Goal: Task Accomplishment & Management: Use online tool/utility

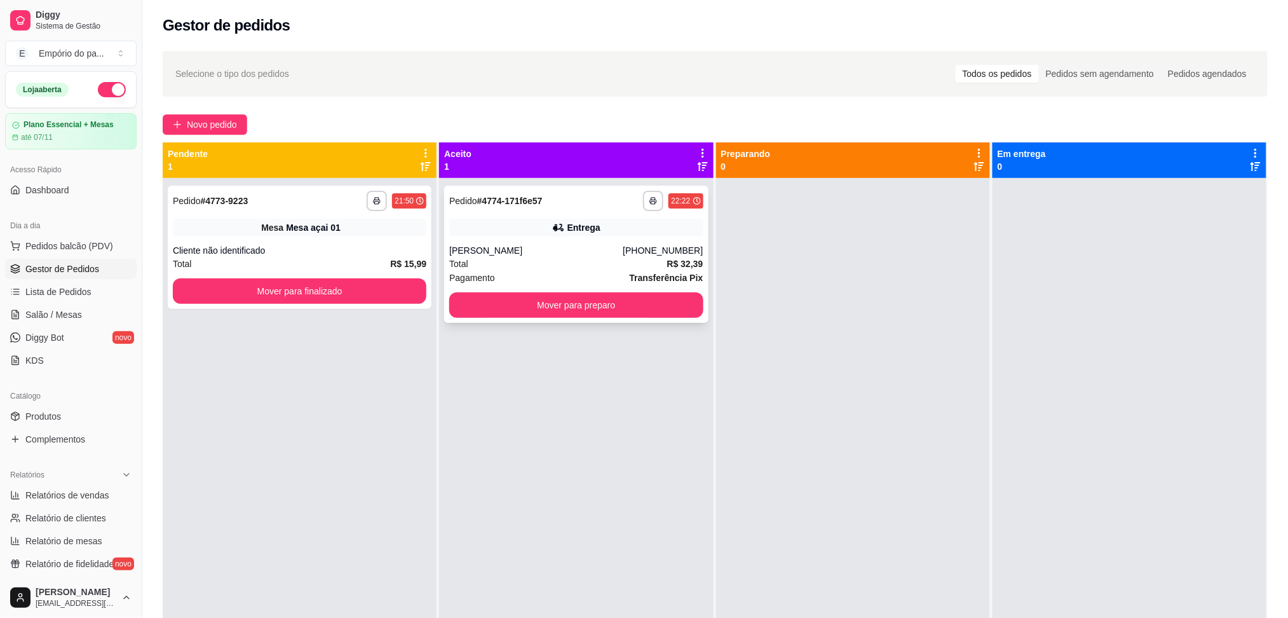
click at [560, 268] on div "Total R$ 32,39" at bounding box center [576, 264] width 254 height 14
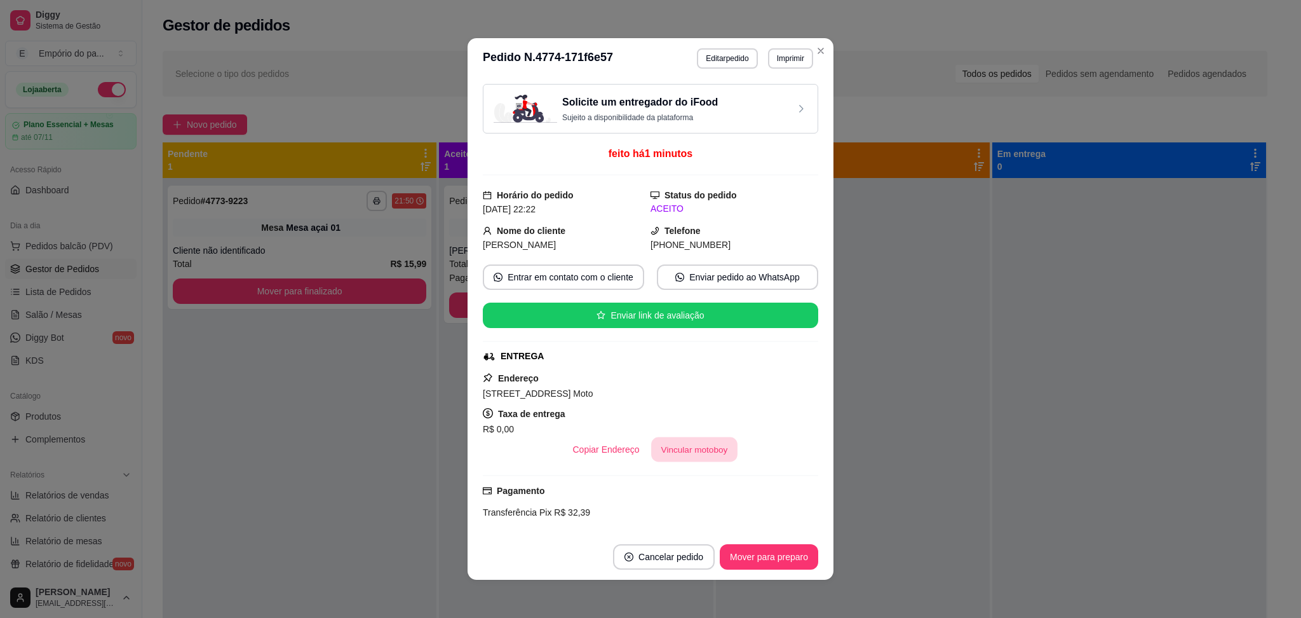
click at [677, 452] on button "Vincular motoboy" at bounding box center [694, 449] width 86 height 25
click at [669, 451] on button "Vincular motoboy" at bounding box center [694, 449] width 86 height 25
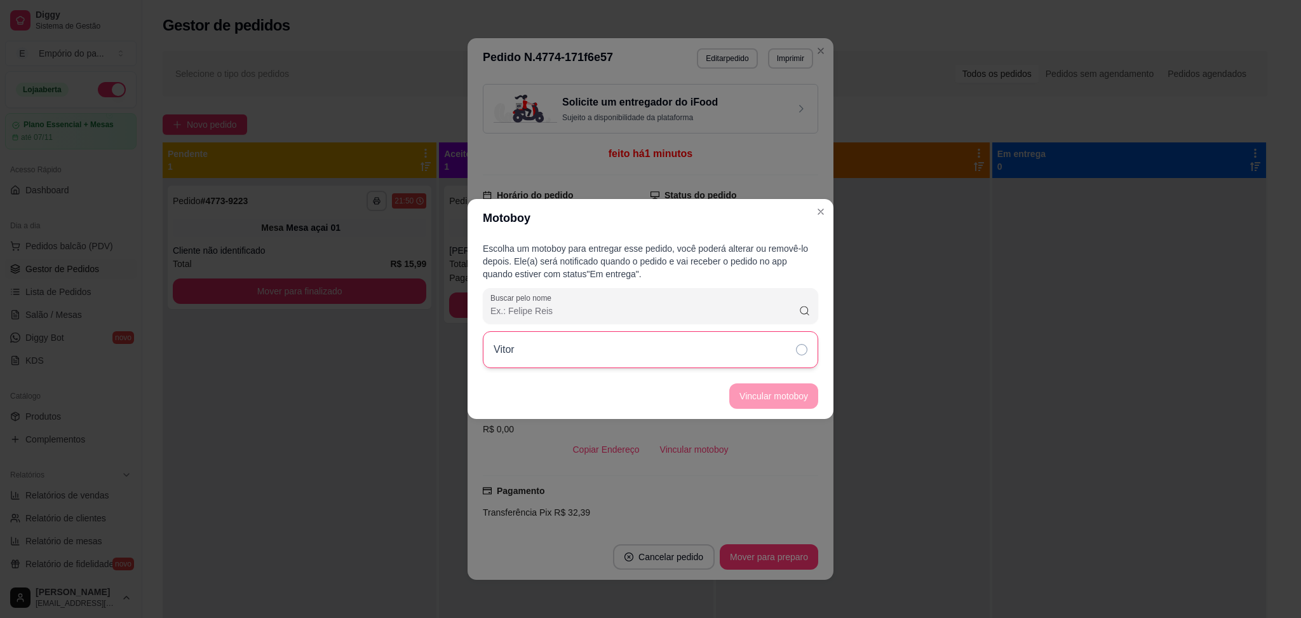
click at [703, 337] on div "Vitor" at bounding box center [651, 349] width 336 height 37
click at [767, 391] on button "Vincular motoboy" at bounding box center [774, 395] width 89 height 25
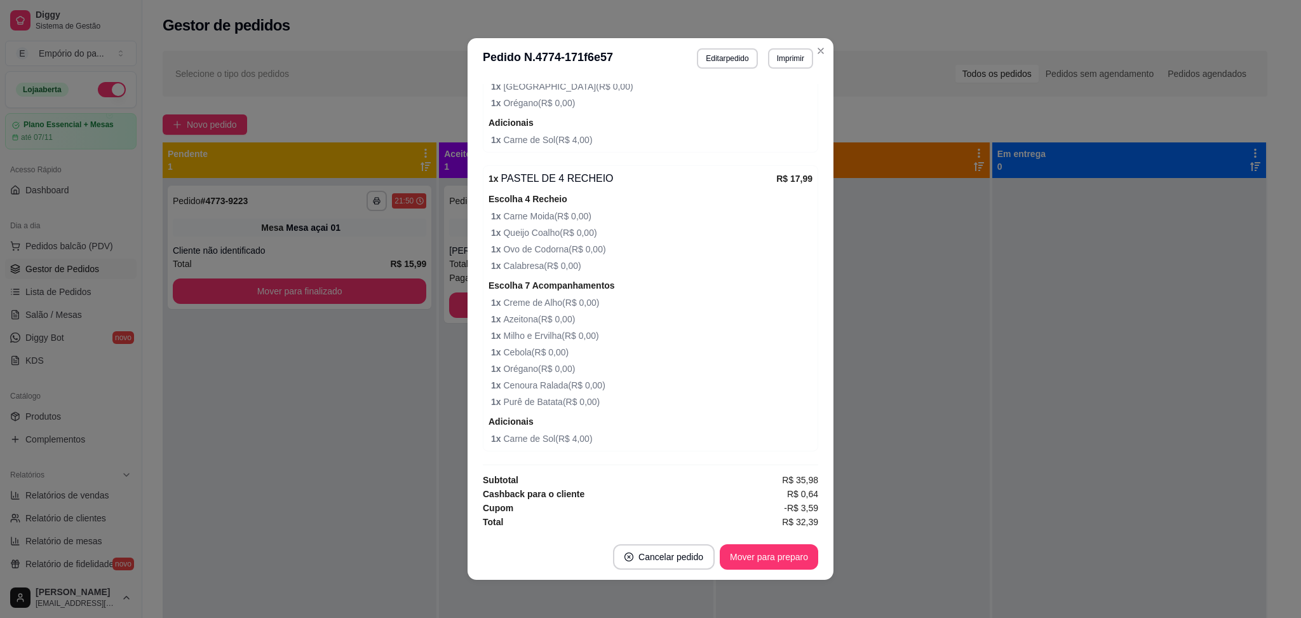
scroll to position [3, 0]
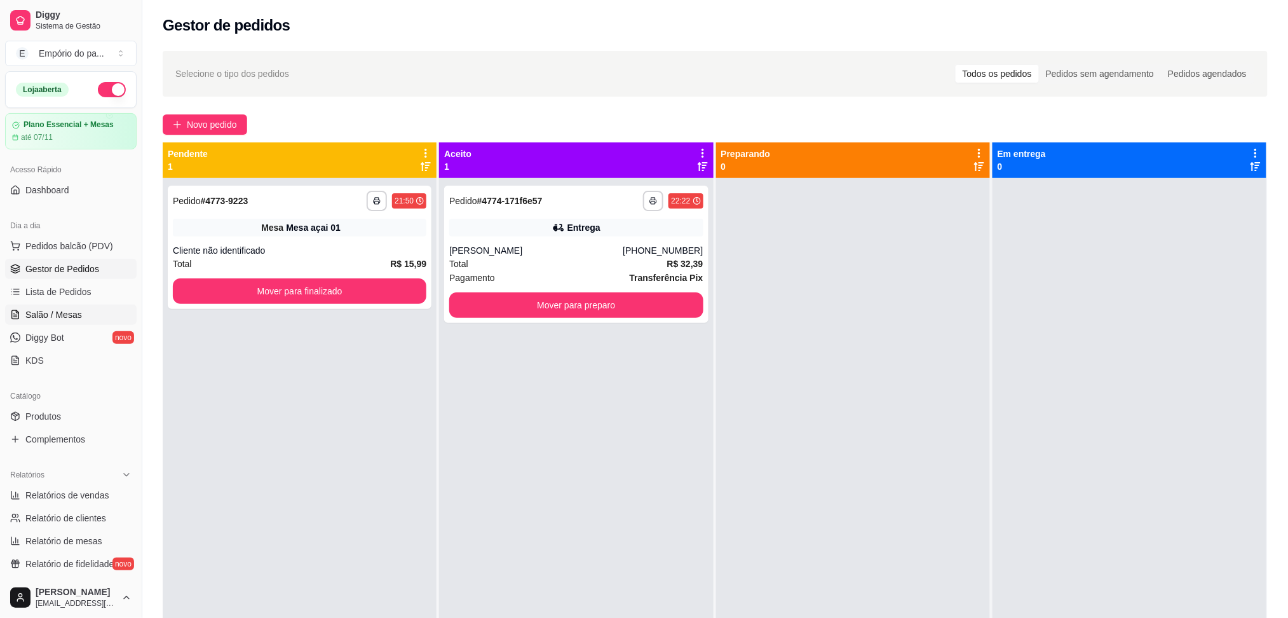
click at [73, 315] on span "Salão / Mesas" at bounding box center [53, 314] width 57 height 13
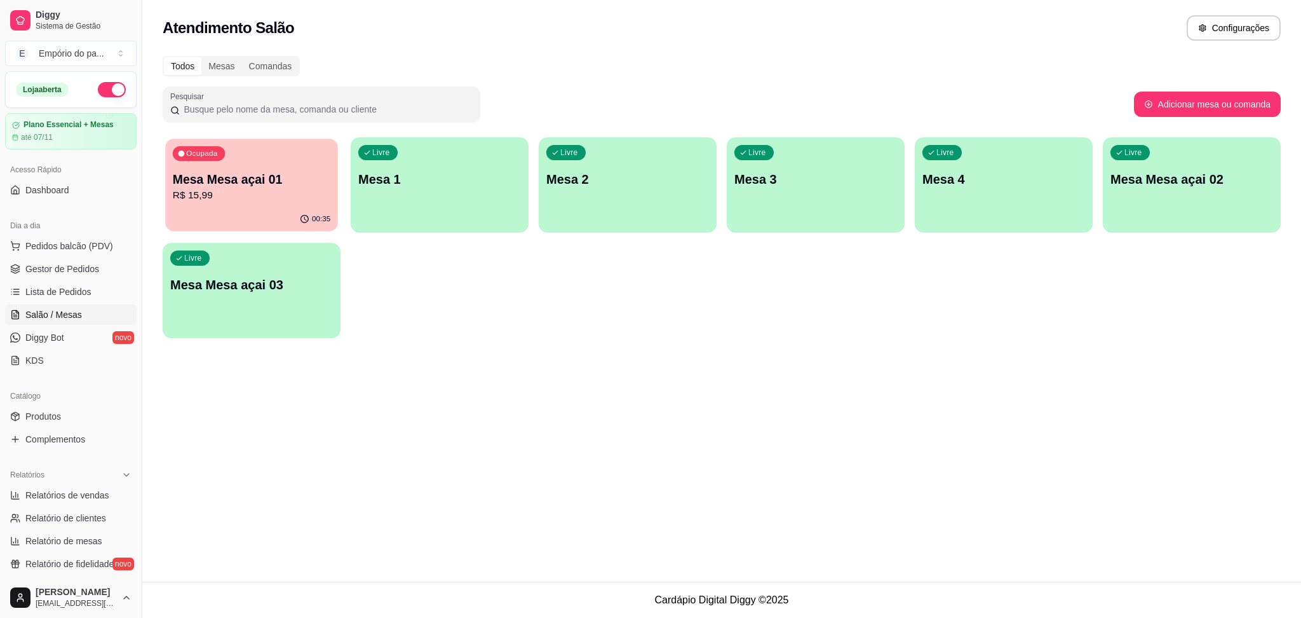
click at [296, 200] on p "R$ 15,99" at bounding box center [252, 195] width 158 height 15
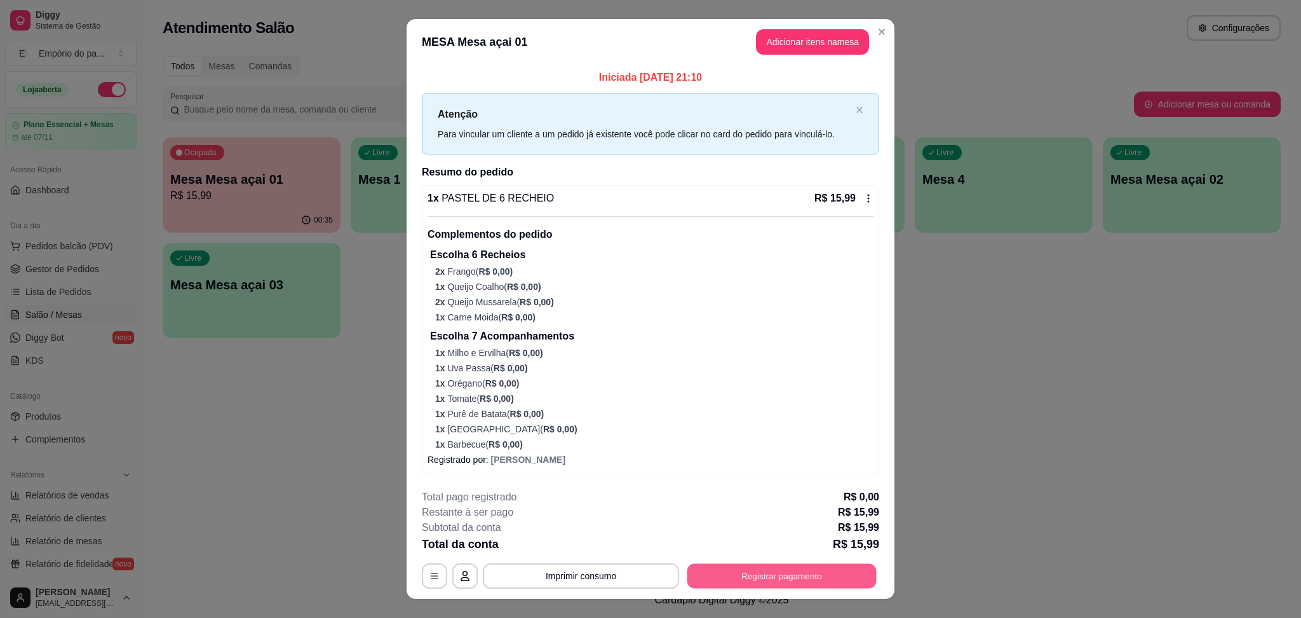
click at [786, 575] on button "Registrar pagamento" at bounding box center [782, 576] width 189 height 25
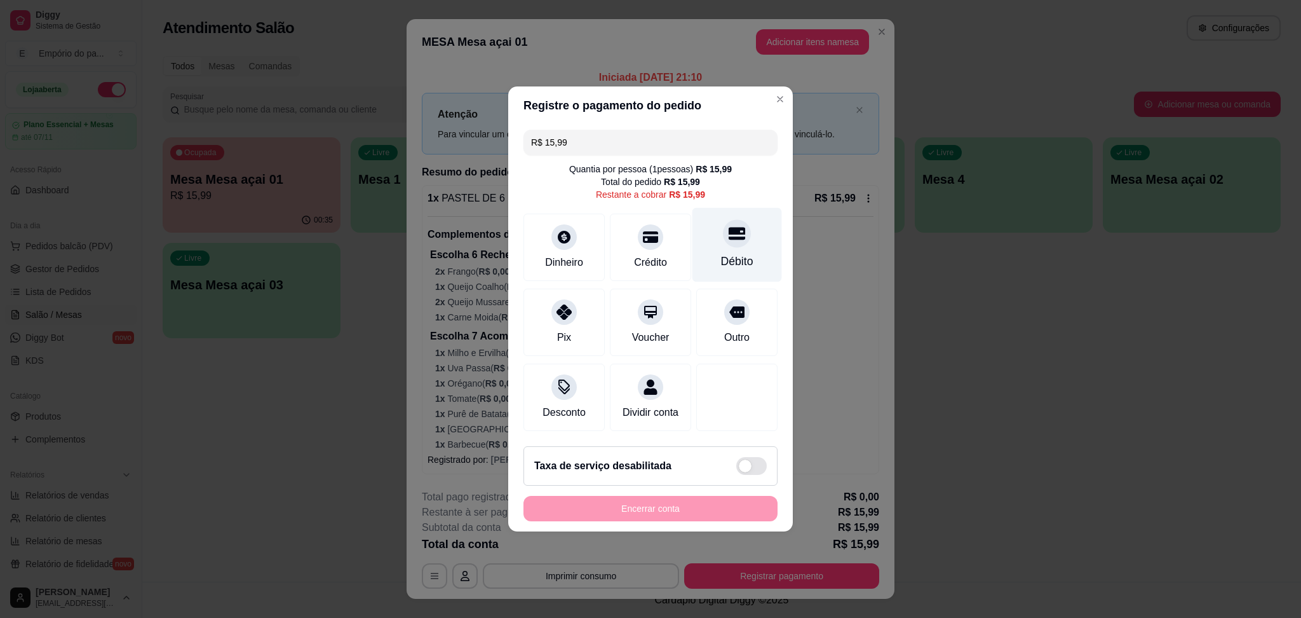
click at [721, 253] on div "Débito" at bounding box center [737, 261] width 32 height 17
type input "R$ 0,00"
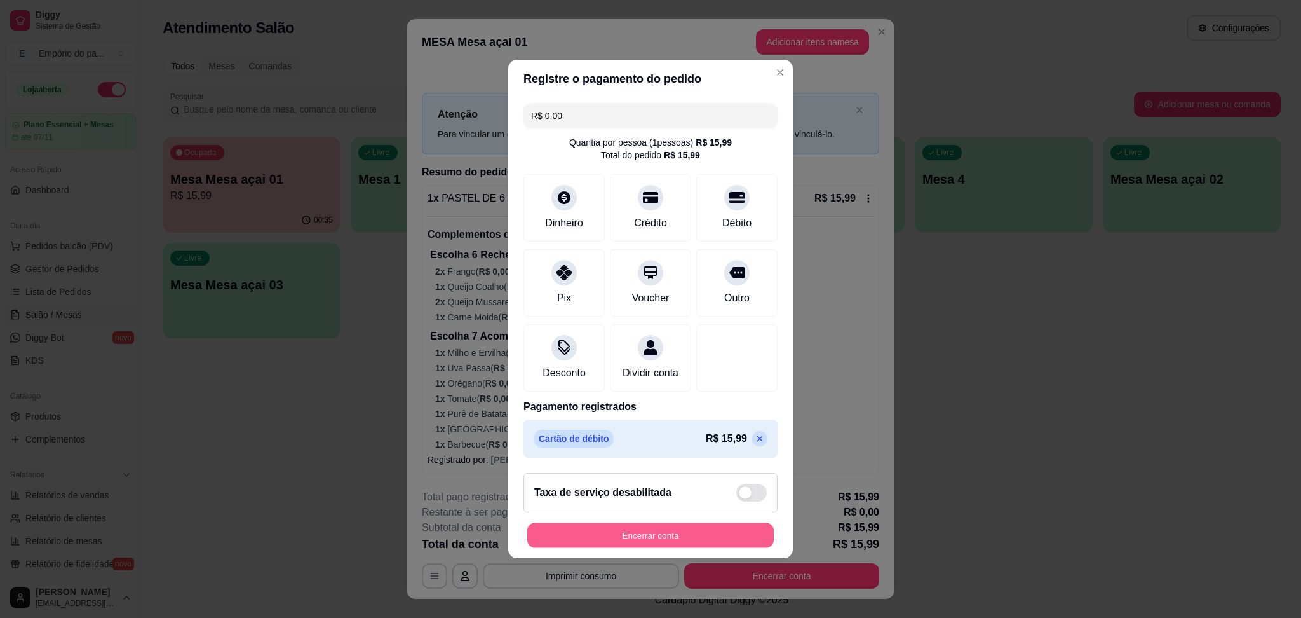
click at [625, 543] on button "Encerrar conta" at bounding box center [650, 535] width 247 height 25
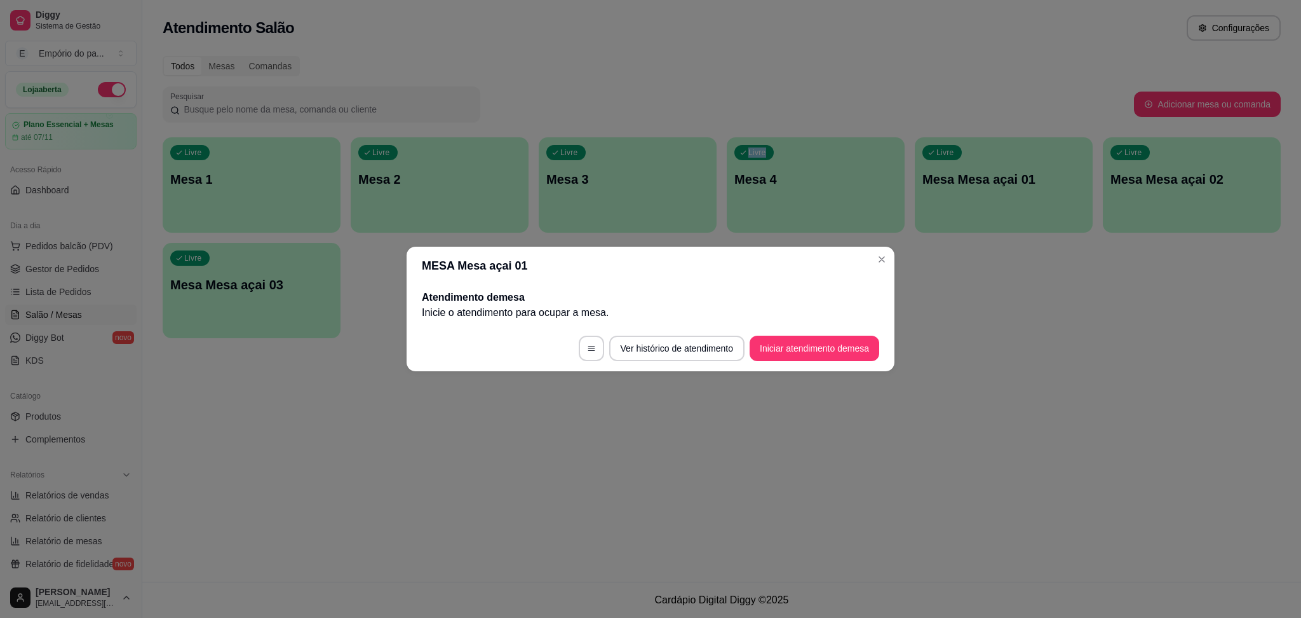
click at [625, 543] on div "Atendimento Salão Configurações Todos Mesas Comandas Pesquisar Adicionar mesa o…" at bounding box center [721, 290] width 1159 height 581
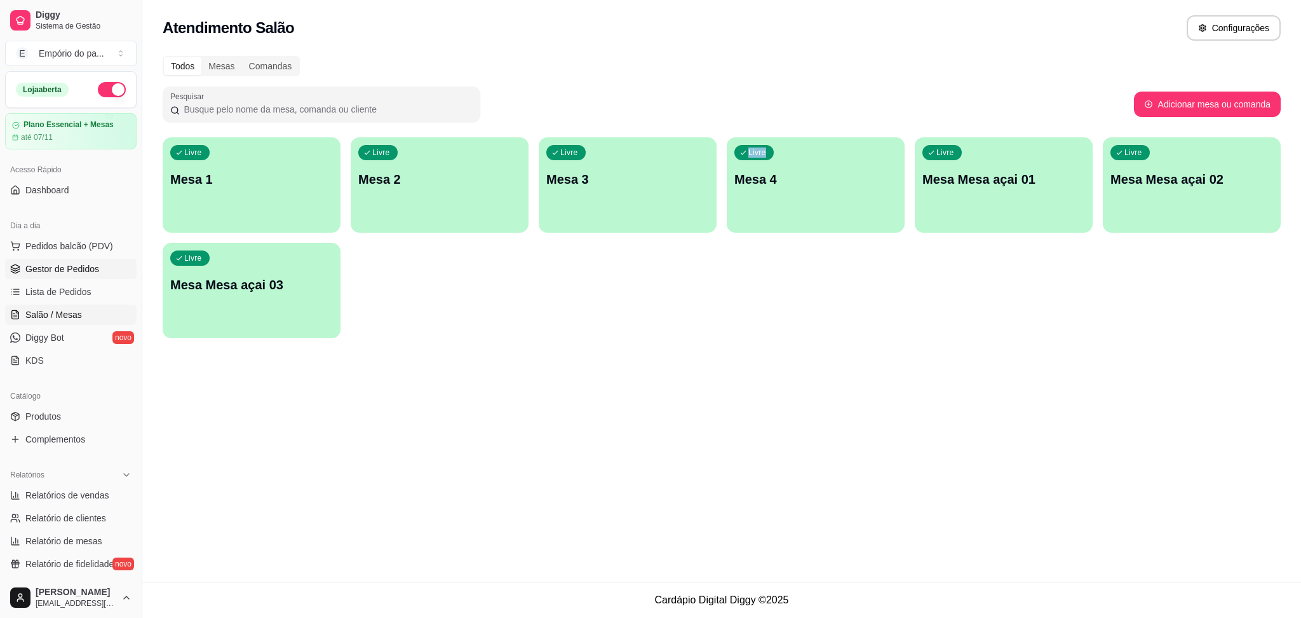
click at [50, 270] on span "Gestor de Pedidos" at bounding box center [62, 268] width 74 height 13
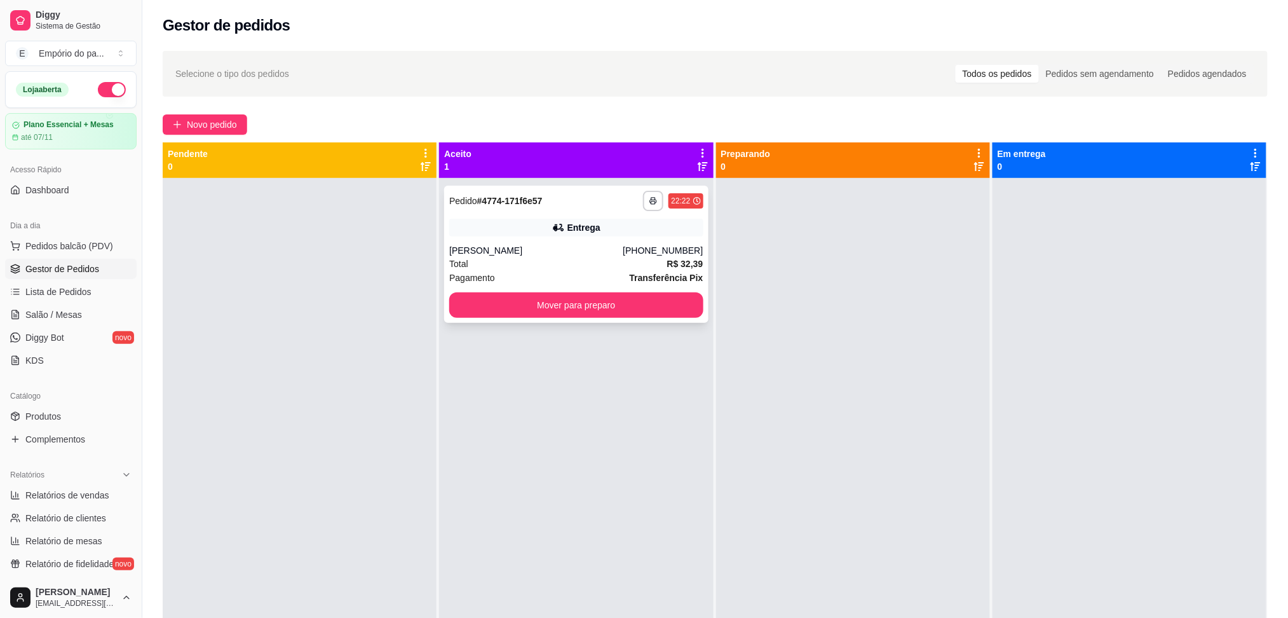
click at [517, 271] on div "Pagamento Transferência Pix" at bounding box center [576, 278] width 254 height 14
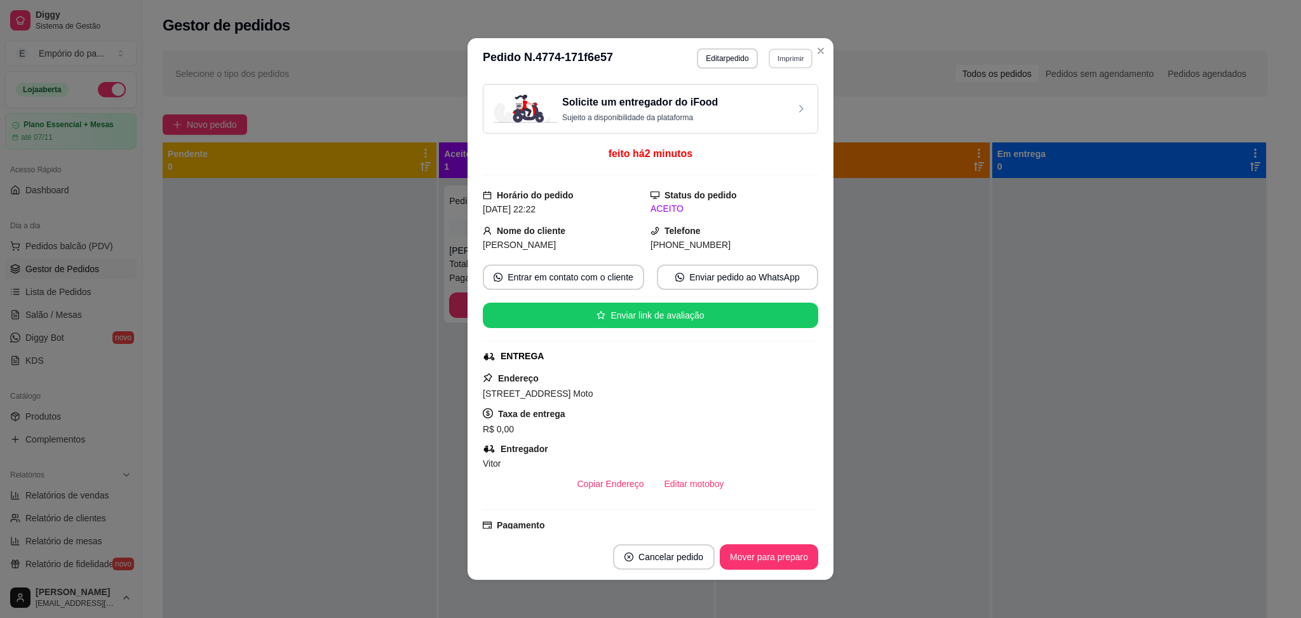
click at [793, 57] on button "Imprimir" at bounding box center [791, 58] width 44 height 20
click at [778, 104] on button "IMPRESSORA" at bounding box center [761, 103] width 89 height 20
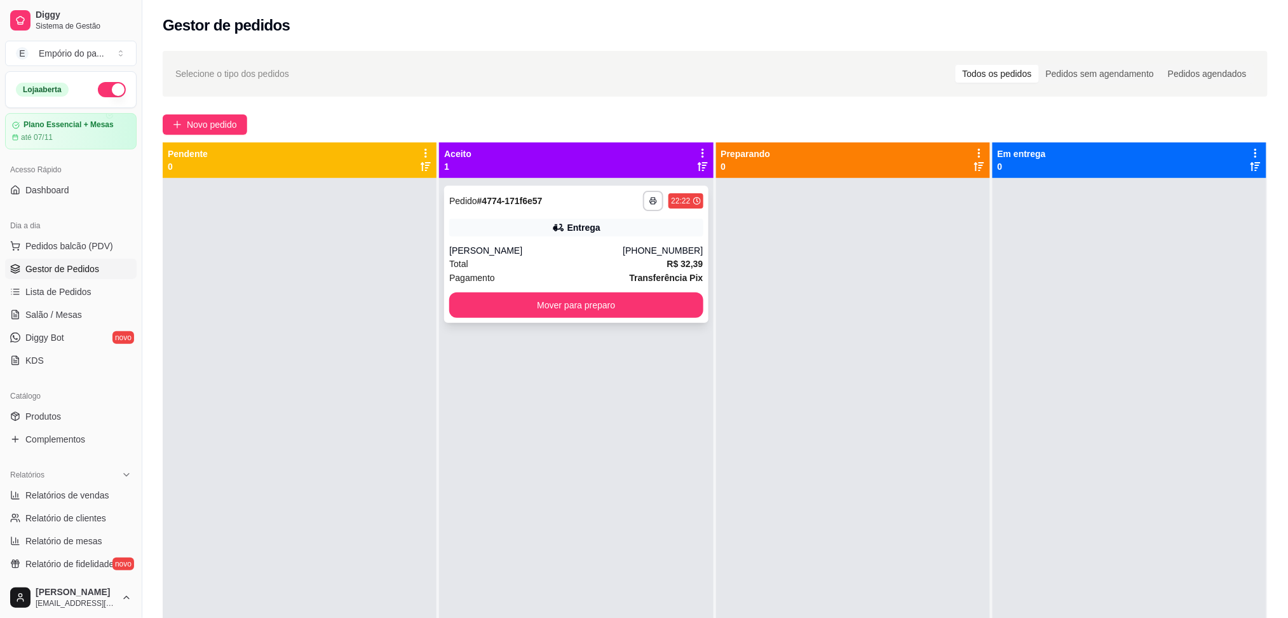
click at [546, 257] on div "Total R$ 32,39" at bounding box center [576, 264] width 254 height 14
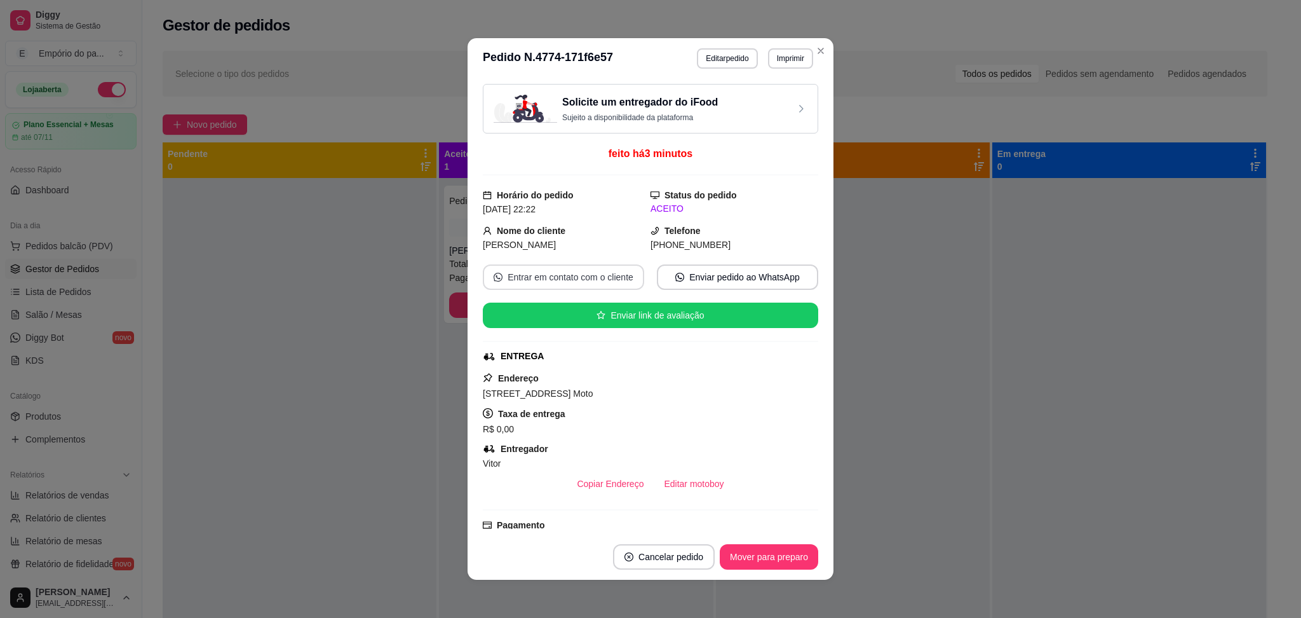
scroll to position [677, 0]
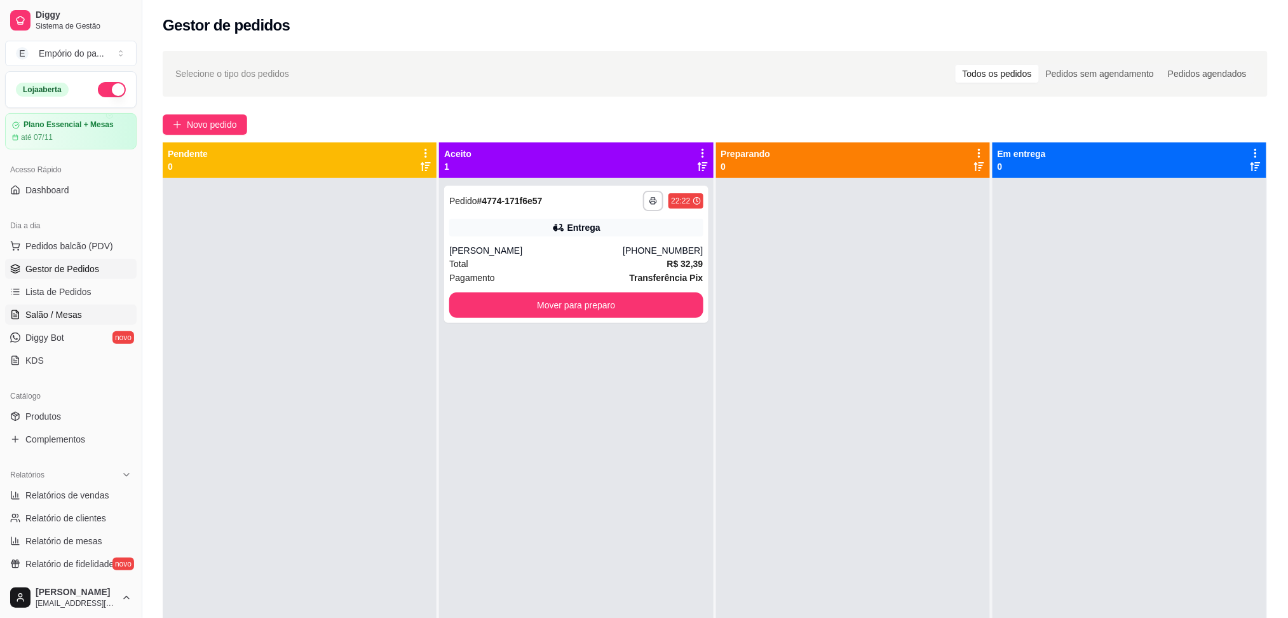
click at [44, 316] on span "Salão / Mesas" at bounding box center [53, 314] width 57 height 13
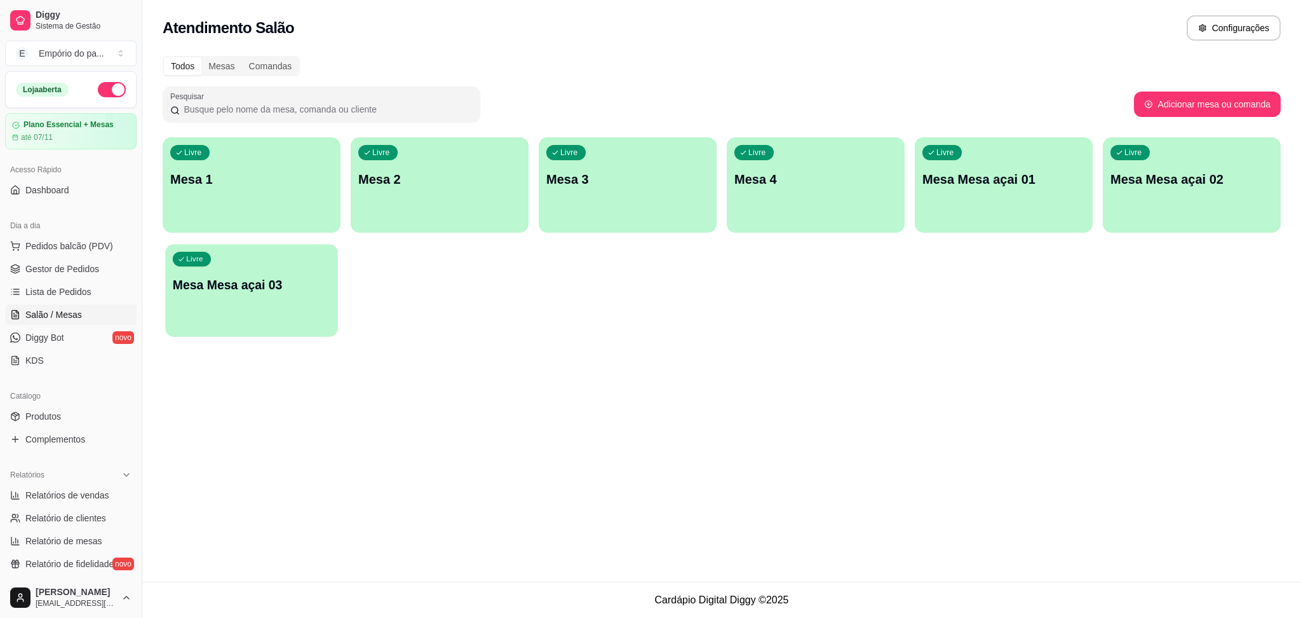
click at [265, 245] on div "Livre Mesa Mesa açai 03" at bounding box center [251, 283] width 173 height 78
click at [290, 189] on div "Livre Mesa 1" at bounding box center [251, 178] width 173 height 78
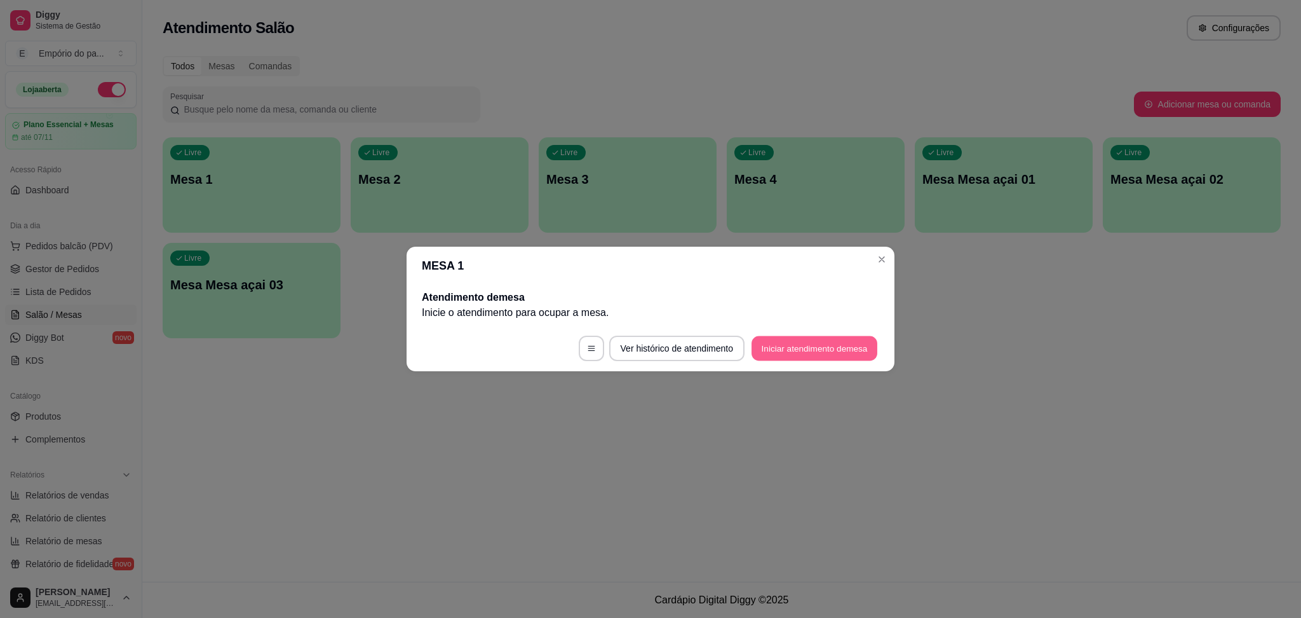
click at [848, 355] on button "Iniciar atendimento de mesa" at bounding box center [815, 348] width 126 height 25
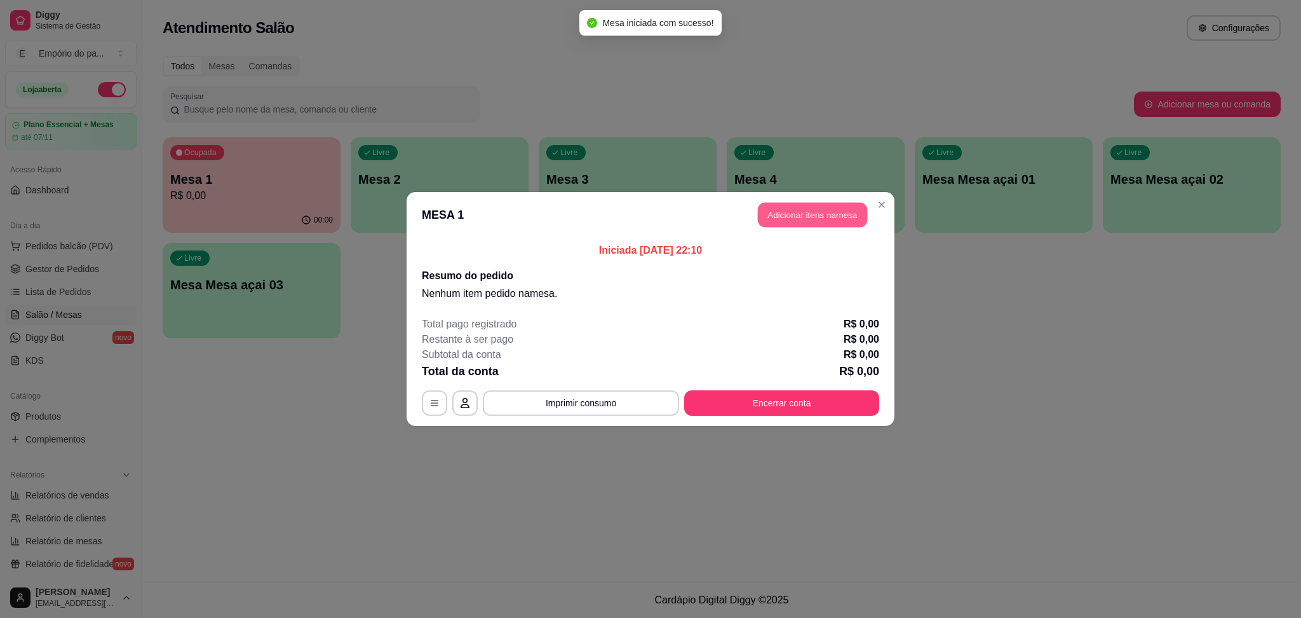
click at [818, 209] on button "Adicionar itens na mesa" at bounding box center [812, 215] width 109 height 25
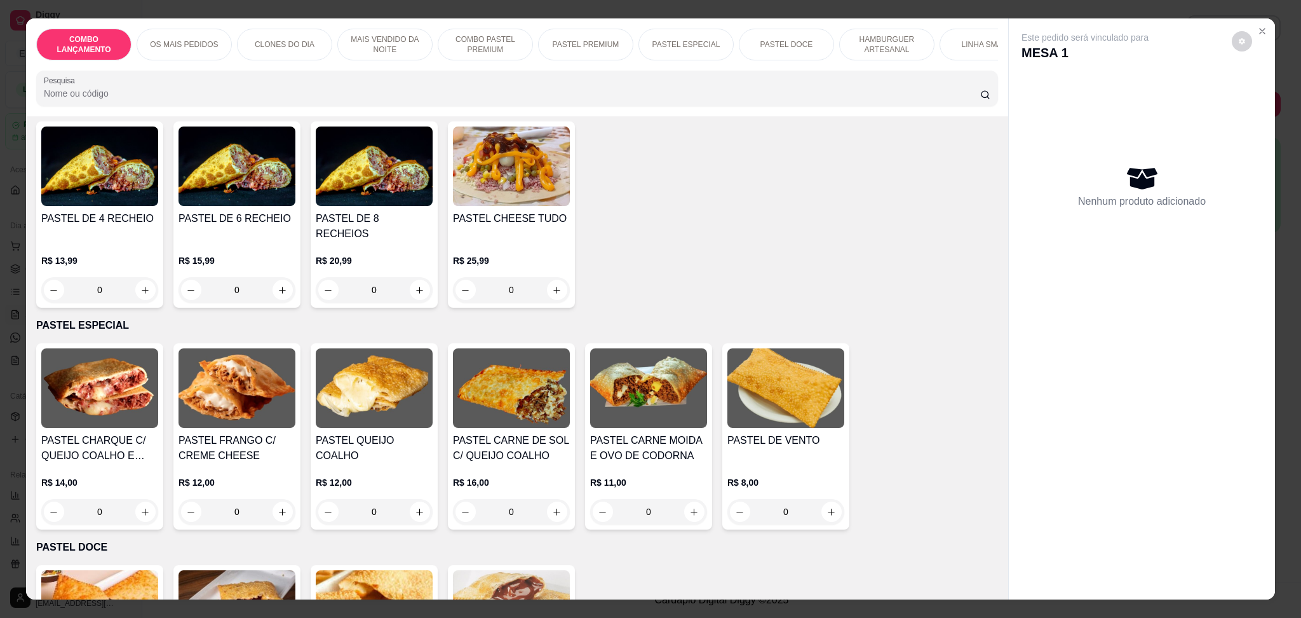
scroll to position [1779, 0]
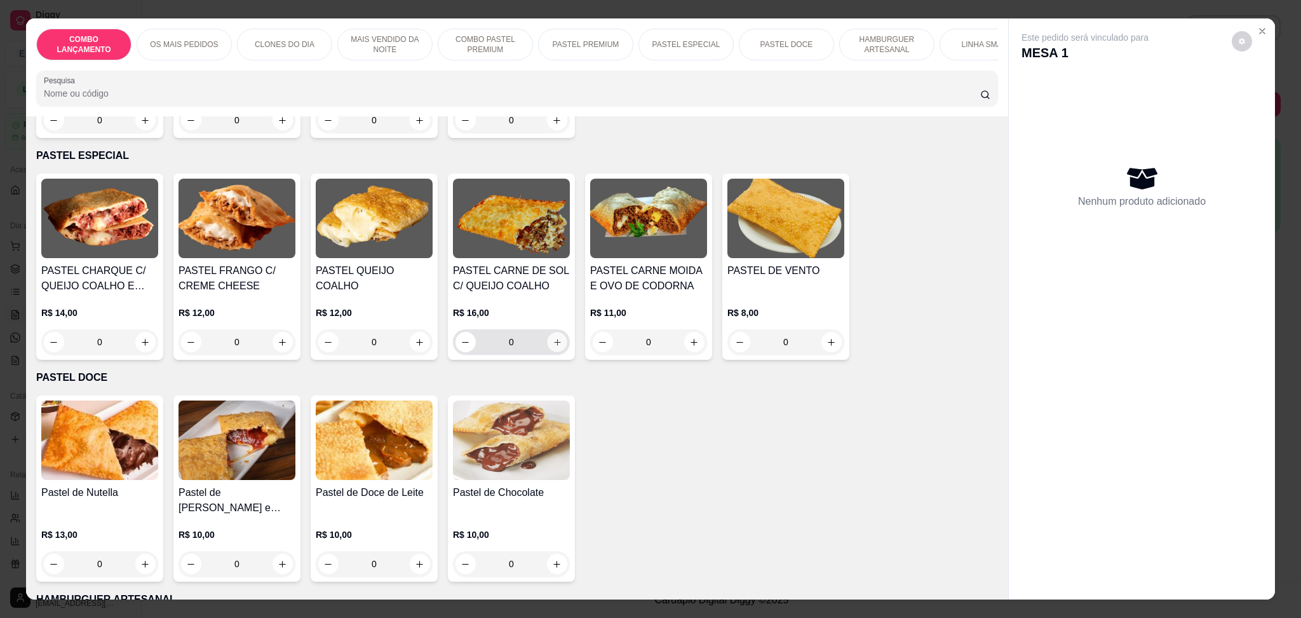
click at [553, 337] on icon "increase-product-quantity" at bounding box center [558, 342] width 10 height 10
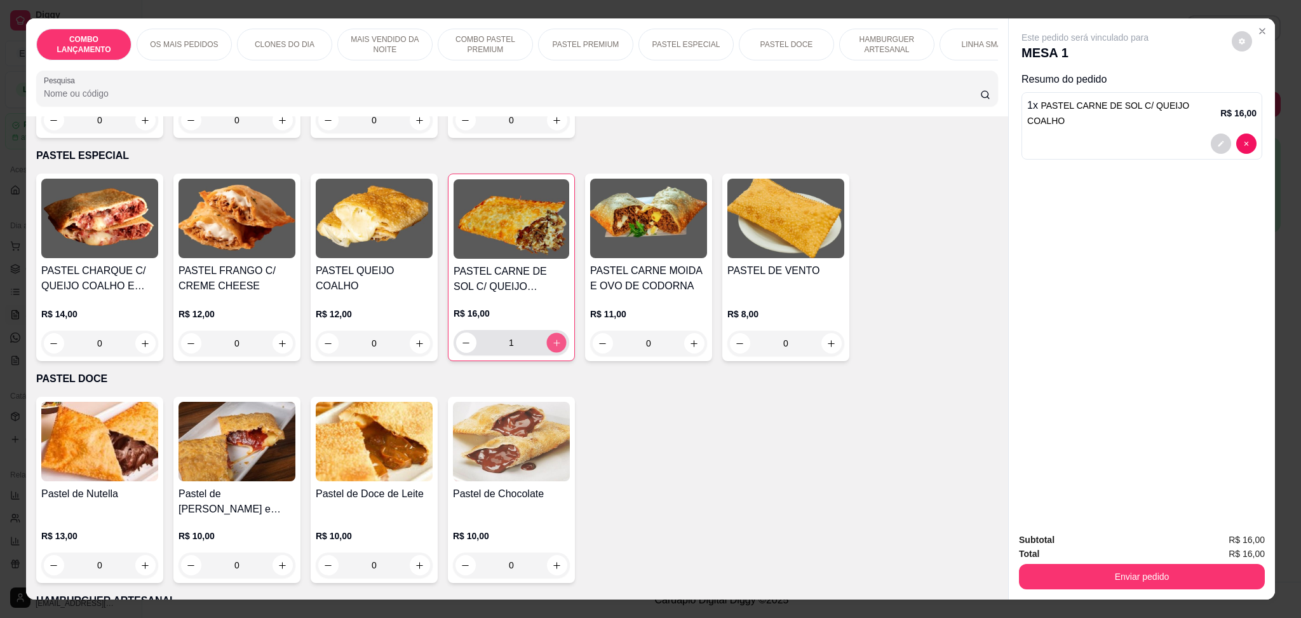
click at [552, 338] on icon "increase-product-quantity" at bounding box center [557, 343] width 10 height 10
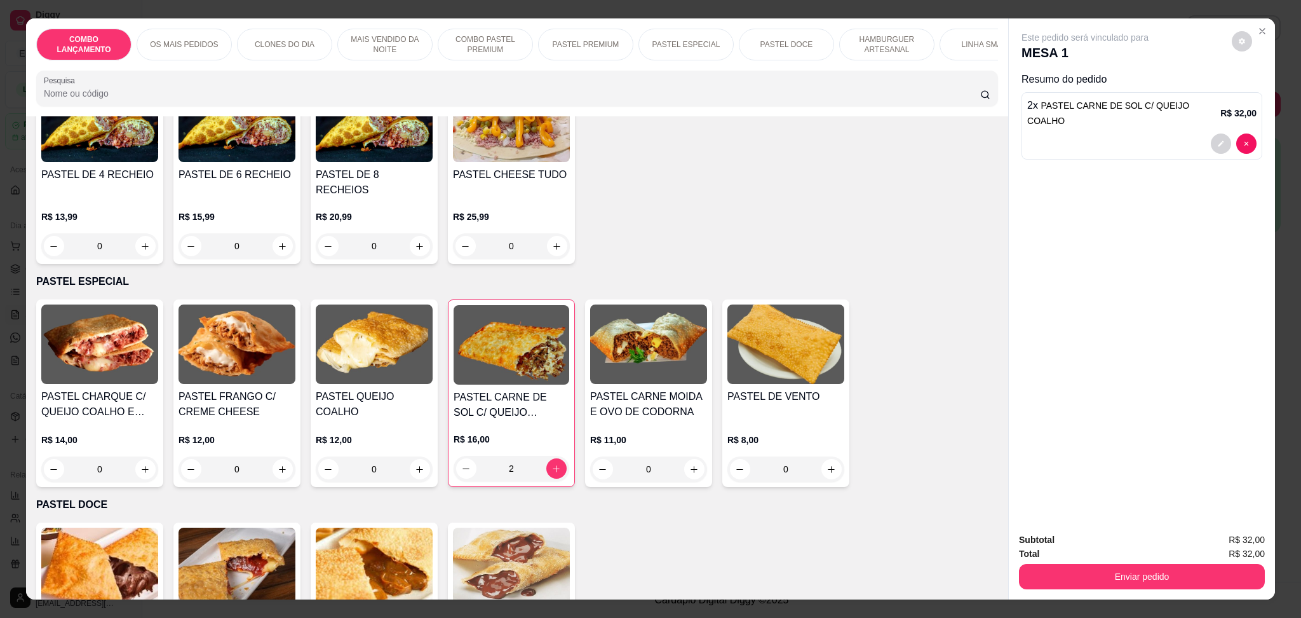
scroll to position [1610, 0]
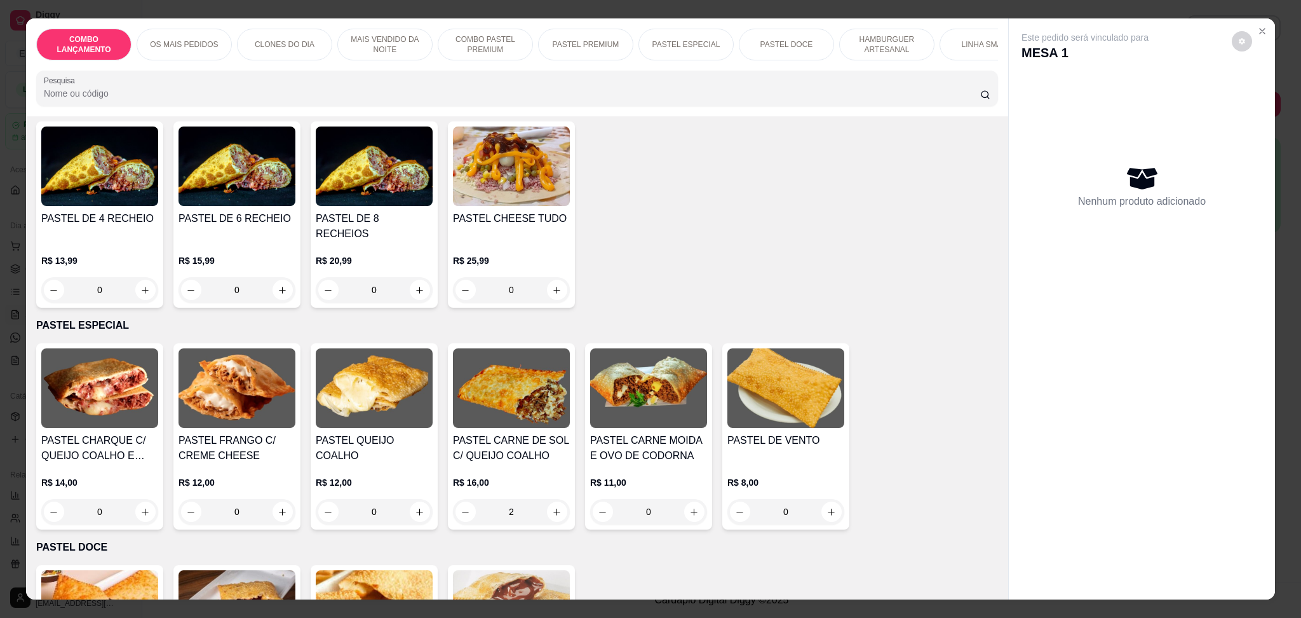
type input "0"
click at [1238, 128] on div "Nenhum produto adicionado" at bounding box center [1142, 186] width 241 height 249
click at [1258, 29] on icon "Close" at bounding box center [1263, 31] width 10 height 10
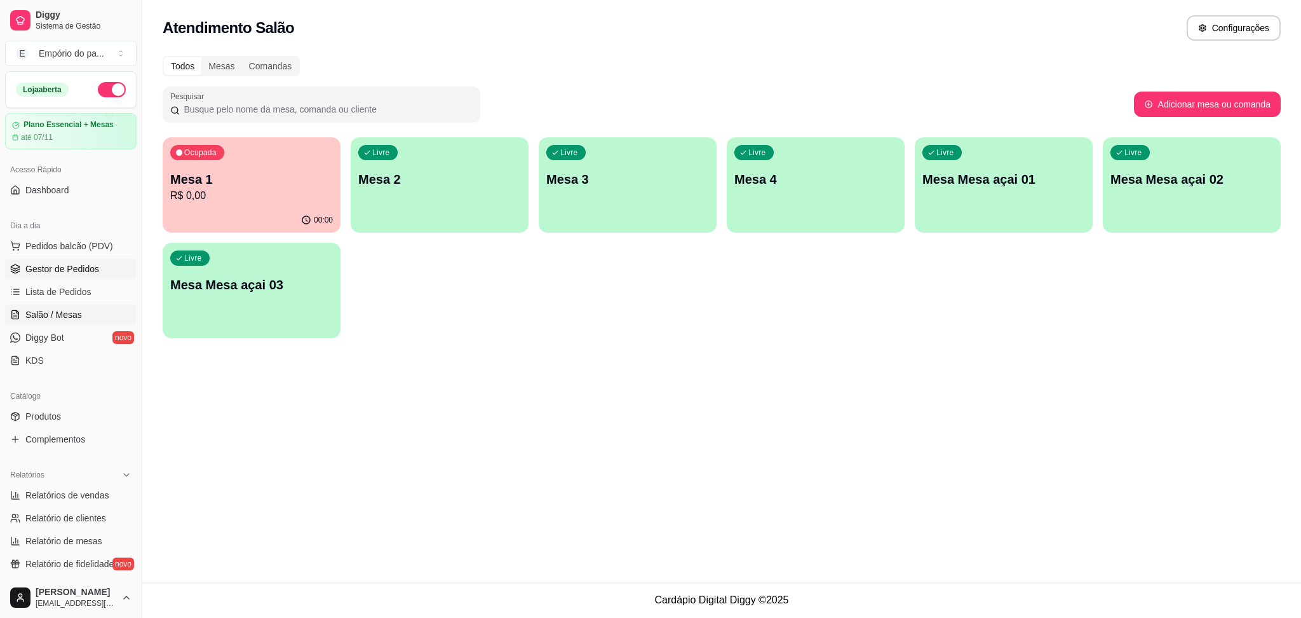
click at [22, 276] on link "Gestor de Pedidos" at bounding box center [71, 269] width 132 height 20
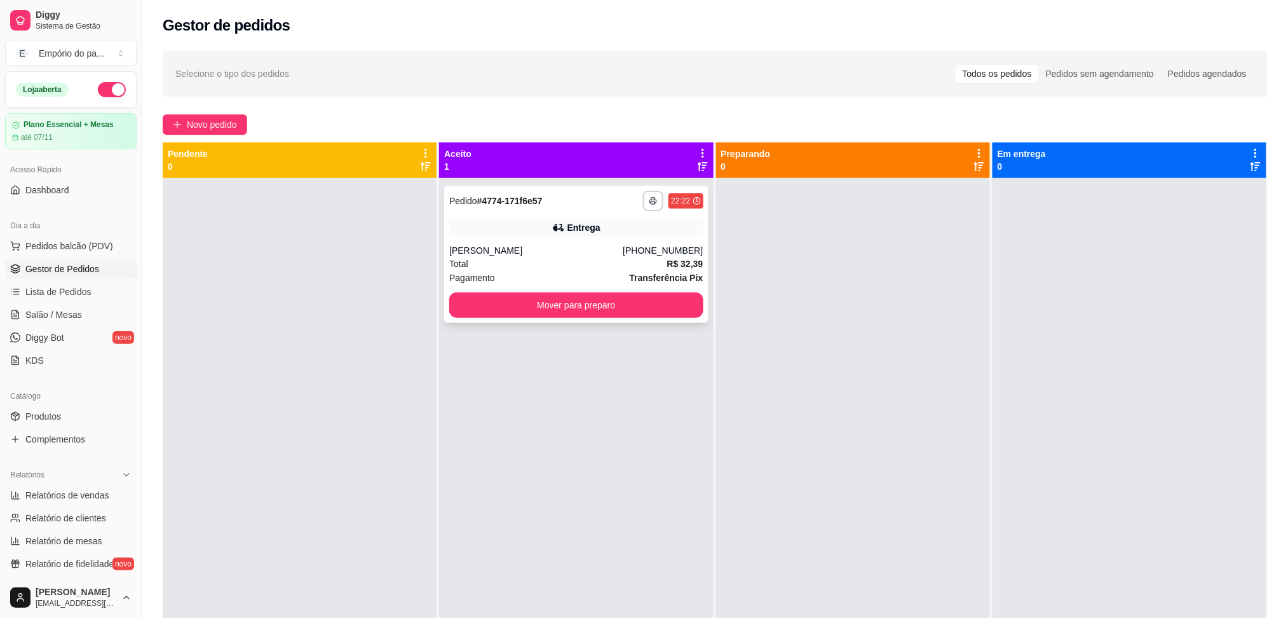
click at [587, 257] on div "Total R$ 32,39" at bounding box center [576, 264] width 254 height 14
click at [663, 259] on div "Total R$ 32,39" at bounding box center [576, 264] width 254 height 14
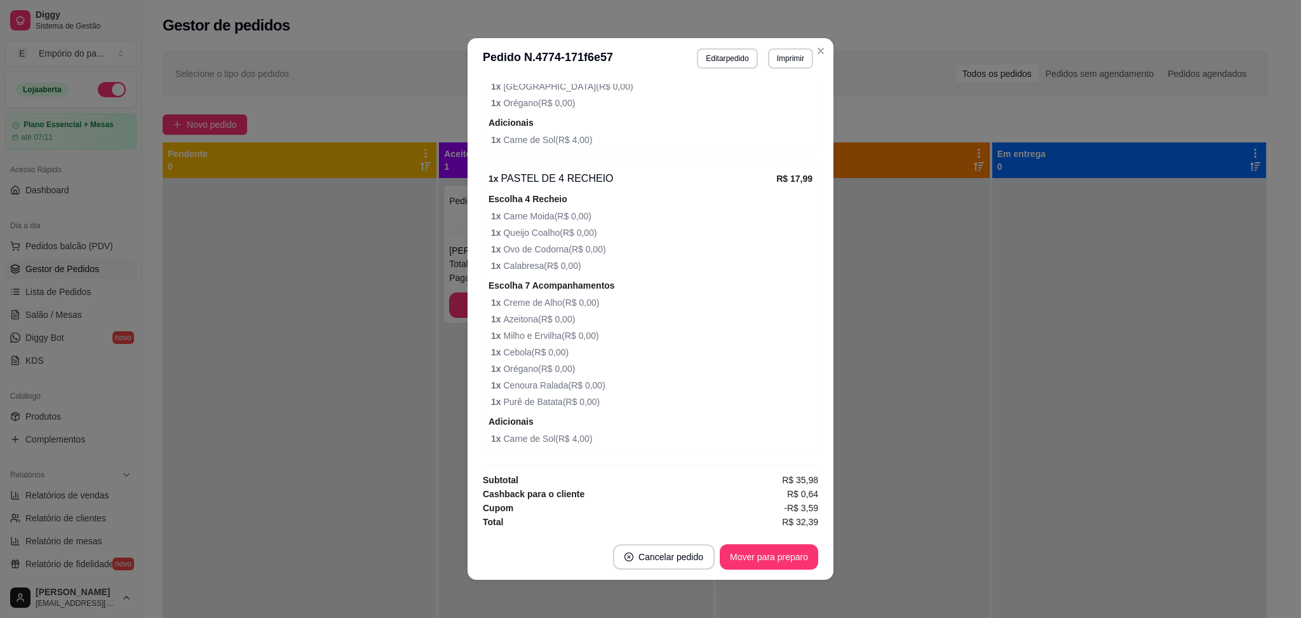
scroll to position [3, 0]
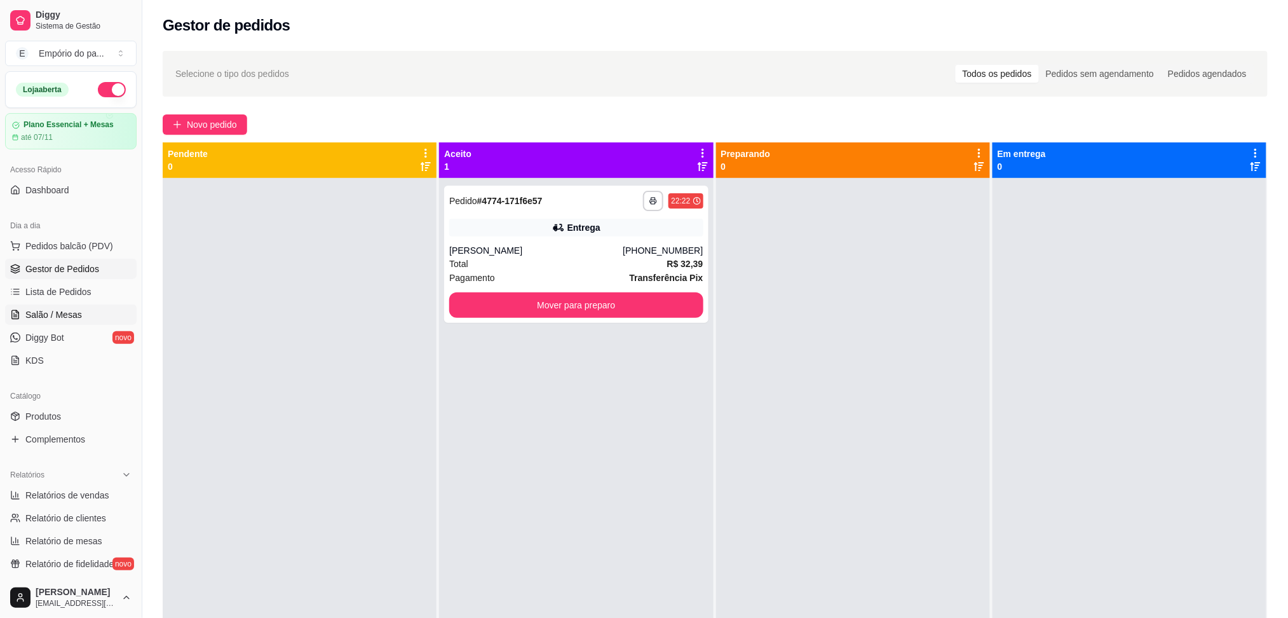
click at [46, 317] on span "Salão / Mesas" at bounding box center [53, 314] width 57 height 13
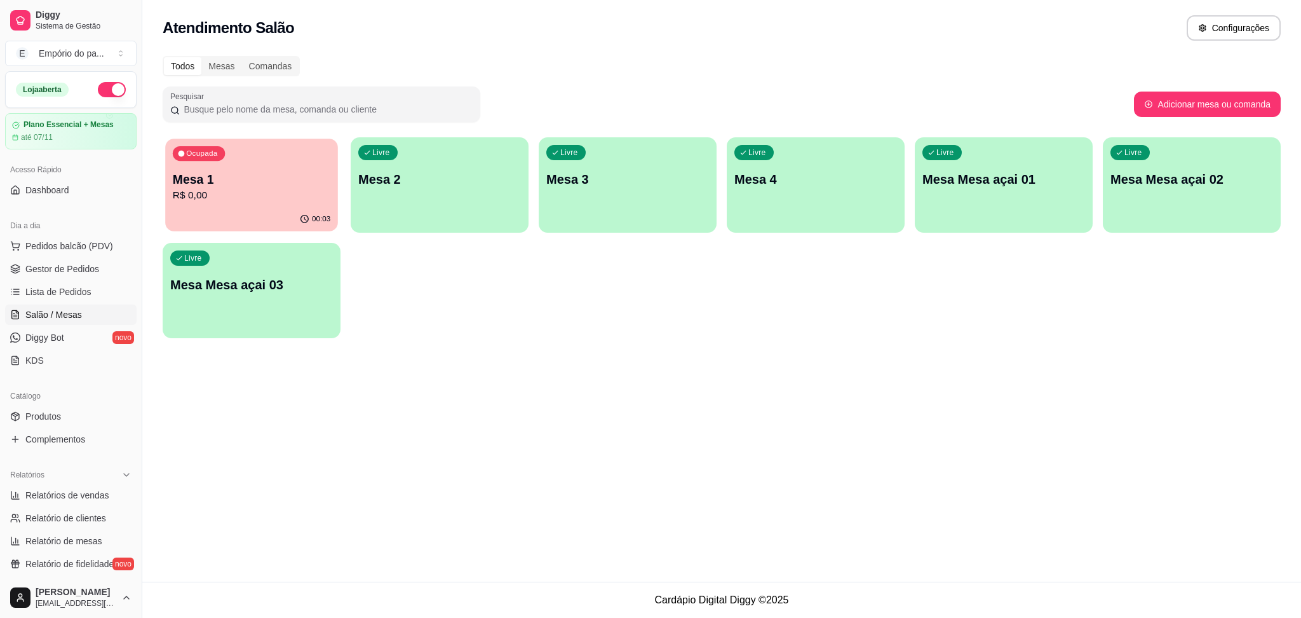
click at [212, 207] on button "Ocupada Mesa 1 R$ 0,00 00:03" at bounding box center [251, 185] width 173 height 93
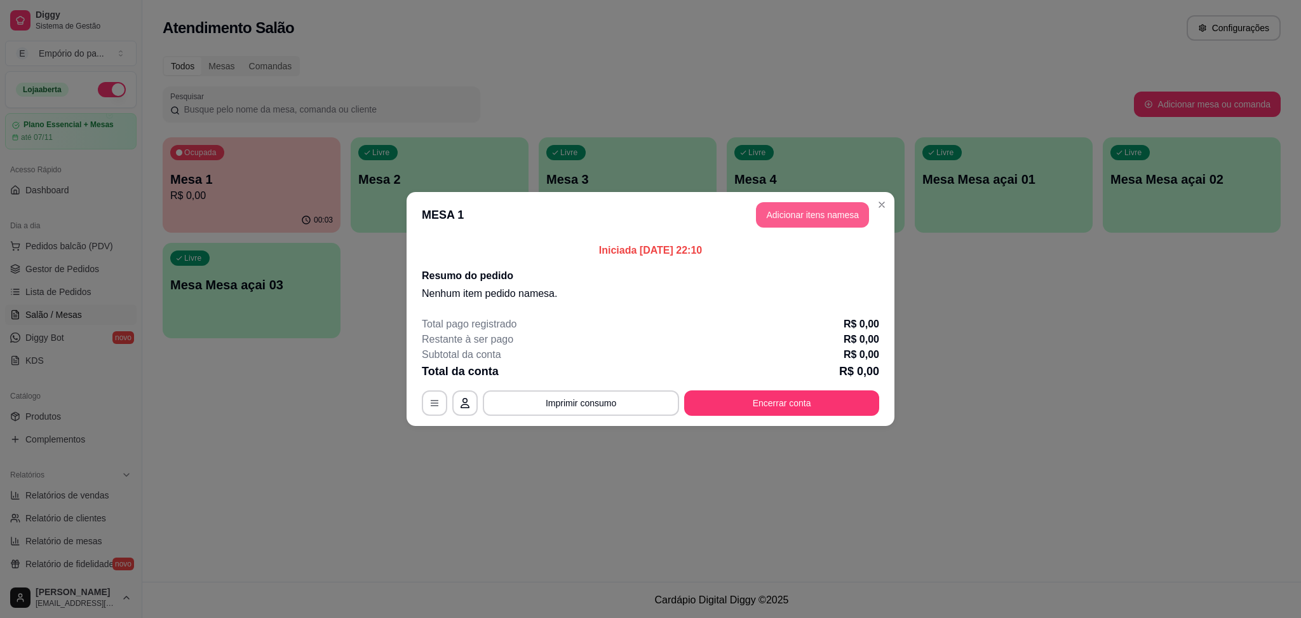
click at [812, 213] on button "Adicionar itens na mesa" at bounding box center [812, 214] width 113 height 25
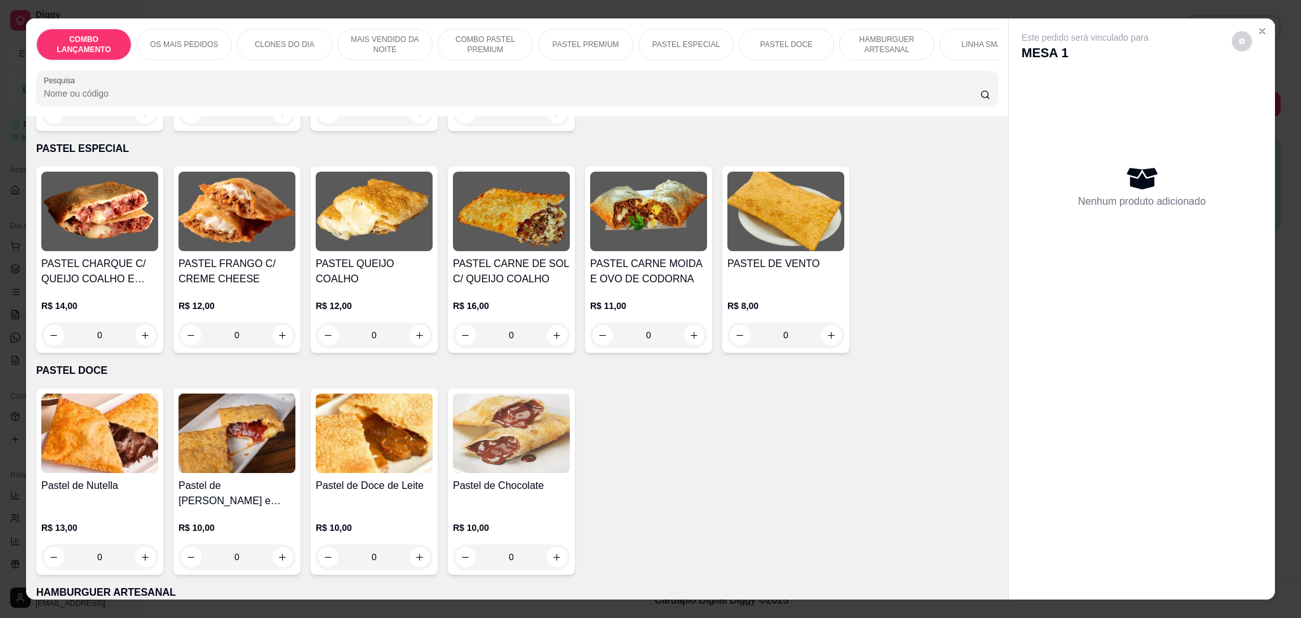
scroll to position [1779, 0]
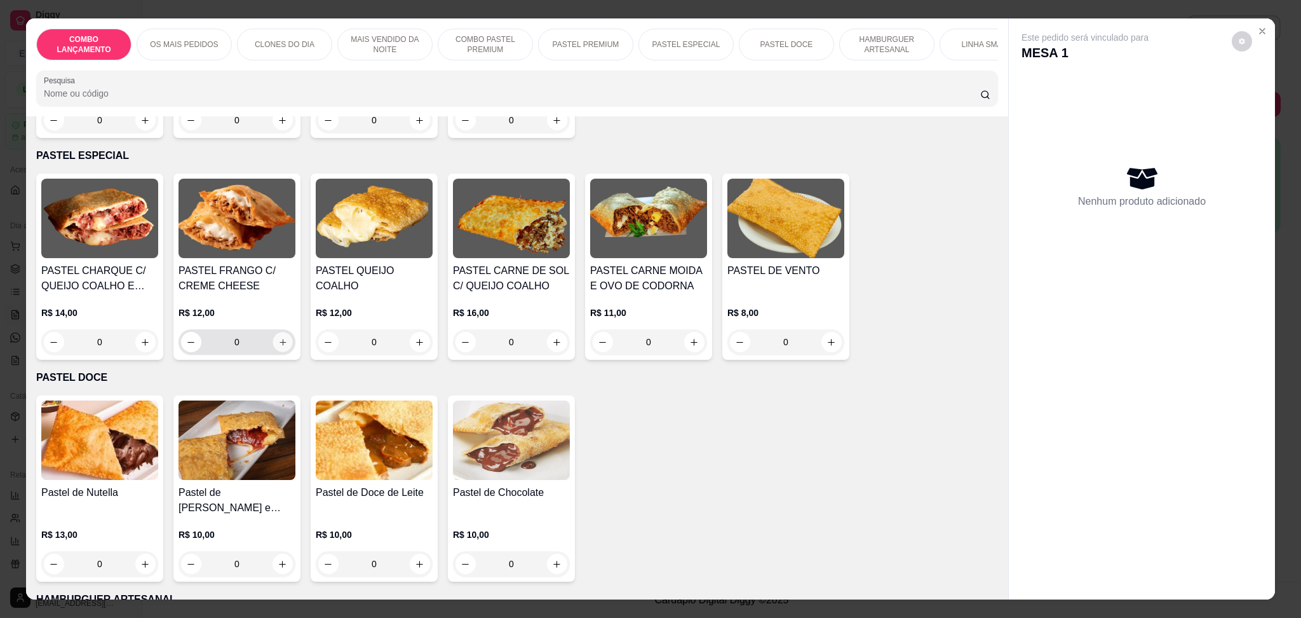
click at [278, 337] on icon "increase-product-quantity" at bounding box center [283, 342] width 10 height 10
type input "1"
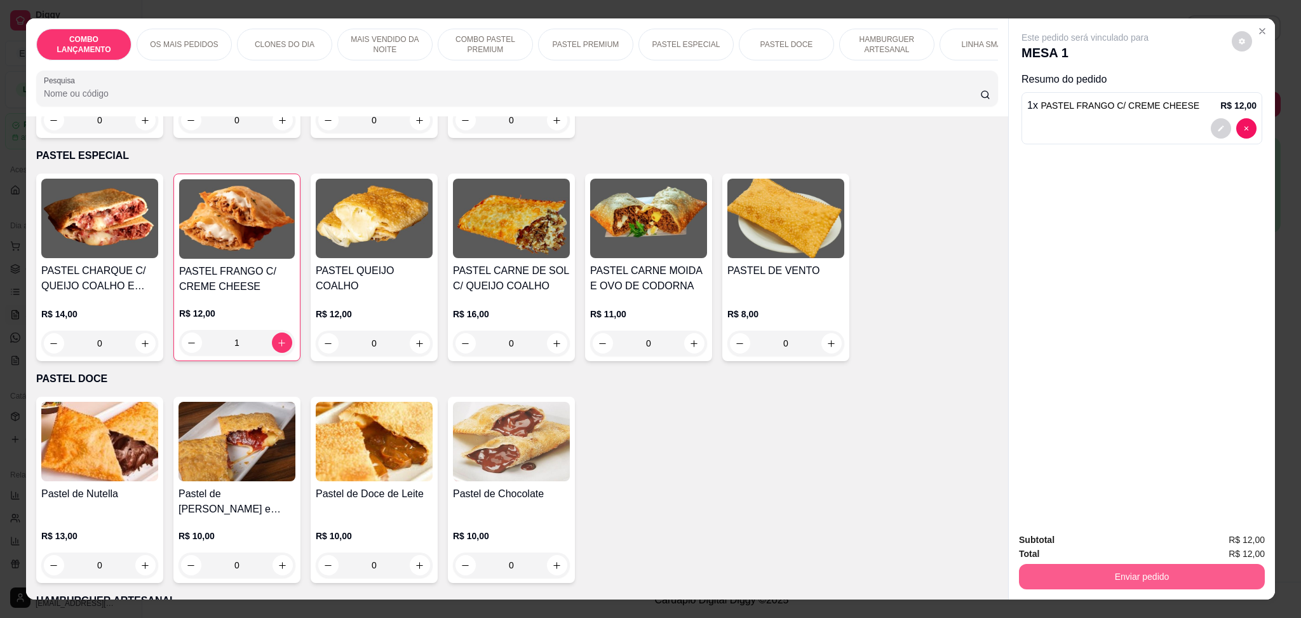
click at [1150, 576] on button "Enviar pedido" at bounding box center [1142, 576] width 246 height 25
click at [1212, 545] on button "Enviar pedido" at bounding box center [1231, 546] width 72 height 24
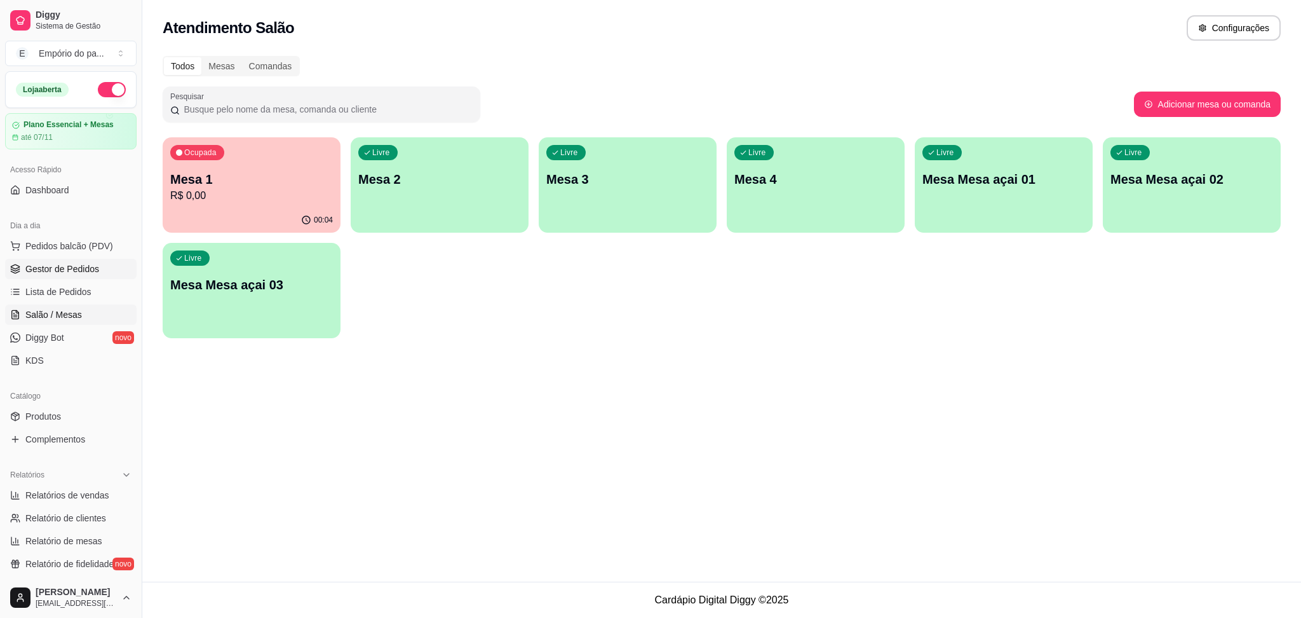
click at [85, 263] on span "Gestor de Pedidos" at bounding box center [62, 268] width 74 height 13
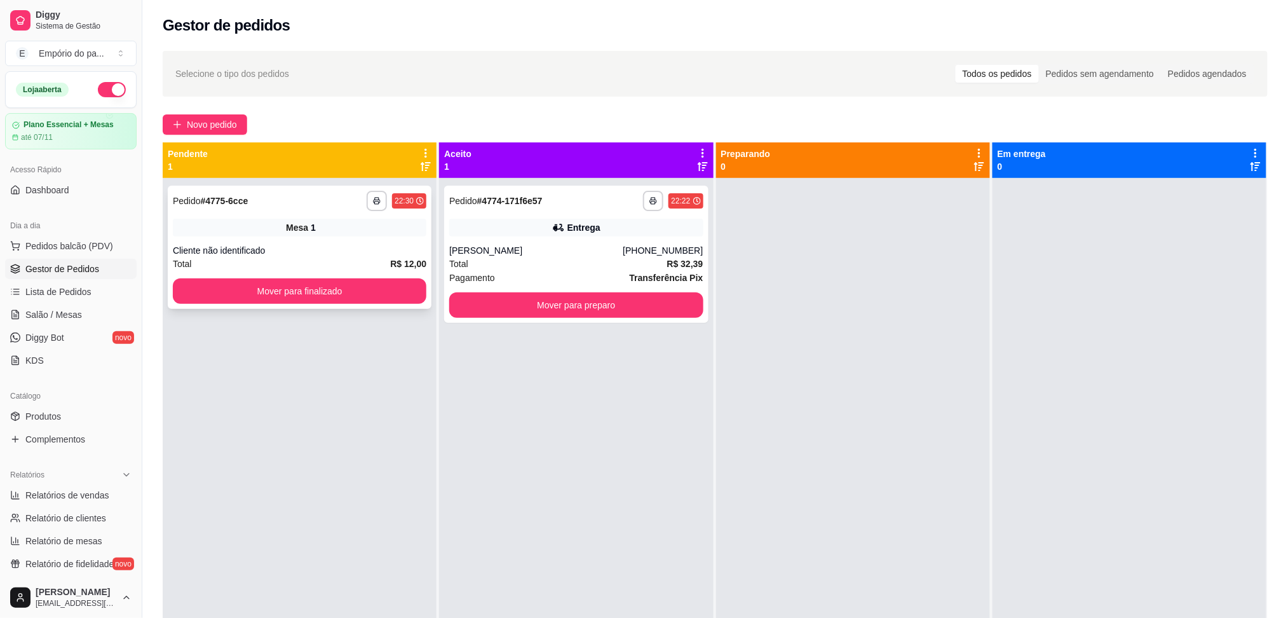
click at [348, 244] on div "Cliente não identificado" at bounding box center [300, 250] width 254 height 13
click at [388, 439] on div "**********" at bounding box center [300, 487] width 274 height 618
click at [581, 268] on div "Total R$ 32,39" at bounding box center [576, 264] width 254 height 14
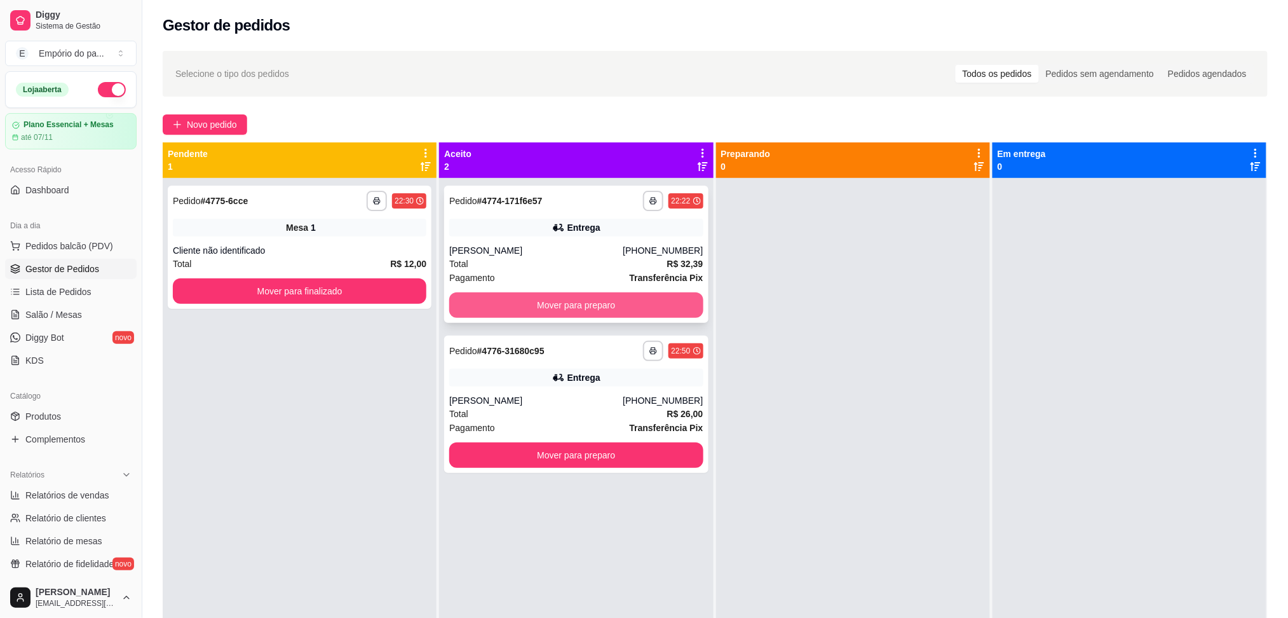
click at [556, 303] on button "Mover para preparo" at bounding box center [576, 304] width 254 height 25
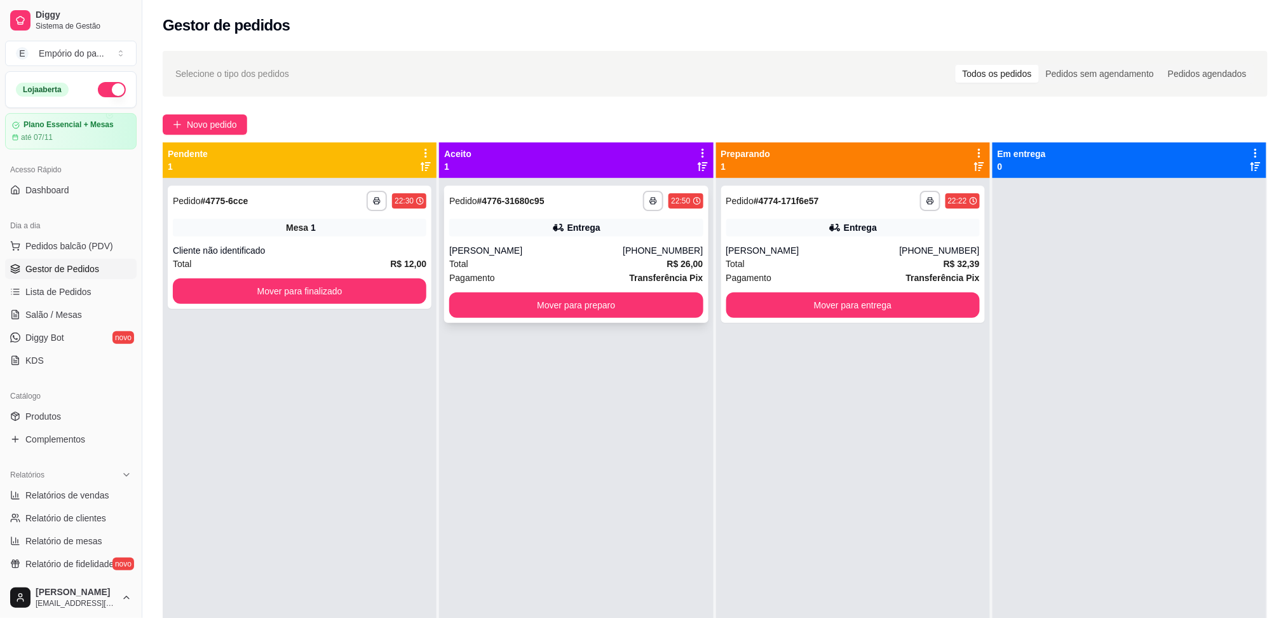
click at [574, 259] on div "Total R$ 26,00" at bounding box center [576, 264] width 254 height 14
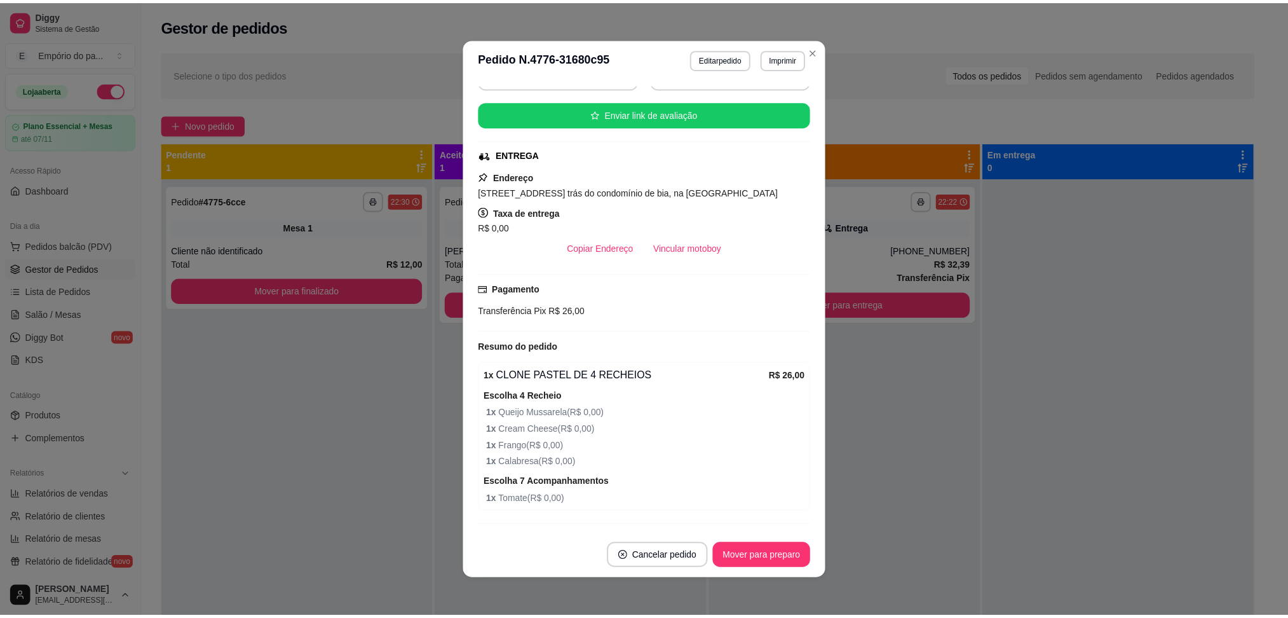
scroll to position [264, 0]
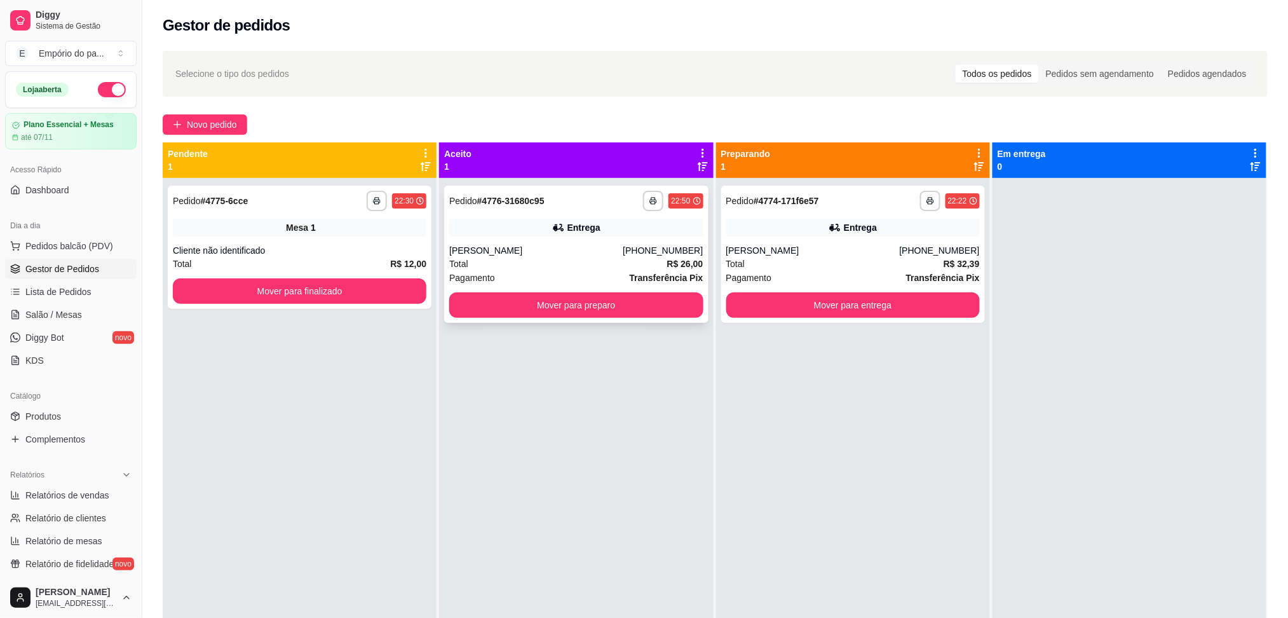
click at [552, 266] on div "Total R$ 26,00" at bounding box center [576, 264] width 254 height 14
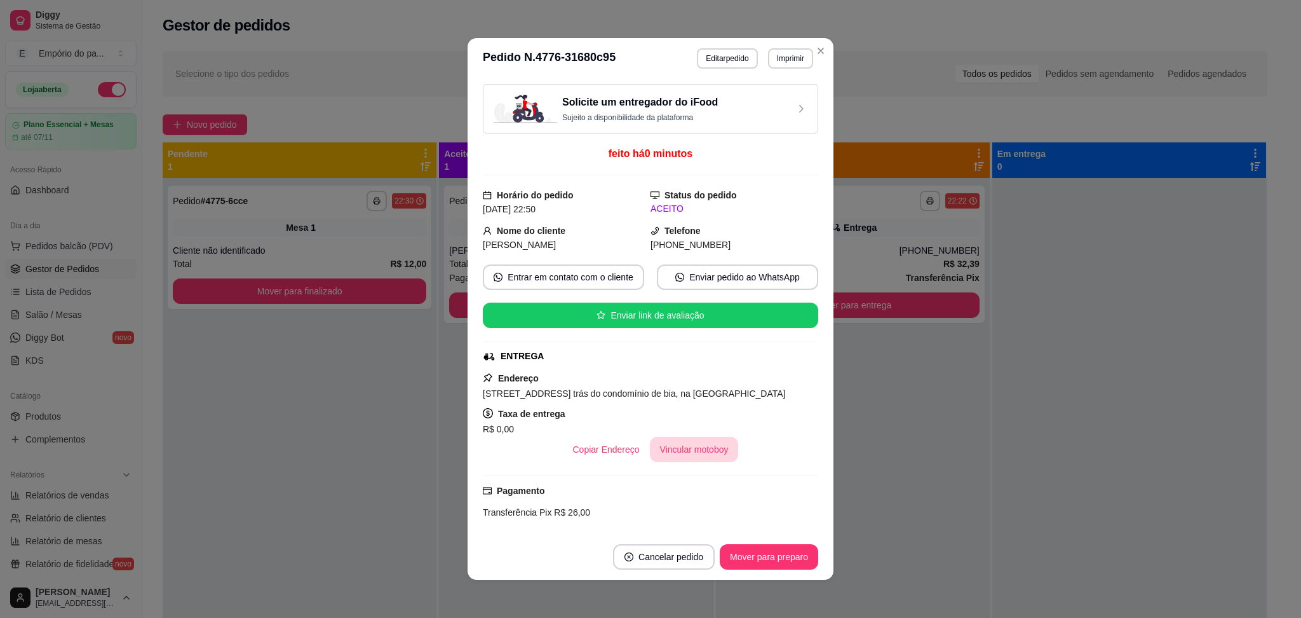
click at [675, 462] on button "Vincular motoboy" at bounding box center [694, 449] width 89 height 25
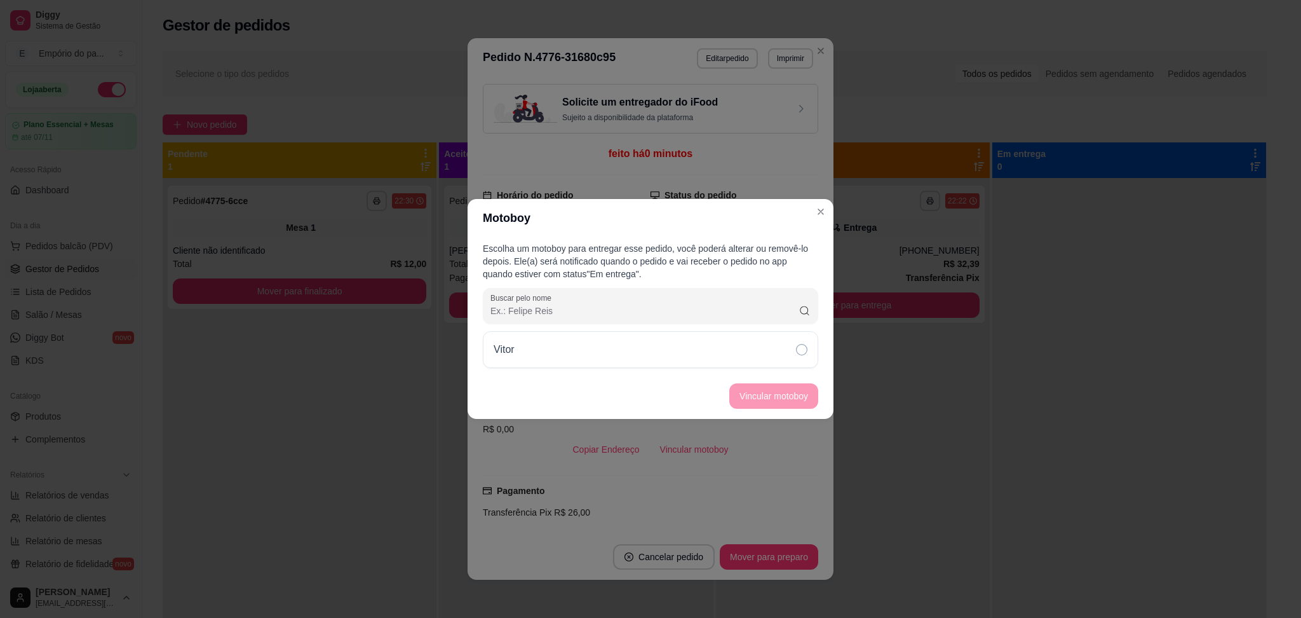
click at [691, 353] on div "Vitor" at bounding box center [651, 349] width 336 height 37
click at [782, 390] on button "Vincular motoboy" at bounding box center [774, 396] width 86 height 25
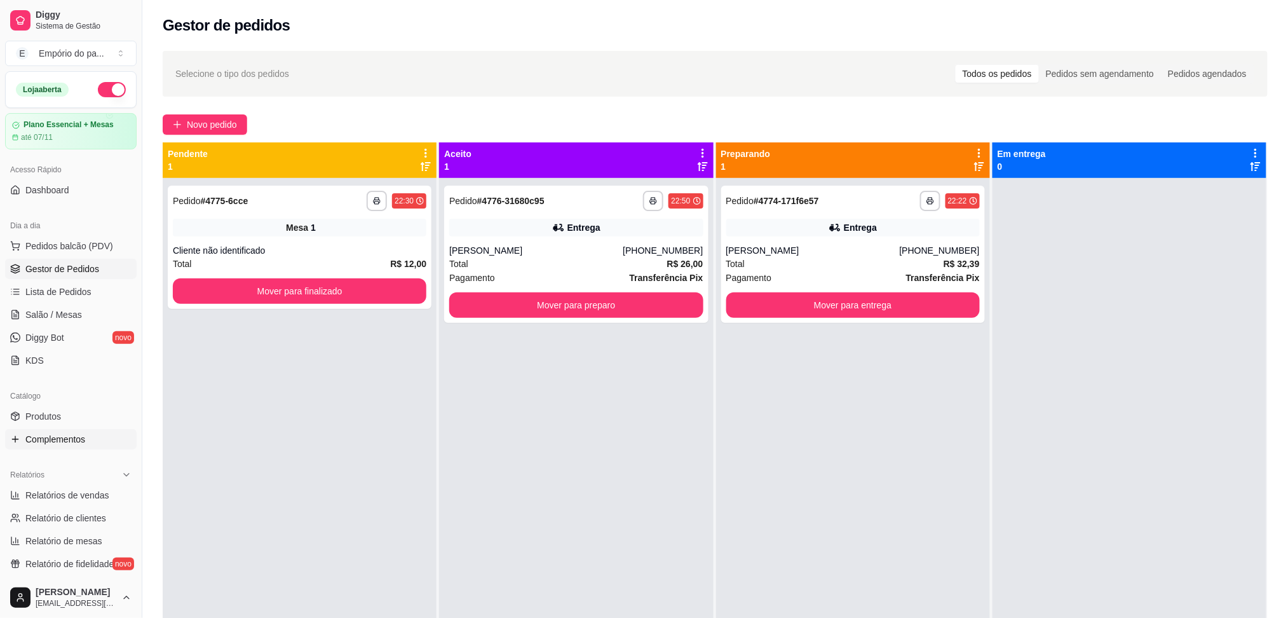
click at [60, 435] on span "Complementos" at bounding box center [55, 439] width 60 height 13
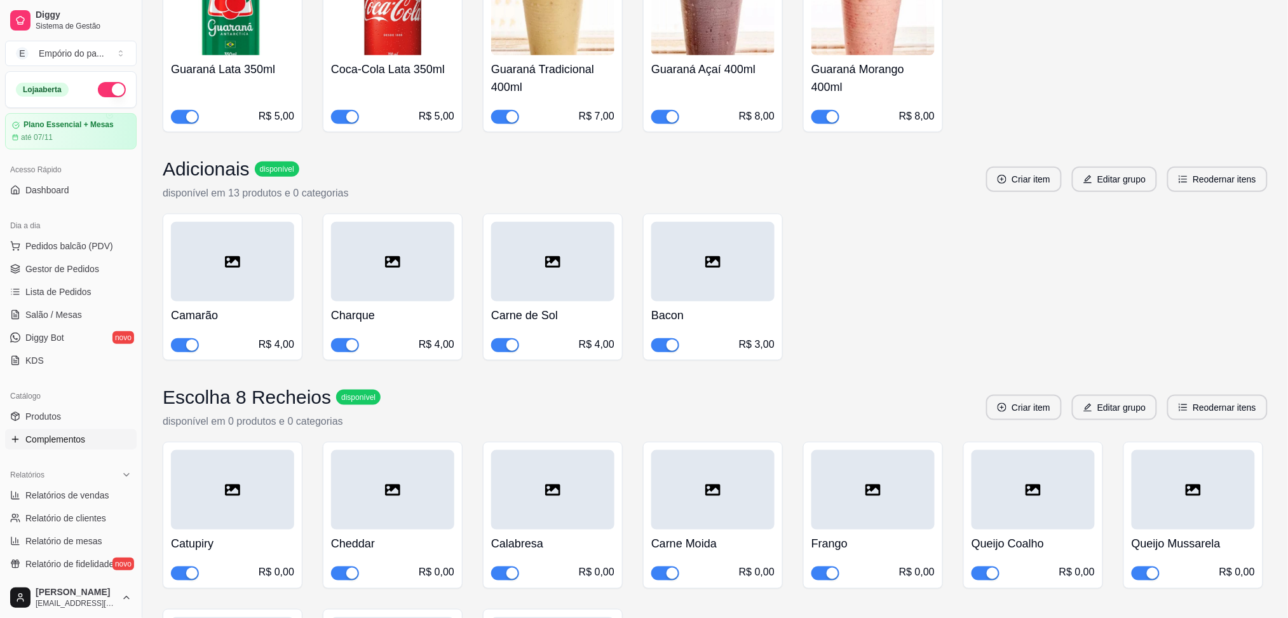
scroll to position [5761, 0]
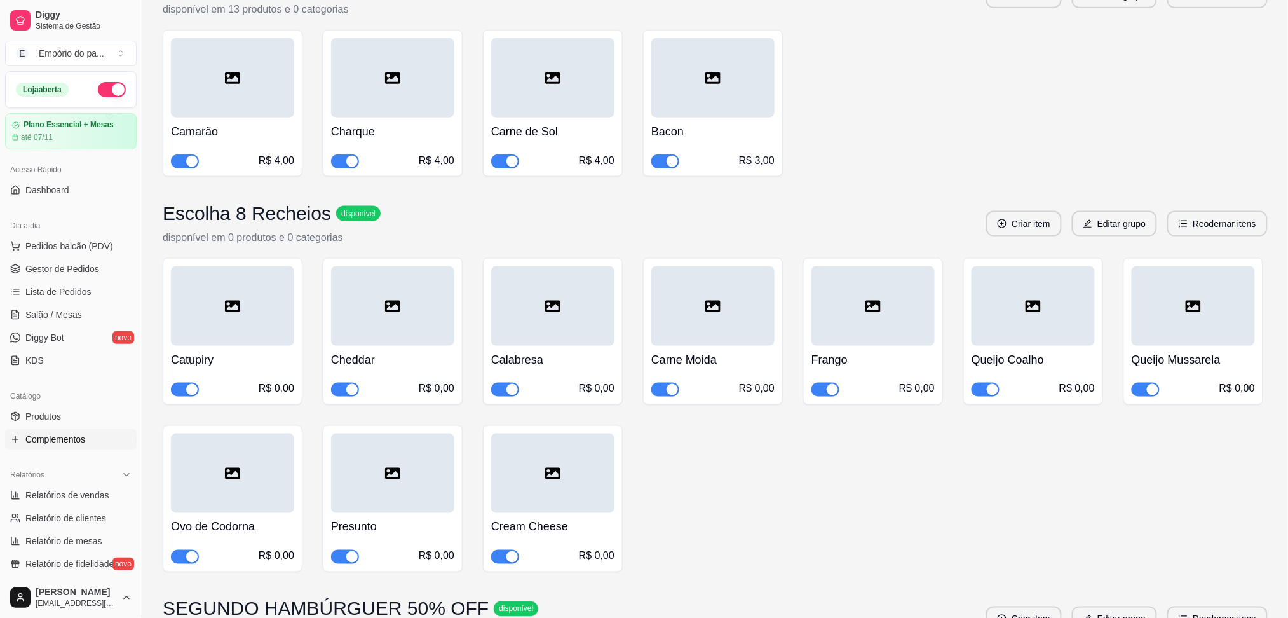
click at [182, 162] on span "button" at bounding box center [185, 161] width 28 height 14
click at [363, 161] on div "R$ 4,00" at bounding box center [392, 160] width 123 height 15
click at [347, 161] on div "button" at bounding box center [351, 161] width 11 height 11
click at [513, 164] on div "button" at bounding box center [511, 161] width 11 height 11
click at [27, 262] on link "Gestor de Pedidos" at bounding box center [71, 269] width 132 height 20
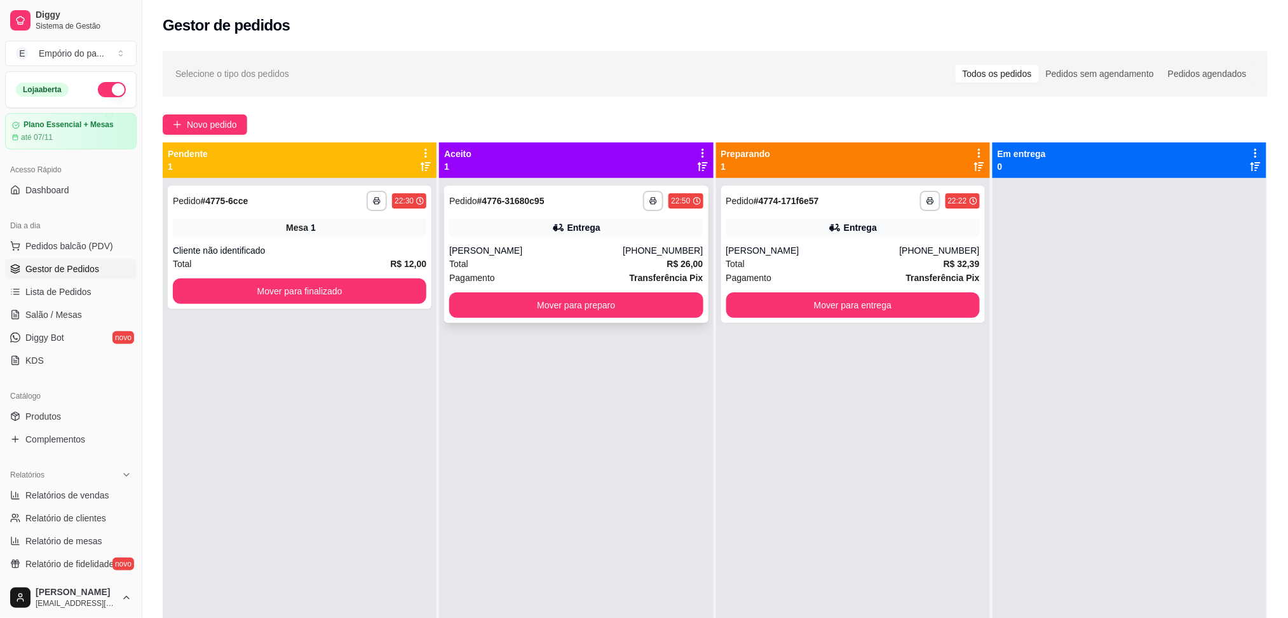
click at [566, 259] on div "Total R$ 26,00" at bounding box center [576, 264] width 254 height 14
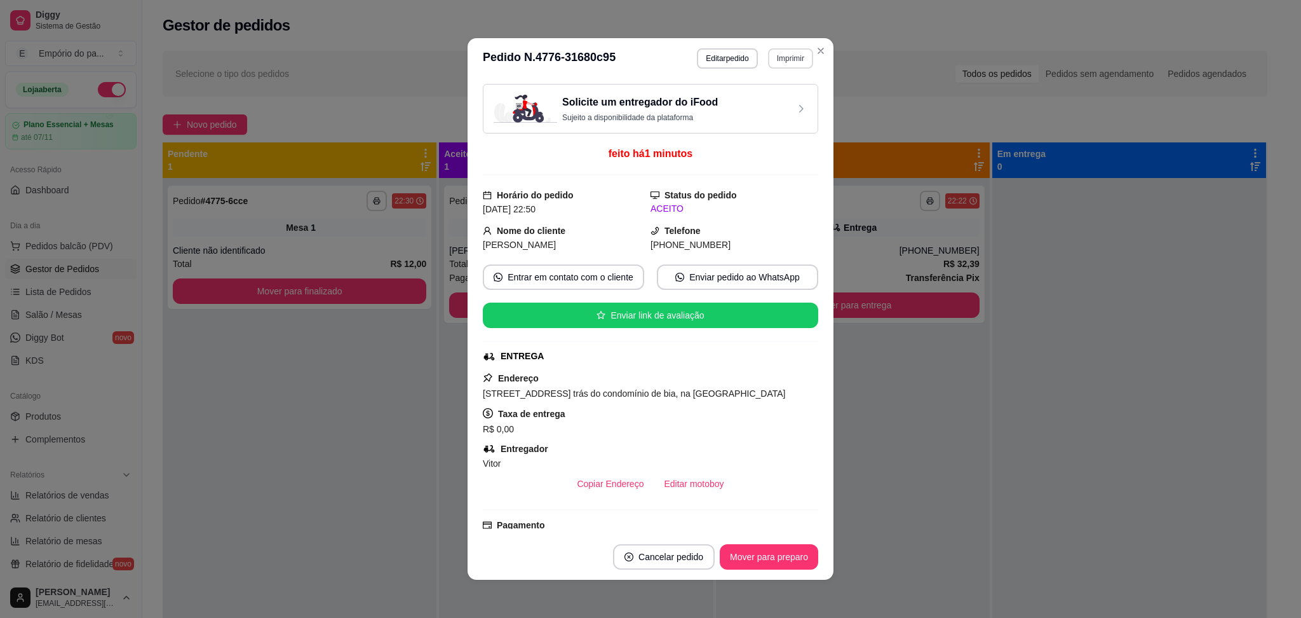
click at [773, 59] on button "Imprimir" at bounding box center [790, 58] width 45 height 20
click at [754, 108] on button "IMPRESSORA" at bounding box center [762, 103] width 92 height 20
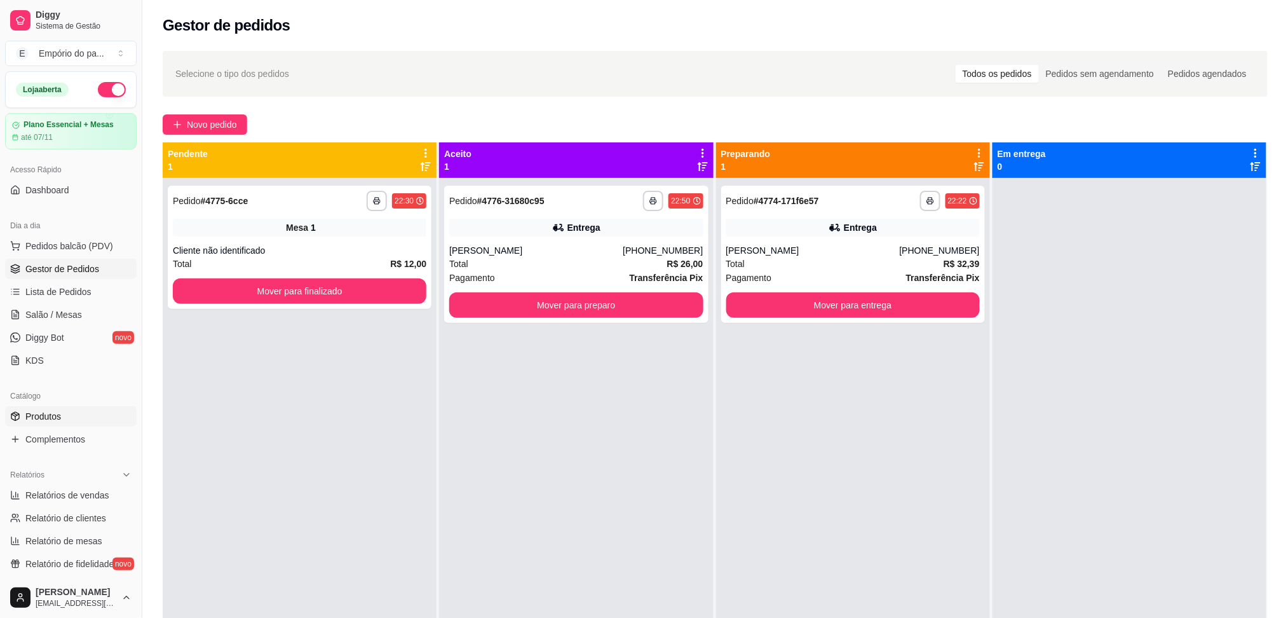
click at [63, 413] on link "Produtos" at bounding box center [71, 416] width 132 height 20
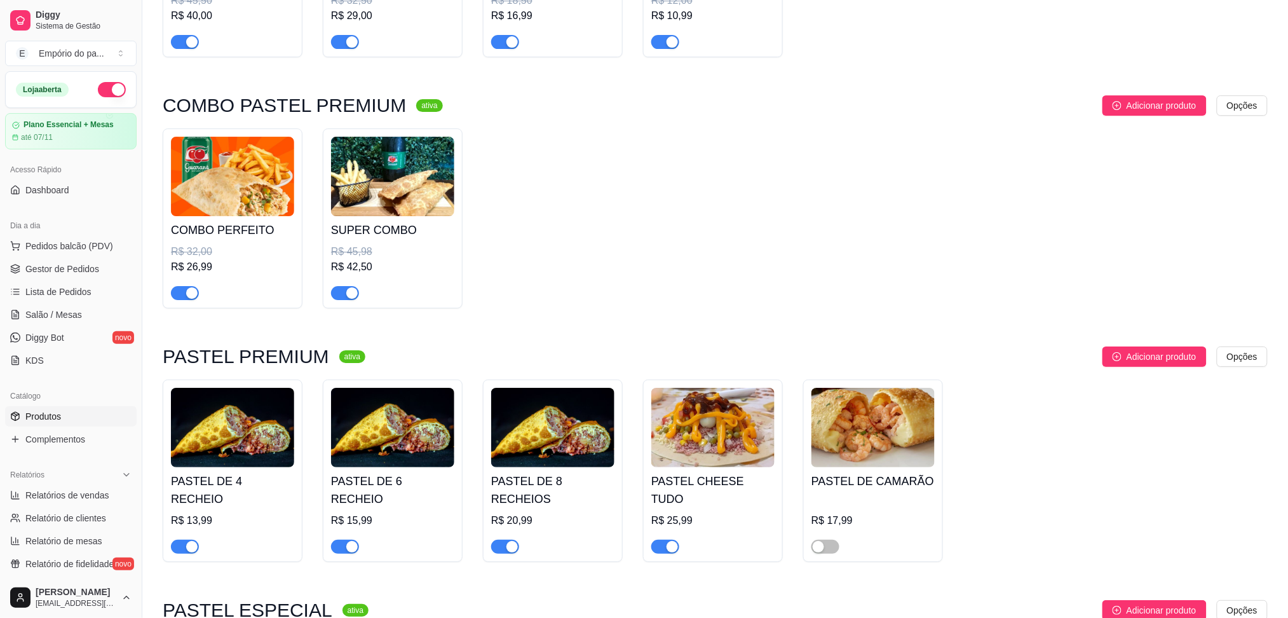
scroll to position [1948, 0]
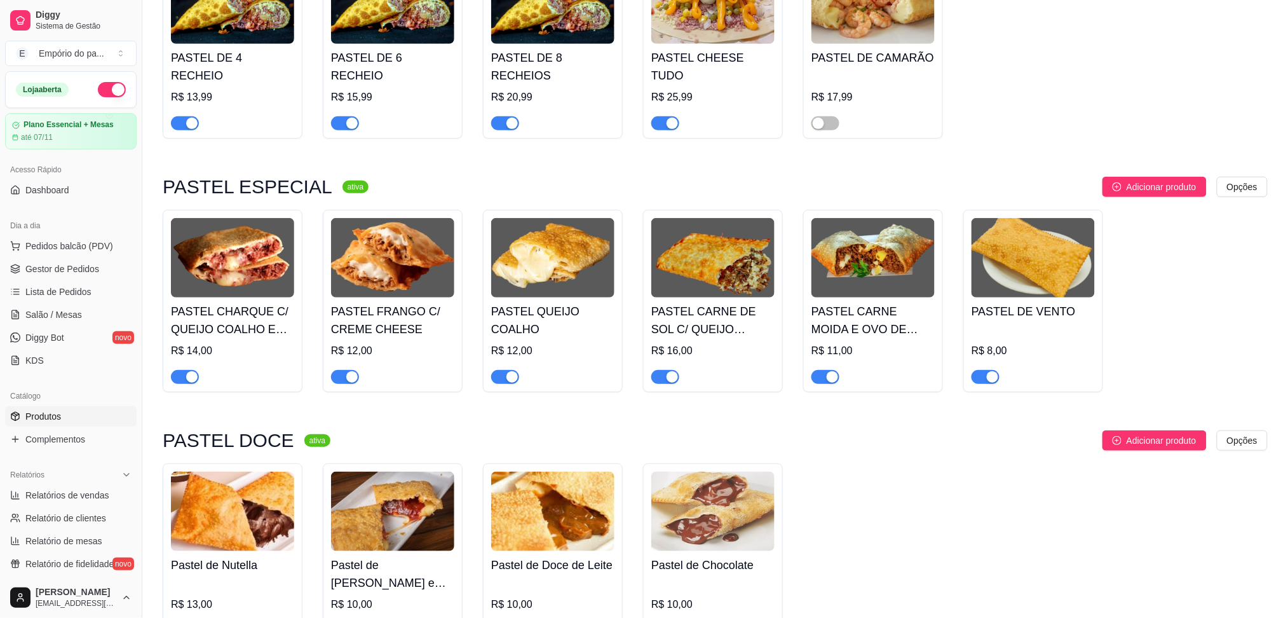
click at [183, 370] on span "button" at bounding box center [185, 377] width 28 height 14
click at [667, 371] on div "button" at bounding box center [672, 376] width 11 height 11
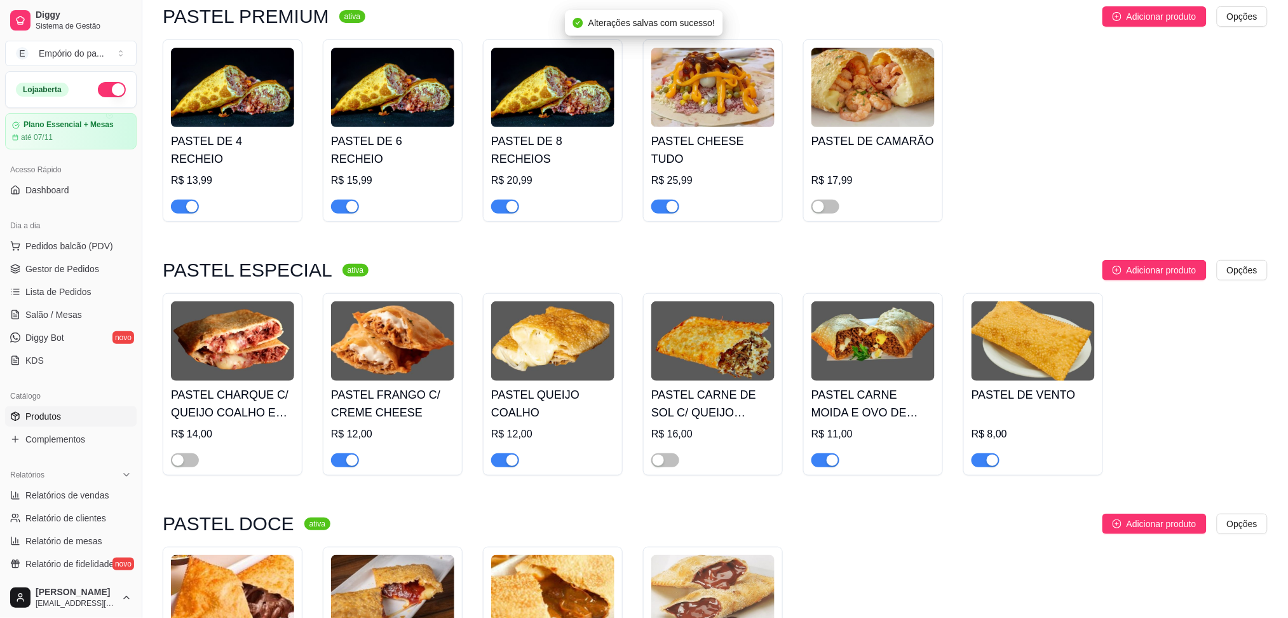
scroll to position [1864, 0]
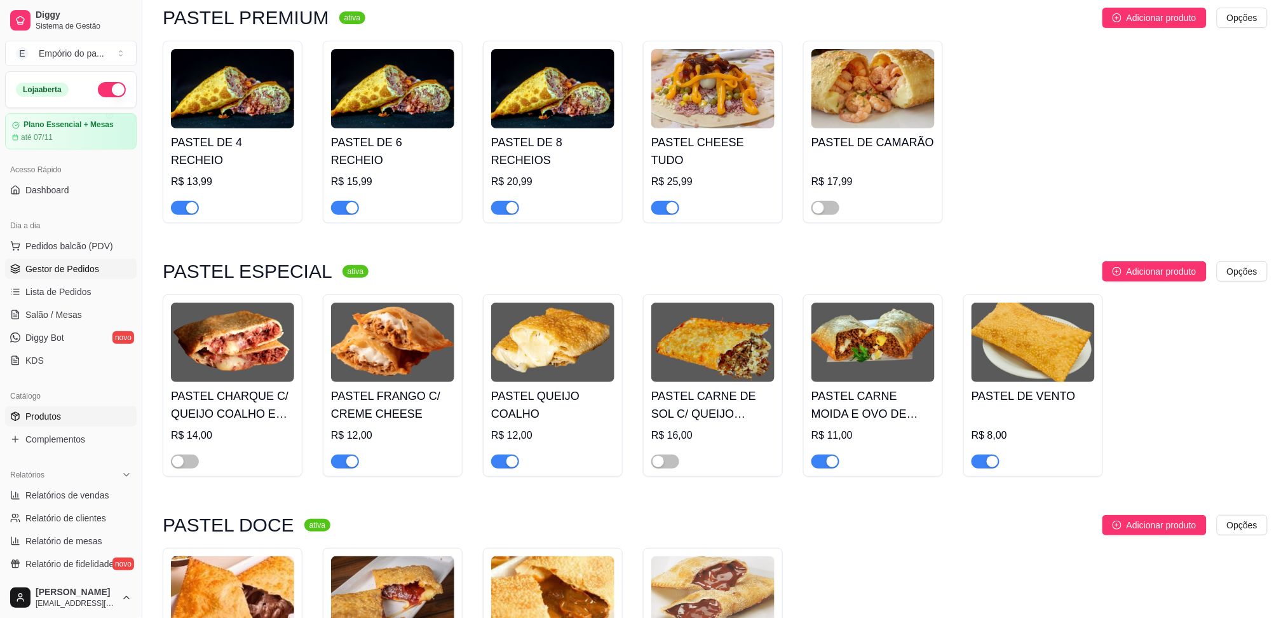
click at [61, 270] on span "Gestor de Pedidos" at bounding box center [62, 268] width 74 height 13
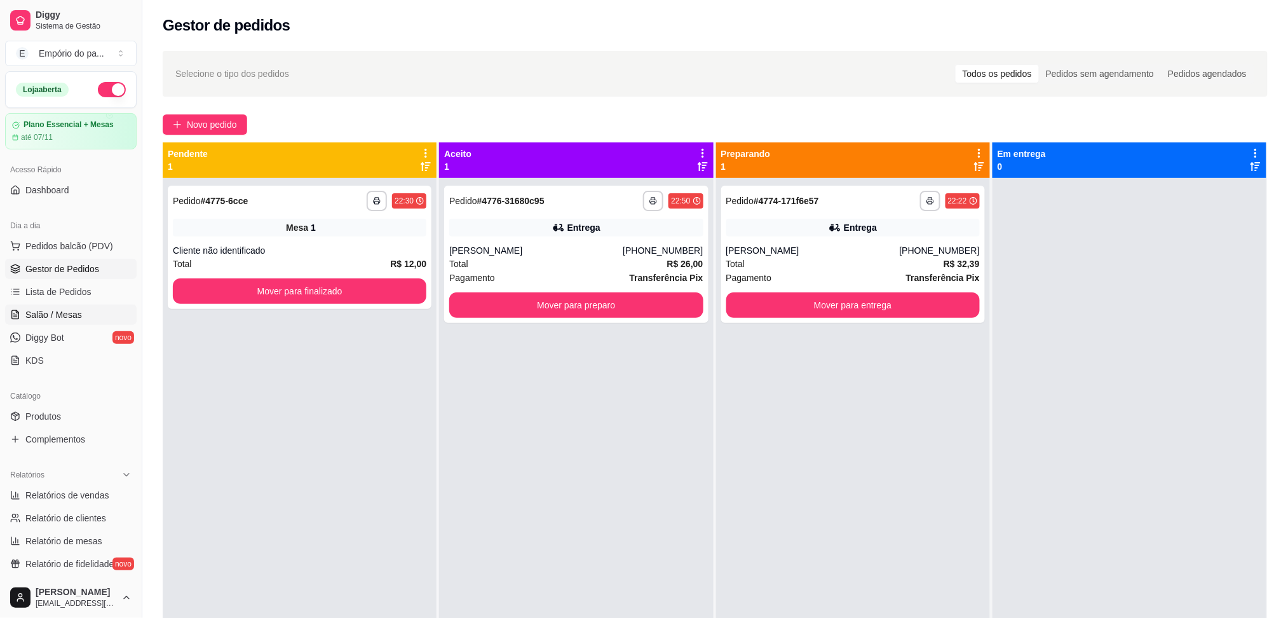
click at [45, 316] on span "Salão / Mesas" at bounding box center [53, 314] width 57 height 13
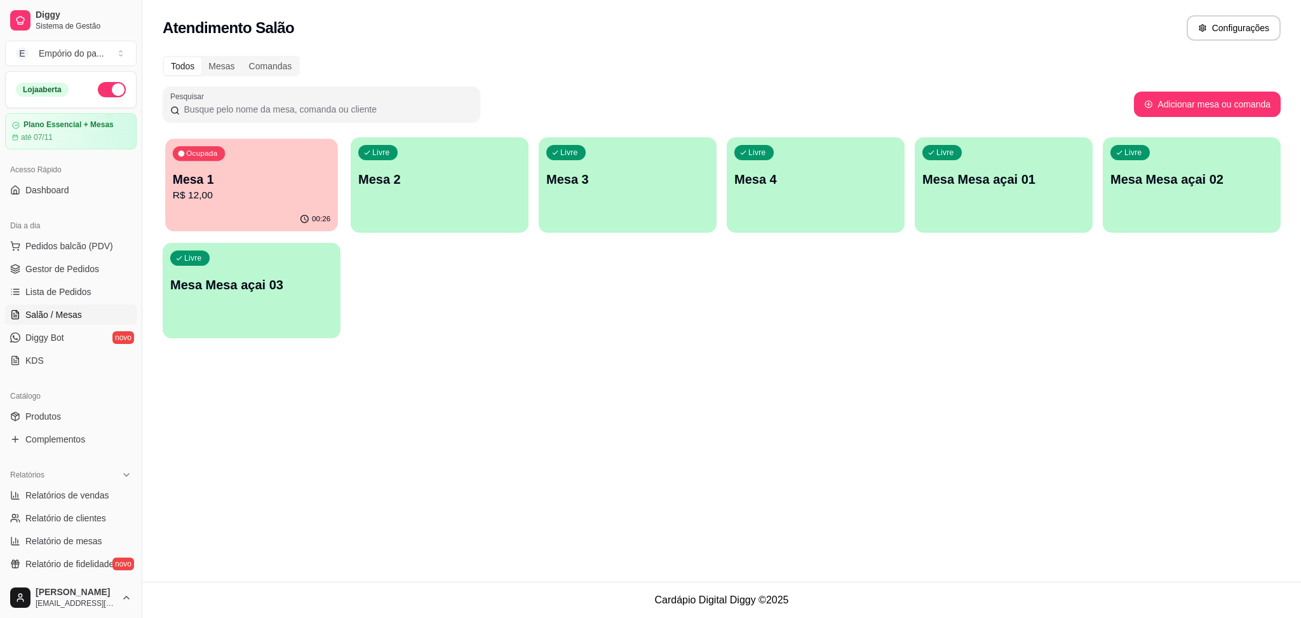
click at [304, 226] on div "00:26" at bounding box center [251, 219] width 173 height 24
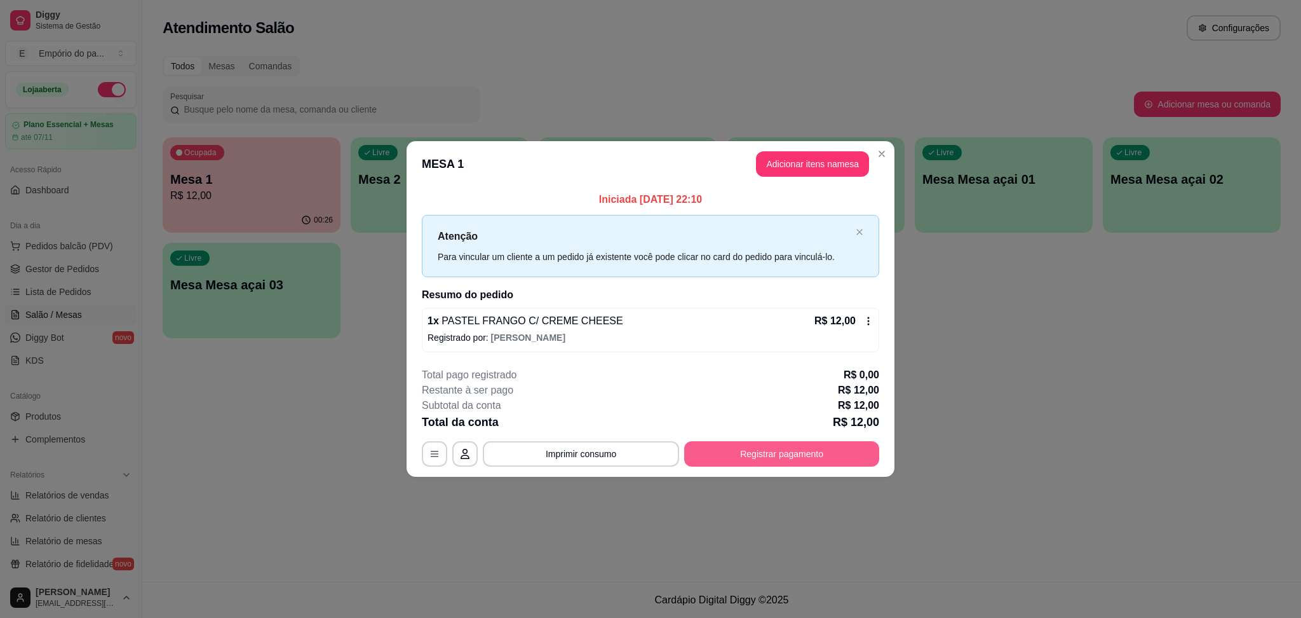
click at [806, 450] on button "Registrar pagamento" at bounding box center [781, 453] width 195 height 25
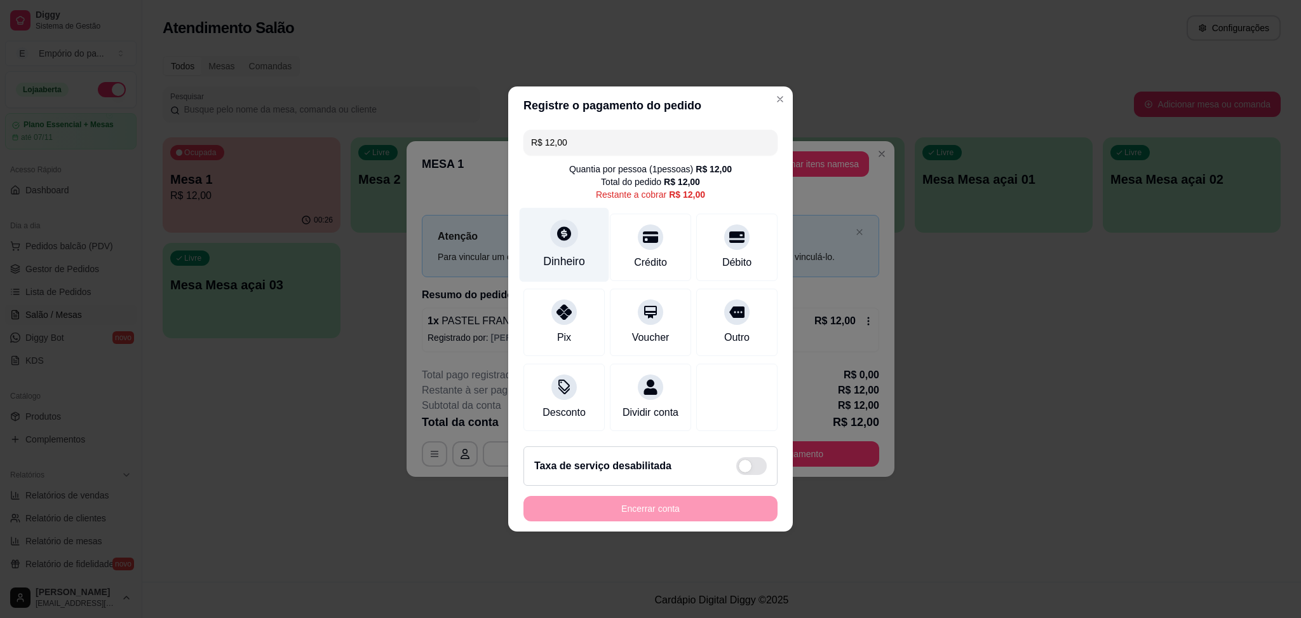
click at [552, 253] on div "Dinheiro" at bounding box center [564, 261] width 42 height 17
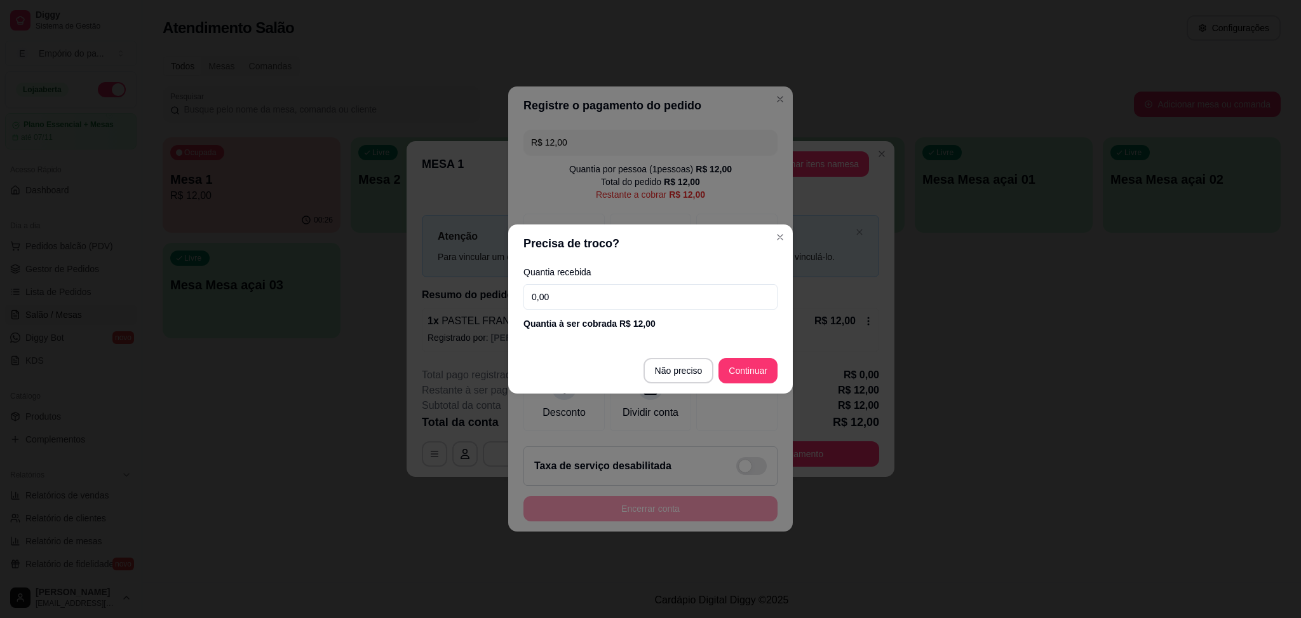
click at [596, 290] on input "0,00" at bounding box center [651, 296] width 254 height 25
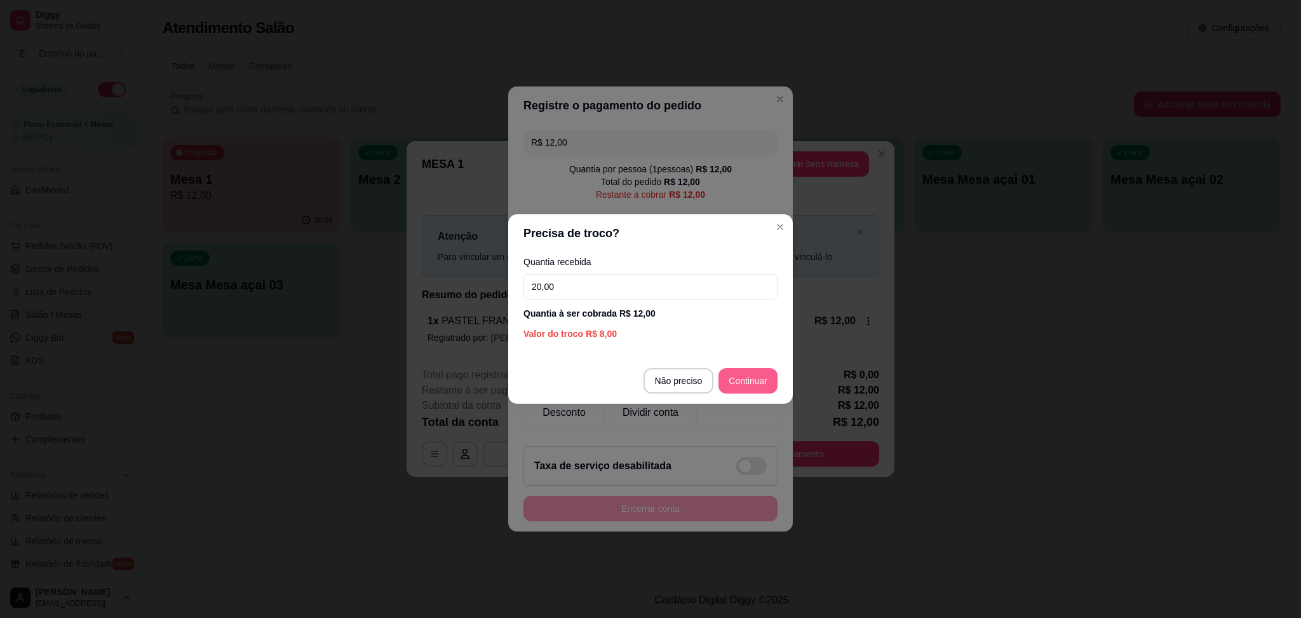
type input "20,00"
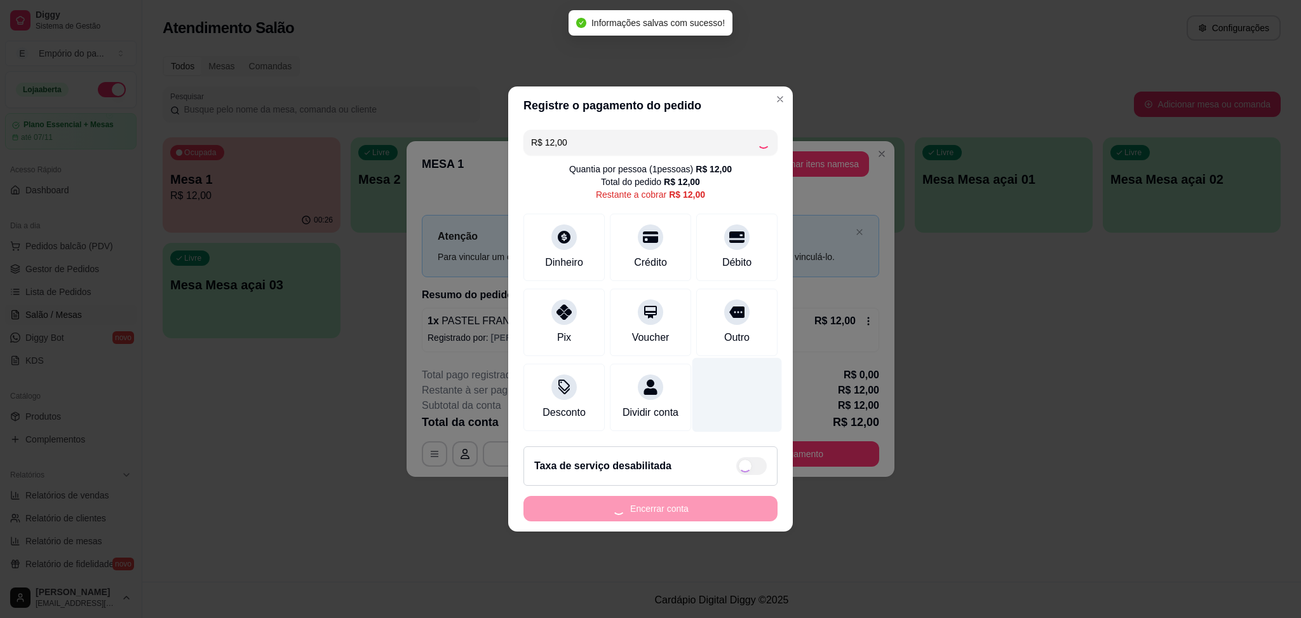
type input "R$ 0,00"
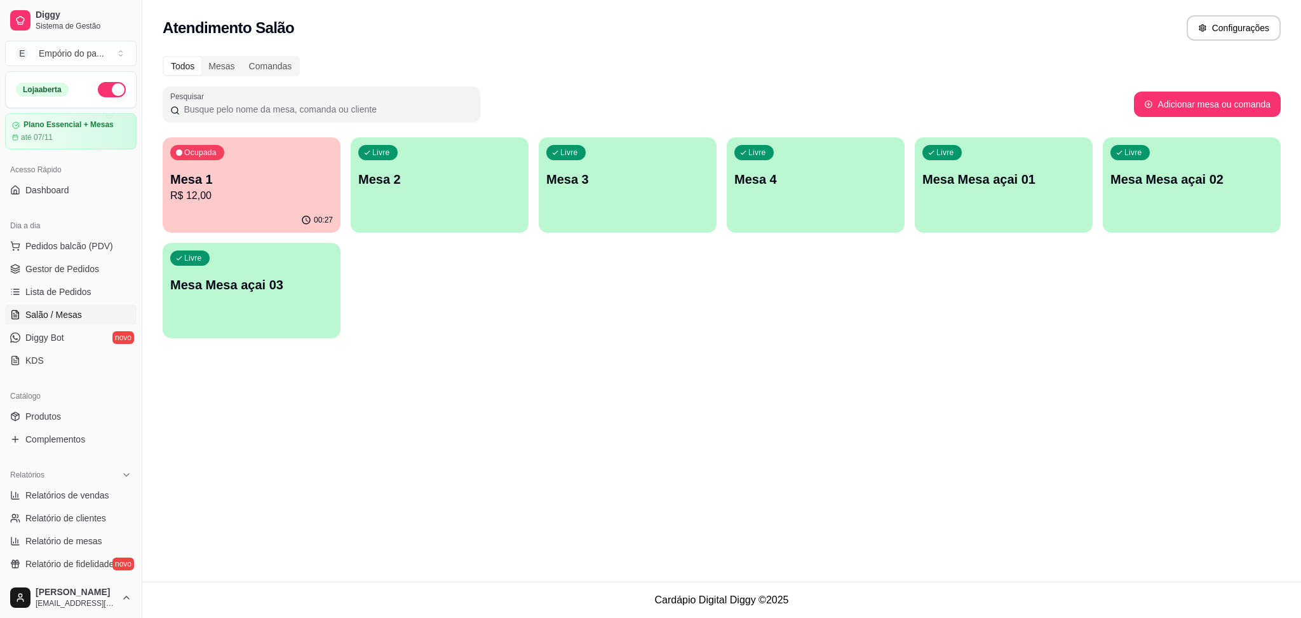
click at [220, 199] on p "R$ 12,00" at bounding box center [251, 195] width 163 height 15
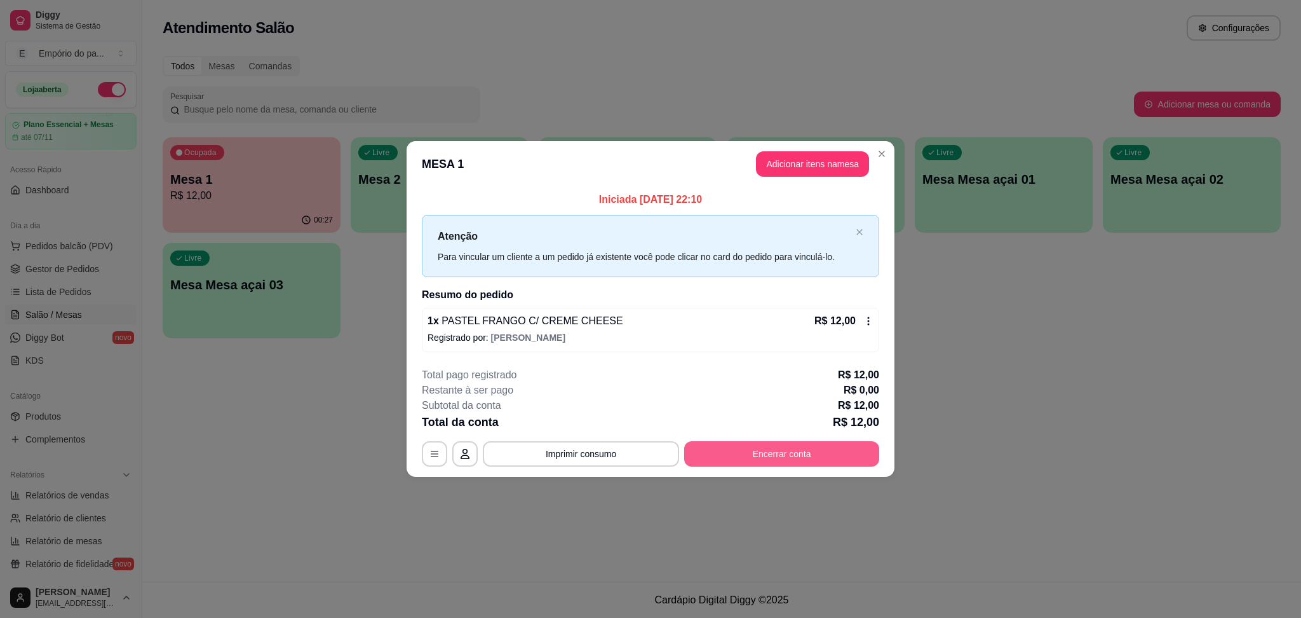
click at [765, 443] on button "Encerrar conta" at bounding box center [781, 453] width 195 height 25
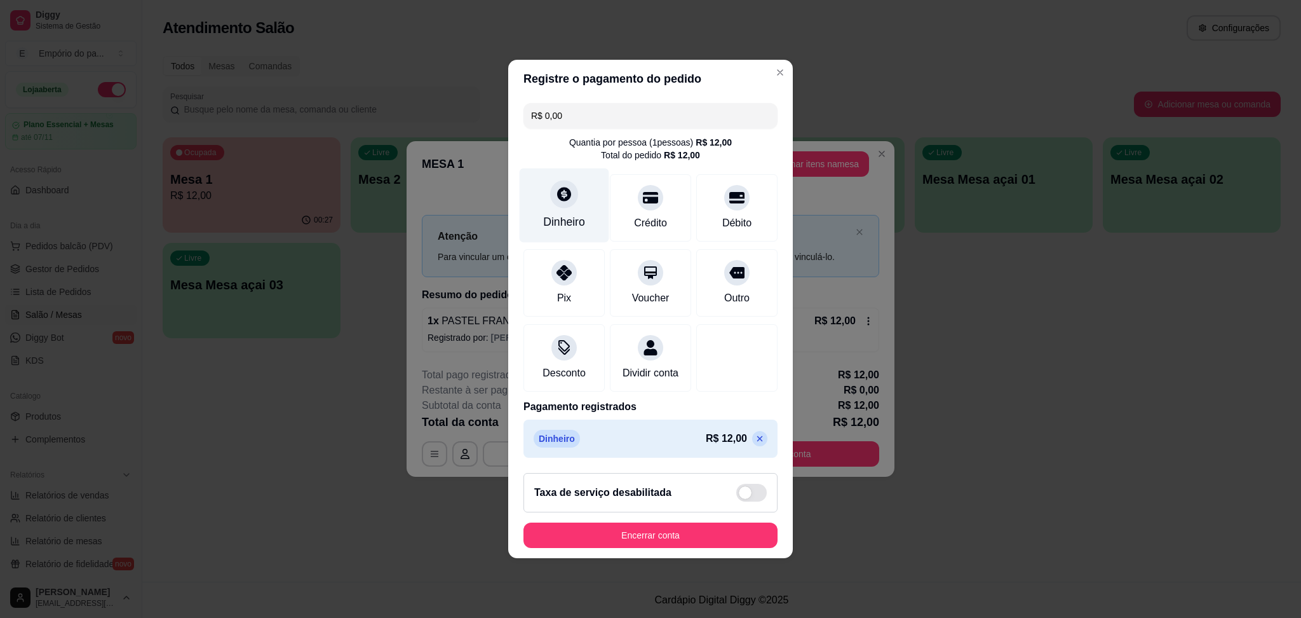
click at [564, 201] on div "Dinheiro" at bounding box center [565, 205] width 90 height 74
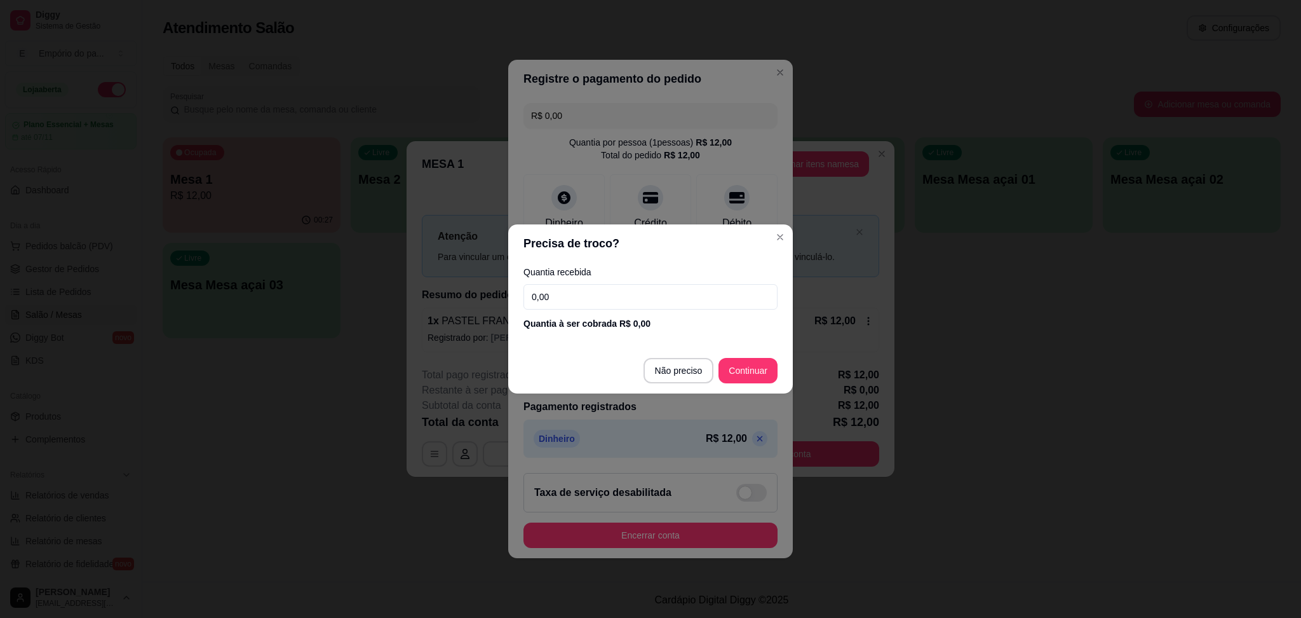
click at [587, 294] on input "0,00" at bounding box center [651, 296] width 254 height 25
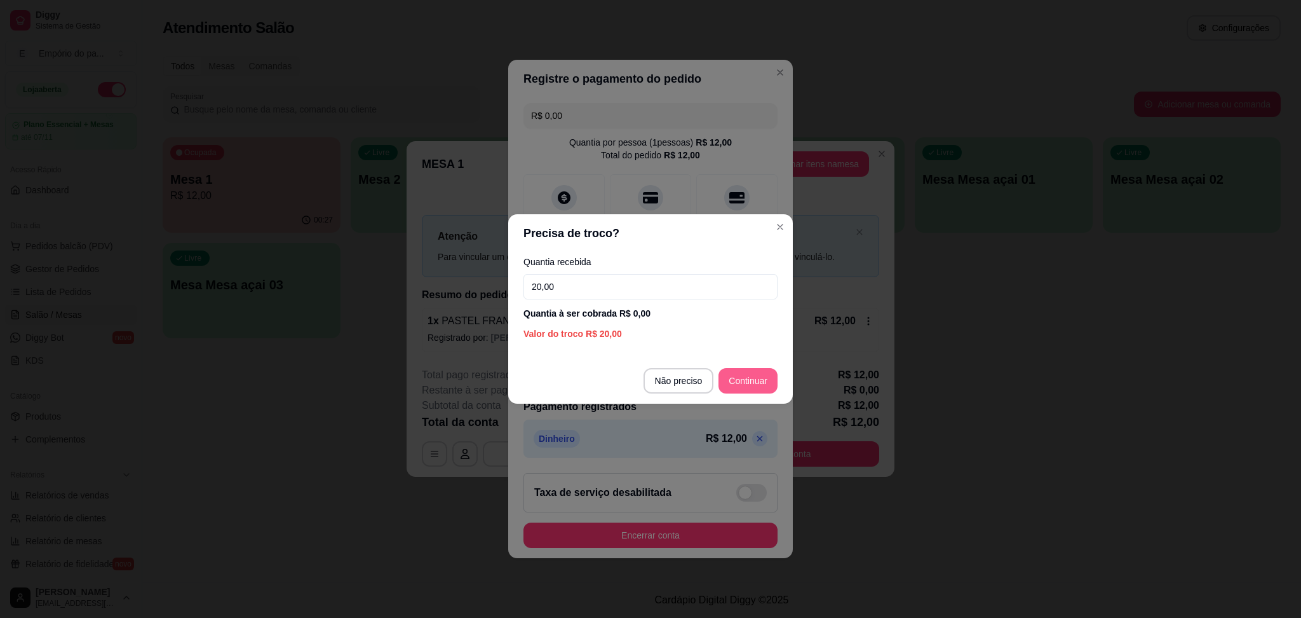
type input "20,00"
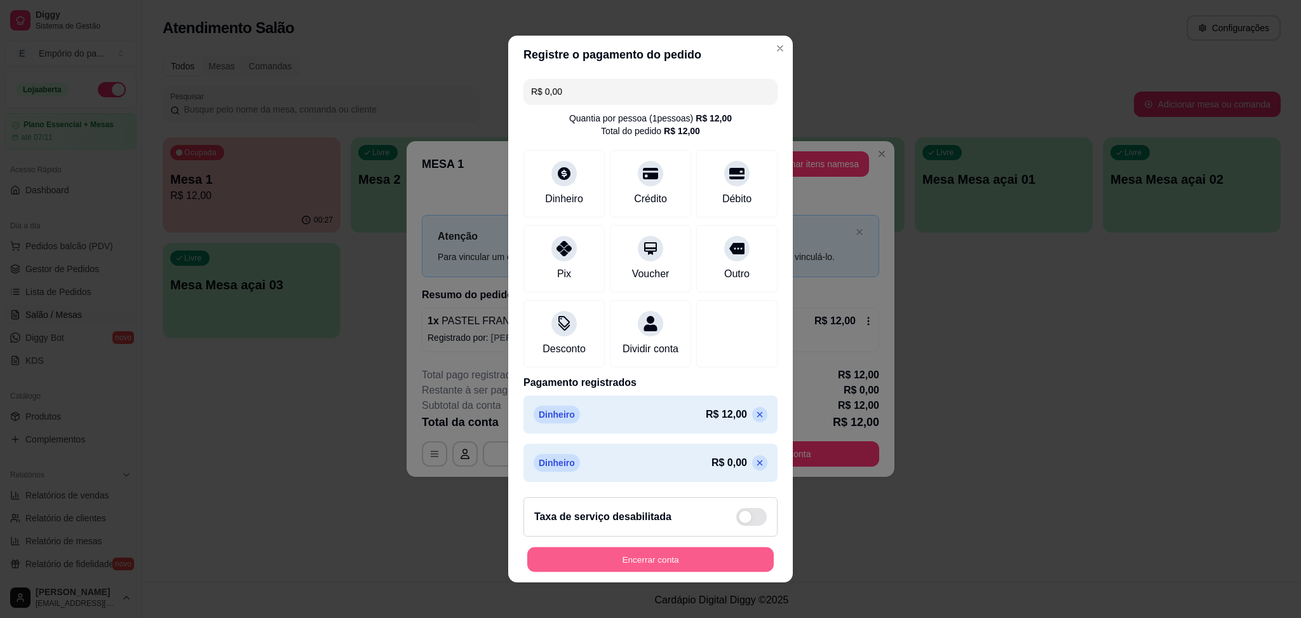
click at [643, 565] on button "Encerrar conta" at bounding box center [650, 559] width 247 height 25
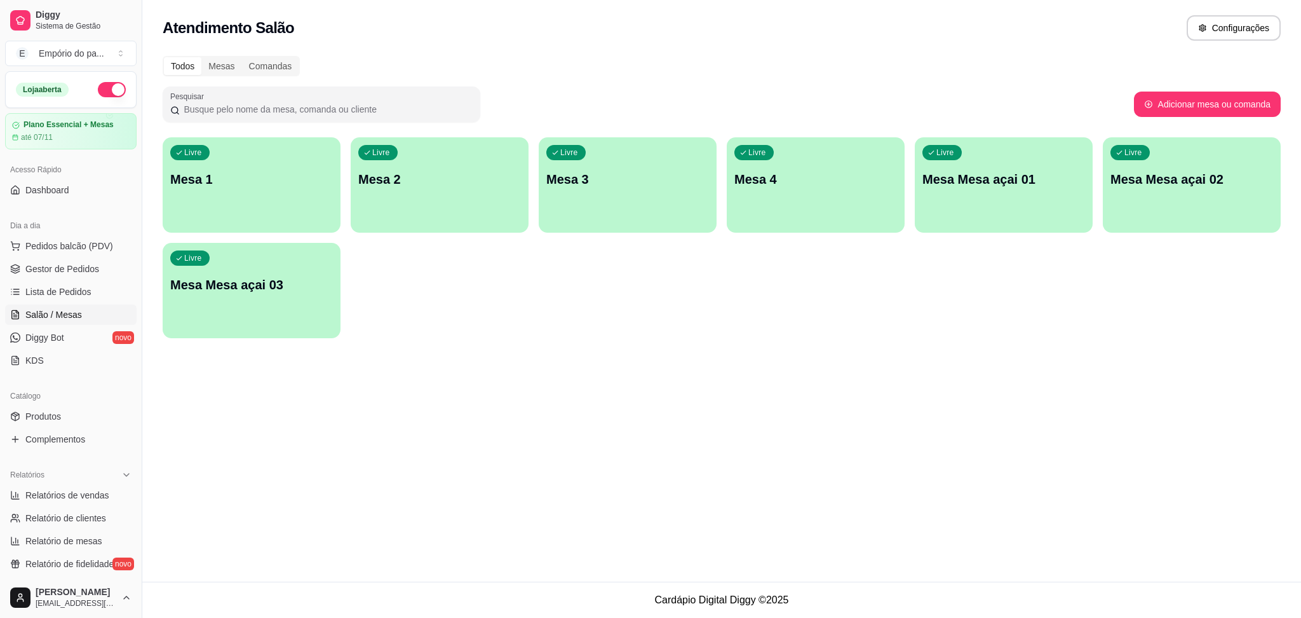
click at [86, 257] on ul "Pedidos balcão (PDV) Gestor de Pedidos Lista de Pedidos Salão / Mesas Diggy Bot…" at bounding box center [71, 303] width 132 height 135
click at [79, 268] on span "Gestor de Pedidos" at bounding box center [62, 268] width 74 height 13
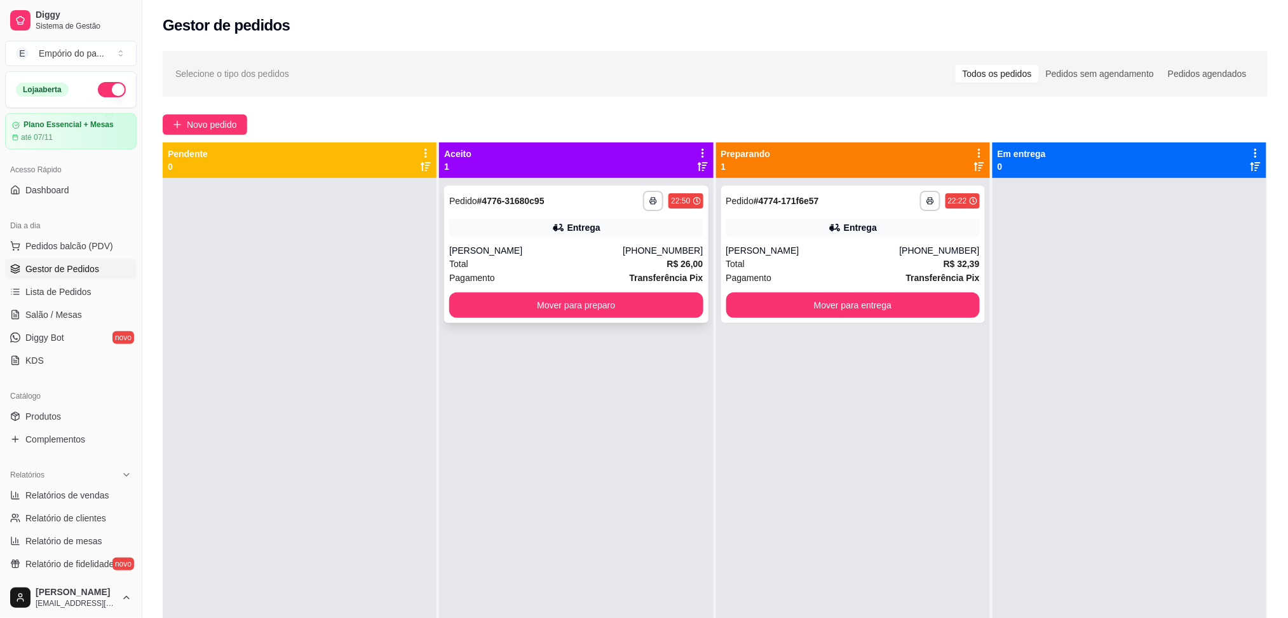
click at [530, 266] on div "Total R$ 26,00" at bounding box center [576, 264] width 254 height 14
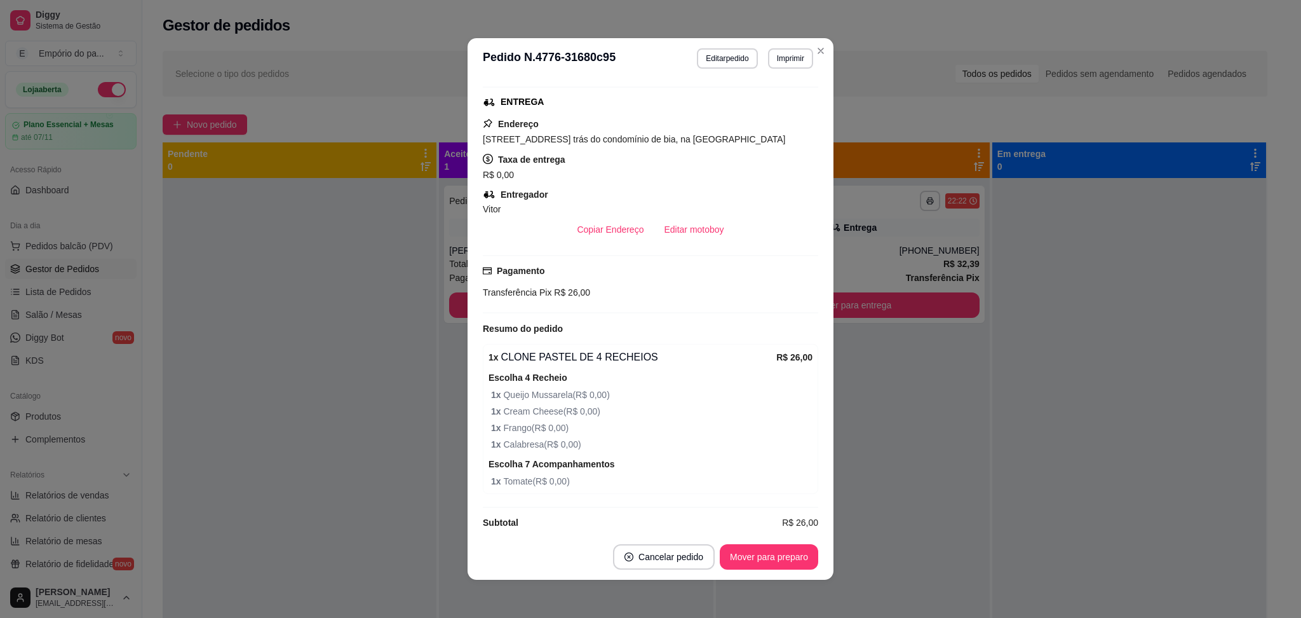
scroll to position [299, 0]
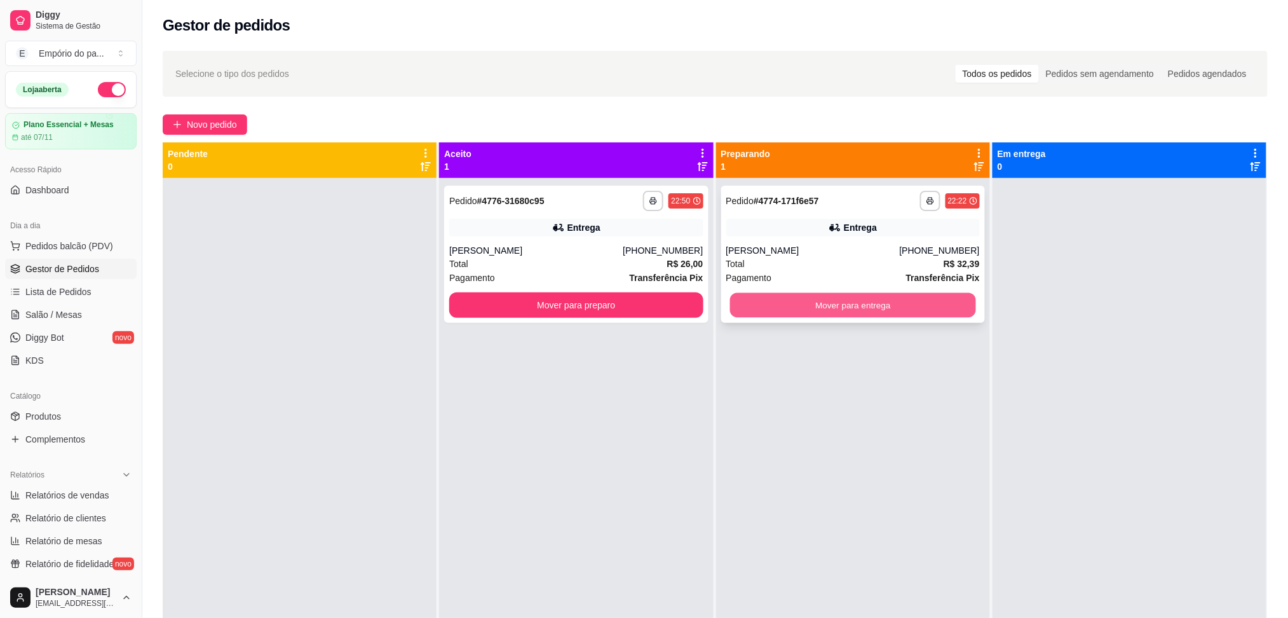
click at [820, 304] on button "Mover para entrega" at bounding box center [853, 305] width 246 height 25
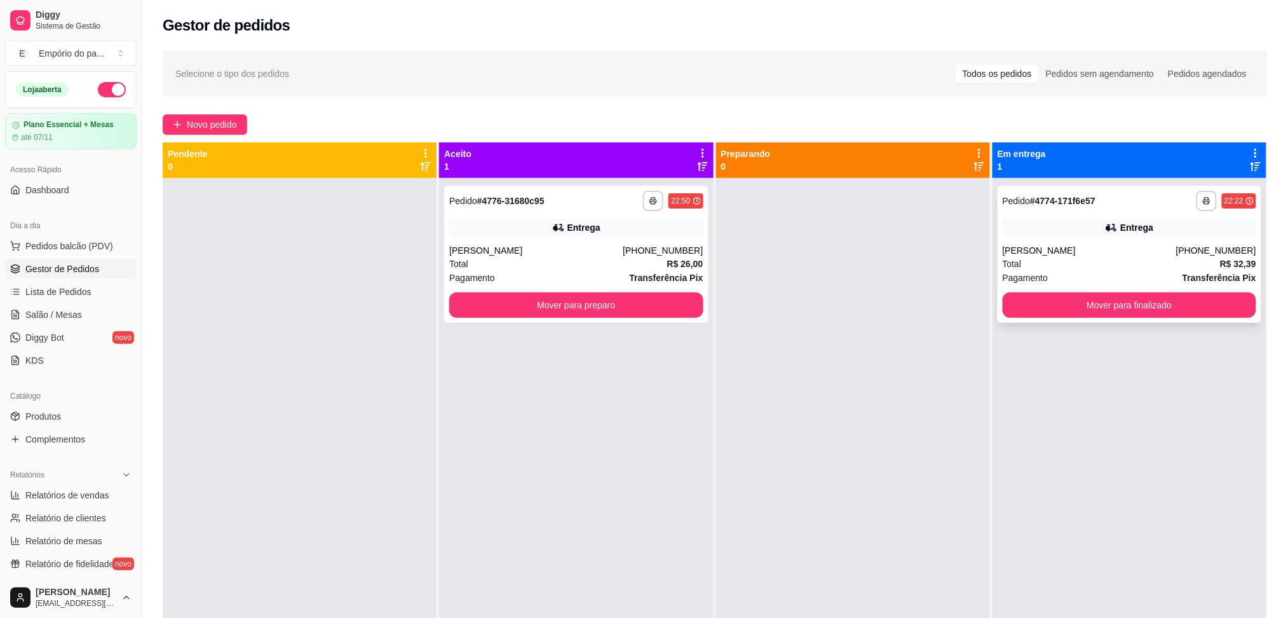
click at [1064, 271] on div "Pagamento Transferência Pix" at bounding box center [1130, 278] width 254 height 14
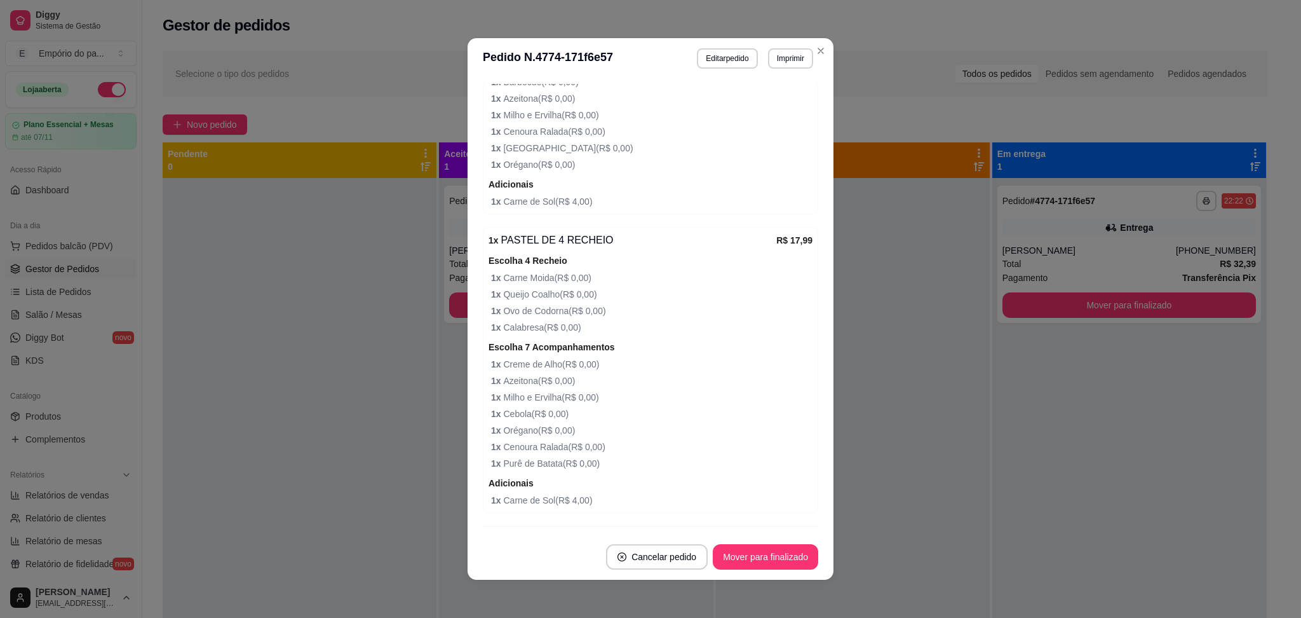
scroll to position [804, 0]
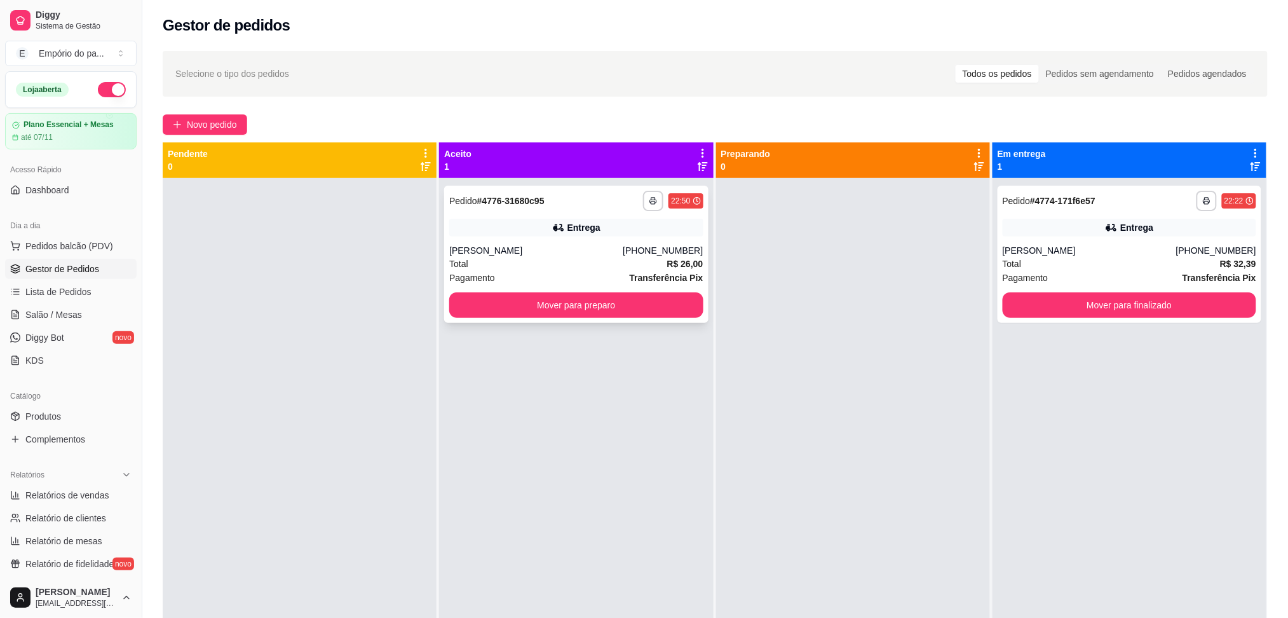
click at [600, 257] on div "Total R$ 26,00" at bounding box center [576, 264] width 254 height 14
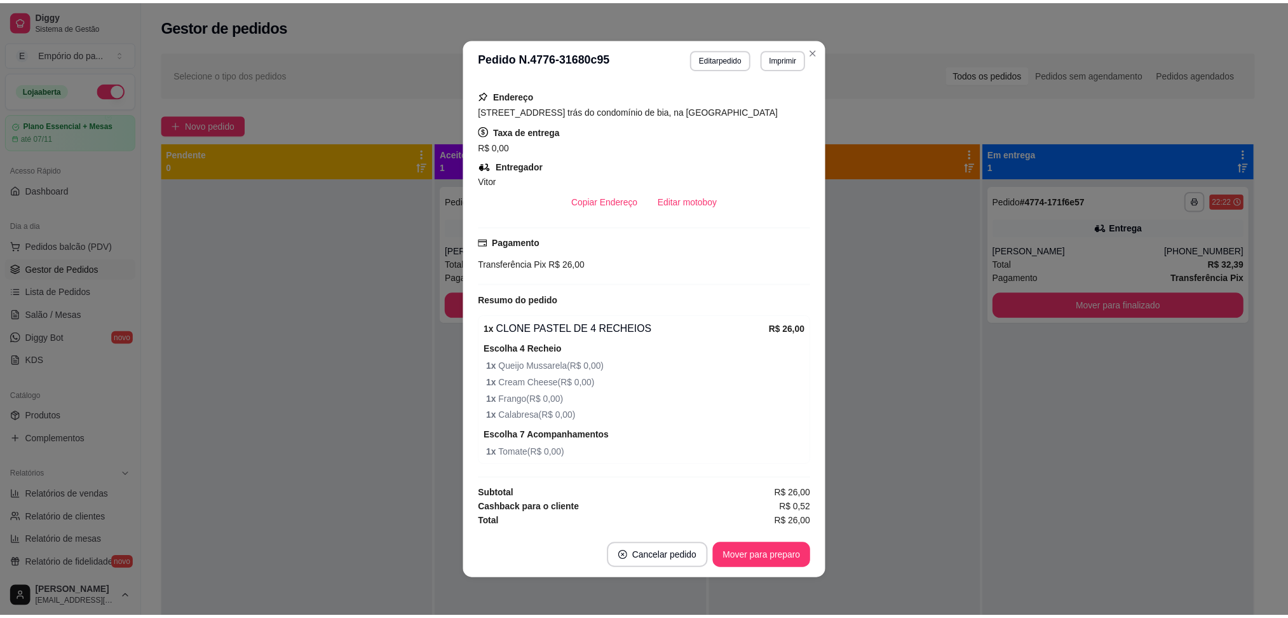
scroll to position [3, 0]
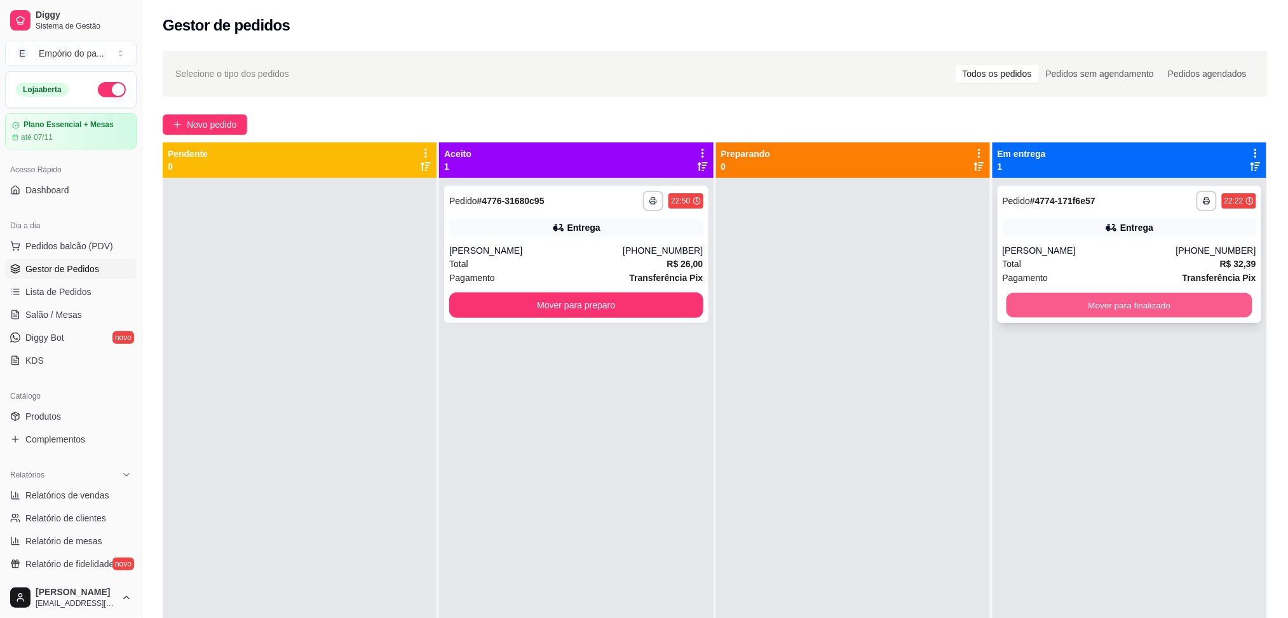
click at [1101, 302] on button "Mover para finalizado" at bounding box center [1130, 305] width 246 height 25
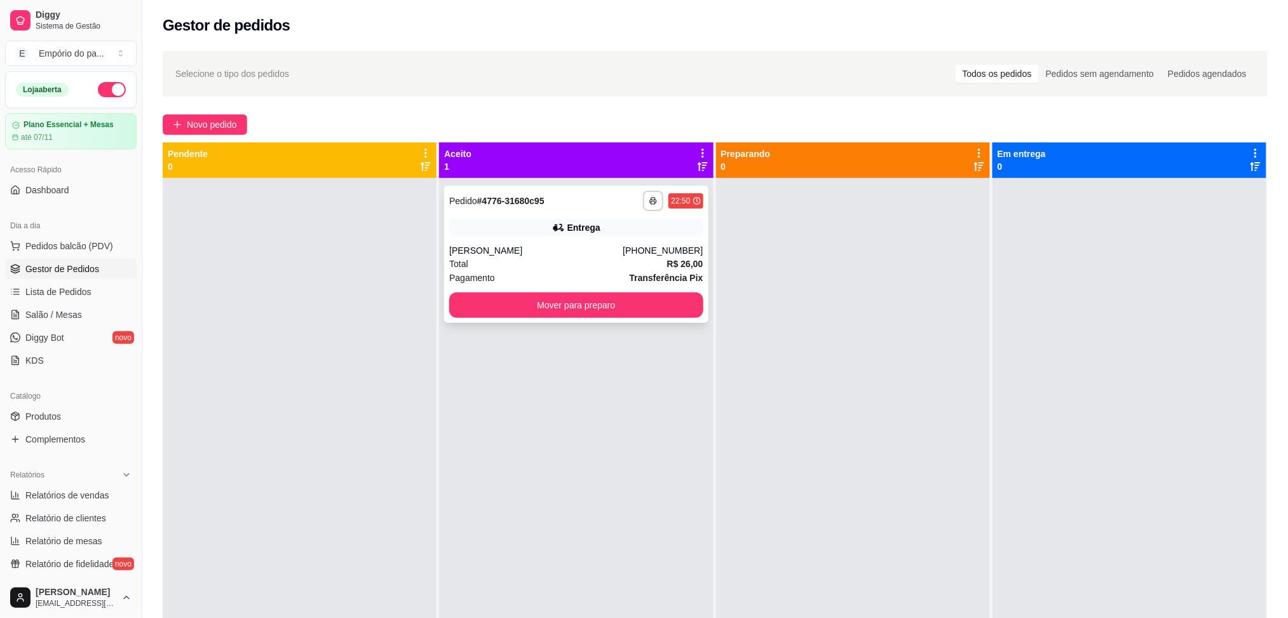
click at [601, 252] on div "[PERSON_NAME]" at bounding box center [535, 250] width 173 height 13
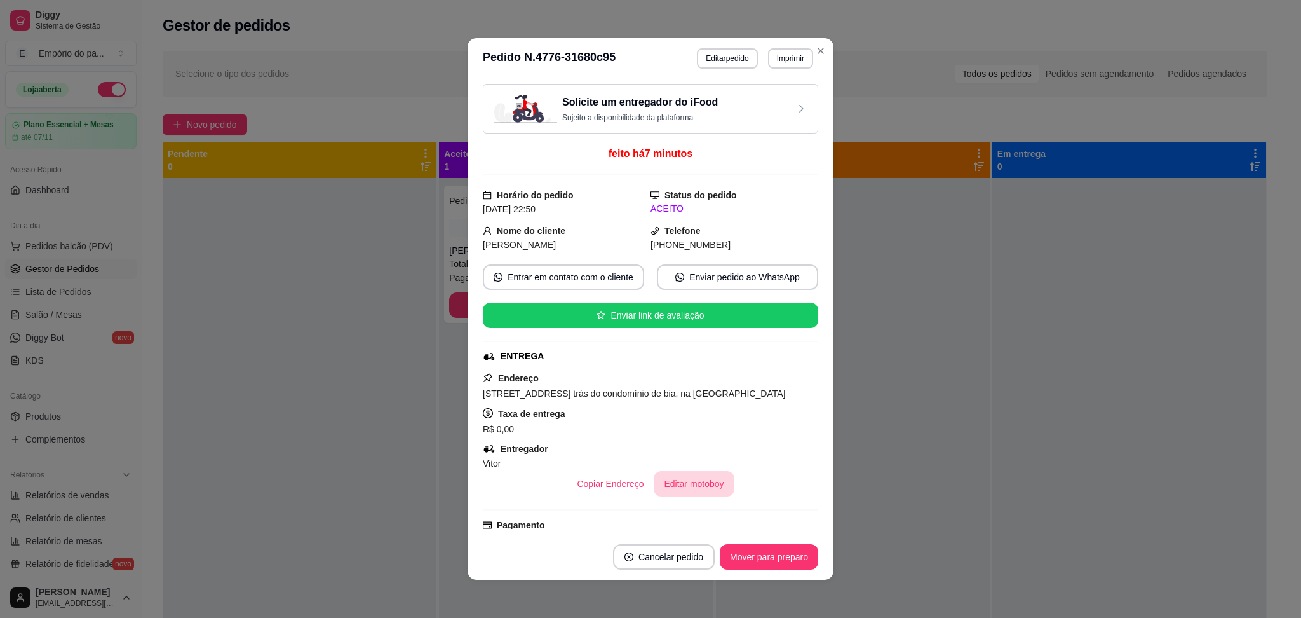
click at [694, 496] on button "Editar motoboy" at bounding box center [694, 483] width 80 height 25
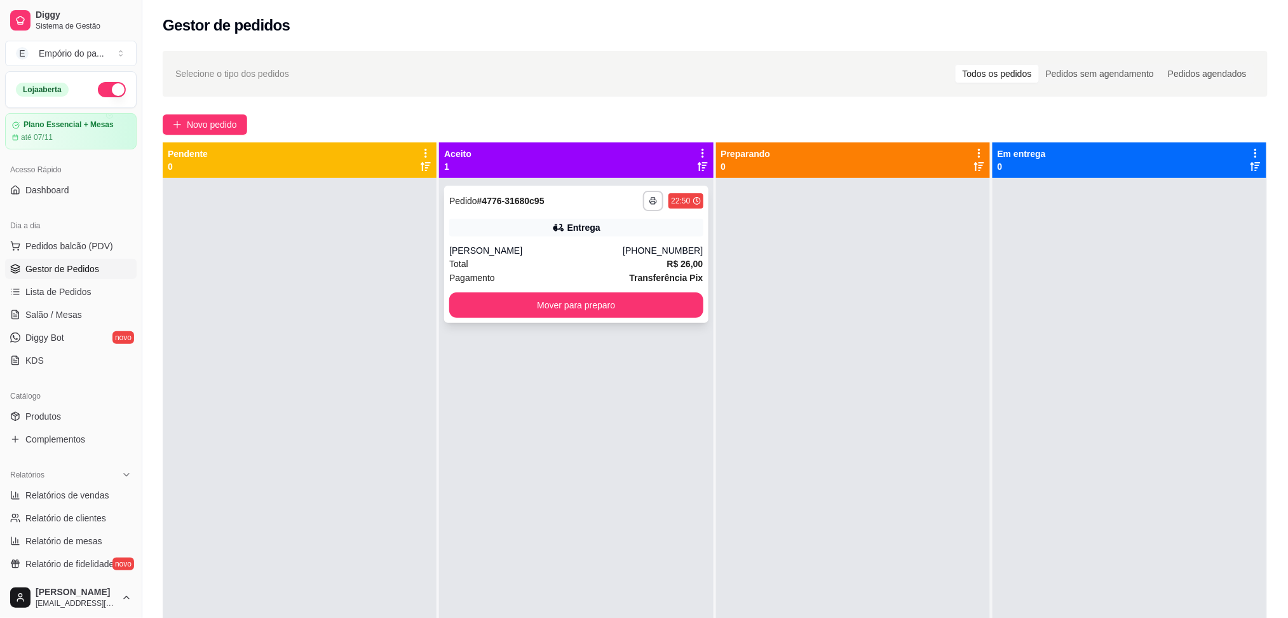
click at [543, 279] on div "Pagamento Transferência Pix" at bounding box center [576, 278] width 254 height 14
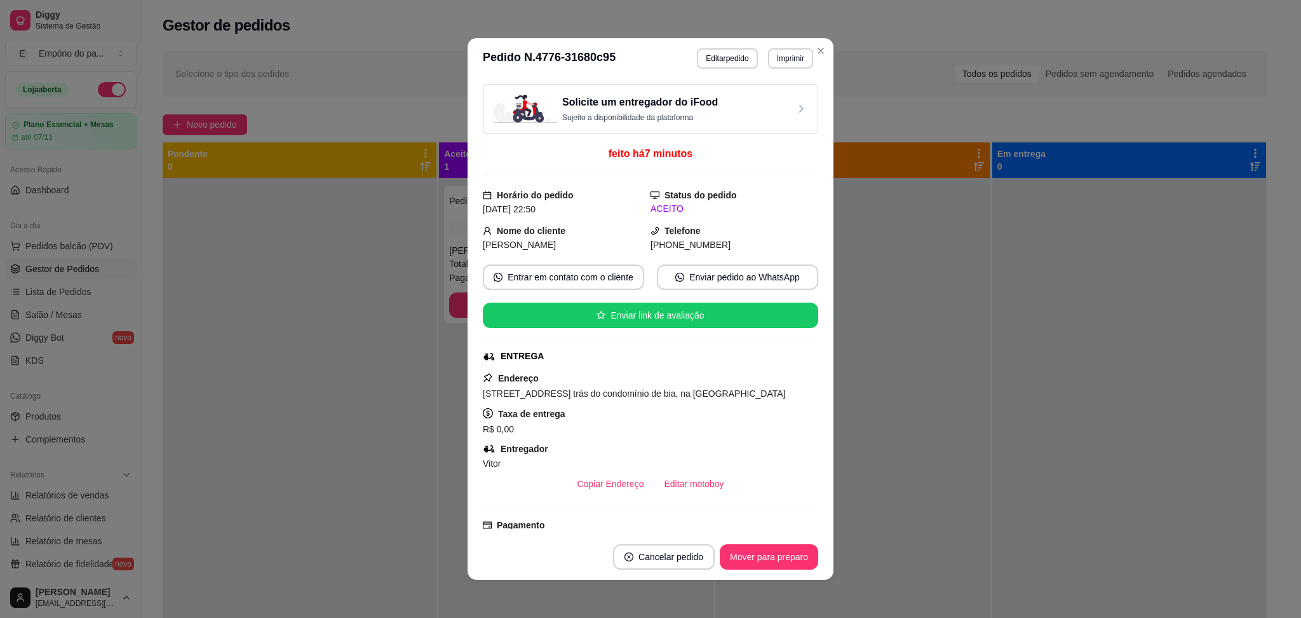
click at [666, 471] on div "Vitor" at bounding box center [651, 463] width 336 height 15
click at [666, 496] on button "Editar motoboy" at bounding box center [694, 483] width 80 height 25
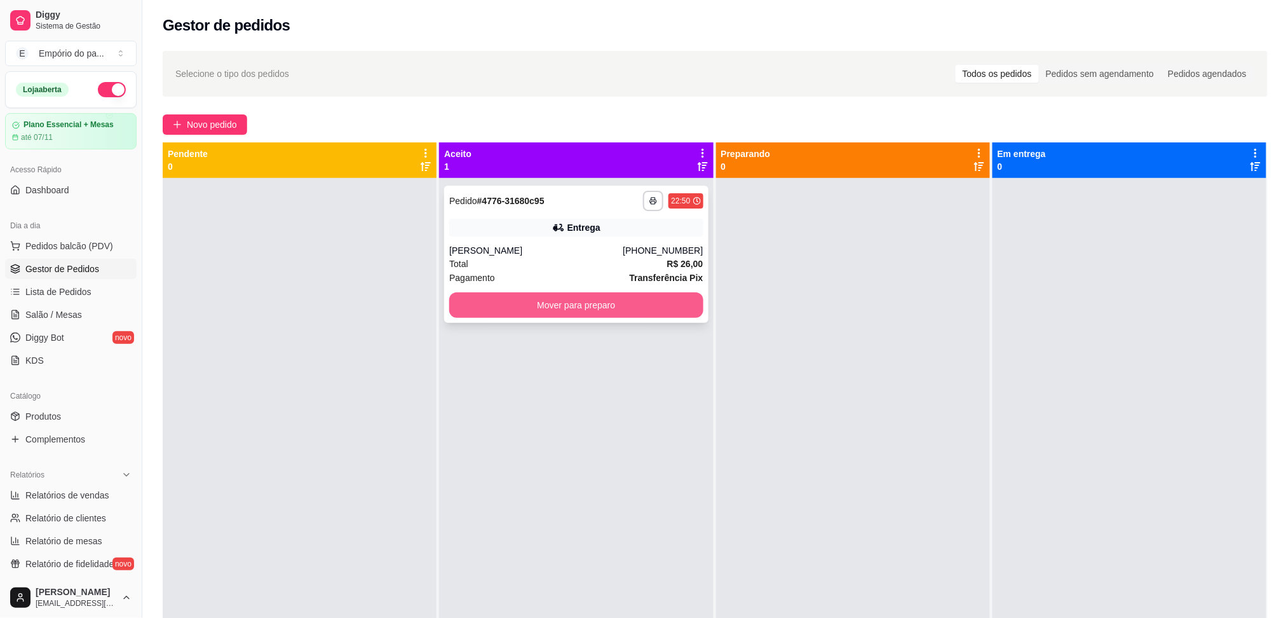
click at [594, 307] on button "Mover para preparo" at bounding box center [576, 304] width 254 height 25
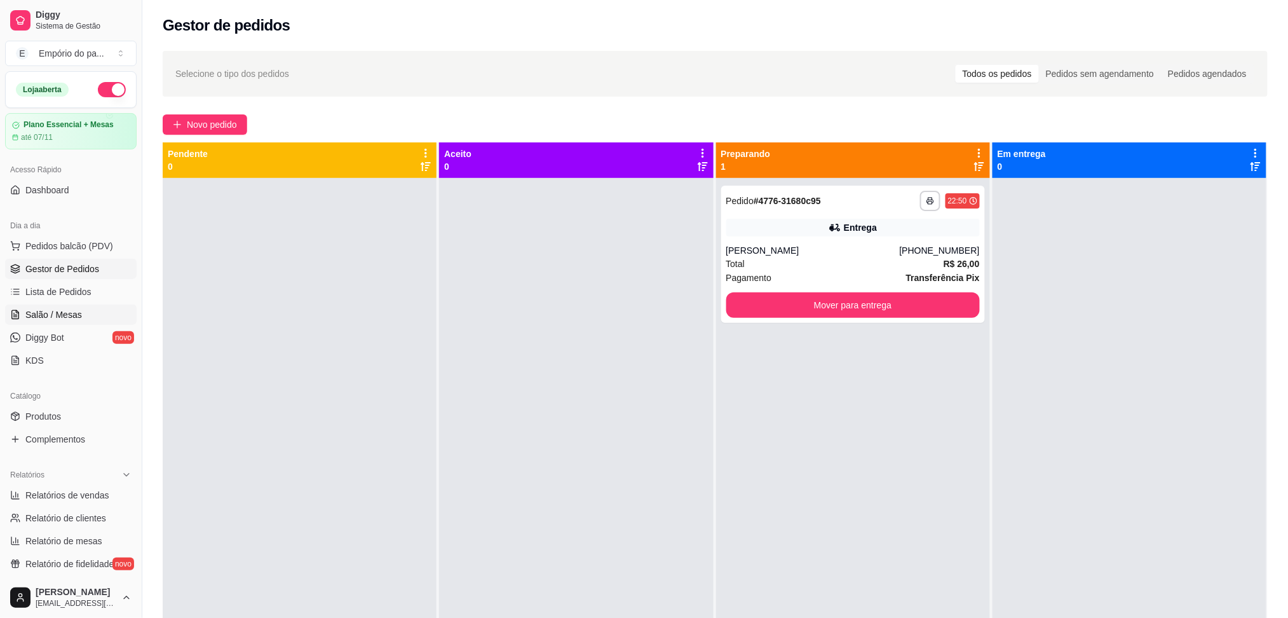
click at [96, 309] on link "Salão / Mesas" at bounding box center [71, 314] width 132 height 20
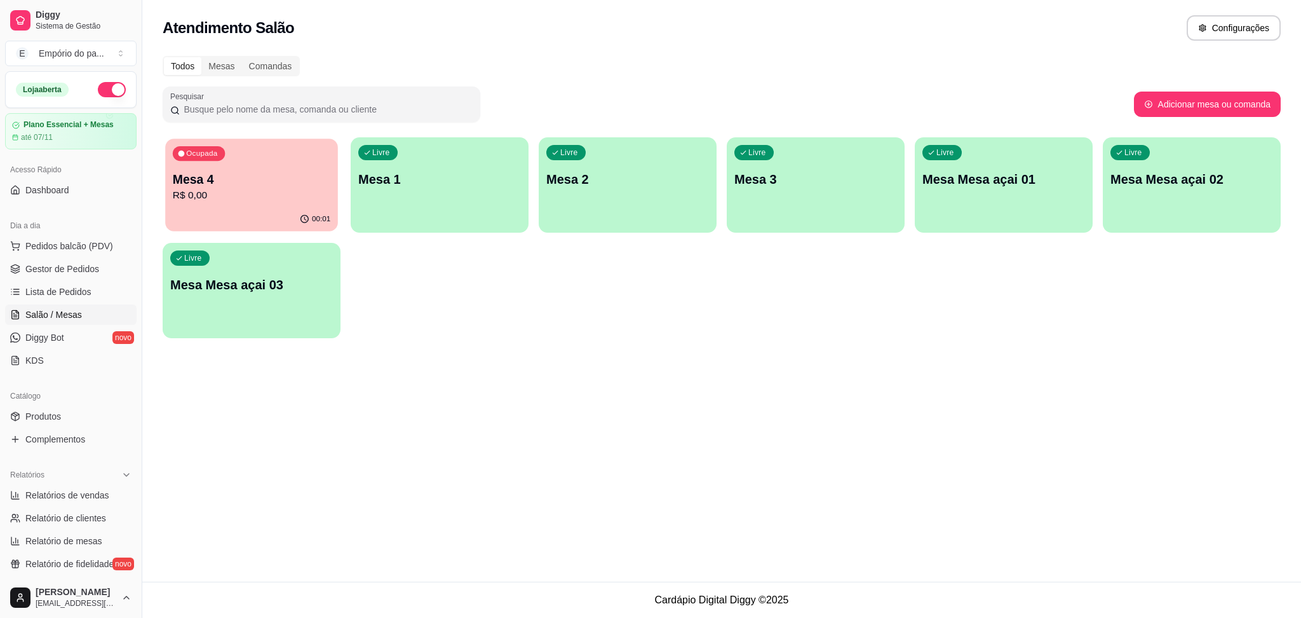
click at [305, 200] on p "R$ 0,00" at bounding box center [252, 195] width 158 height 15
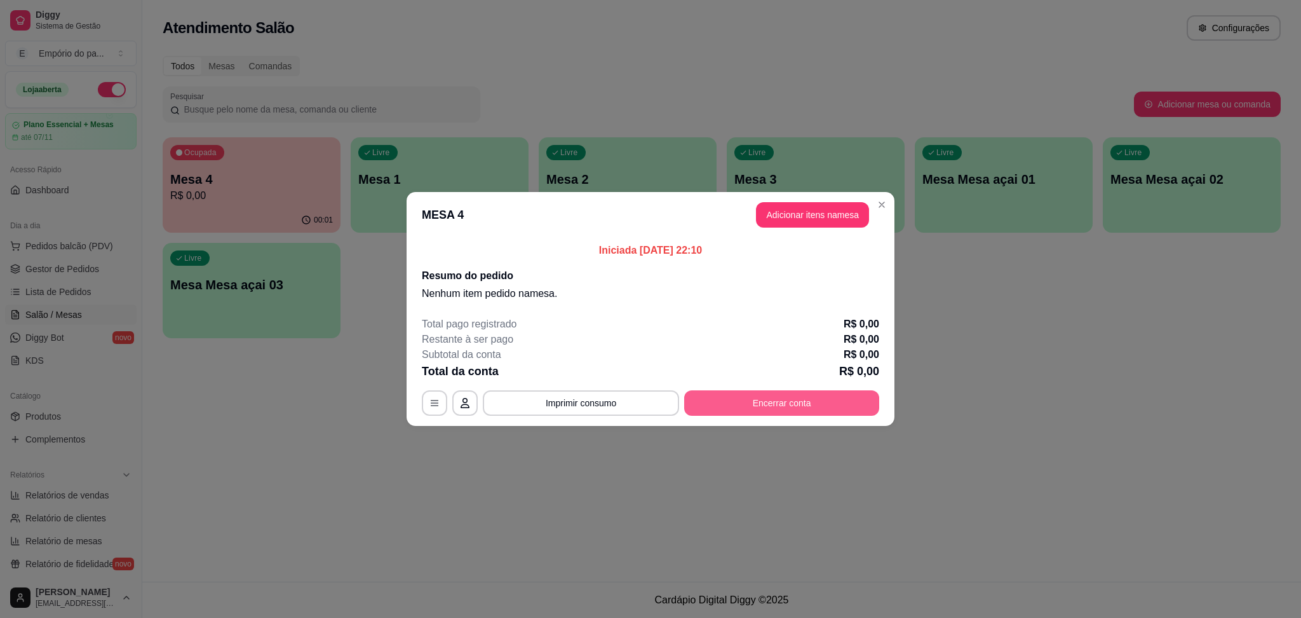
click at [789, 401] on button "Encerrar conta" at bounding box center [781, 402] width 195 height 25
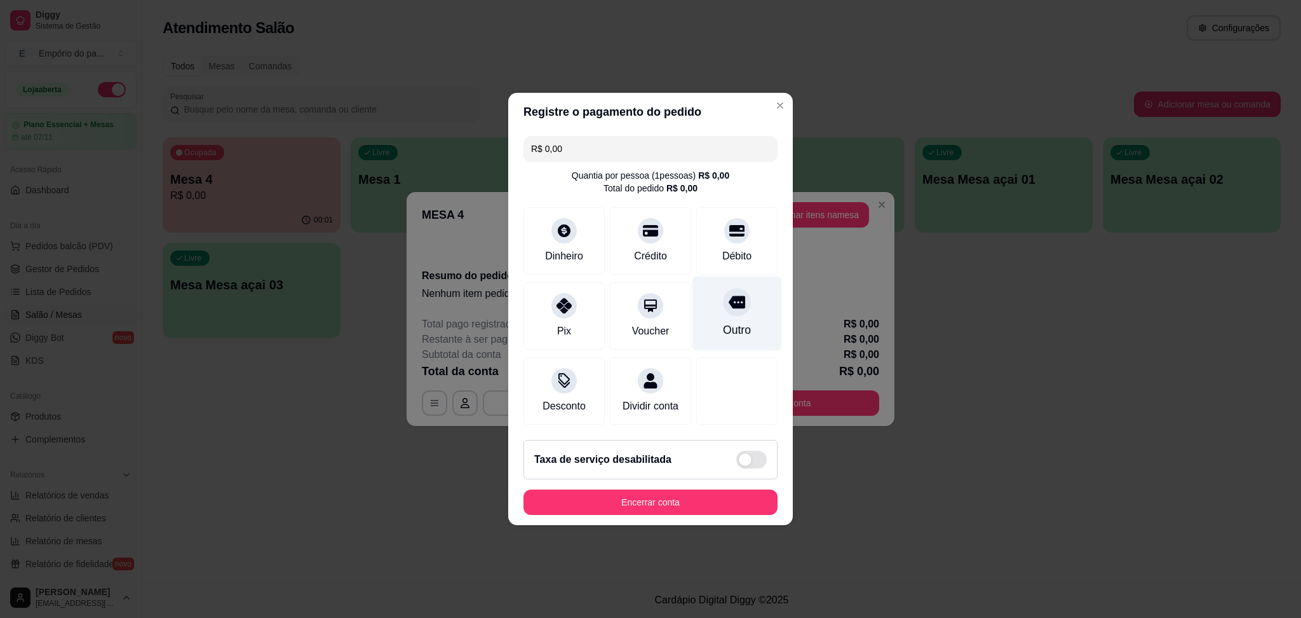
click at [723, 322] on div "Outro" at bounding box center [737, 330] width 28 height 17
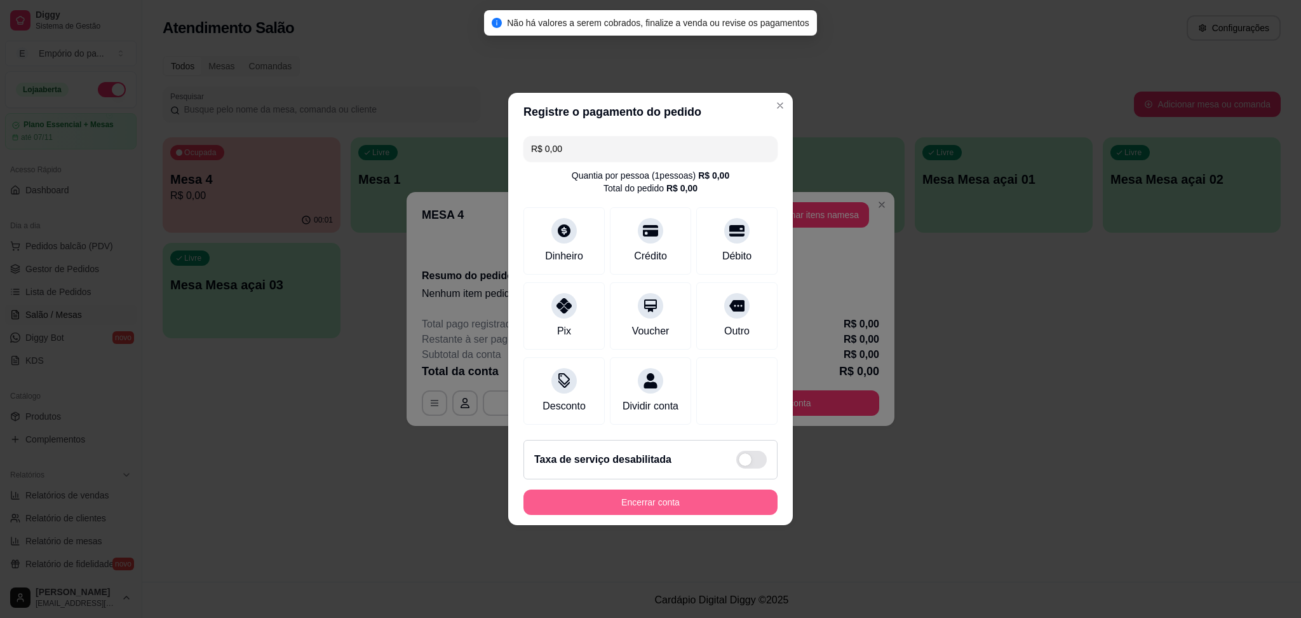
click at [658, 510] on button "Encerrar conta" at bounding box center [651, 501] width 254 height 25
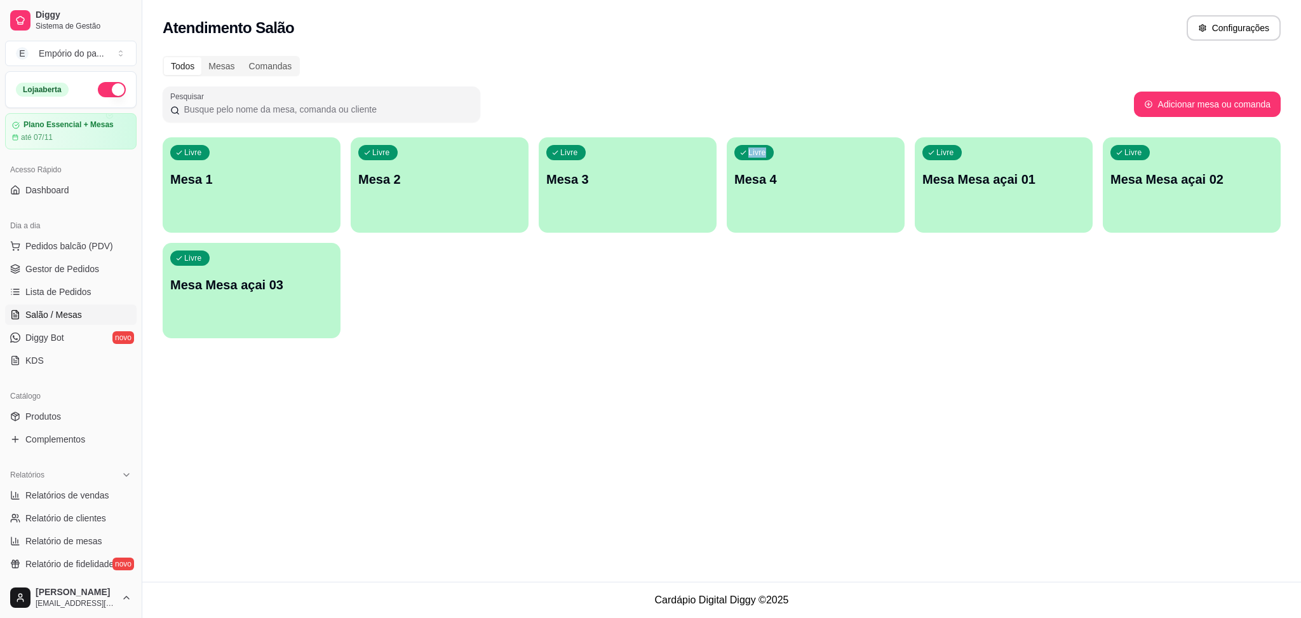
click at [648, 499] on div "Atendimento Salão Configurações Todos Mesas Comandas Pesquisar Adicionar mesa o…" at bounding box center [721, 290] width 1159 height 581
click at [89, 268] on span "Gestor de Pedidos" at bounding box center [62, 268] width 74 height 13
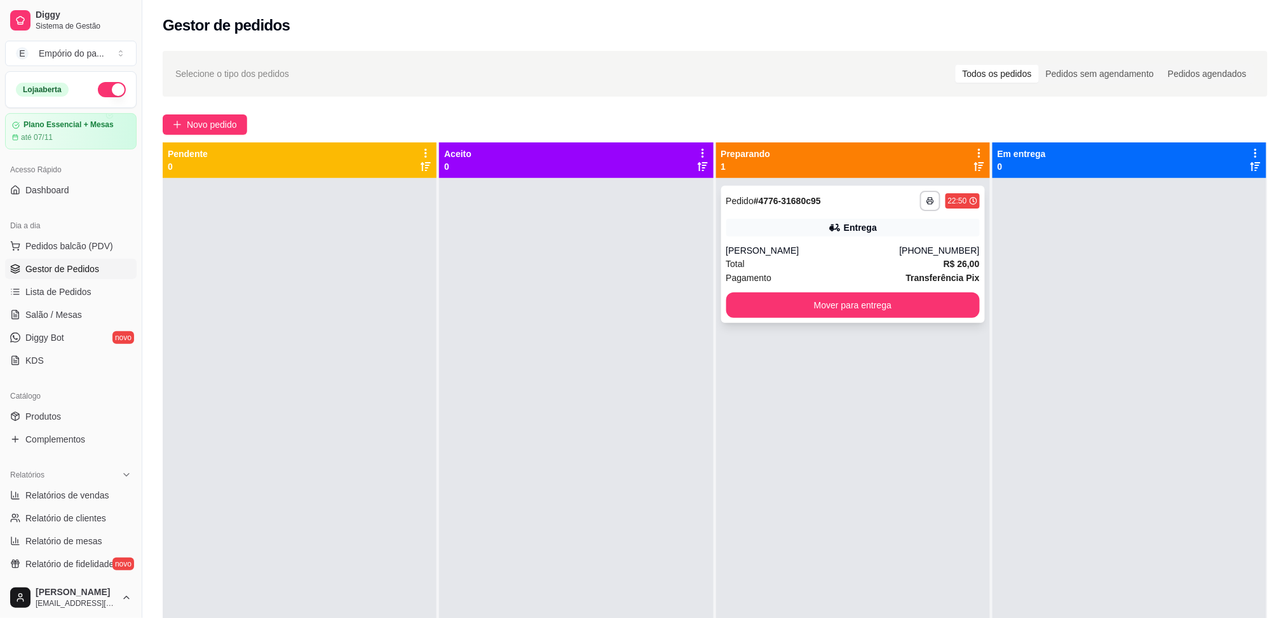
click at [804, 264] on div "Total R$ 26,00" at bounding box center [853, 264] width 254 height 14
click at [834, 259] on div "Total R$ 26,00" at bounding box center [853, 264] width 254 height 14
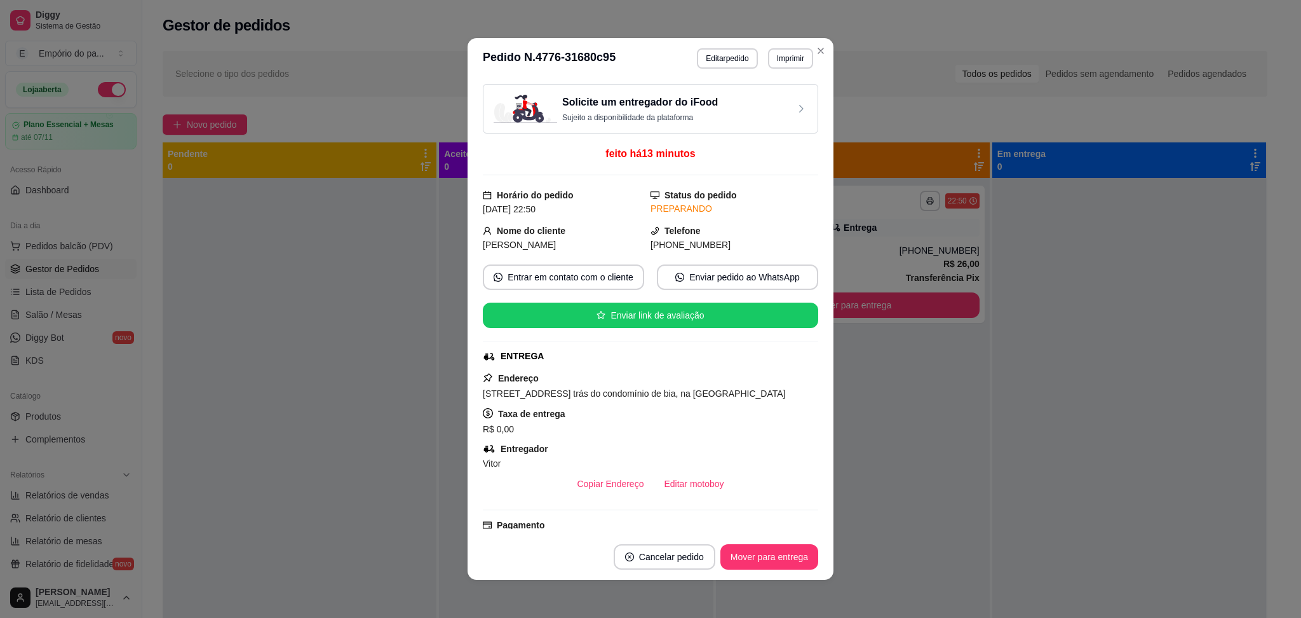
scroll to position [299, 0]
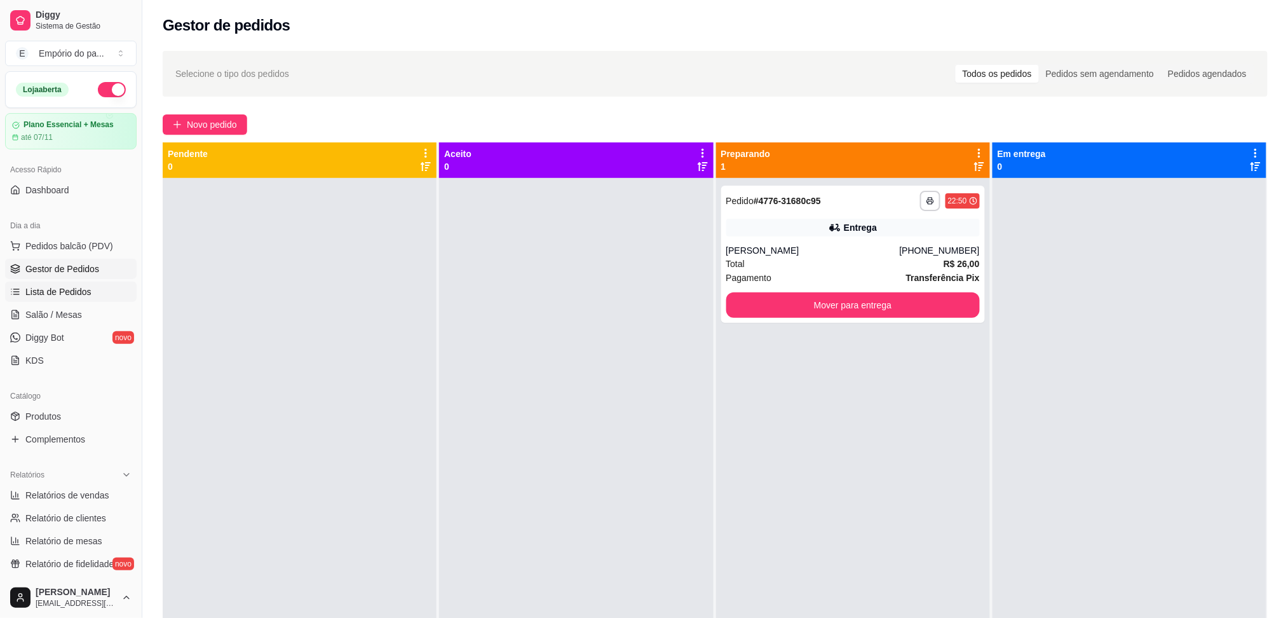
click at [92, 284] on link "Lista de Pedidos" at bounding box center [71, 292] width 132 height 20
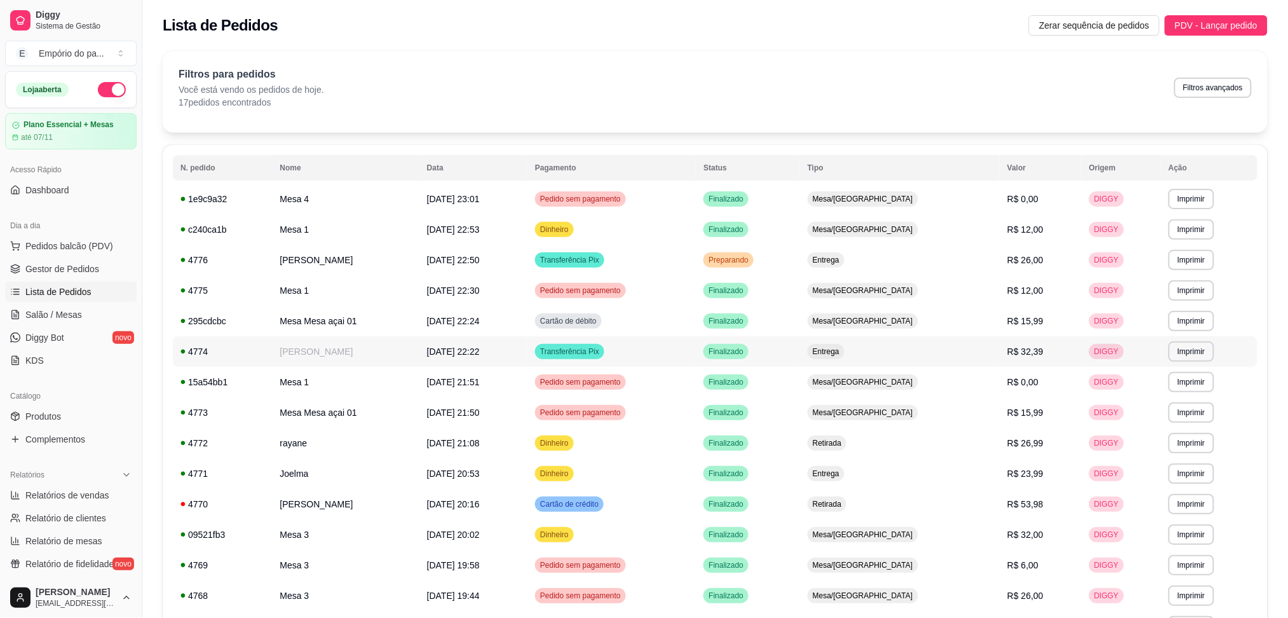
click at [470, 351] on span "[DATE] 22:22" at bounding box center [453, 351] width 53 height 10
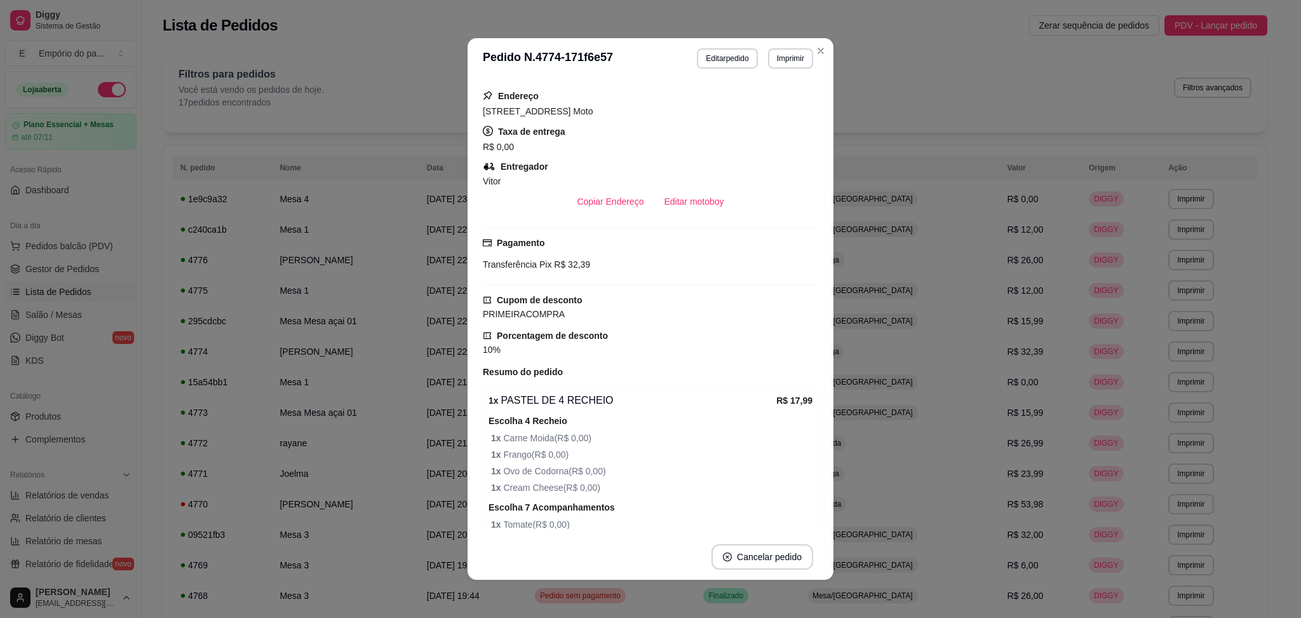
scroll to position [677, 0]
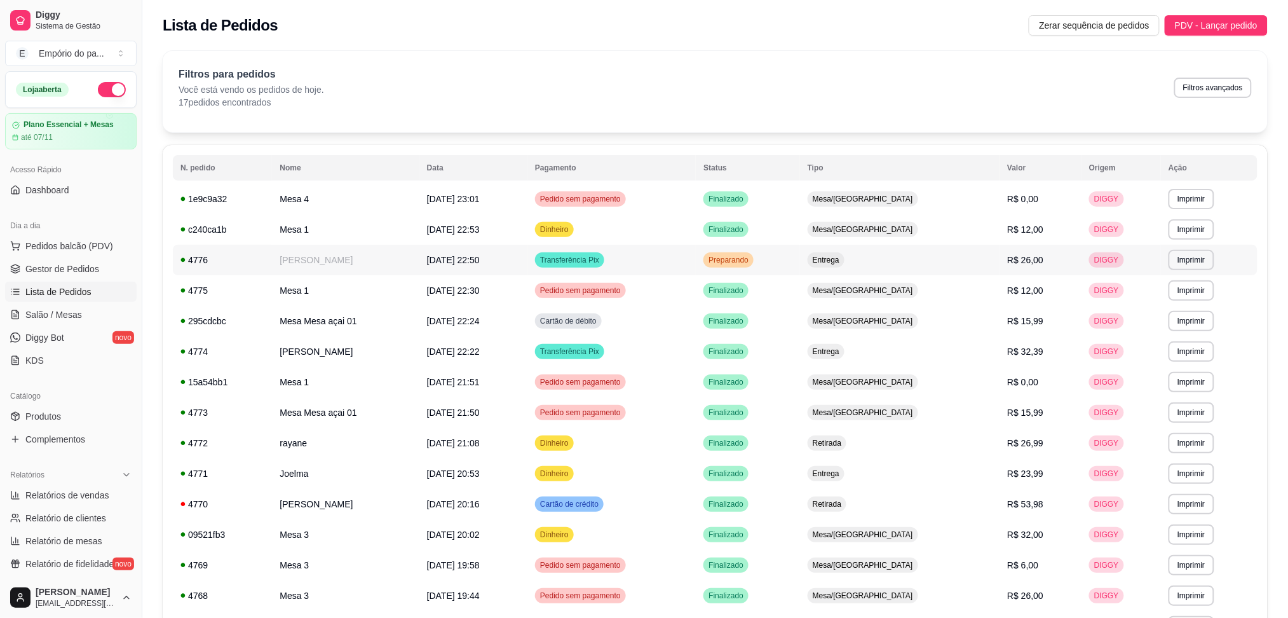
click at [370, 248] on td "[PERSON_NAME]" at bounding box center [345, 260] width 147 height 31
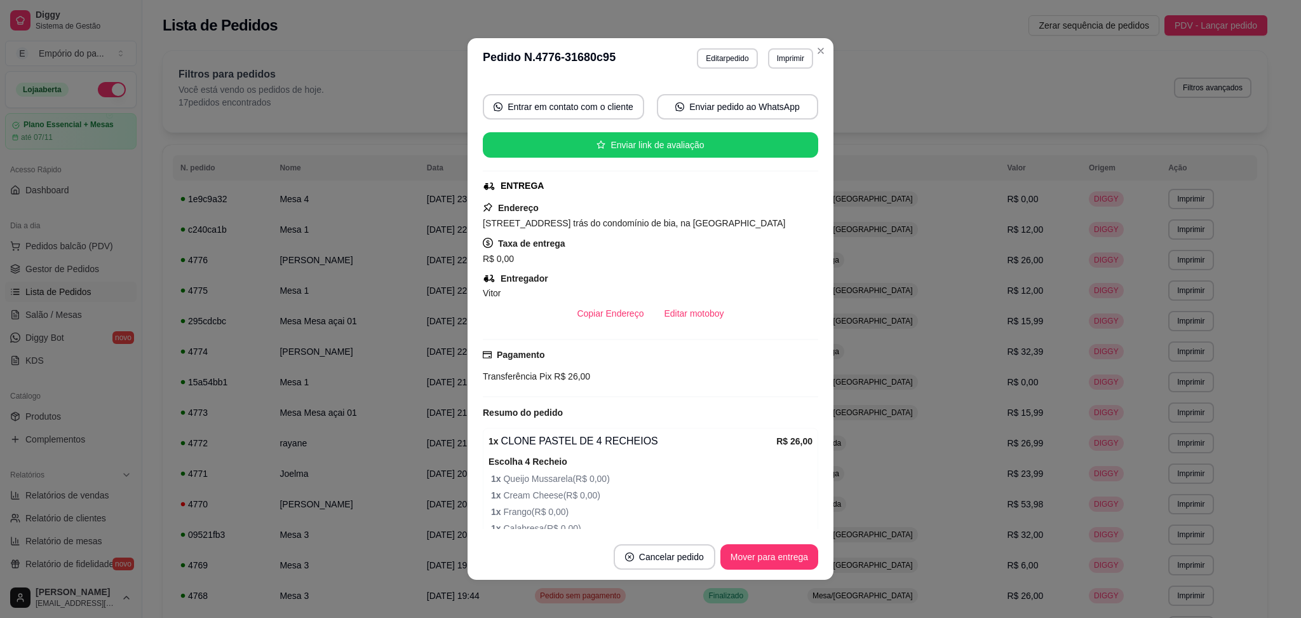
scroll to position [299, 0]
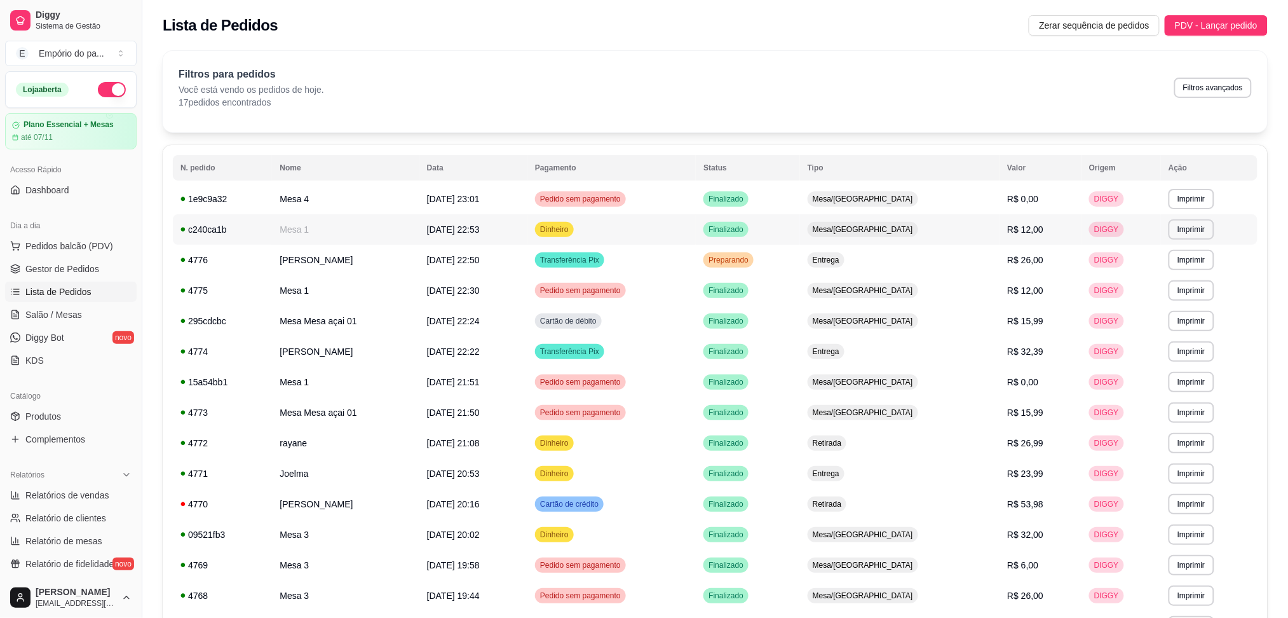
click at [401, 241] on td "Mesa 1" at bounding box center [345, 229] width 147 height 31
click at [411, 268] on td "[PERSON_NAME]" at bounding box center [345, 260] width 147 height 31
click at [88, 269] on span "Gestor de Pedidos" at bounding box center [62, 268] width 74 height 13
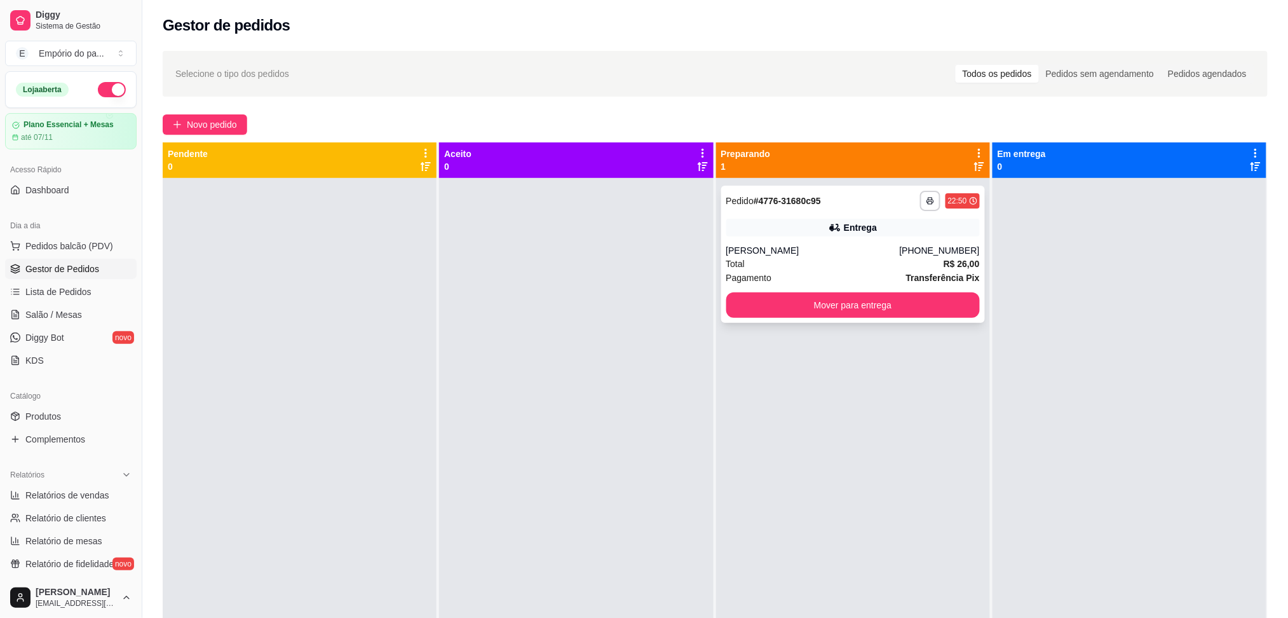
click at [781, 297] on button "Mover para entrega" at bounding box center [853, 304] width 254 height 25
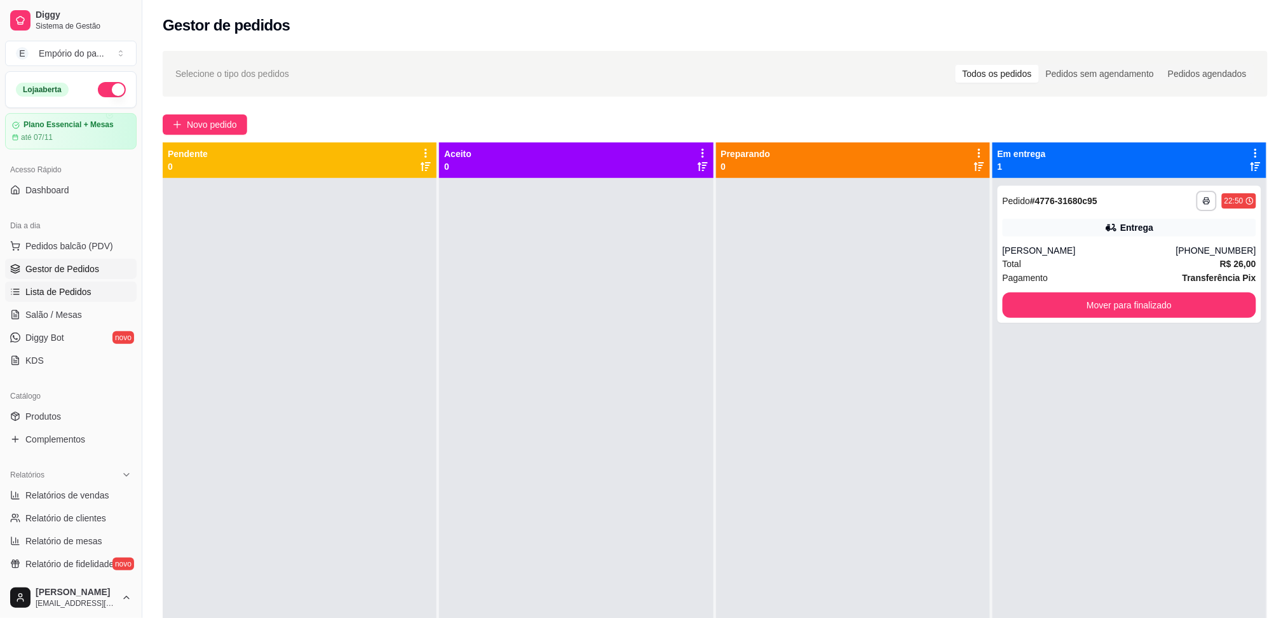
click at [72, 293] on span "Lista de Pedidos" at bounding box center [58, 291] width 66 height 13
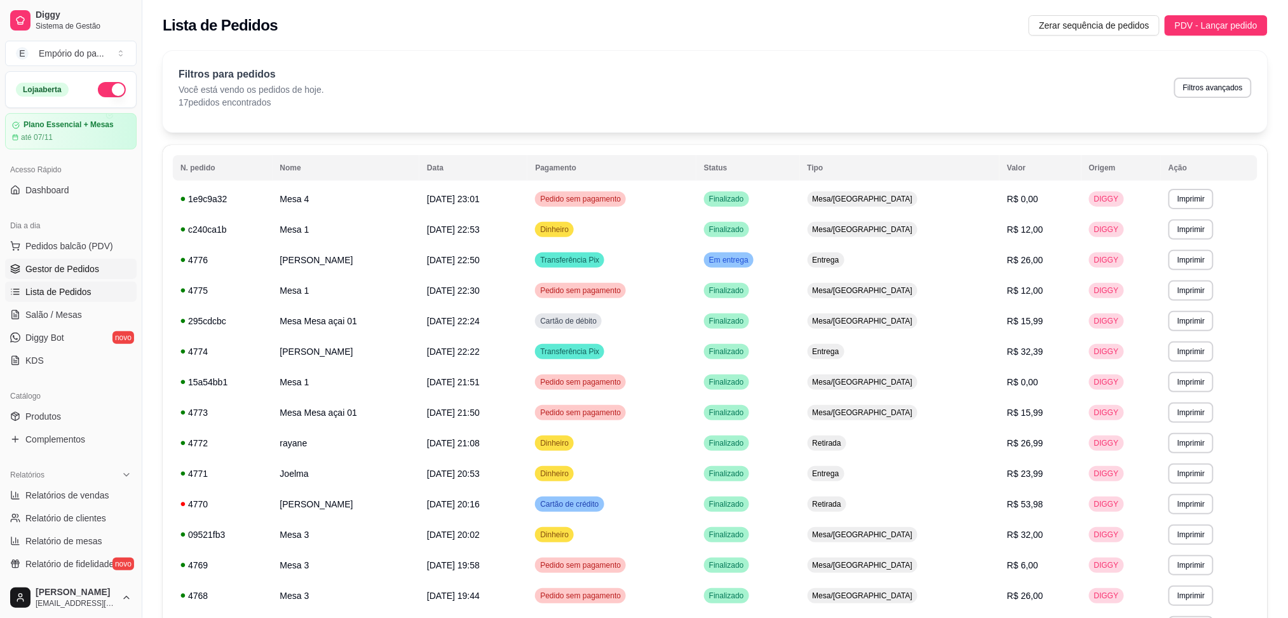
click at [66, 262] on link "Gestor de Pedidos" at bounding box center [71, 269] width 132 height 20
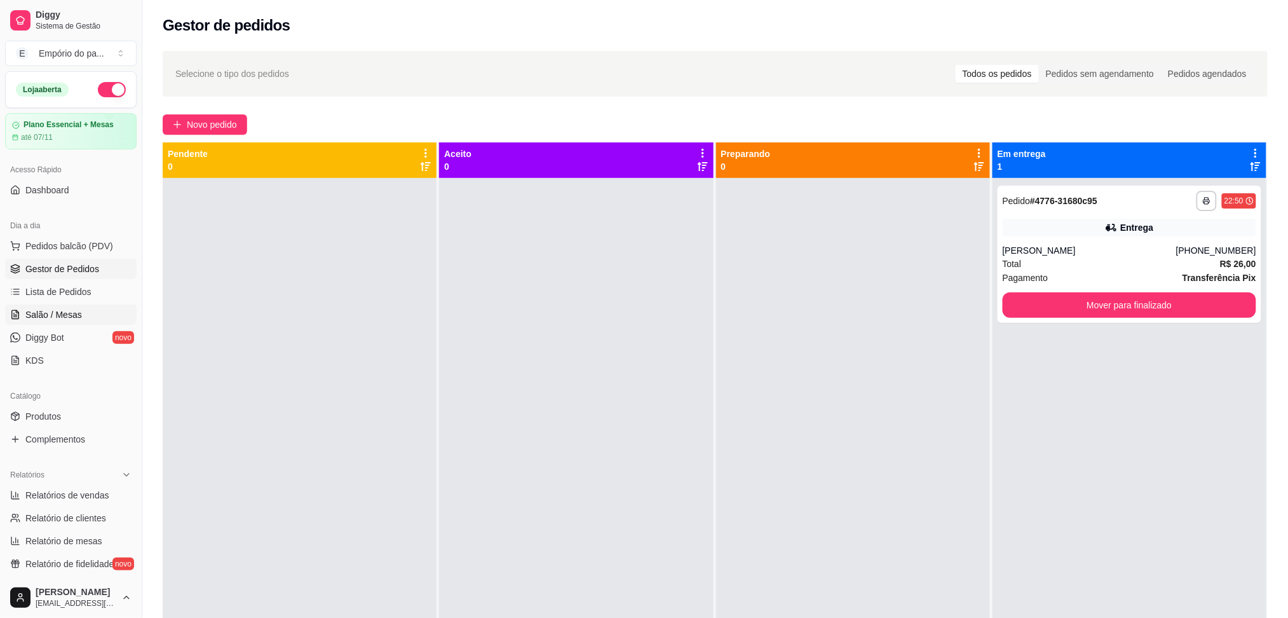
click at [56, 318] on span "Salão / Mesas" at bounding box center [53, 314] width 57 height 13
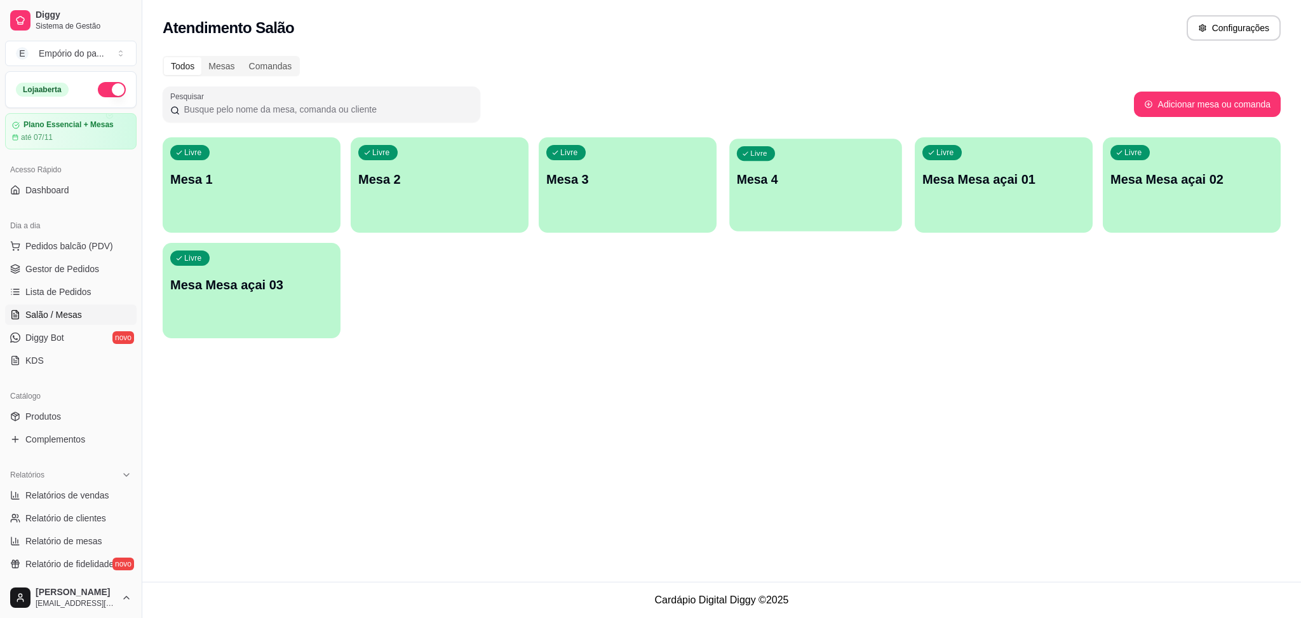
click at [763, 186] on p "Mesa 4" at bounding box center [816, 179] width 158 height 17
click at [594, 198] on div "Livre Mesa 3" at bounding box center [628, 177] width 178 height 80
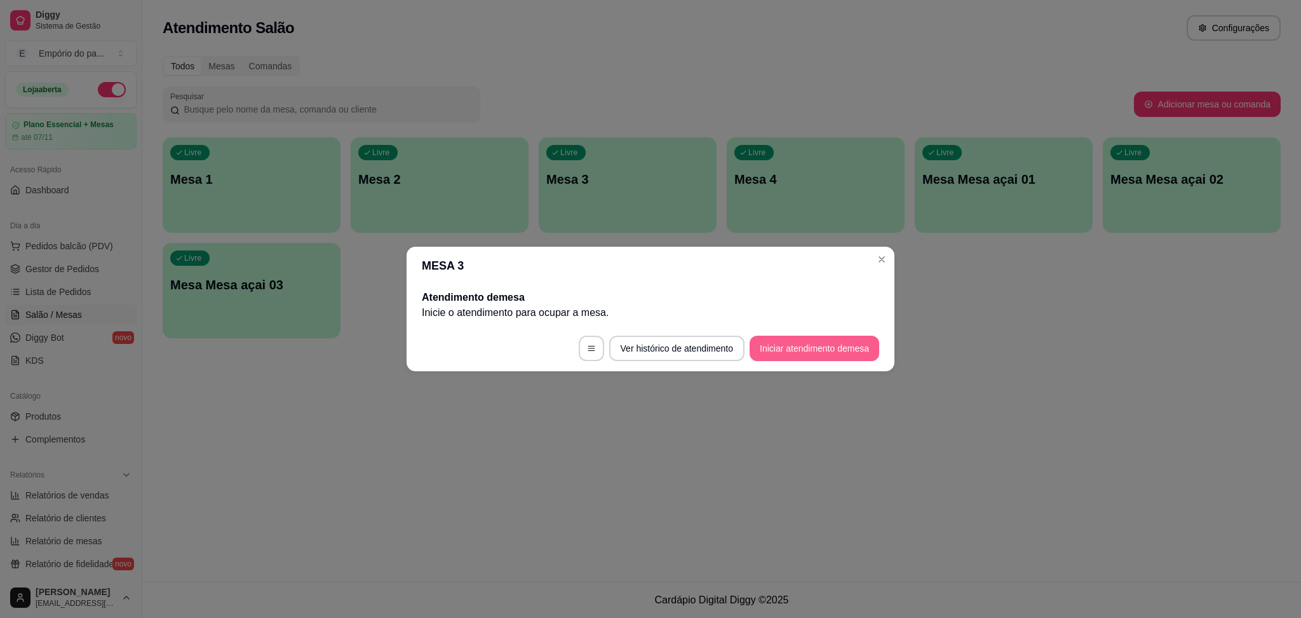
click at [774, 342] on button "Iniciar atendimento de mesa" at bounding box center [815, 348] width 130 height 25
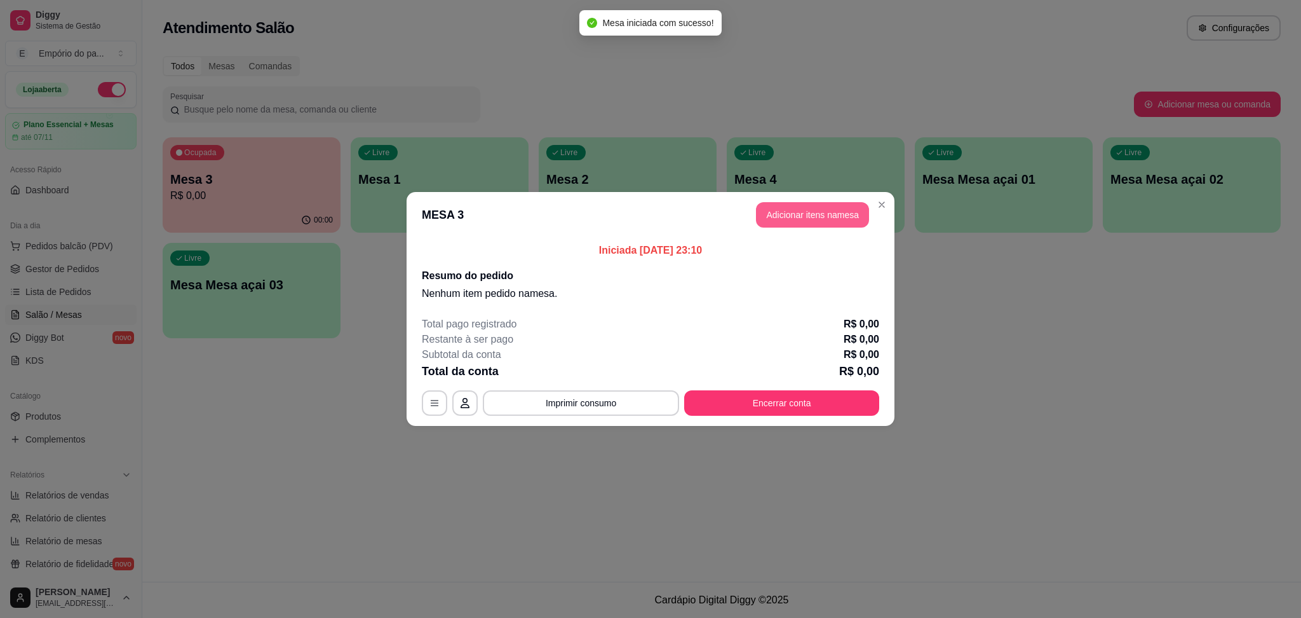
click at [829, 214] on button "Adicionar itens na mesa" at bounding box center [812, 214] width 113 height 25
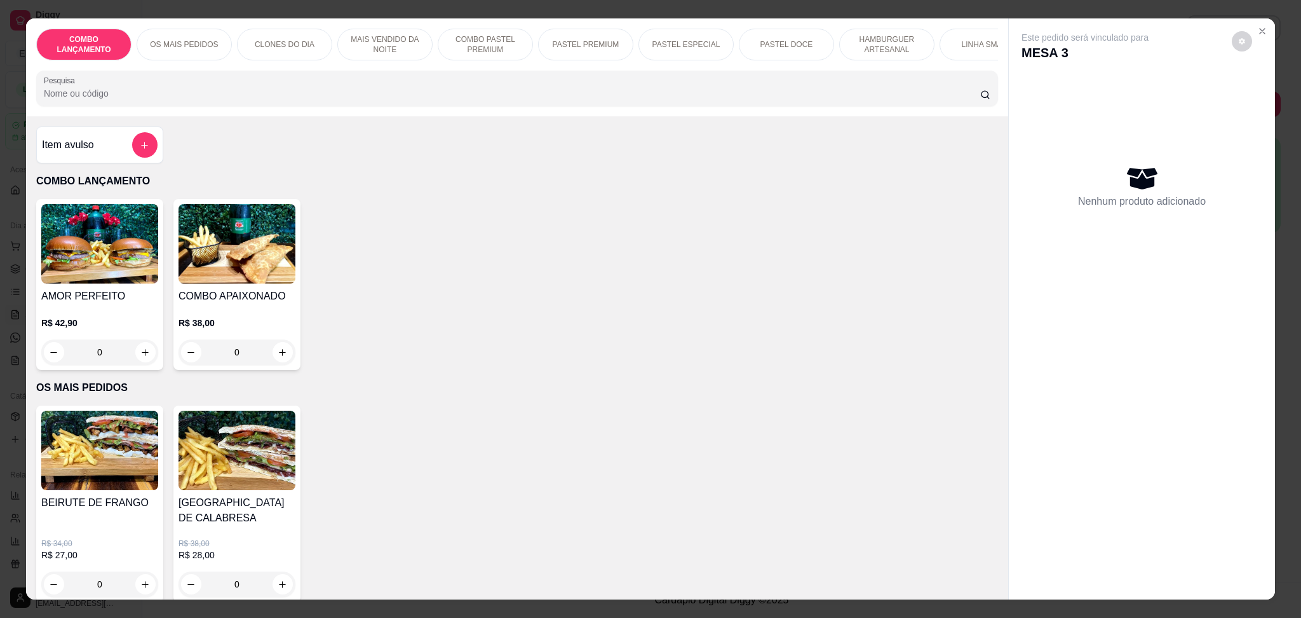
click at [136, 360] on div "0" at bounding box center [99, 351] width 117 height 25
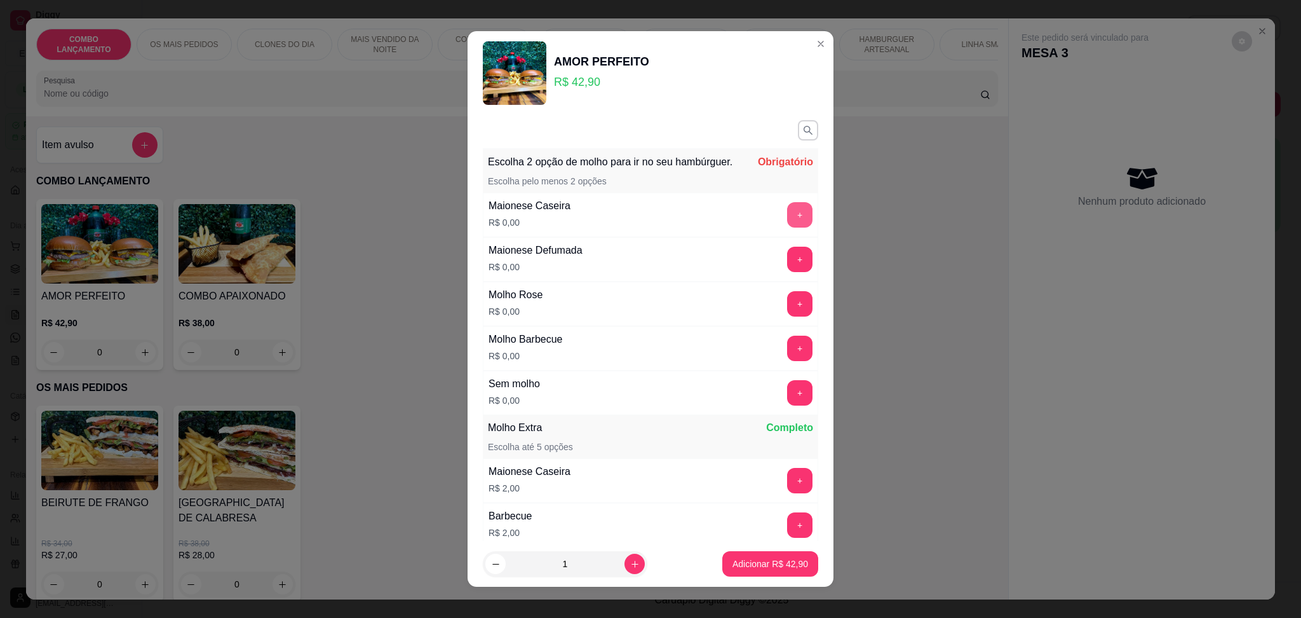
click at [787, 225] on button "+" at bounding box center [799, 214] width 25 height 25
click at [771, 349] on div "Molho Barbecue R$ 0,00 +" at bounding box center [651, 348] width 336 height 44
click at [788, 360] on button "+" at bounding box center [800, 348] width 25 height 25
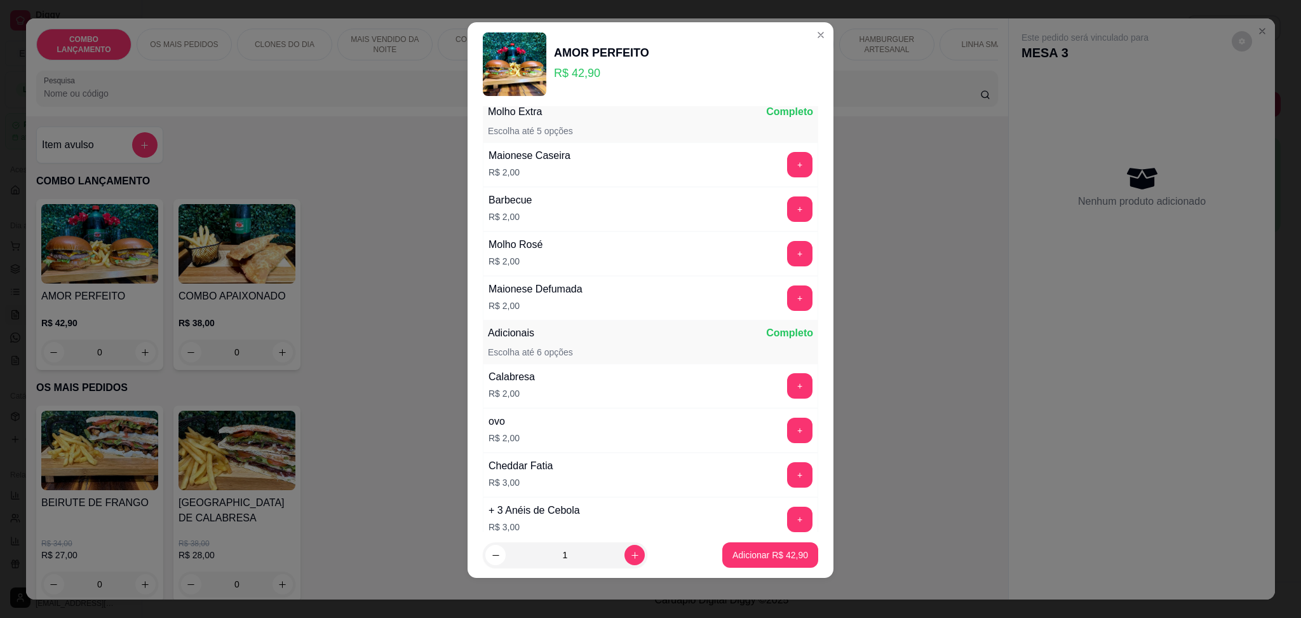
scroll to position [316, 0]
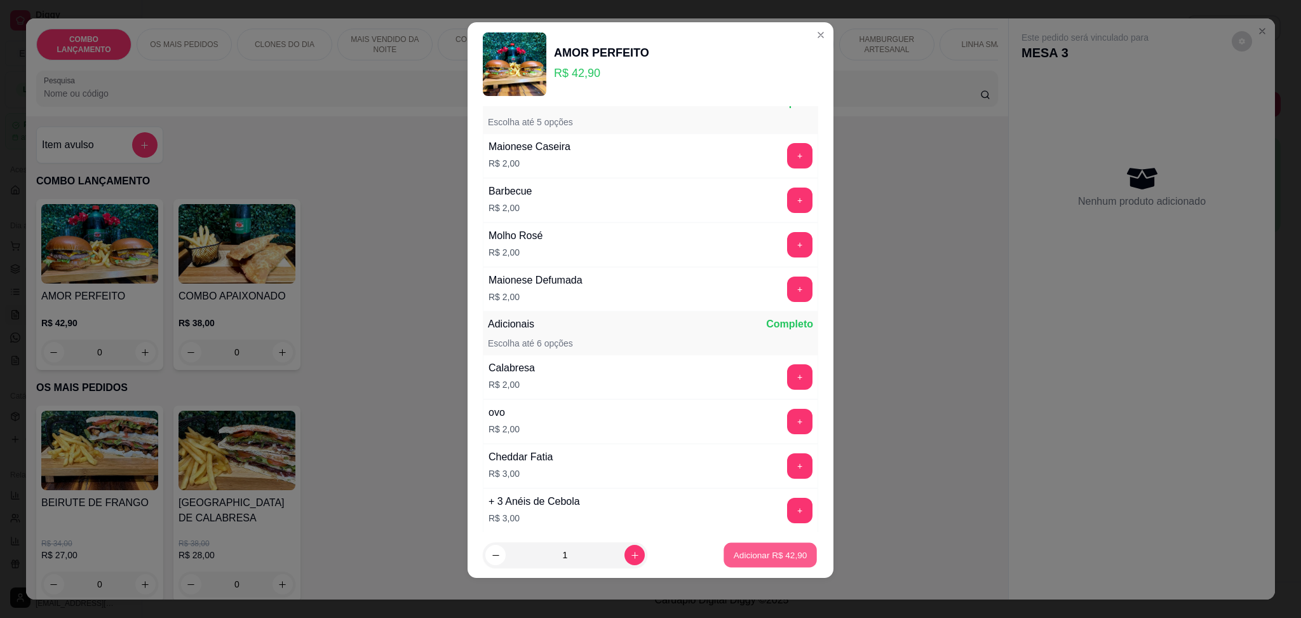
click at [734, 547] on button "Adicionar R$ 42,90" at bounding box center [770, 555] width 93 height 25
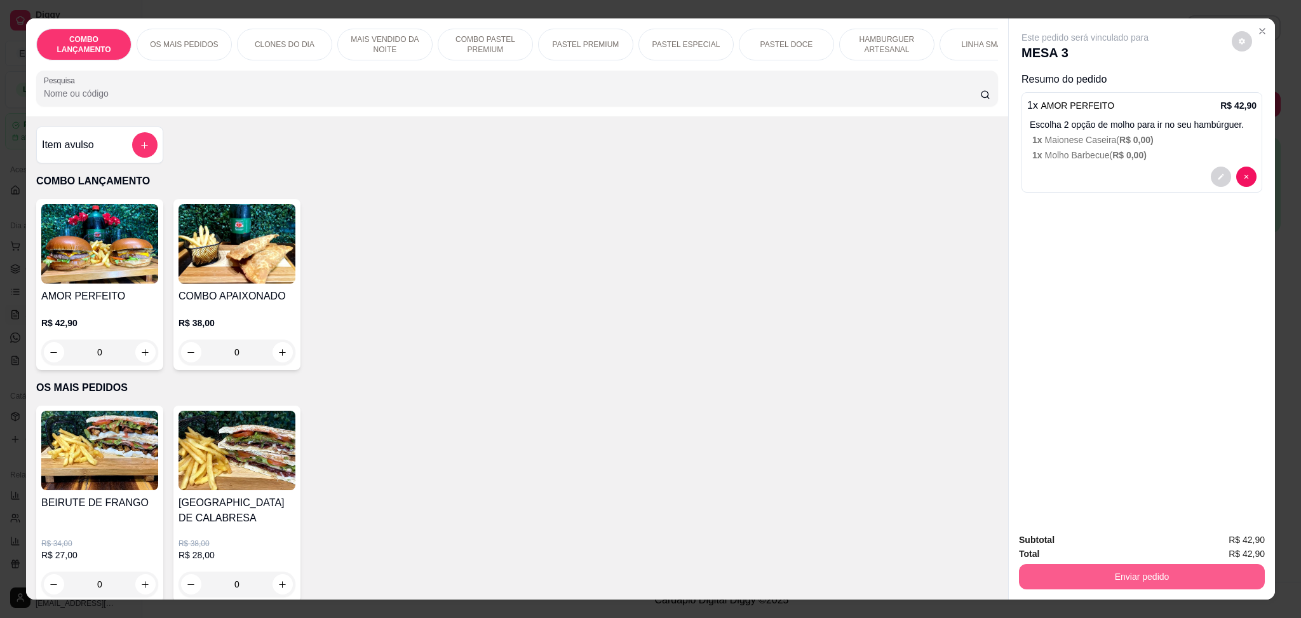
click at [1193, 578] on button "Enviar pedido" at bounding box center [1142, 576] width 246 height 25
click at [1222, 545] on button "Enviar pedido" at bounding box center [1231, 546] width 72 height 24
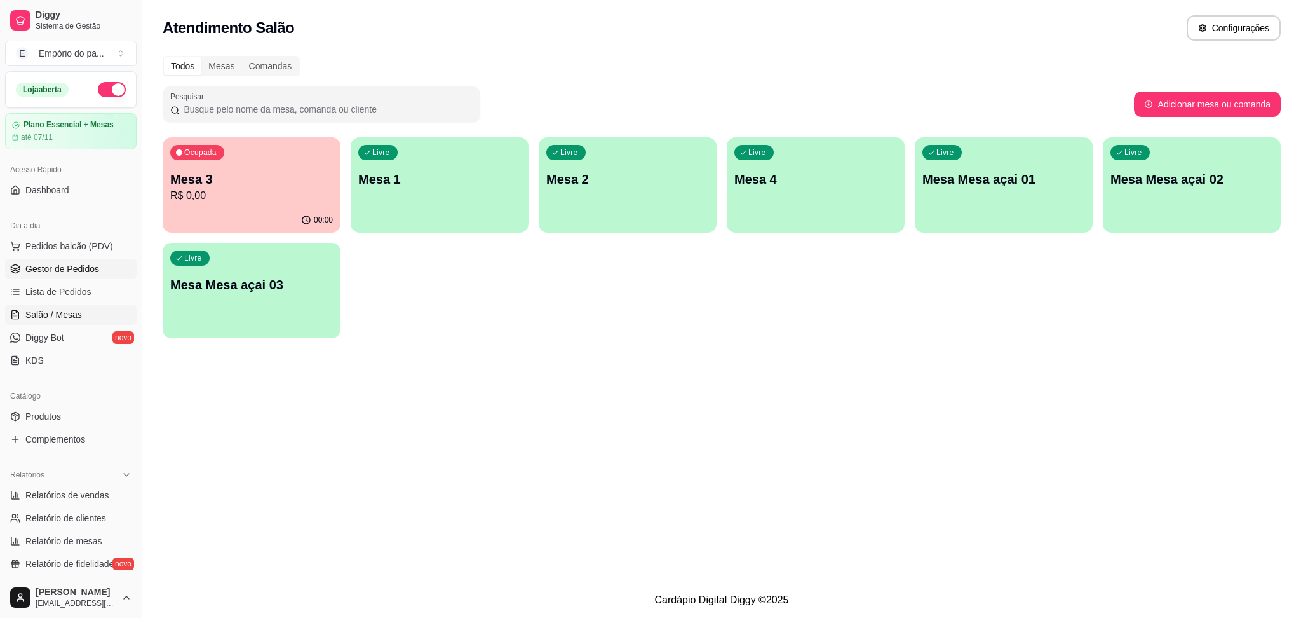
click at [95, 273] on span "Gestor de Pedidos" at bounding box center [62, 268] width 74 height 13
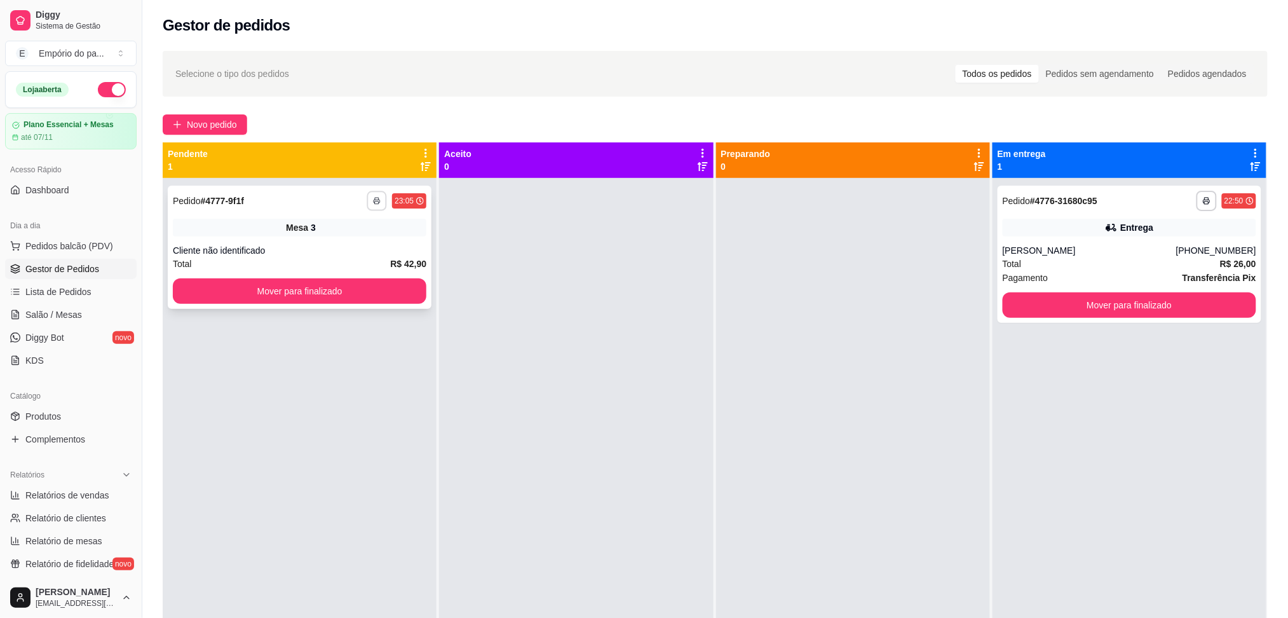
click at [373, 202] on icon "button" at bounding box center [377, 201] width 8 height 8
click at [370, 244] on button "IMPRESSORA" at bounding box center [341, 245] width 92 height 20
click at [51, 320] on span "Salão / Mesas" at bounding box center [53, 314] width 57 height 13
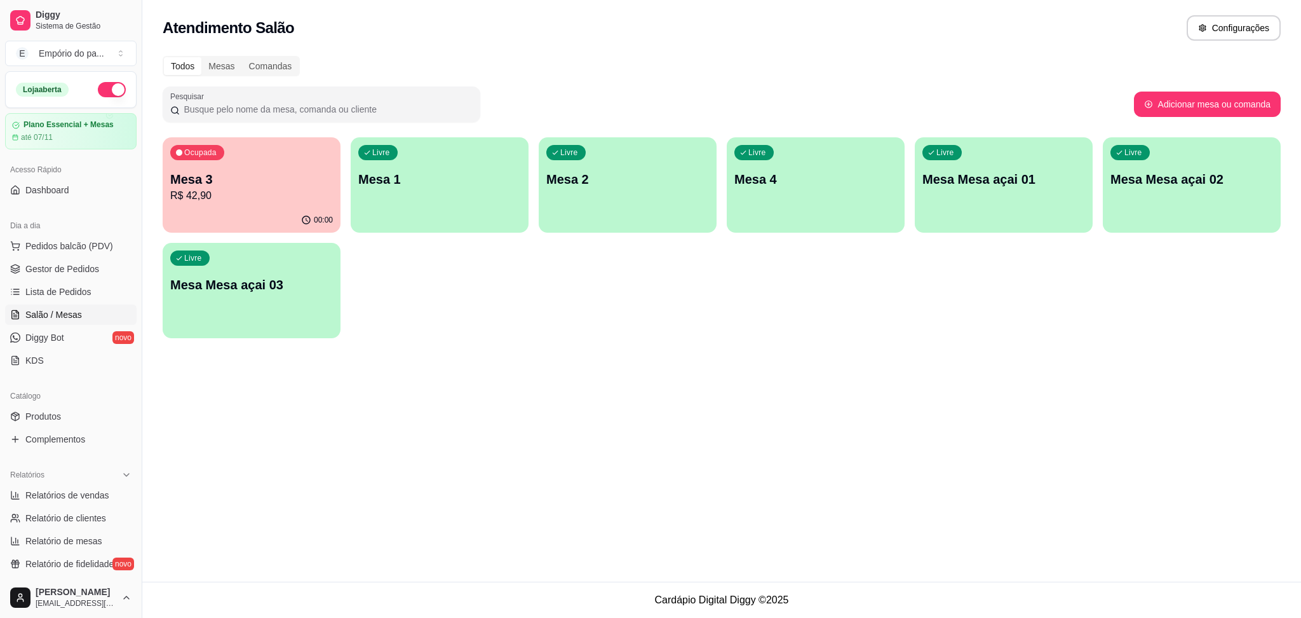
click at [273, 205] on div "Ocupada Mesa 3 R$ 42,90" at bounding box center [252, 172] width 178 height 71
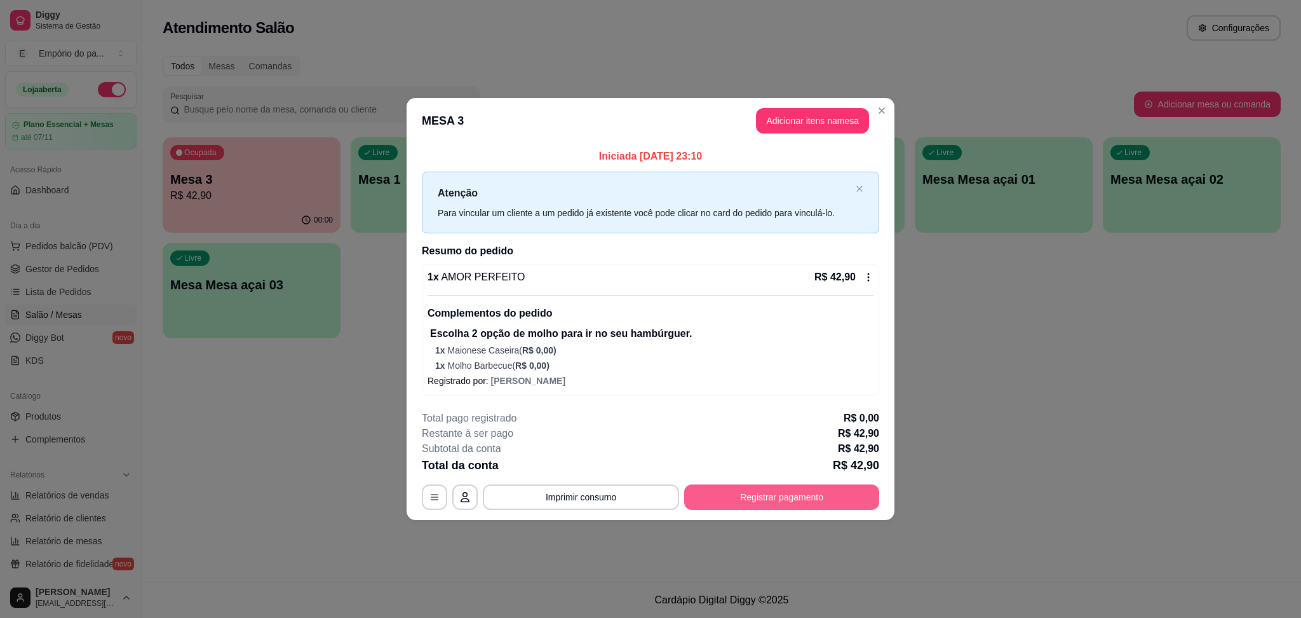
click at [748, 494] on button "Registrar pagamento" at bounding box center [781, 496] width 195 height 25
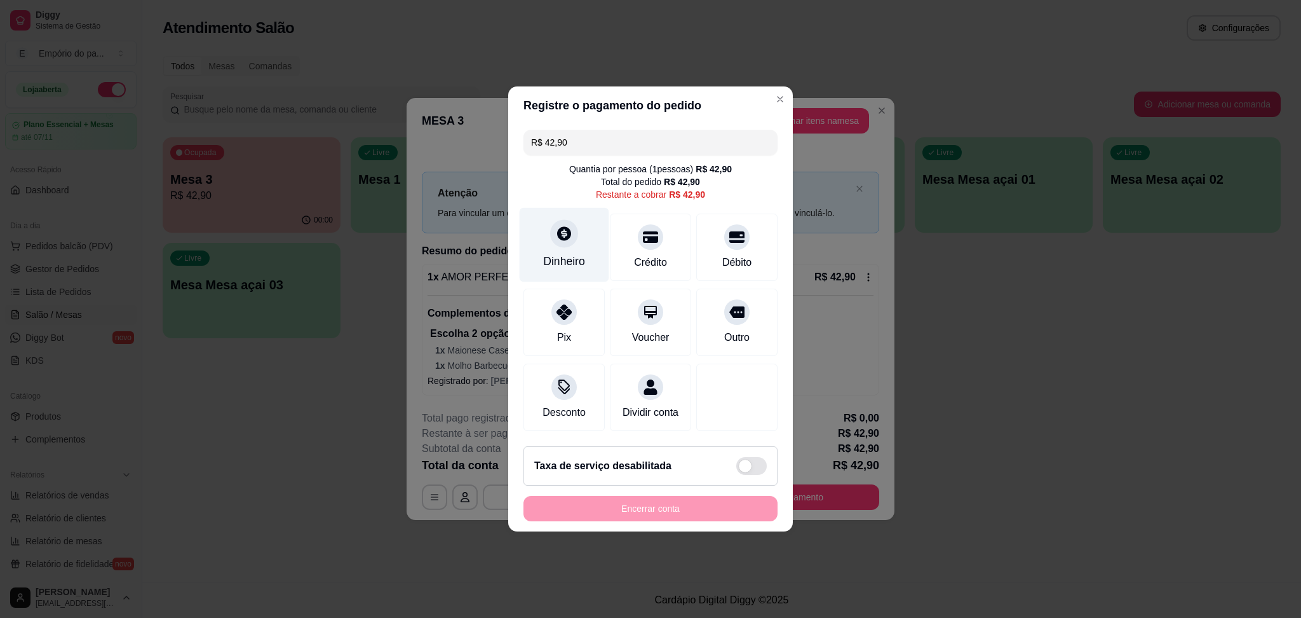
click at [558, 228] on icon at bounding box center [564, 233] width 14 height 14
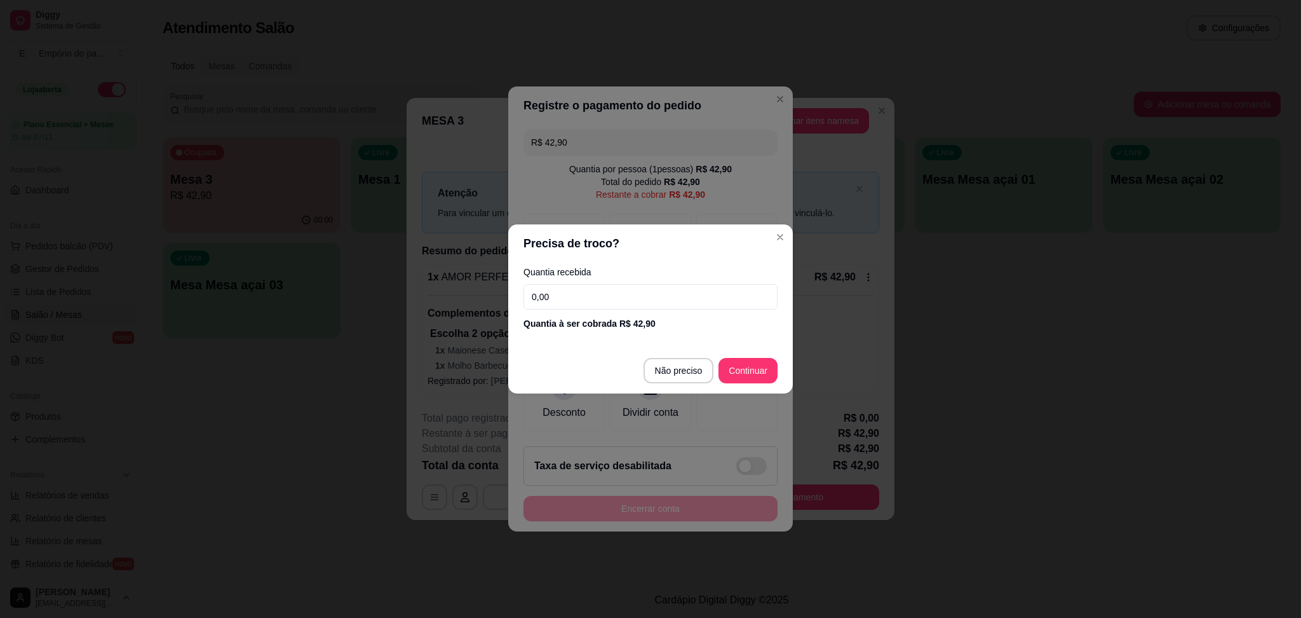
click at [557, 285] on input "0,00" at bounding box center [651, 296] width 254 height 25
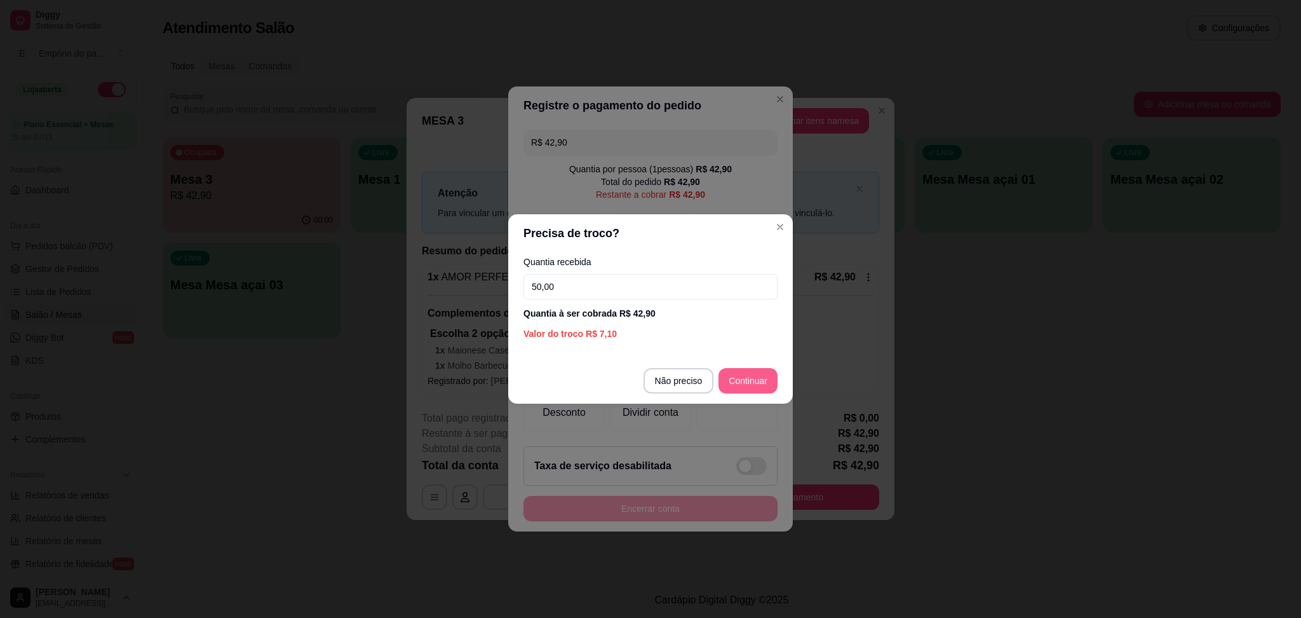
type input "50,00"
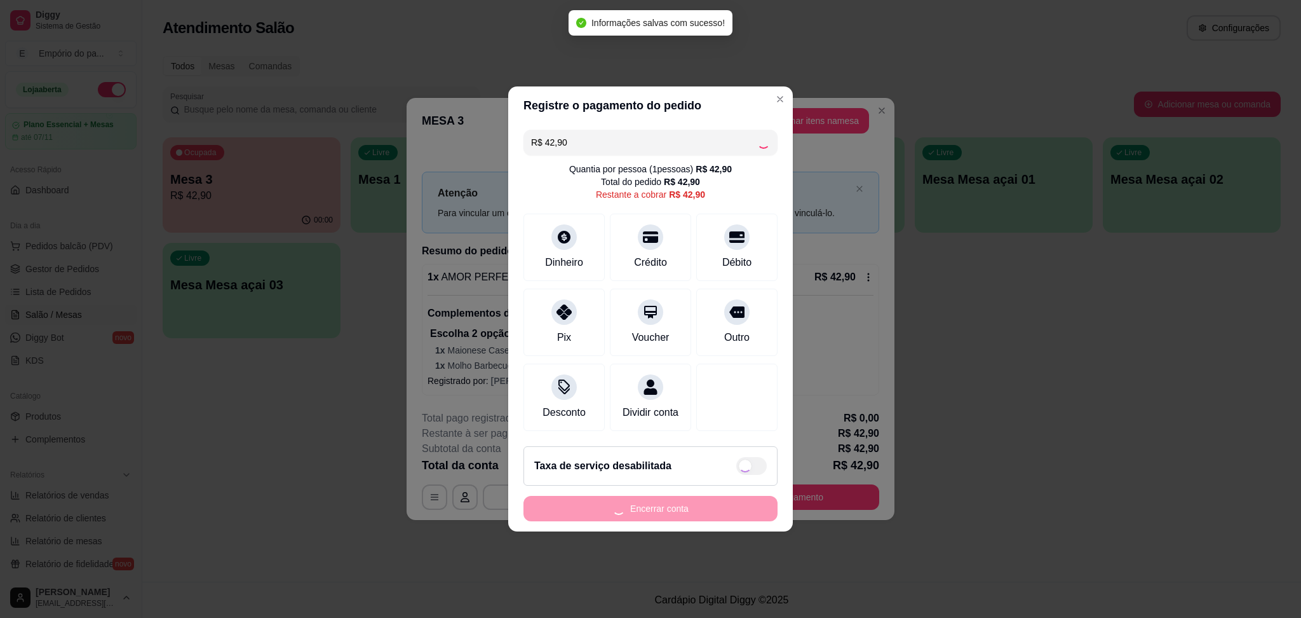
type input "R$ 0,00"
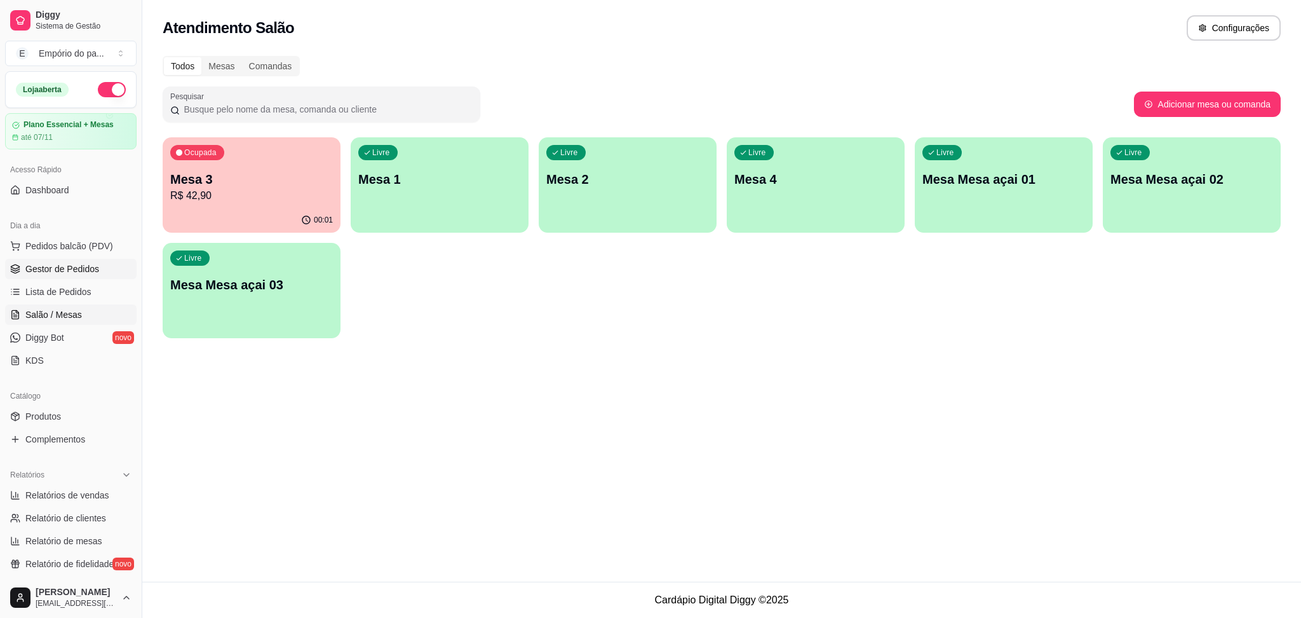
click at [86, 274] on span "Gestor de Pedidos" at bounding box center [62, 268] width 74 height 13
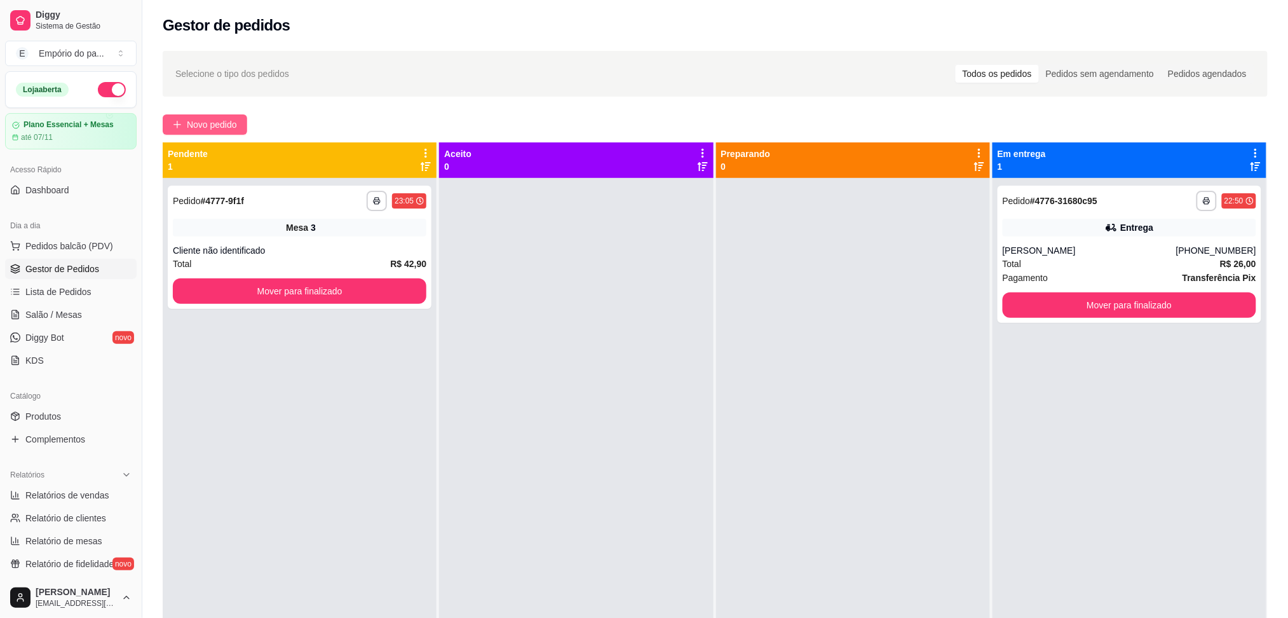
click at [240, 115] on button "Novo pedido" at bounding box center [205, 124] width 85 height 20
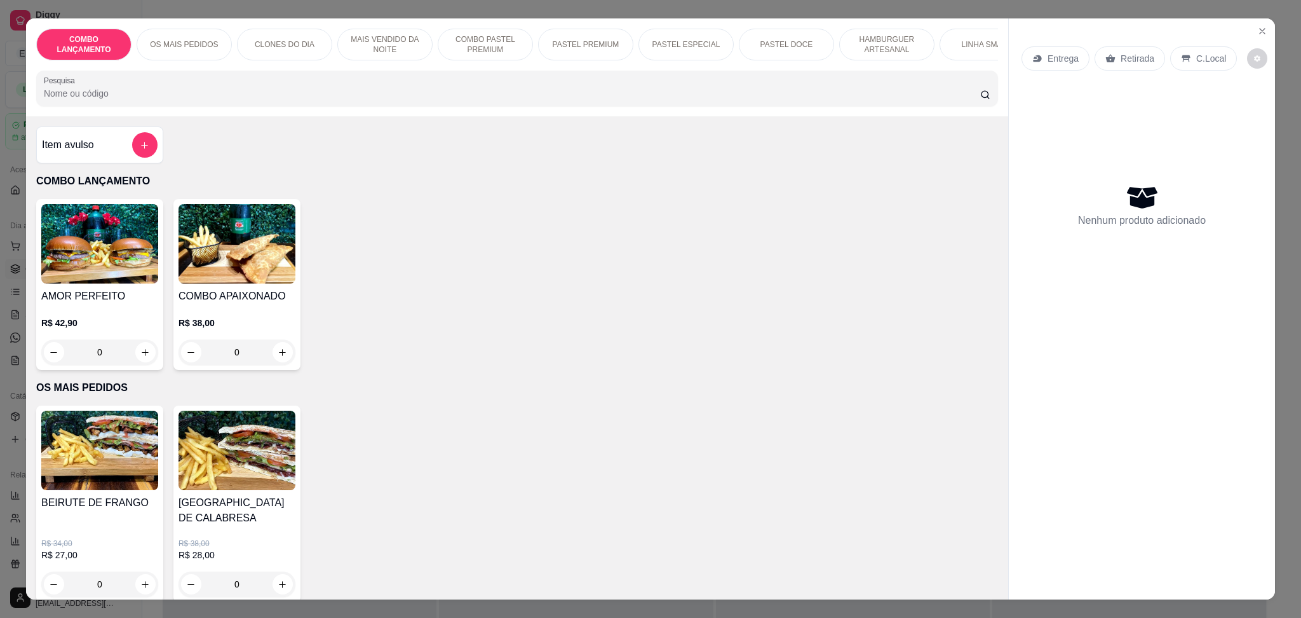
click at [1182, 57] on icon at bounding box center [1186, 58] width 8 height 7
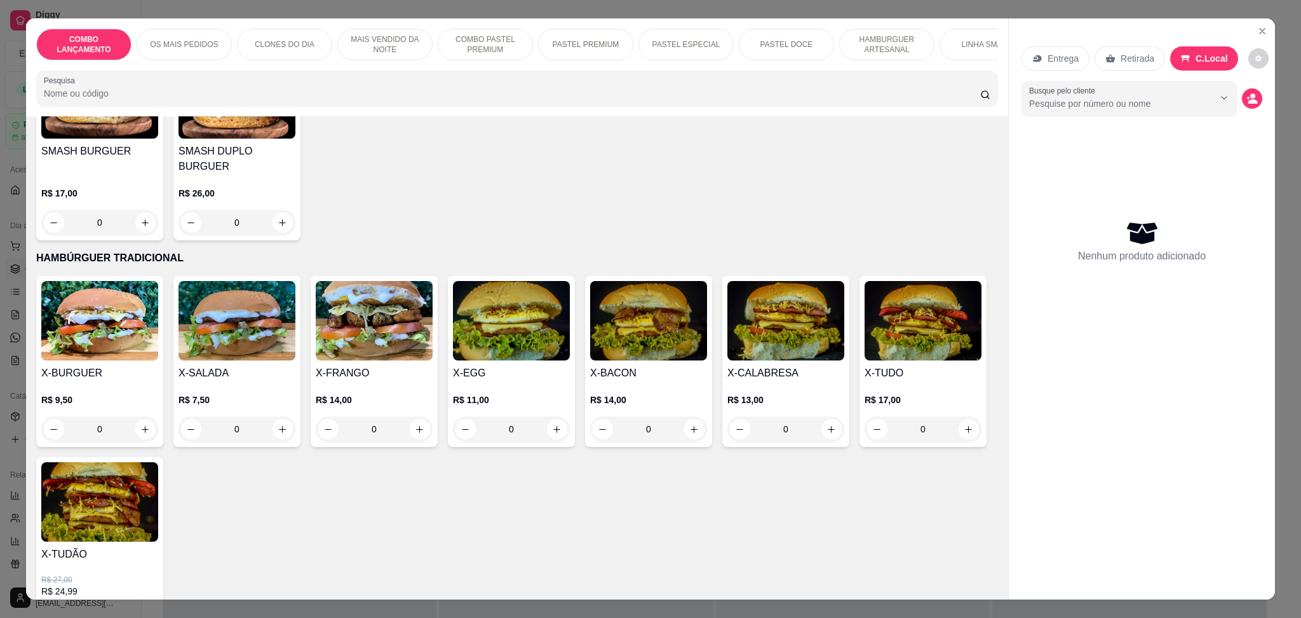
scroll to position [2796, 0]
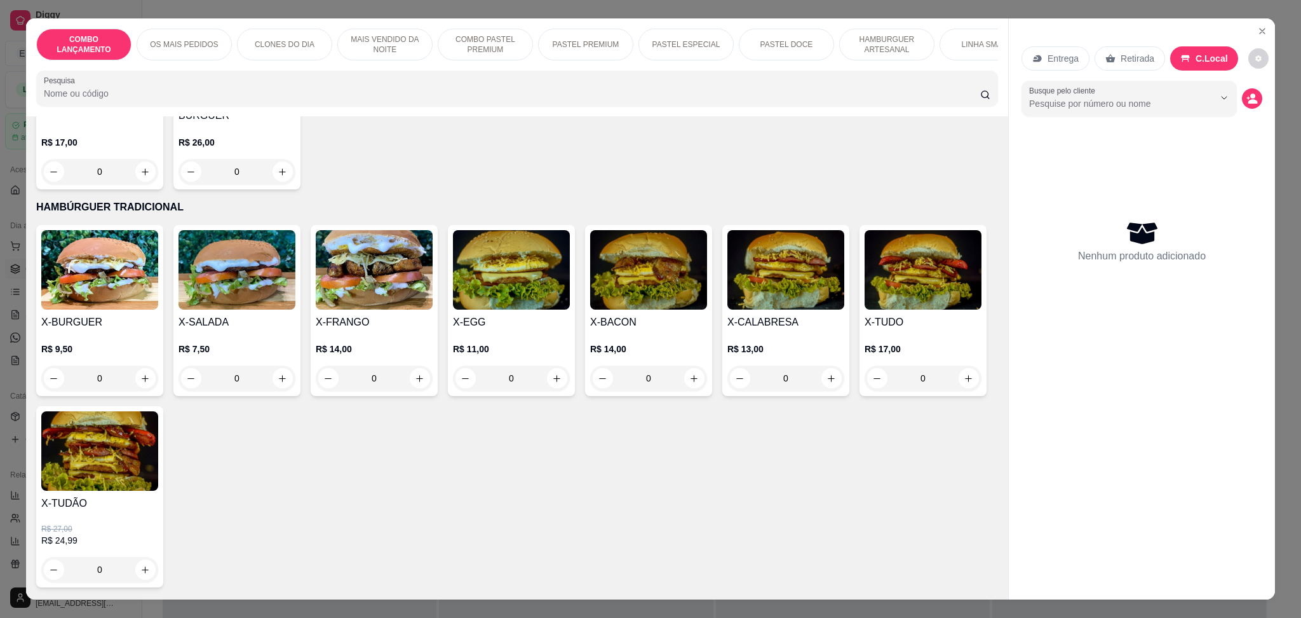
click at [546, 365] on div "0" at bounding box center [511, 377] width 117 height 25
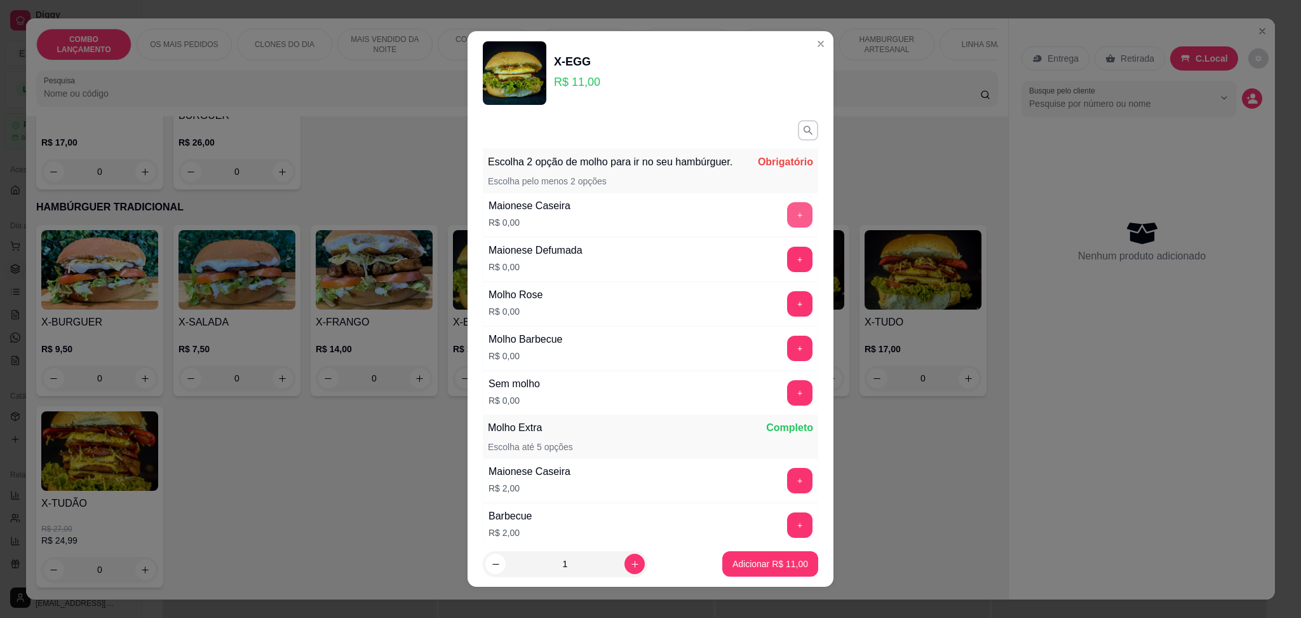
click at [787, 224] on button "+" at bounding box center [799, 214] width 25 height 25
click at [788, 360] on button "+" at bounding box center [800, 348] width 25 height 25
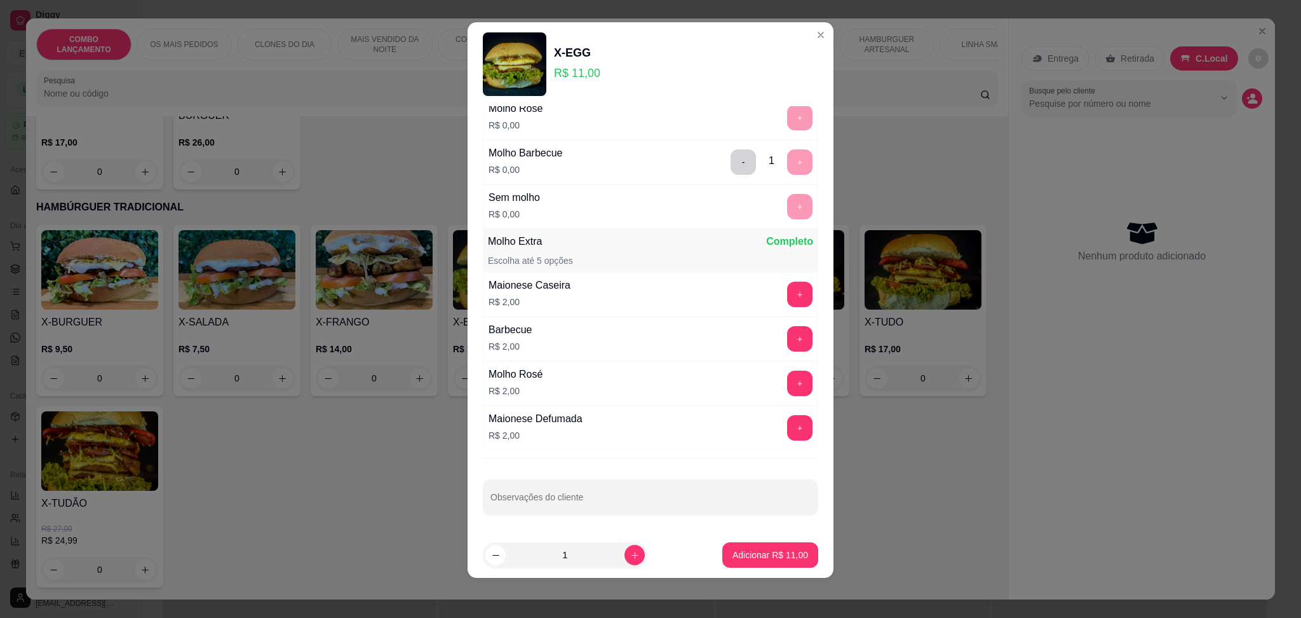
scroll to position [193, 0]
click at [778, 545] on button "Adicionar R$ 11,00" at bounding box center [771, 554] width 96 height 25
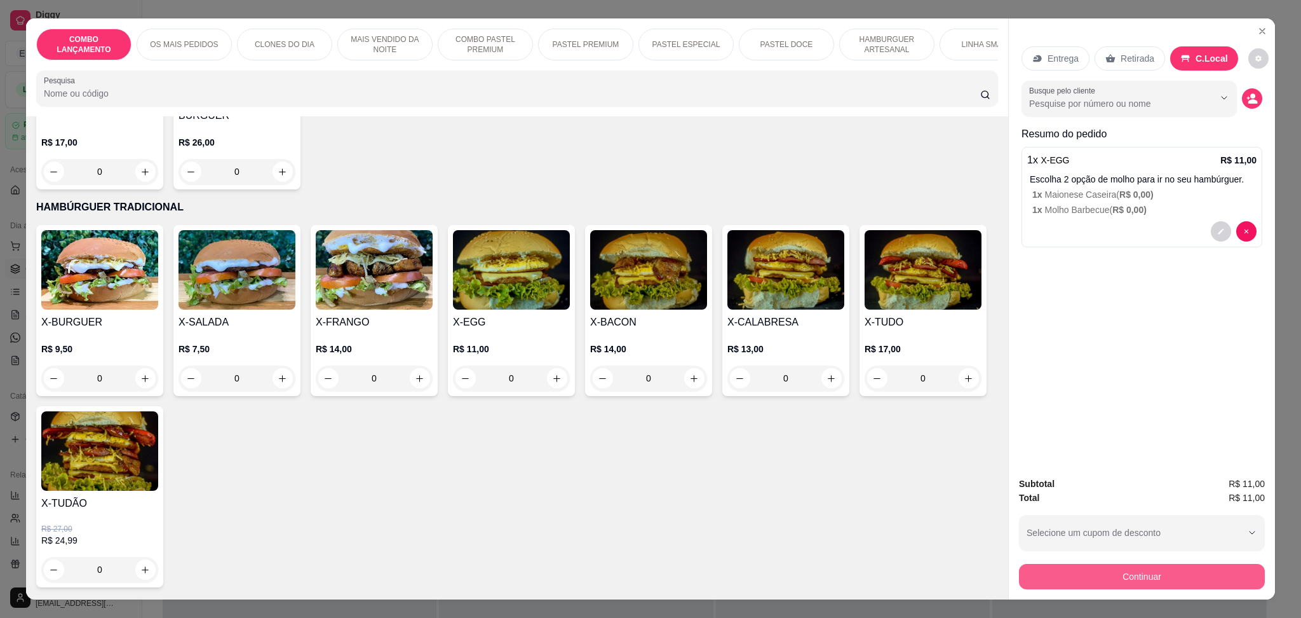
click at [1073, 584] on button "Continuar" at bounding box center [1142, 576] width 246 height 25
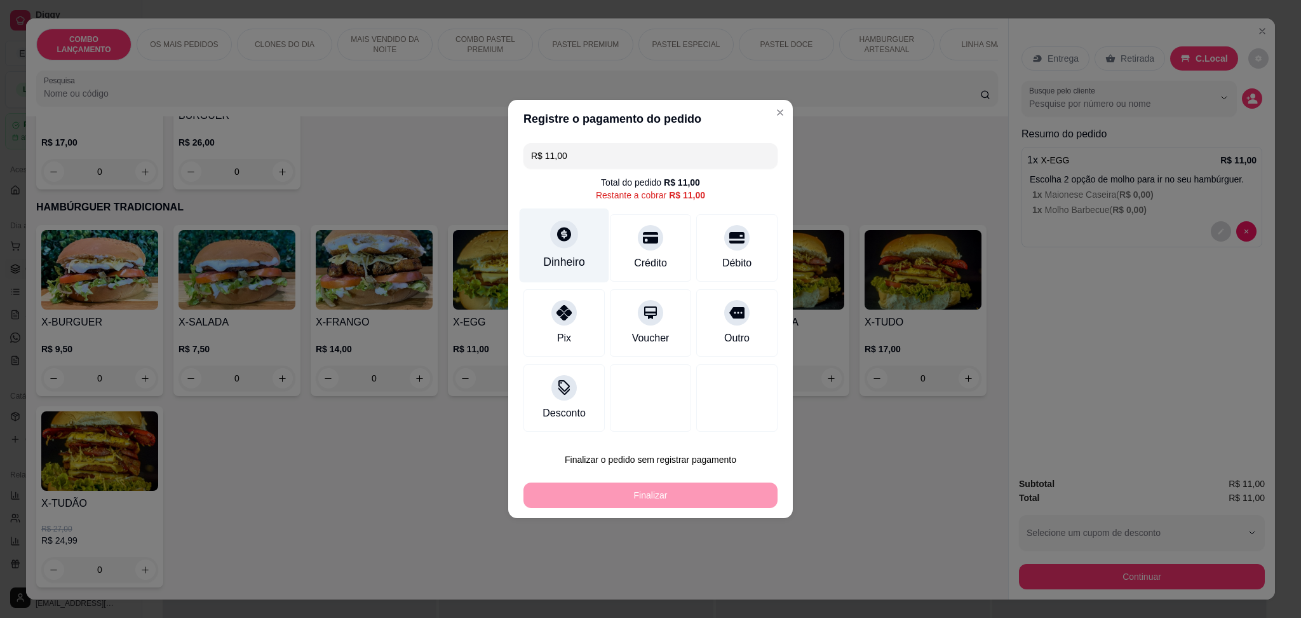
click at [569, 264] on div "Dinheiro" at bounding box center [564, 262] width 42 height 17
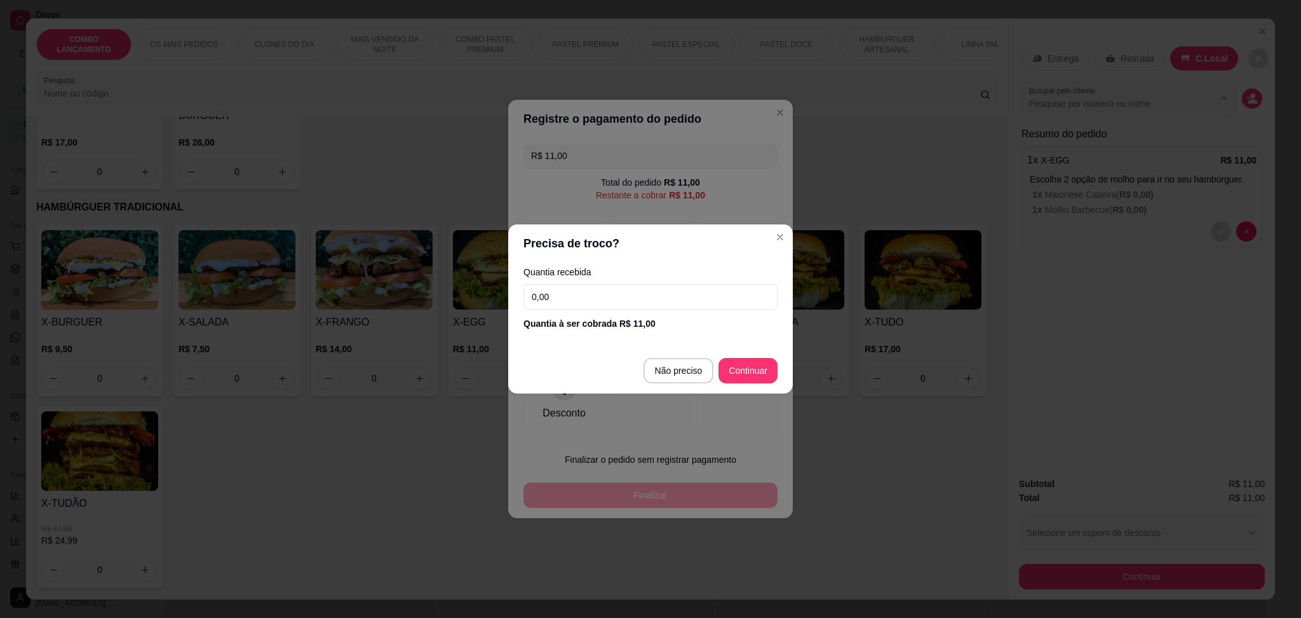
click at [649, 290] on input "0,00" at bounding box center [651, 296] width 254 height 25
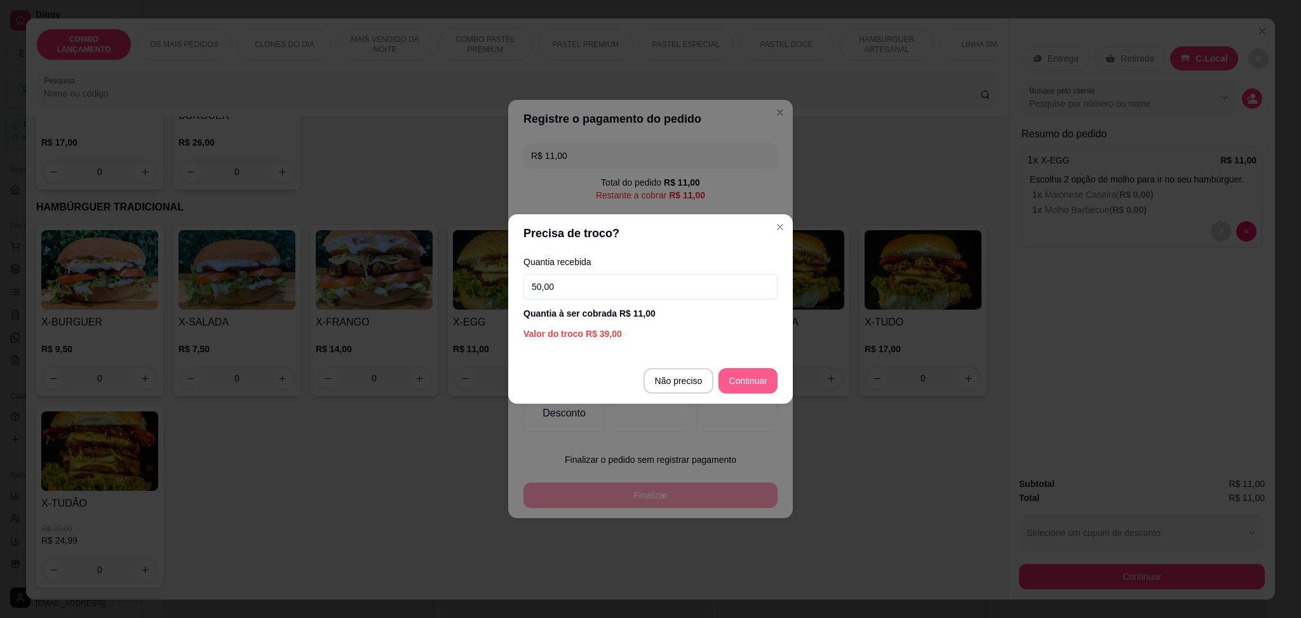
type input "50,00"
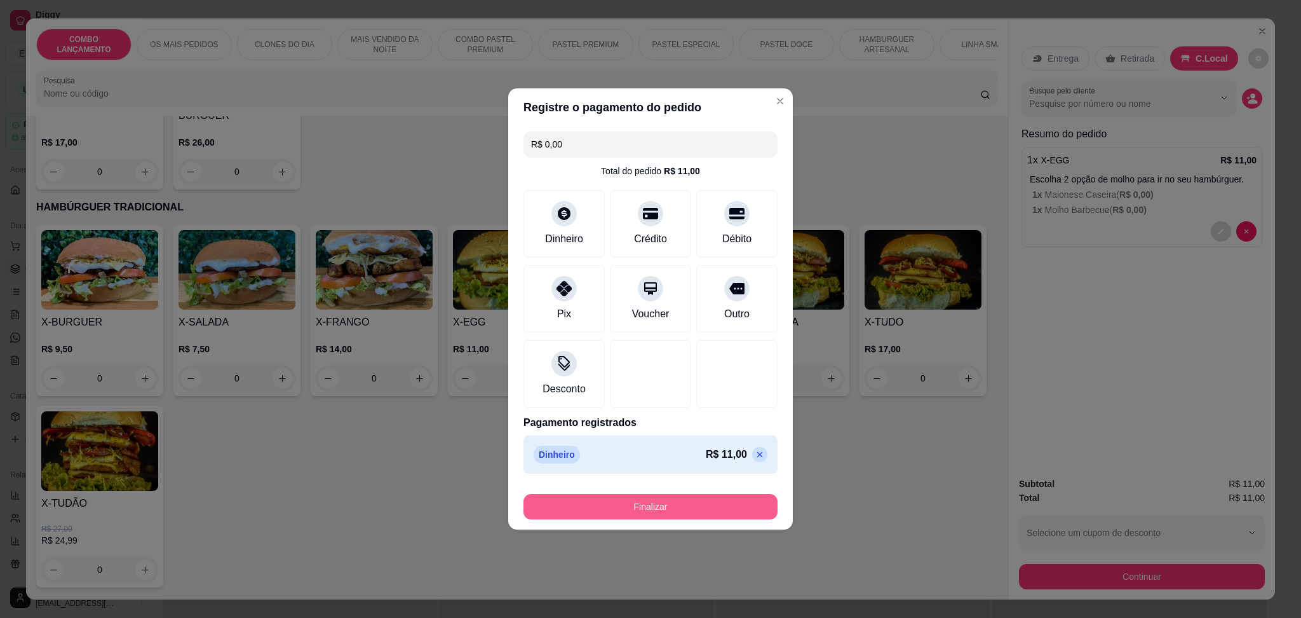
click at [714, 501] on button "Finalizar" at bounding box center [651, 506] width 254 height 25
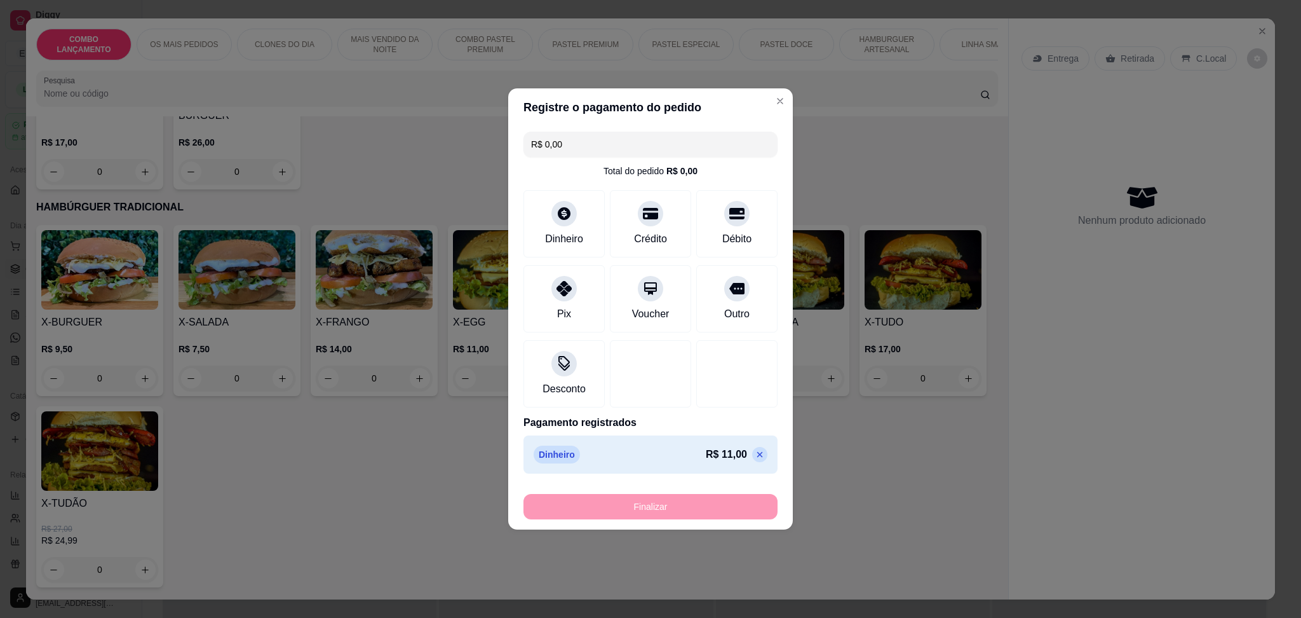
type input "-R$ 11,00"
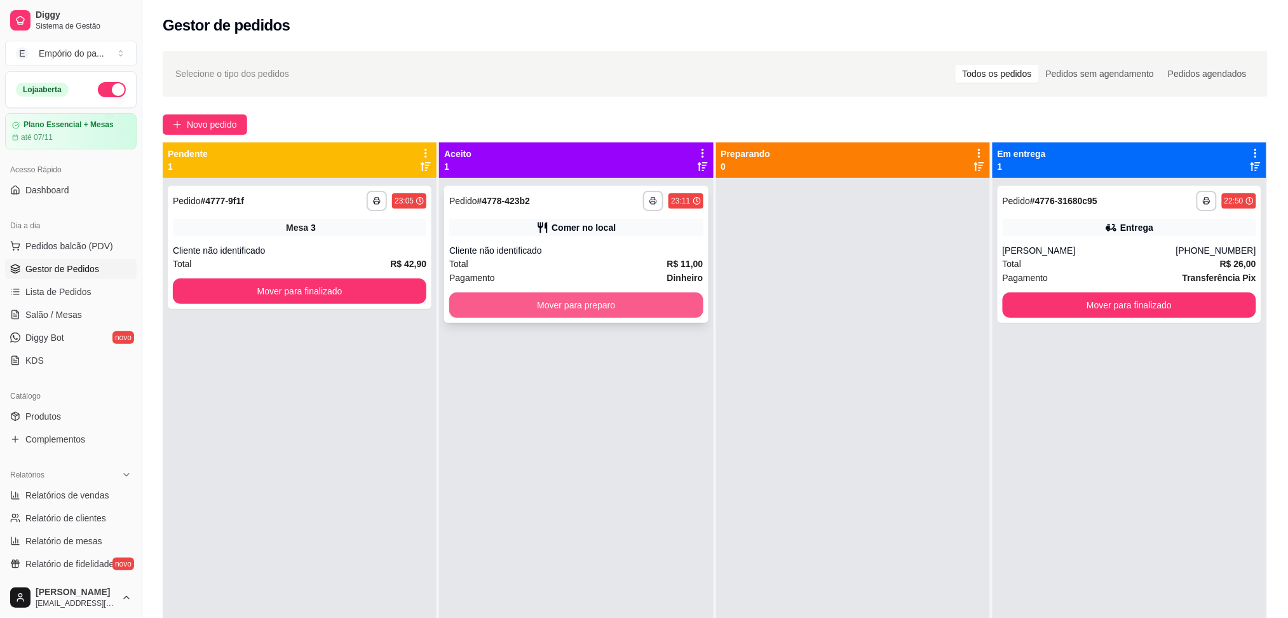
click at [519, 303] on button "Mover para preparo" at bounding box center [576, 304] width 254 height 25
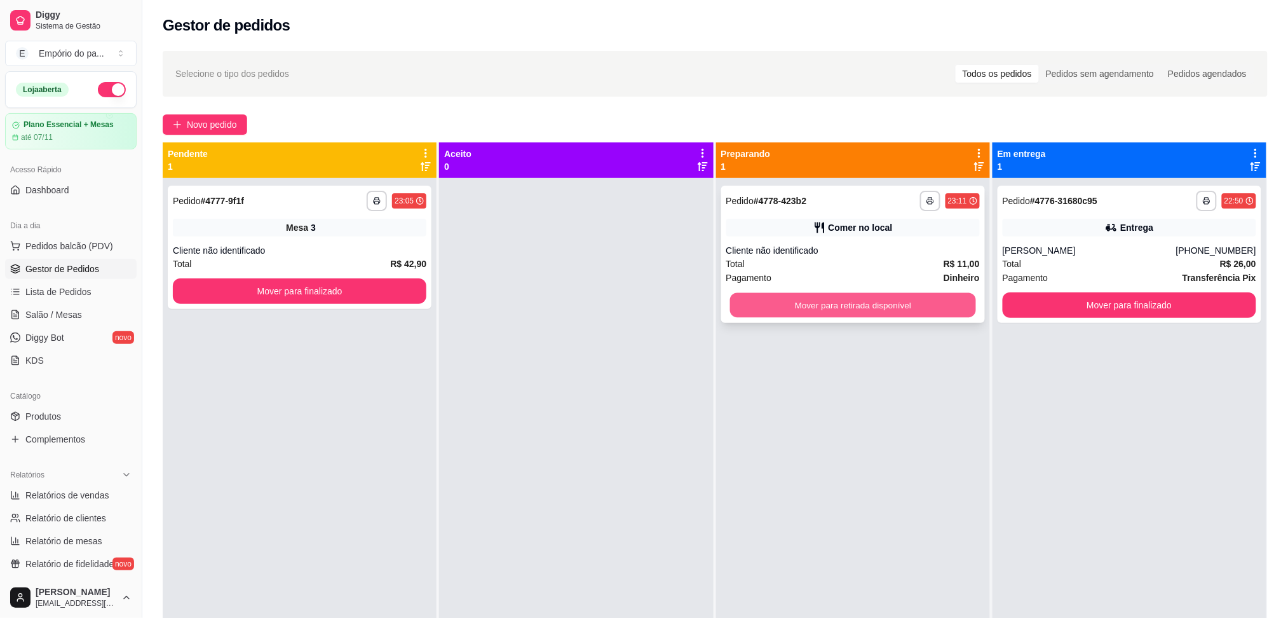
click at [818, 303] on button "Mover para retirada disponível" at bounding box center [853, 305] width 246 height 25
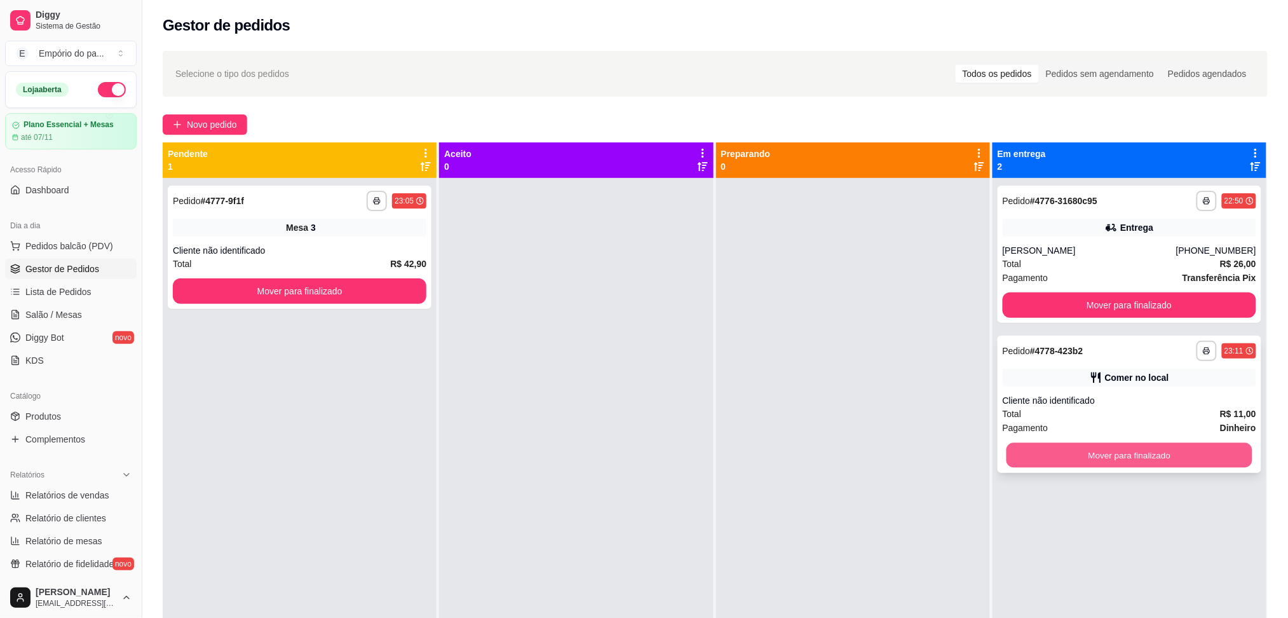
click at [1033, 459] on button "Mover para finalizado" at bounding box center [1130, 455] width 246 height 25
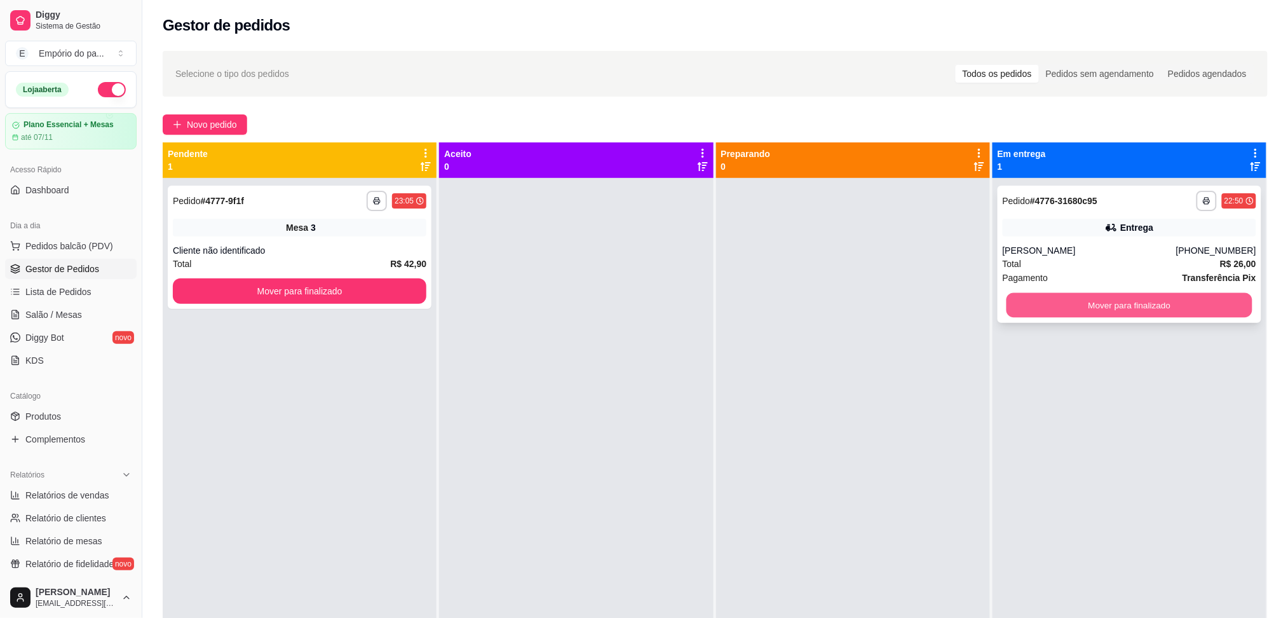
click at [1184, 305] on button "Mover para finalizado" at bounding box center [1130, 305] width 246 height 25
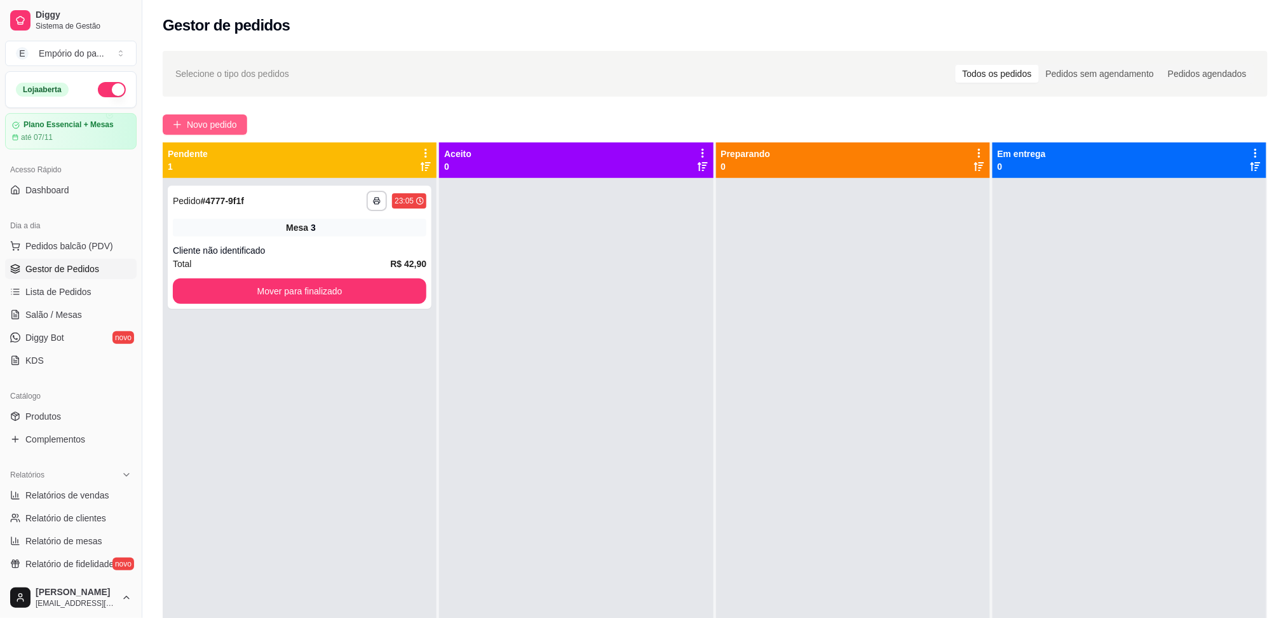
click at [221, 124] on span "Novo pedido" at bounding box center [212, 125] width 50 height 14
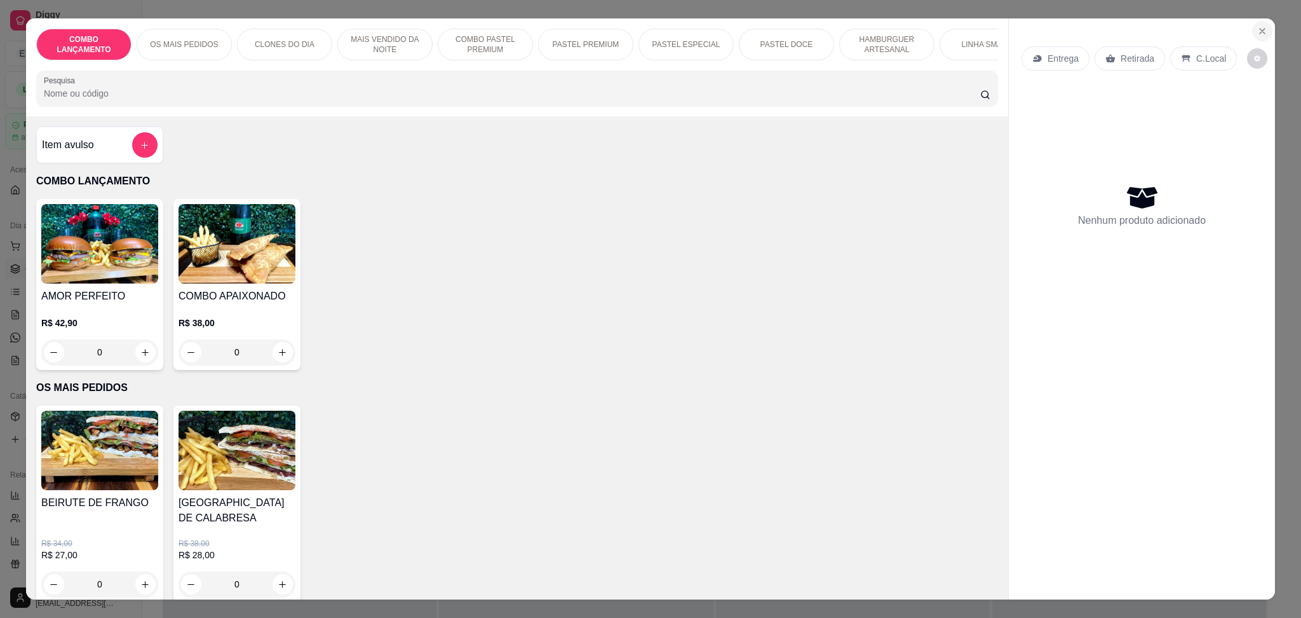
click at [1261, 31] on button "Close" at bounding box center [1262, 31] width 20 height 20
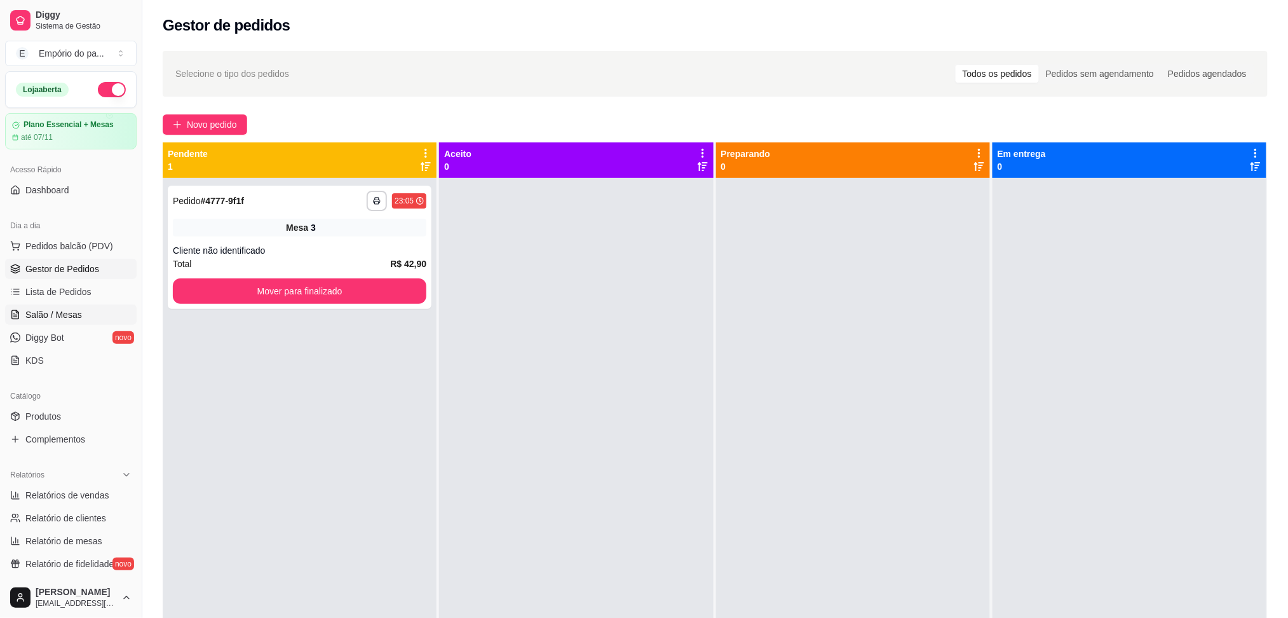
click at [36, 316] on span "Salão / Mesas" at bounding box center [53, 314] width 57 height 13
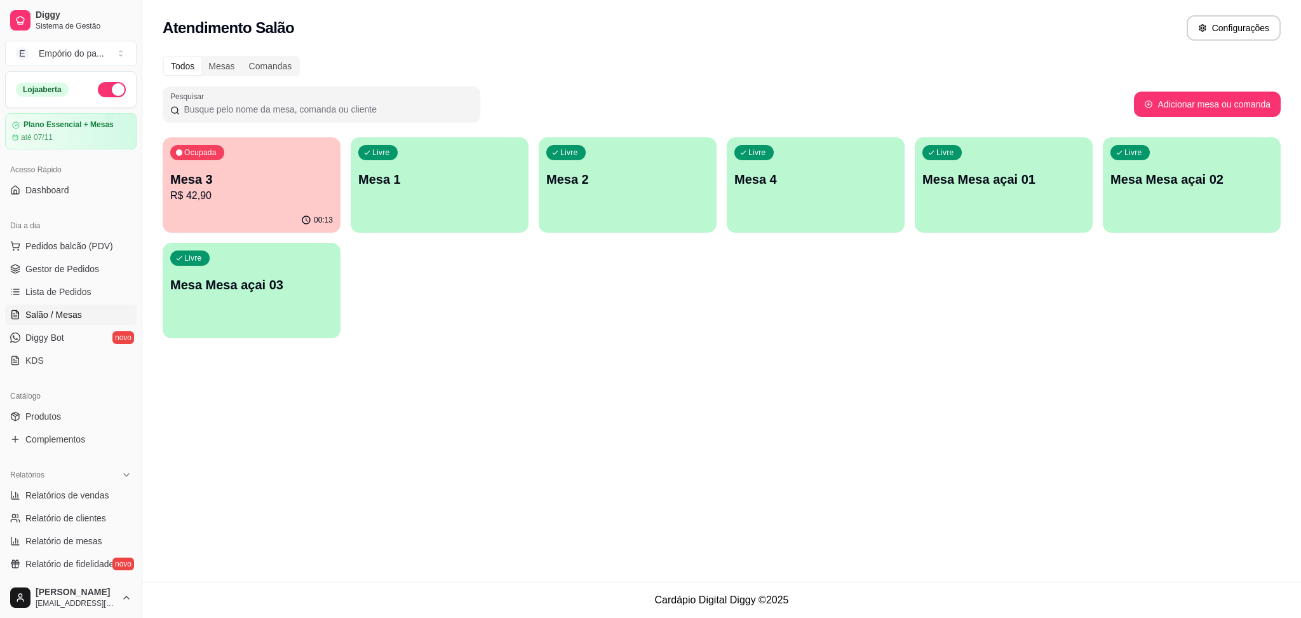
click at [605, 174] on p "Mesa 2" at bounding box center [627, 179] width 163 height 18
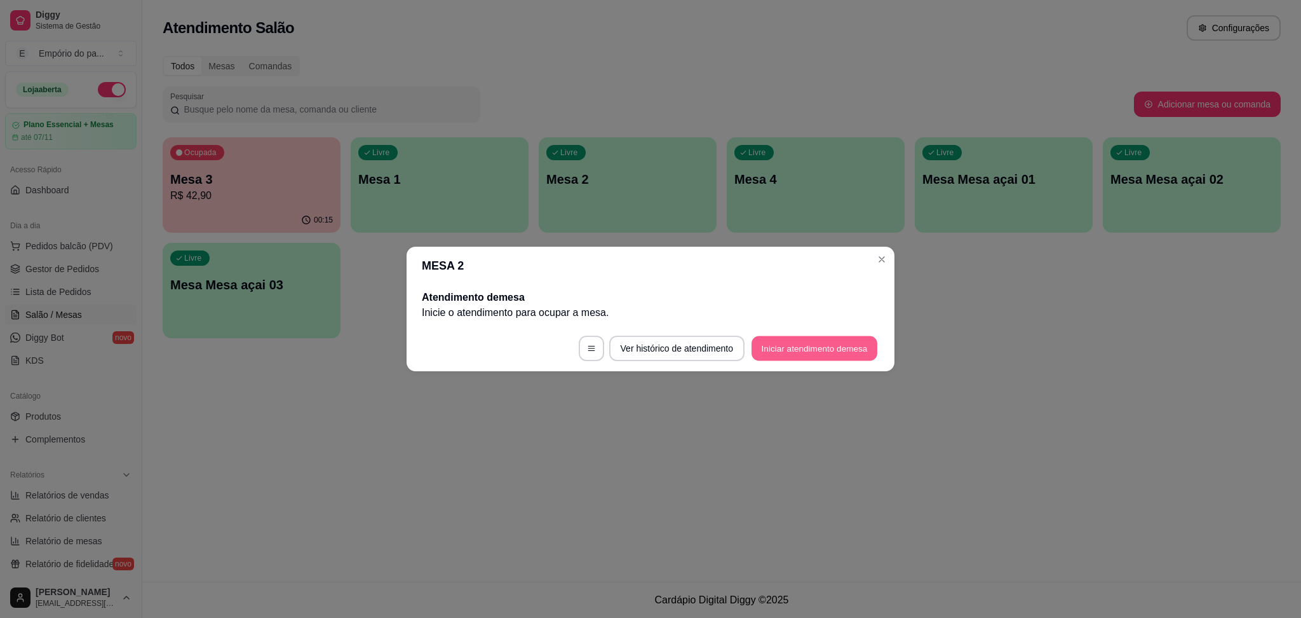
click at [797, 344] on button "Iniciar atendimento de mesa" at bounding box center [815, 348] width 126 height 25
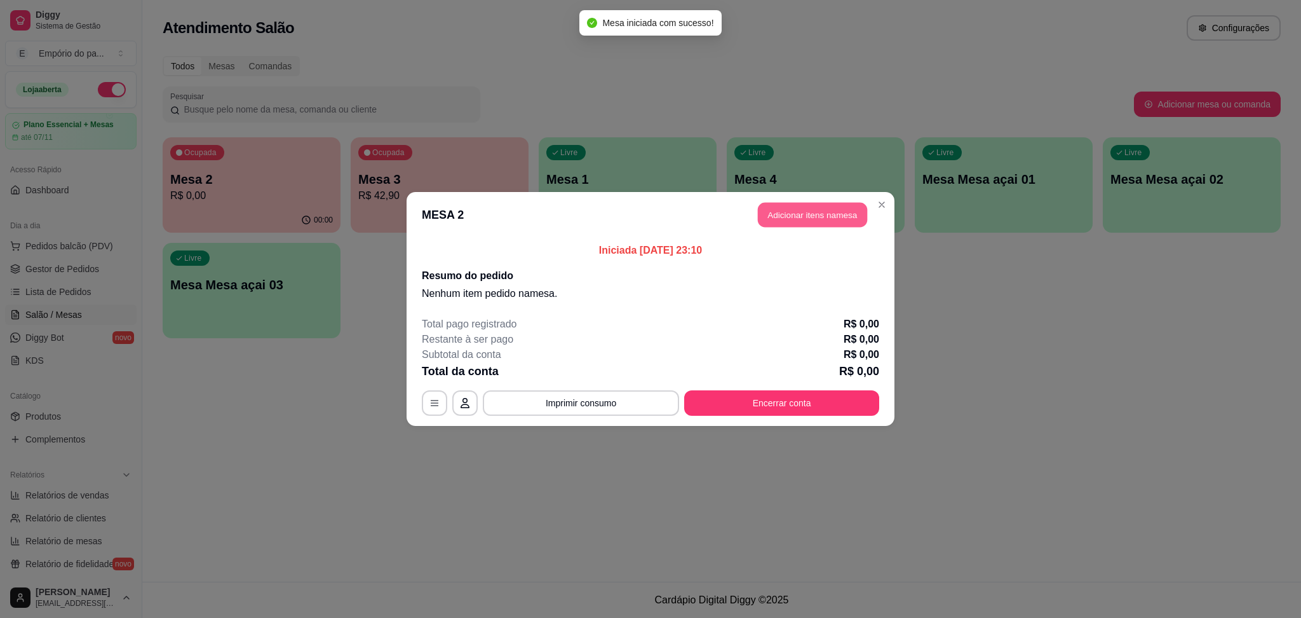
click at [824, 214] on button "Adicionar itens na mesa" at bounding box center [812, 215] width 109 height 25
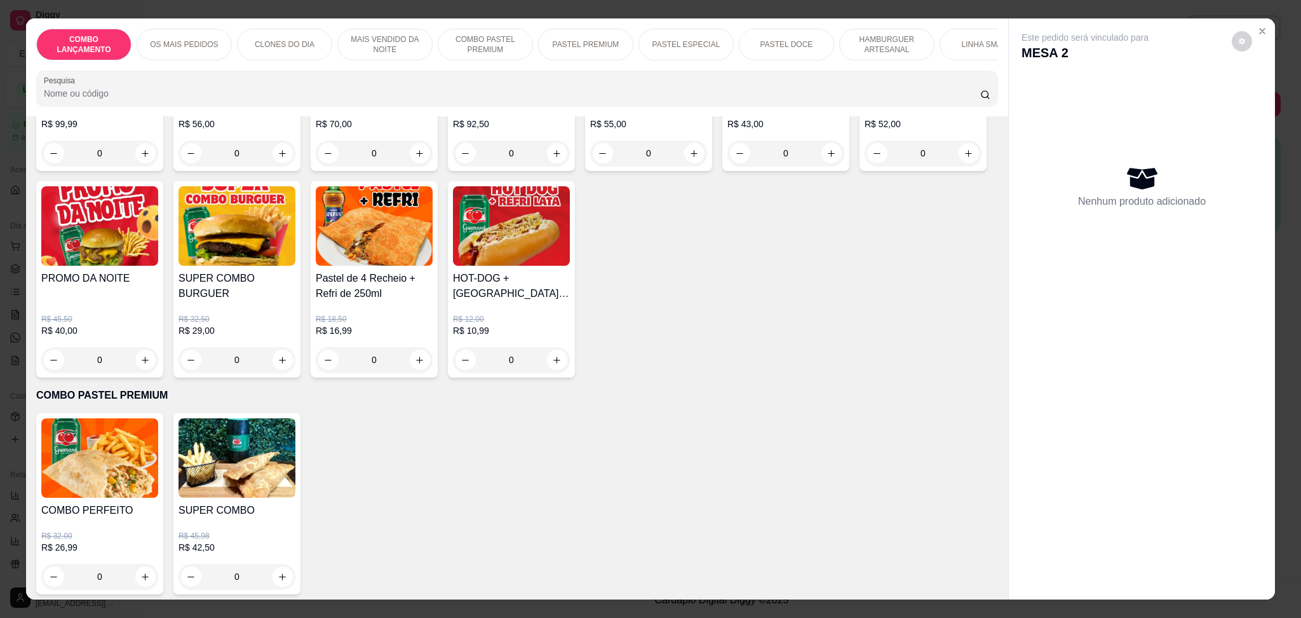
scroll to position [1017, 0]
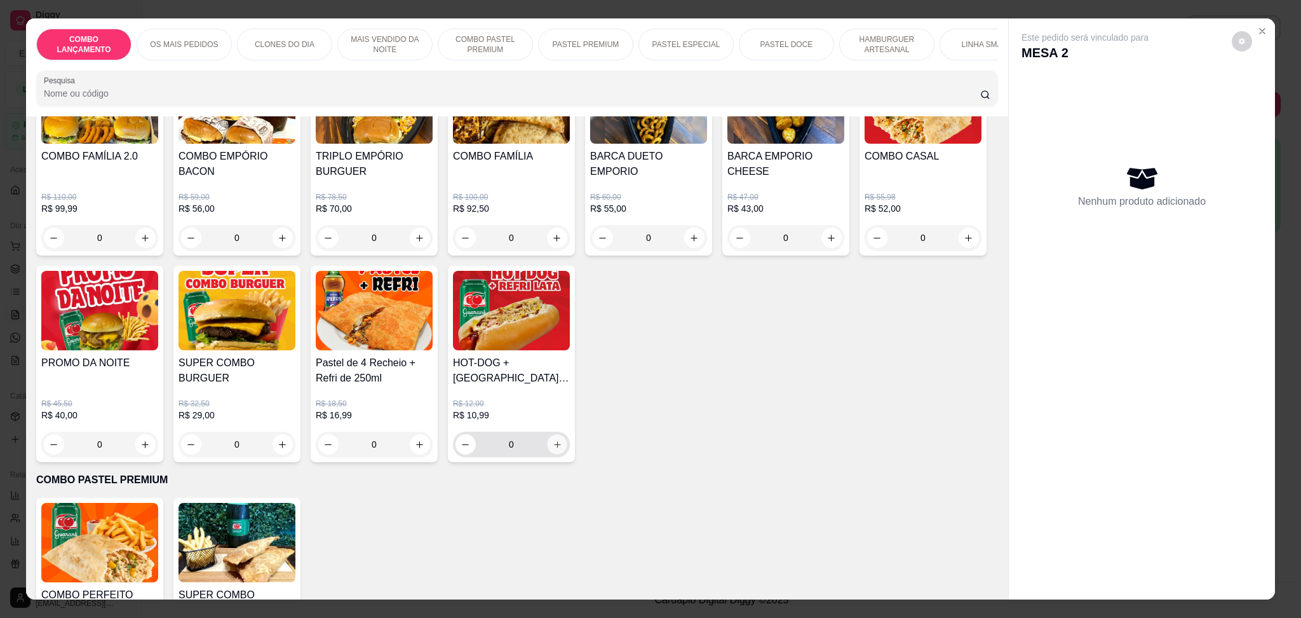
click at [562, 440] on icon "increase-product-quantity" at bounding box center [558, 445] width 10 height 10
type input "1"
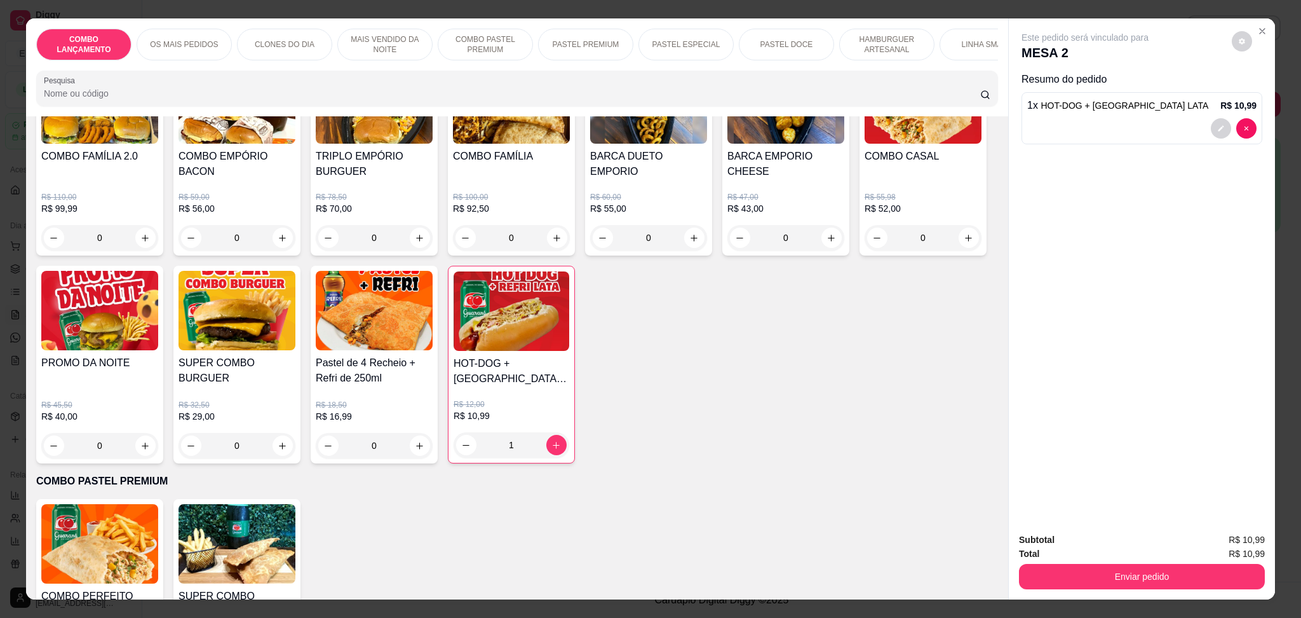
scroll to position [932, 0]
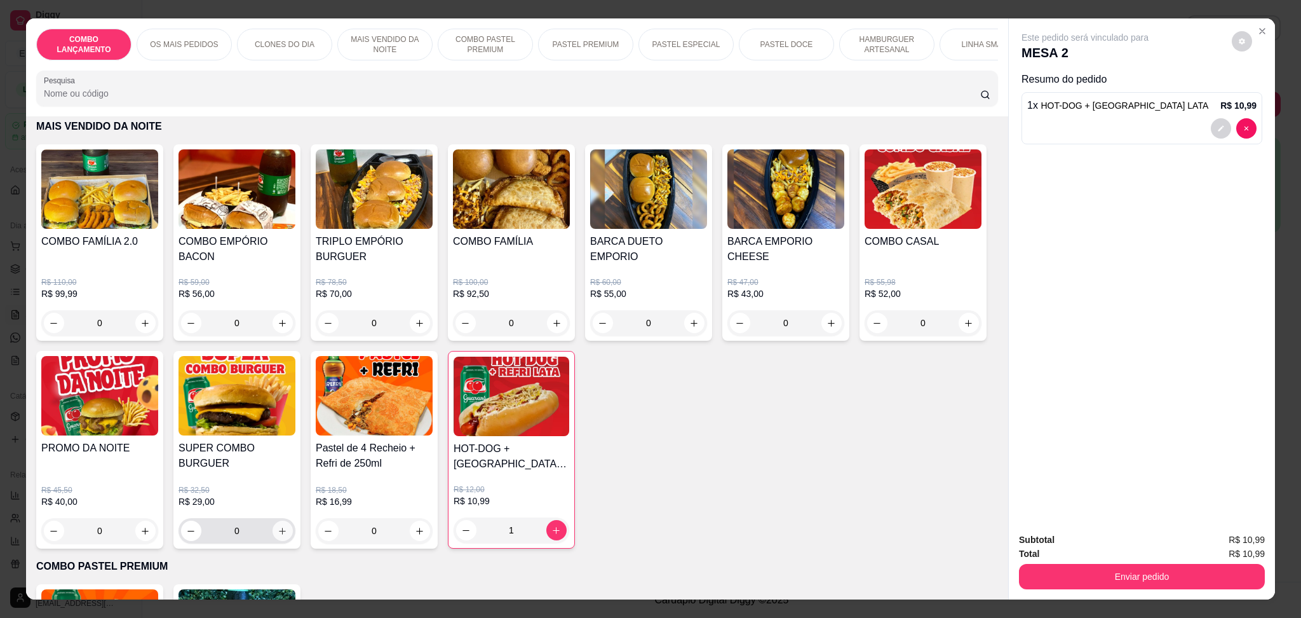
click at [287, 526] on icon "increase-product-quantity" at bounding box center [283, 531] width 10 height 10
type input "1"
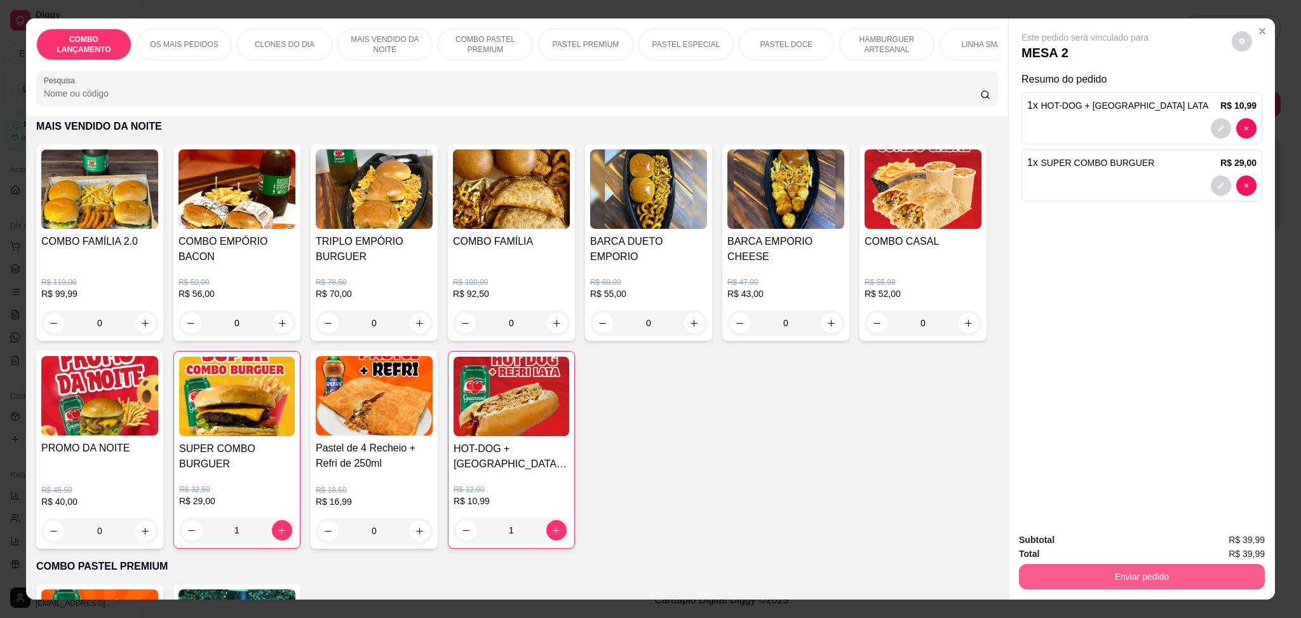
click at [1146, 574] on button "Enviar pedido" at bounding box center [1142, 576] width 246 height 25
click at [1217, 548] on button "Enviar pedido" at bounding box center [1231, 546] width 72 height 24
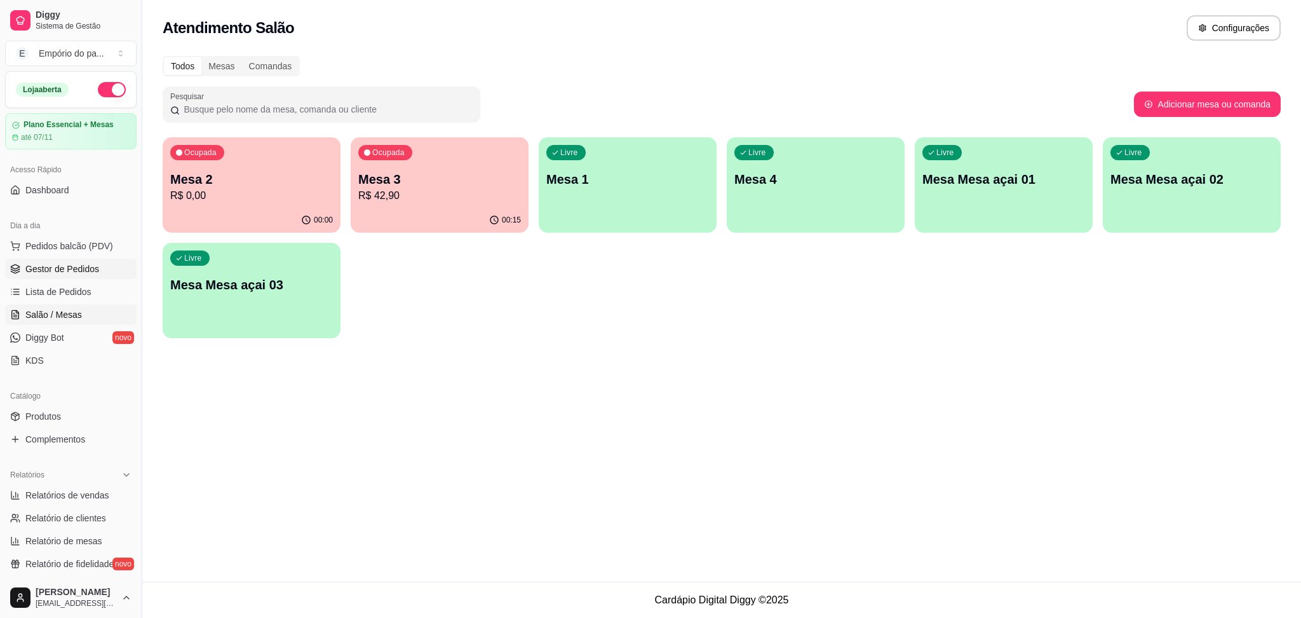
click at [61, 272] on span "Gestor de Pedidos" at bounding box center [62, 268] width 74 height 13
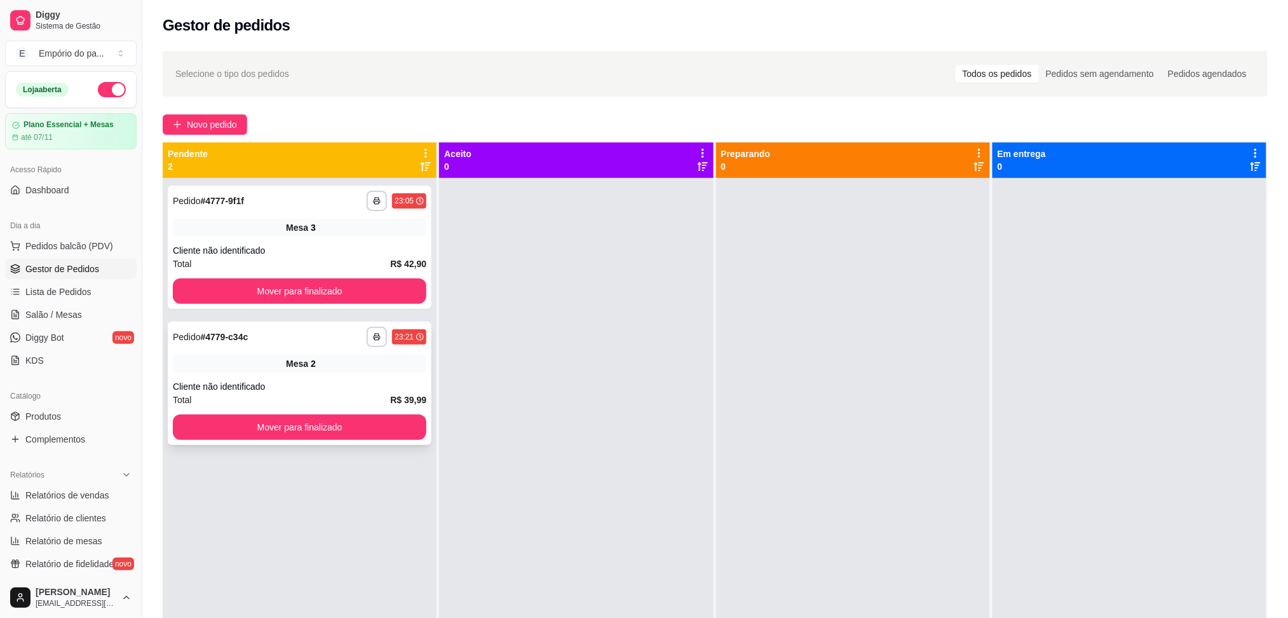
click at [323, 400] on div "Total R$ 39,99" at bounding box center [300, 400] width 254 height 14
click at [311, 393] on div "Total R$ 39,99" at bounding box center [300, 400] width 254 height 14
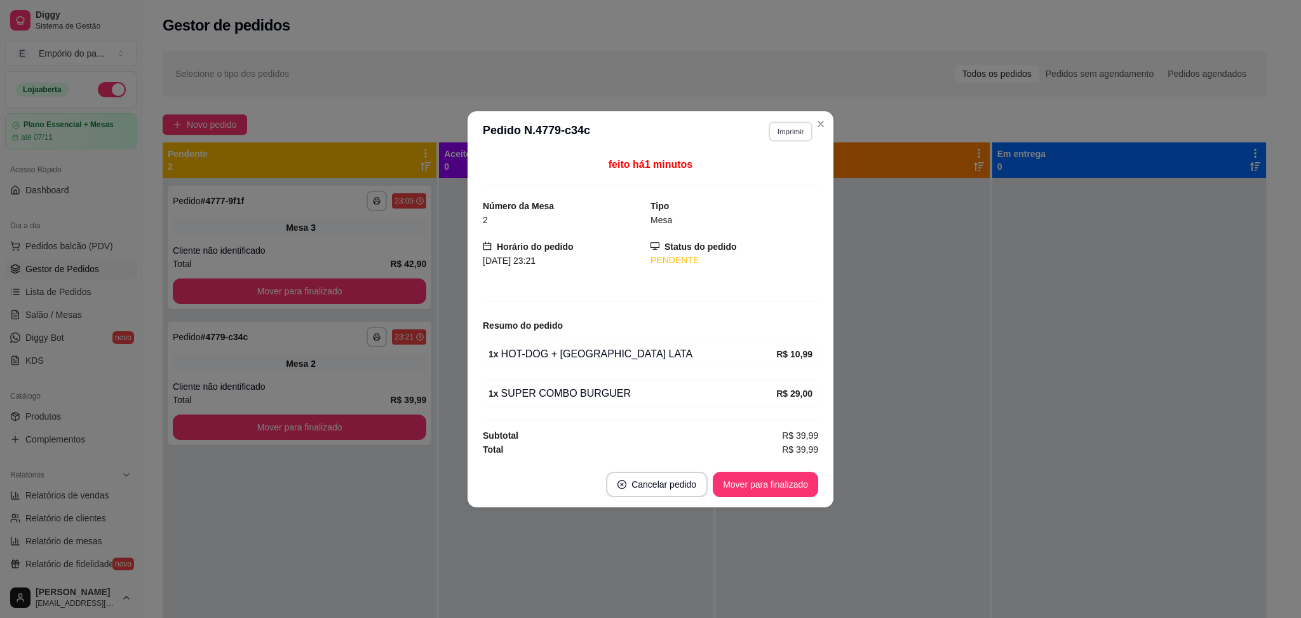
click at [784, 132] on button "Imprimir" at bounding box center [791, 131] width 44 height 20
click at [784, 183] on button "IMPRESSORA" at bounding box center [769, 176] width 92 height 20
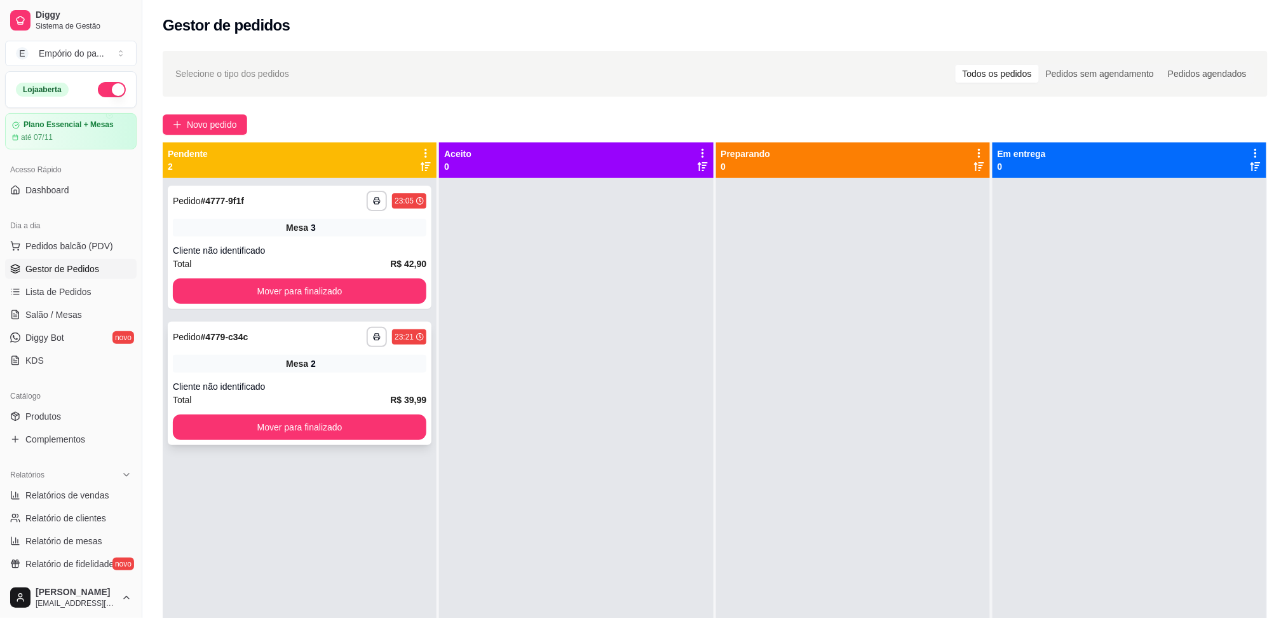
click at [299, 379] on div "**********" at bounding box center [300, 383] width 264 height 123
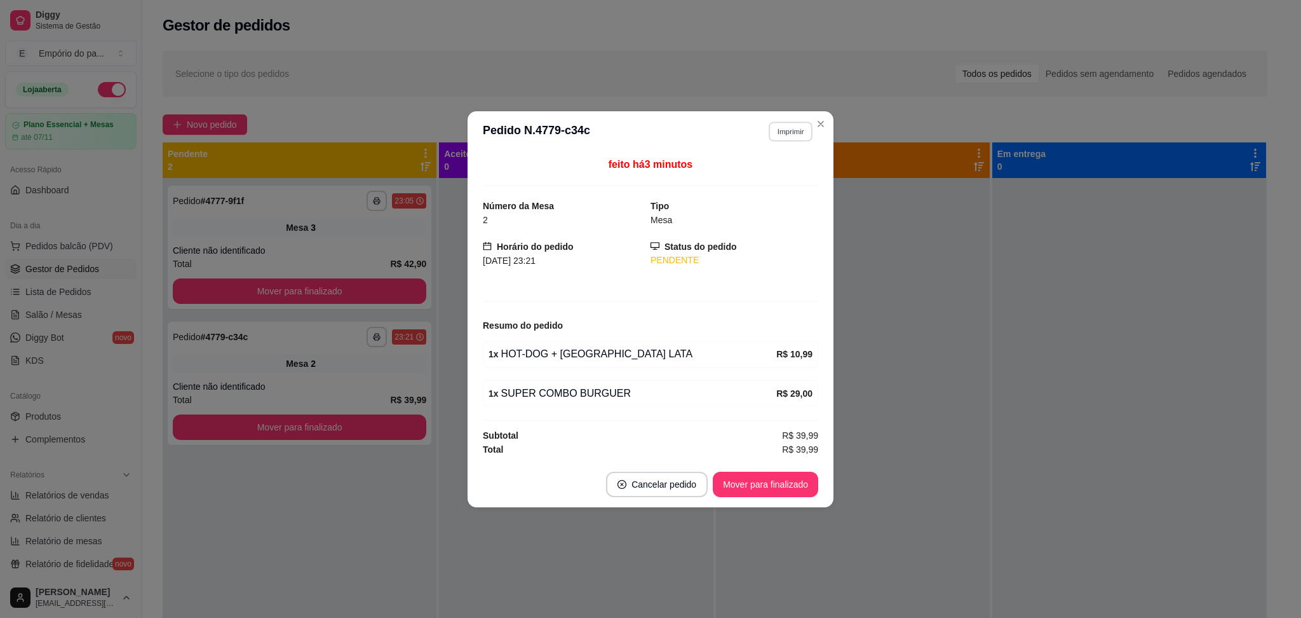
click at [797, 122] on button "Imprimir" at bounding box center [791, 131] width 44 height 20
click at [755, 172] on button "IMPRESSORA" at bounding box center [768, 176] width 89 height 20
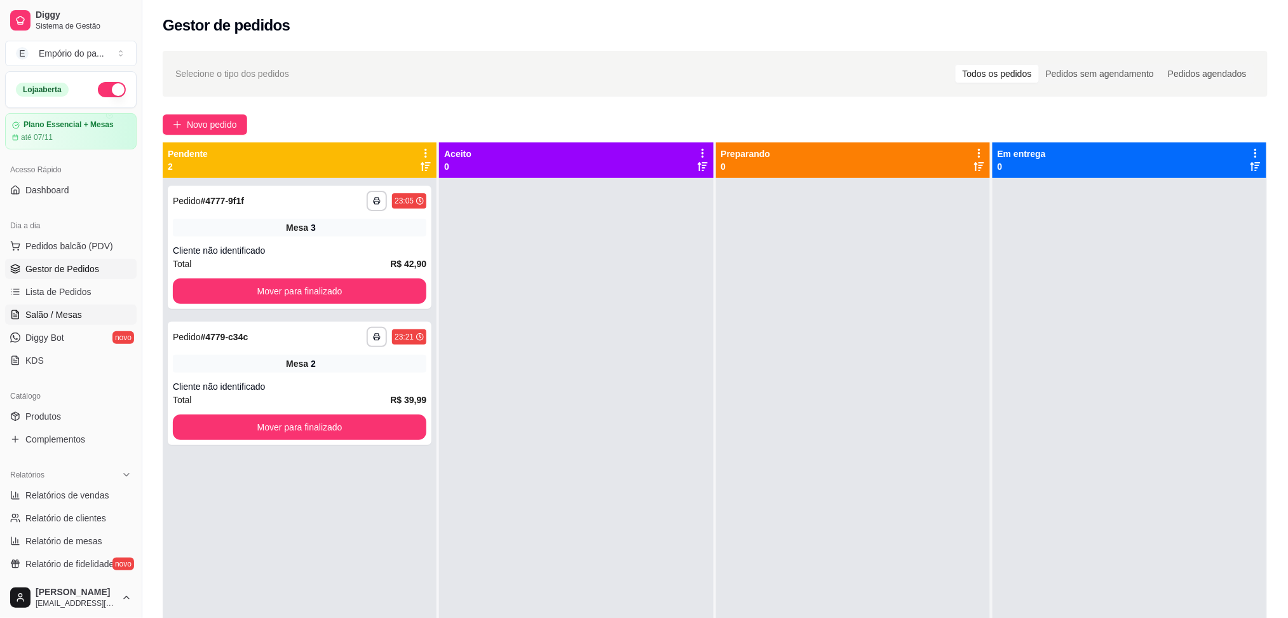
click at [78, 316] on span "Salão / Mesas" at bounding box center [53, 314] width 57 height 13
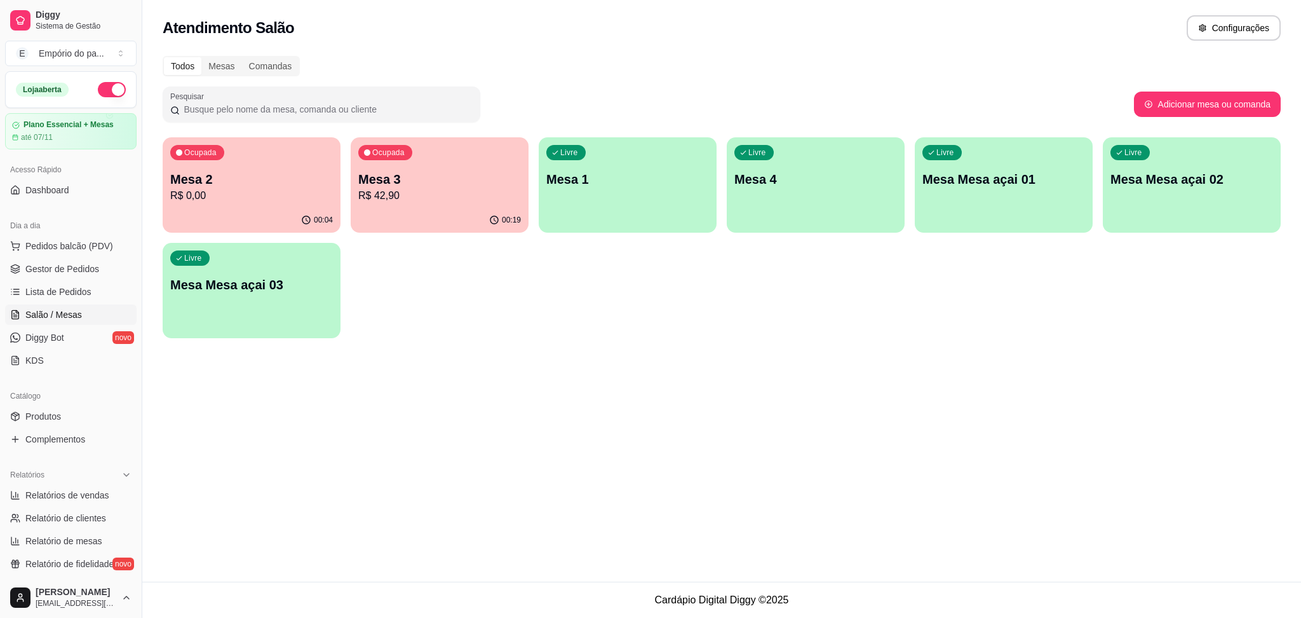
click at [500, 198] on p "R$ 42,90" at bounding box center [439, 195] width 163 height 15
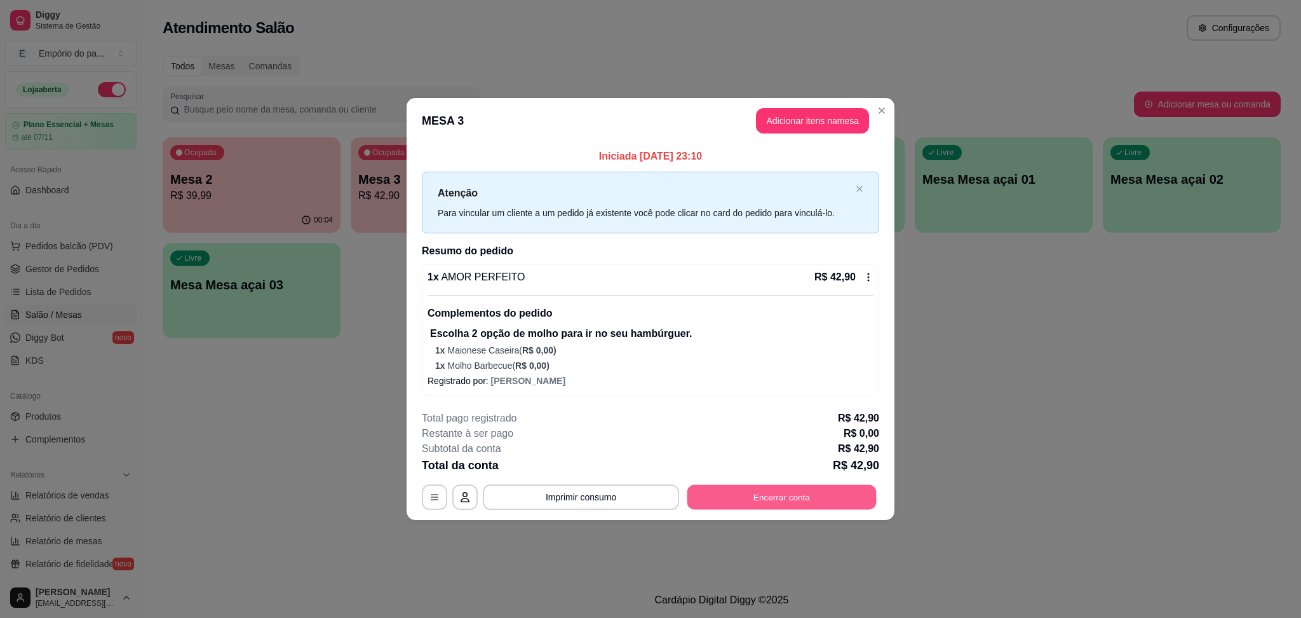
click at [816, 499] on button "Encerrar conta" at bounding box center [782, 497] width 189 height 25
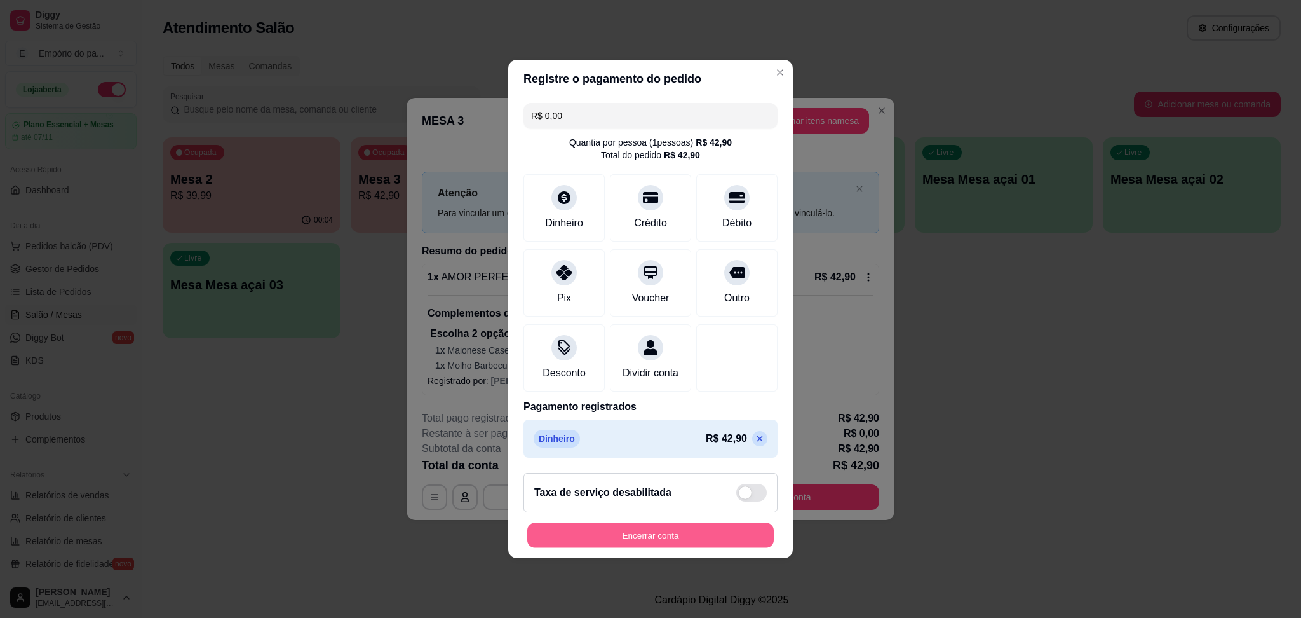
click at [613, 548] on button "Encerrar conta" at bounding box center [650, 535] width 247 height 25
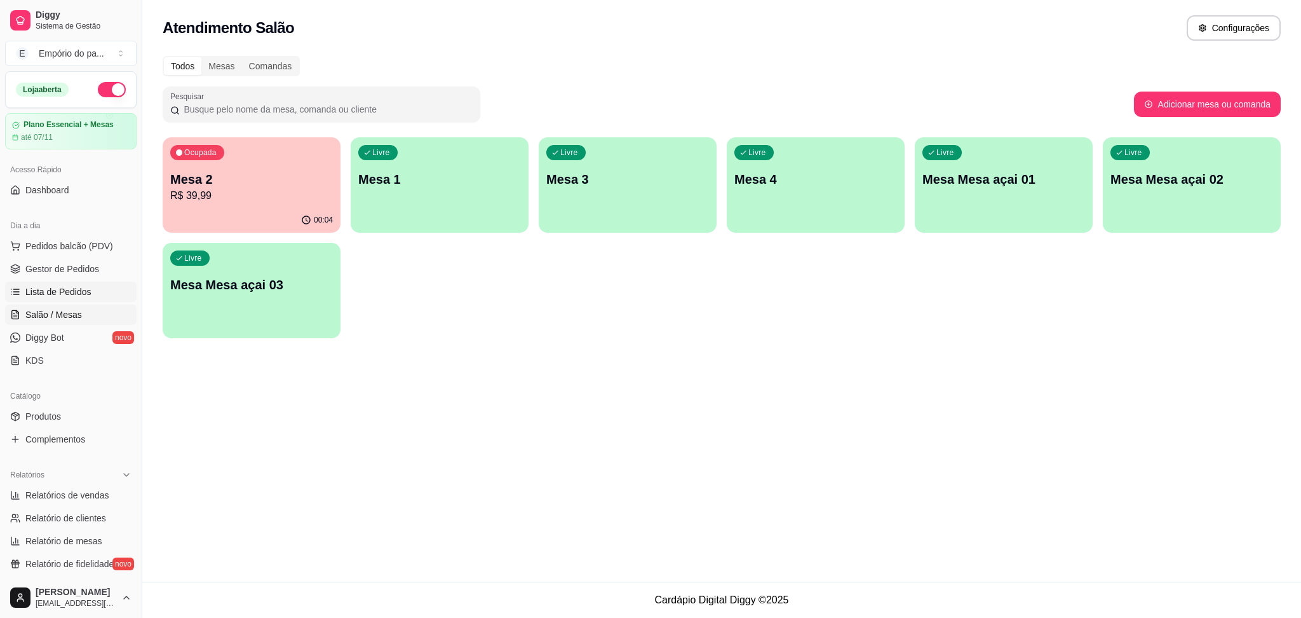
click at [84, 282] on ul "Pedidos balcão (PDV) Gestor de Pedidos Lista de Pedidos Salão / Mesas Diggy Bot…" at bounding box center [71, 303] width 132 height 135
click at [34, 263] on span "Gestor de Pedidos" at bounding box center [62, 268] width 74 height 13
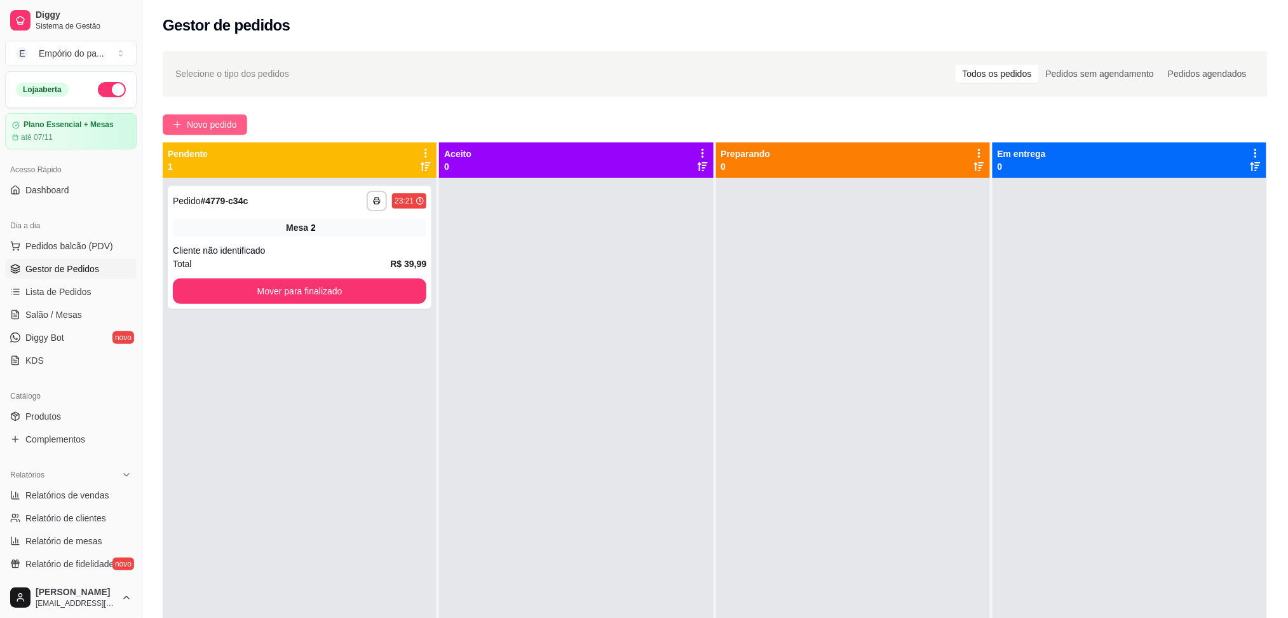
click at [240, 121] on button "Novo pedido" at bounding box center [205, 124] width 85 height 20
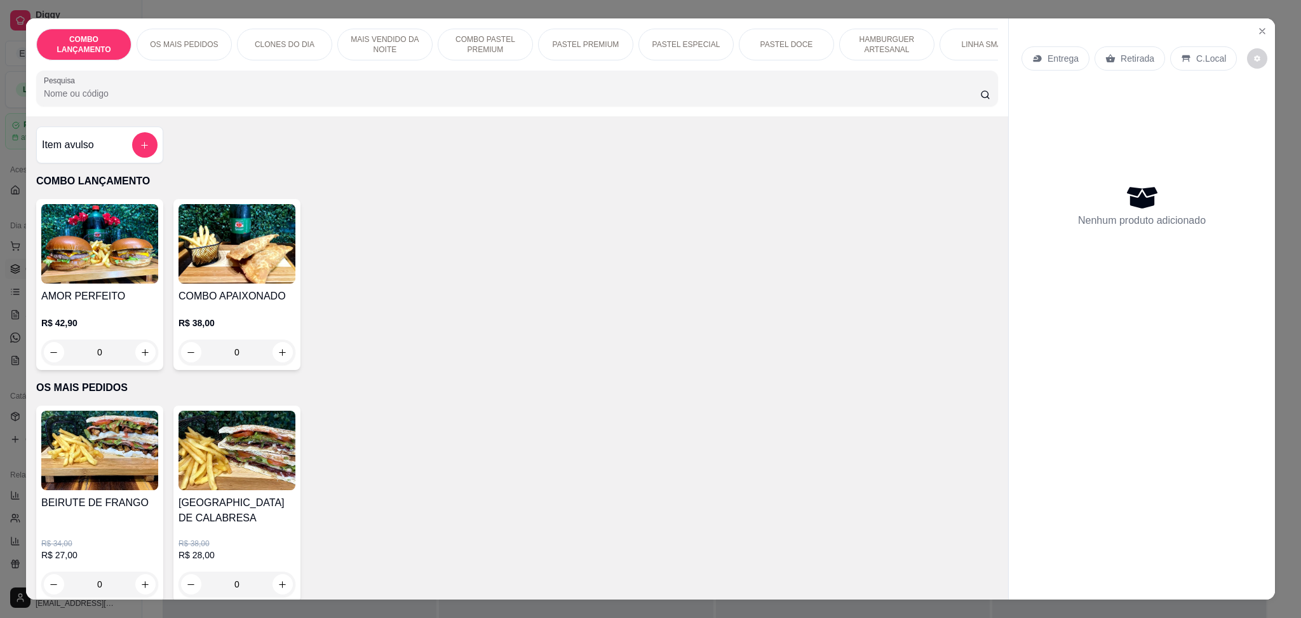
click at [1127, 61] on p "Retirada" at bounding box center [1138, 58] width 34 height 13
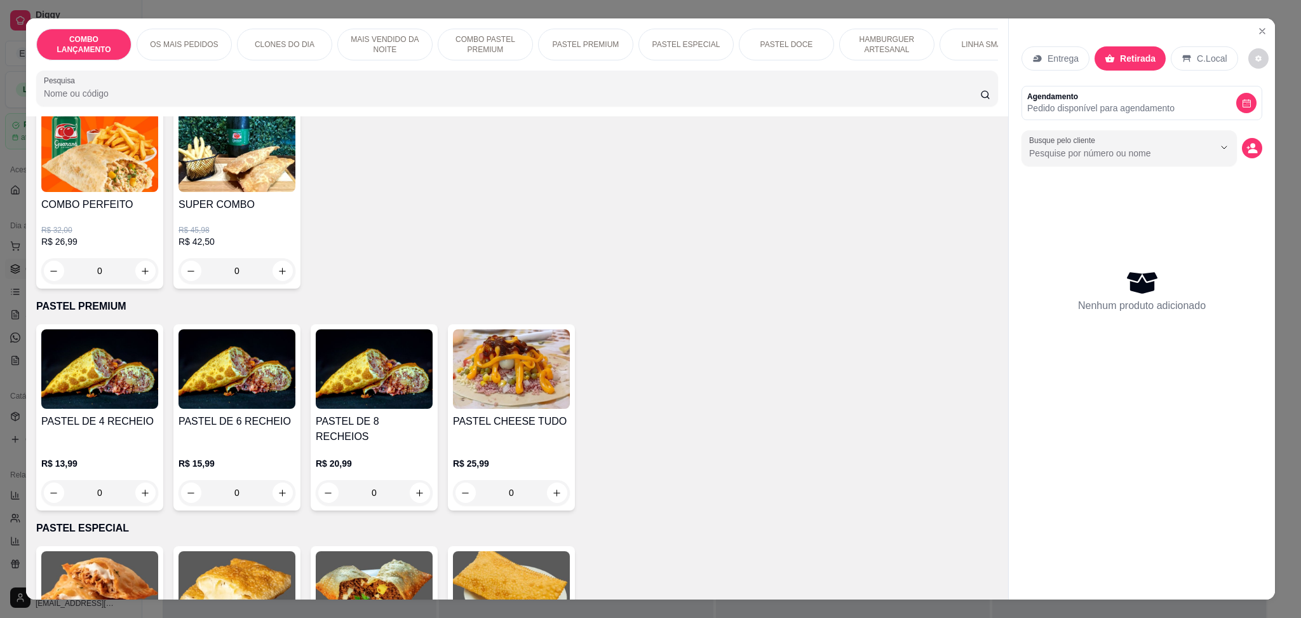
scroll to position [1440, 0]
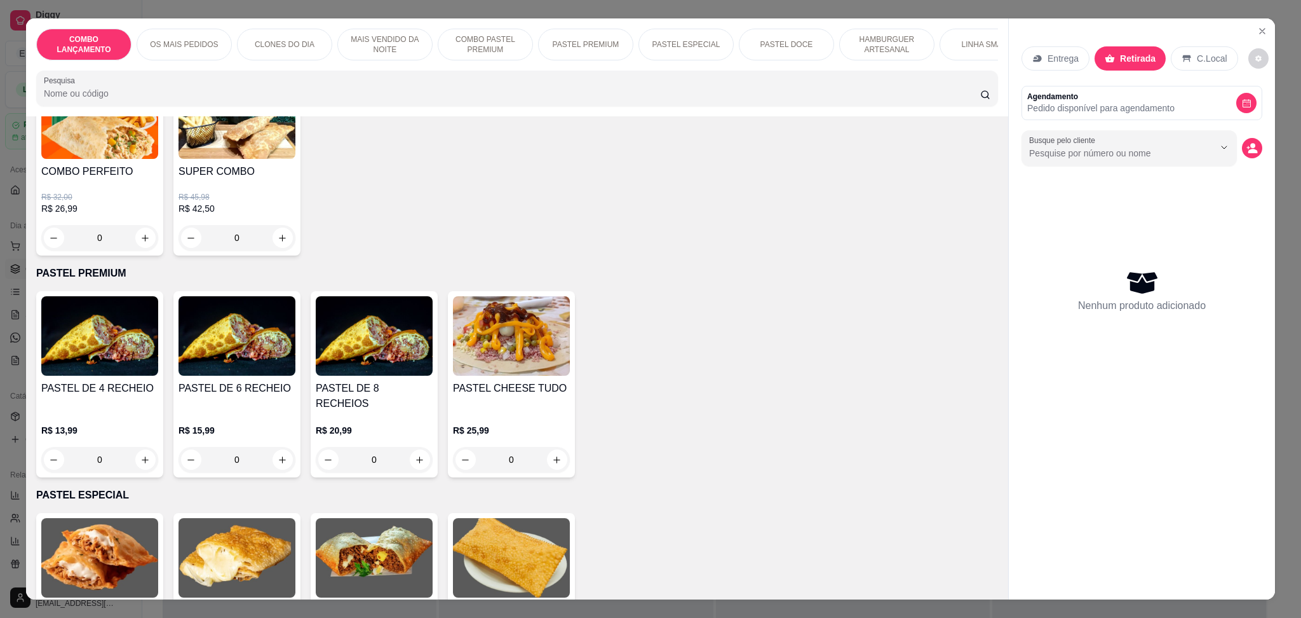
click at [138, 447] on div "0" at bounding box center [99, 459] width 117 height 25
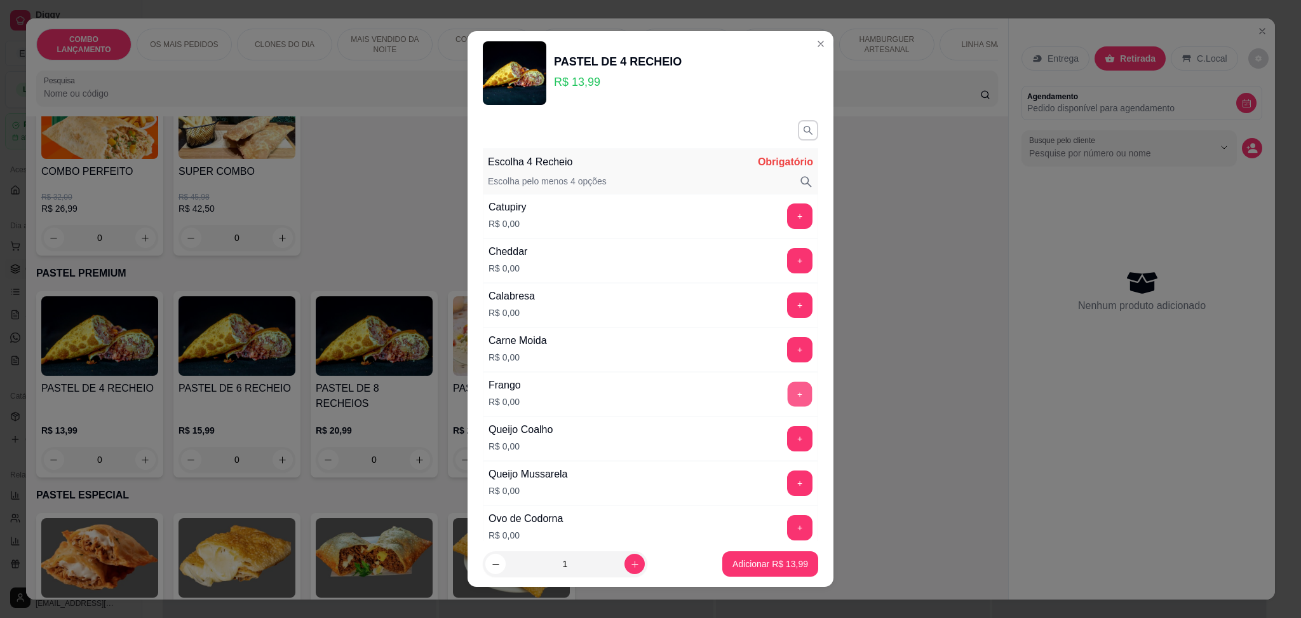
click at [788, 395] on button "+" at bounding box center [800, 393] width 25 height 25
click at [788, 446] on button "+" at bounding box center [800, 438] width 25 height 25
click at [787, 481] on button "+" at bounding box center [799, 482] width 25 height 25
click at [788, 301] on button "+" at bounding box center [800, 304] width 25 height 25
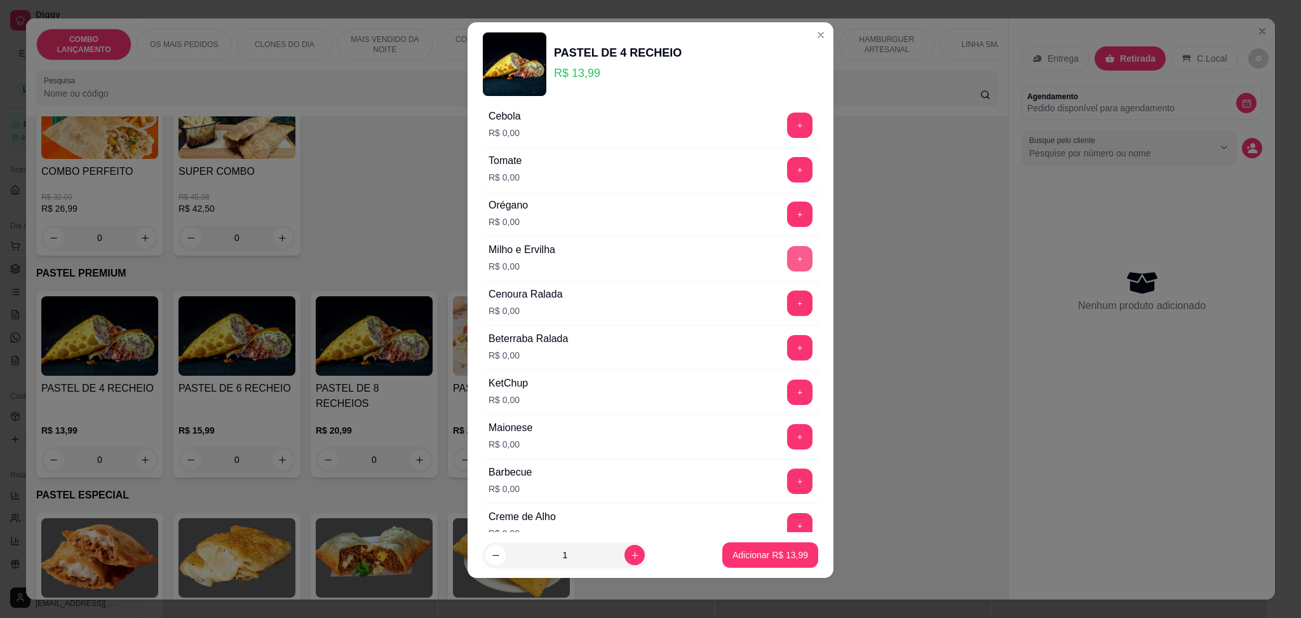
scroll to position [486, 0]
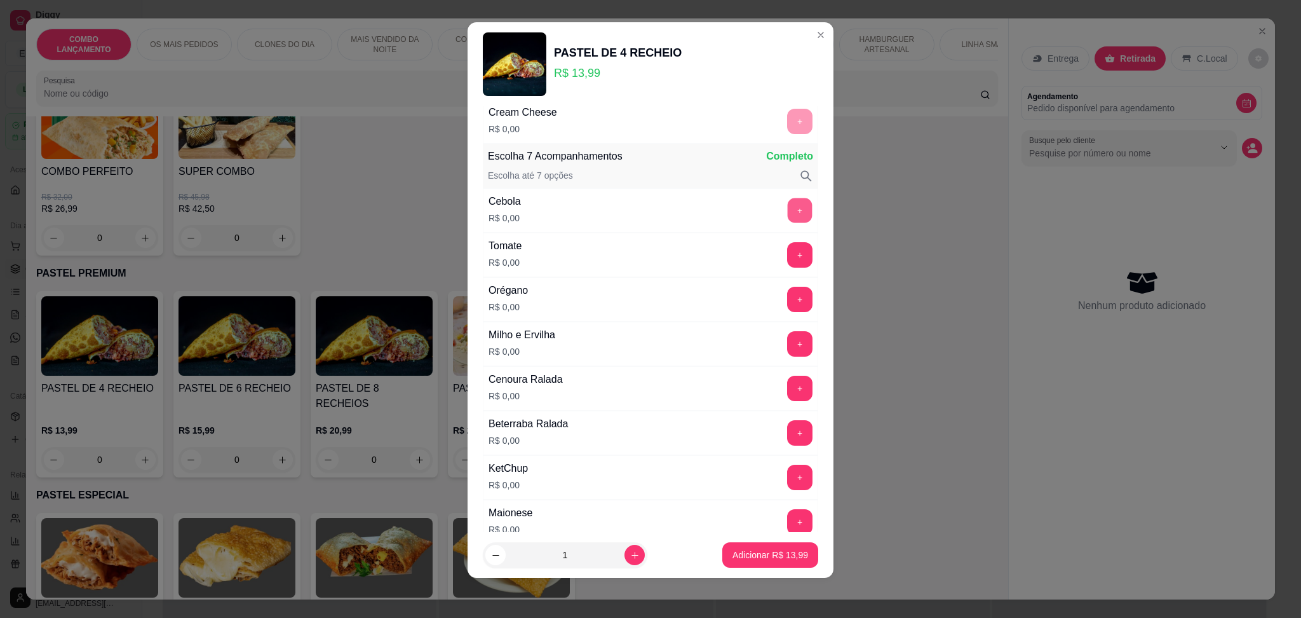
click at [788, 208] on button "+" at bounding box center [800, 210] width 25 height 25
click at [787, 254] on button "+" at bounding box center [799, 254] width 25 height 25
click at [788, 340] on button "+" at bounding box center [800, 343] width 25 height 25
click at [787, 382] on button "+" at bounding box center [799, 388] width 25 height 25
click at [788, 470] on button "+" at bounding box center [800, 477] width 25 height 25
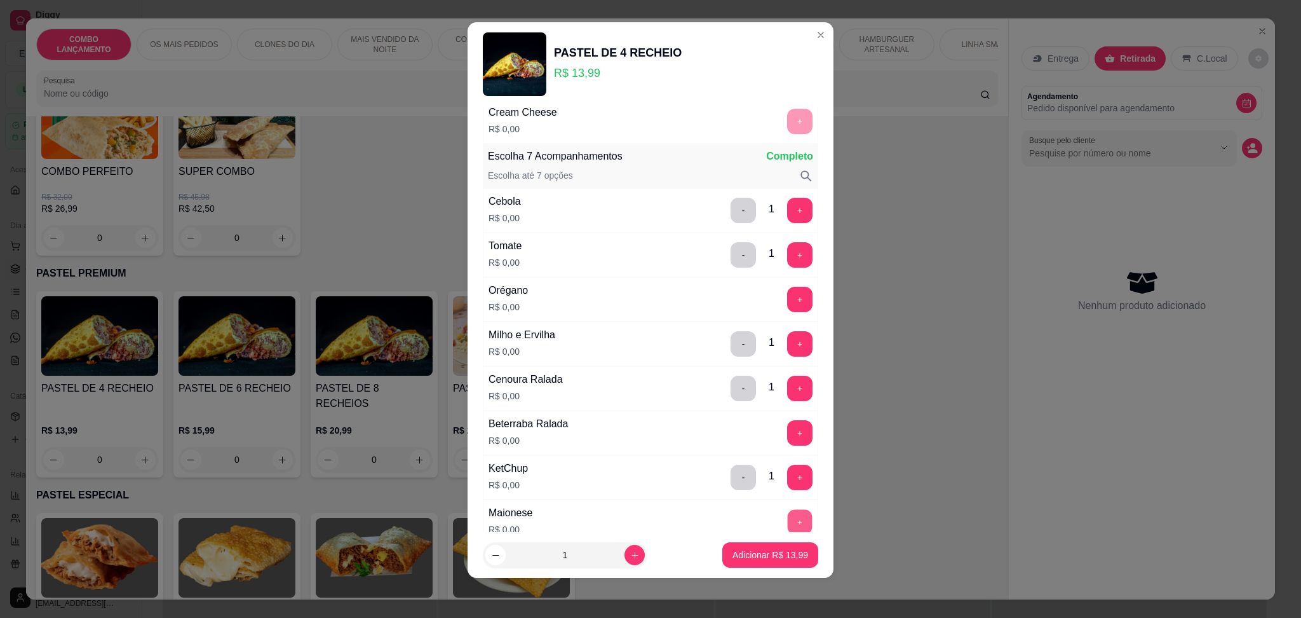
click at [788, 516] on button "+" at bounding box center [800, 521] width 25 height 25
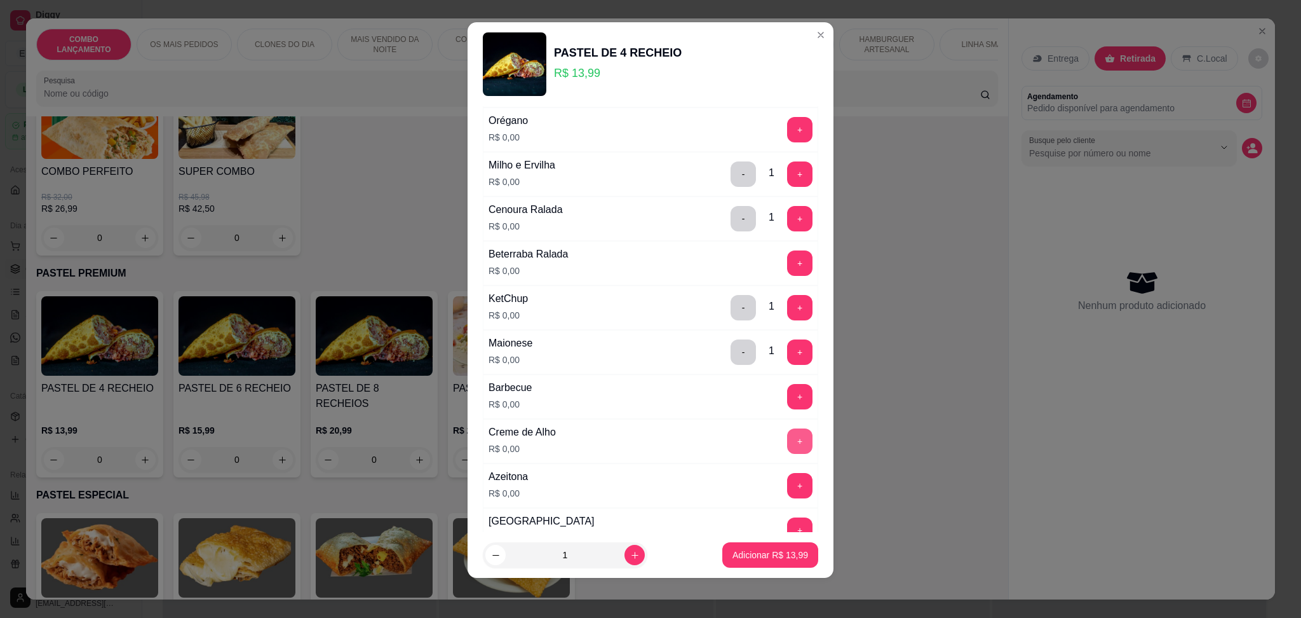
click at [787, 437] on button "+" at bounding box center [799, 440] width 25 height 25
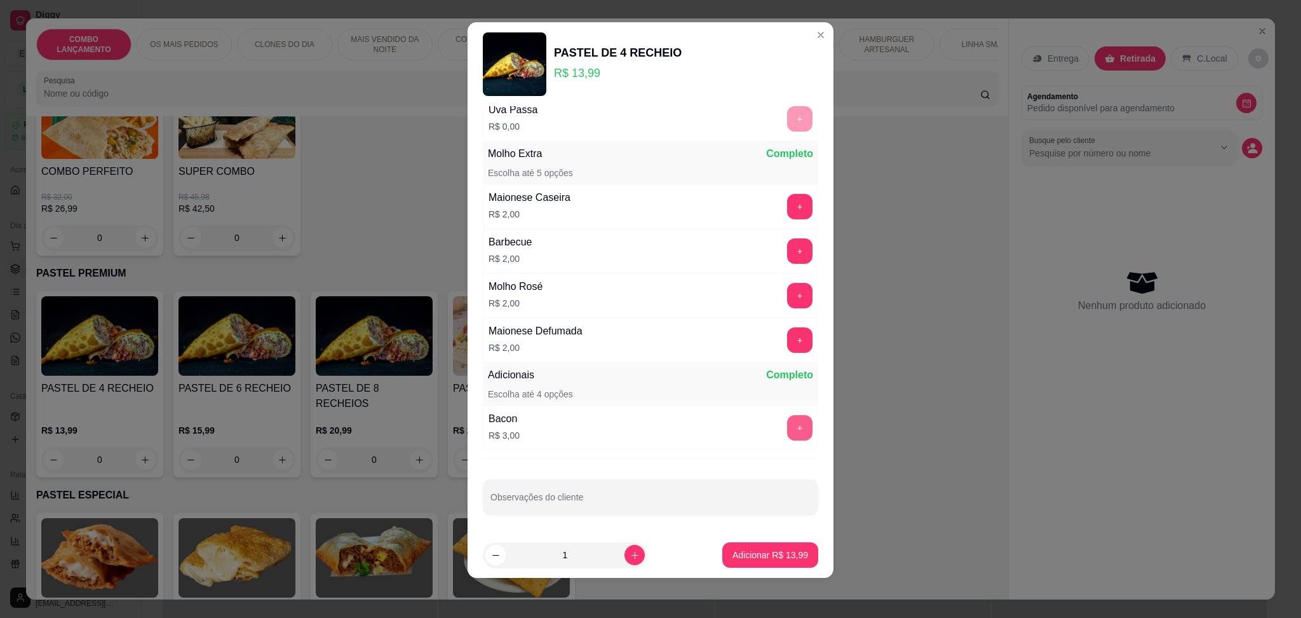
scroll to position [1247, 0]
click at [765, 560] on p "Adicionar R$ 13,99" at bounding box center [771, 554] width 76 height 13
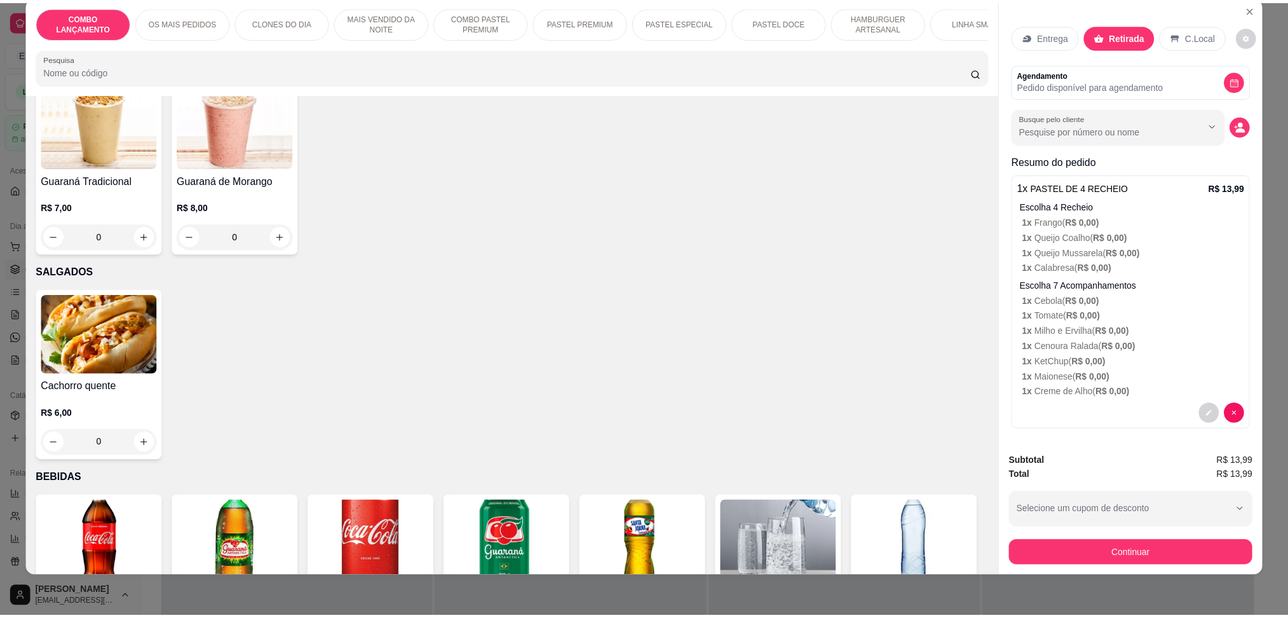
scroll to position [4113, 0]
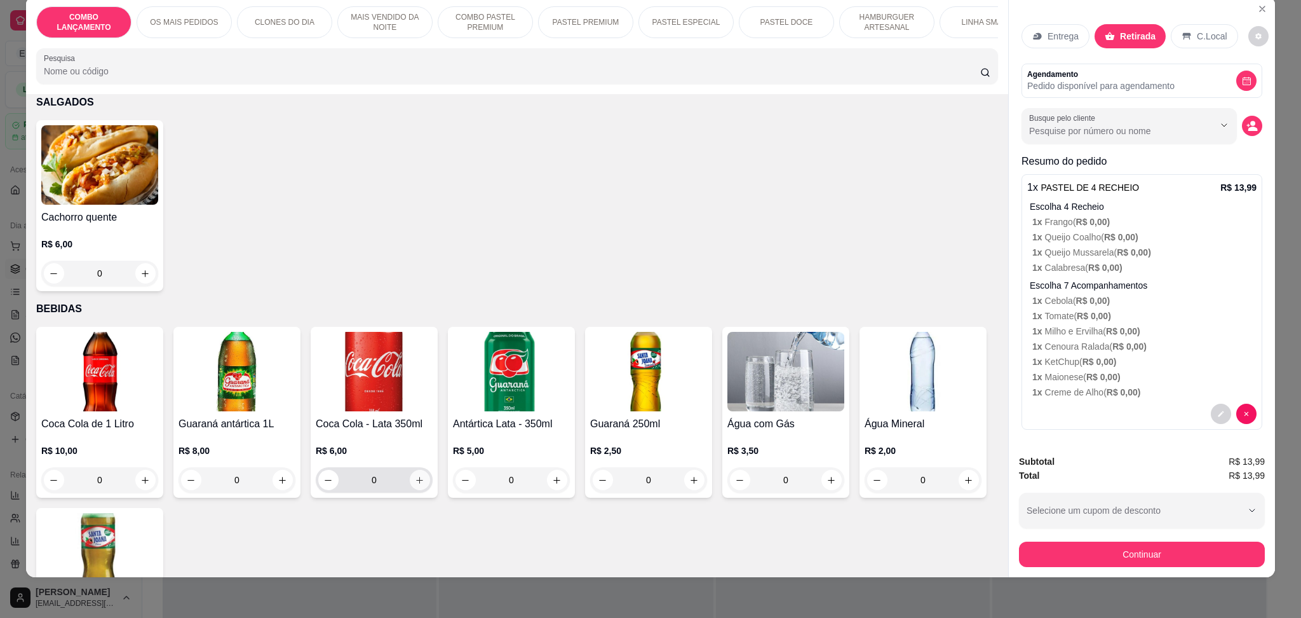
click at [416, 470] on button "increase-product-quantity" at bounding box center [420, 480] width 20 height 20
type input "1"
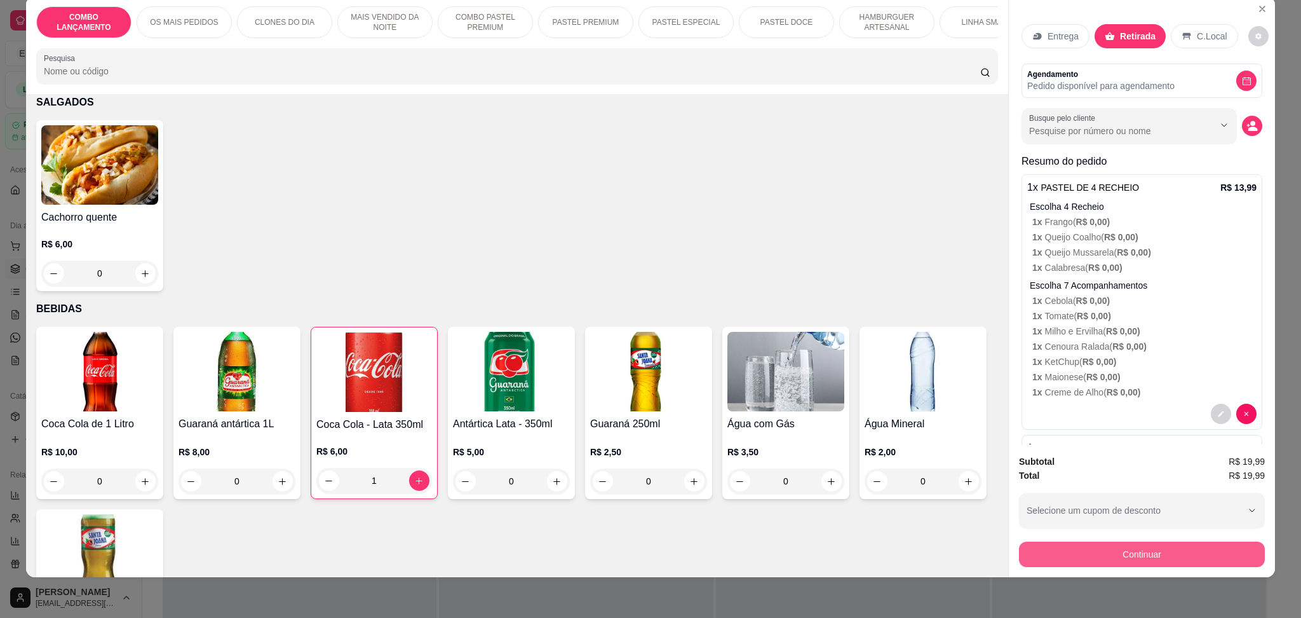
click at [1111, 557] on button "Continuar" at bounding box center [1142, 553] width 246 height 25
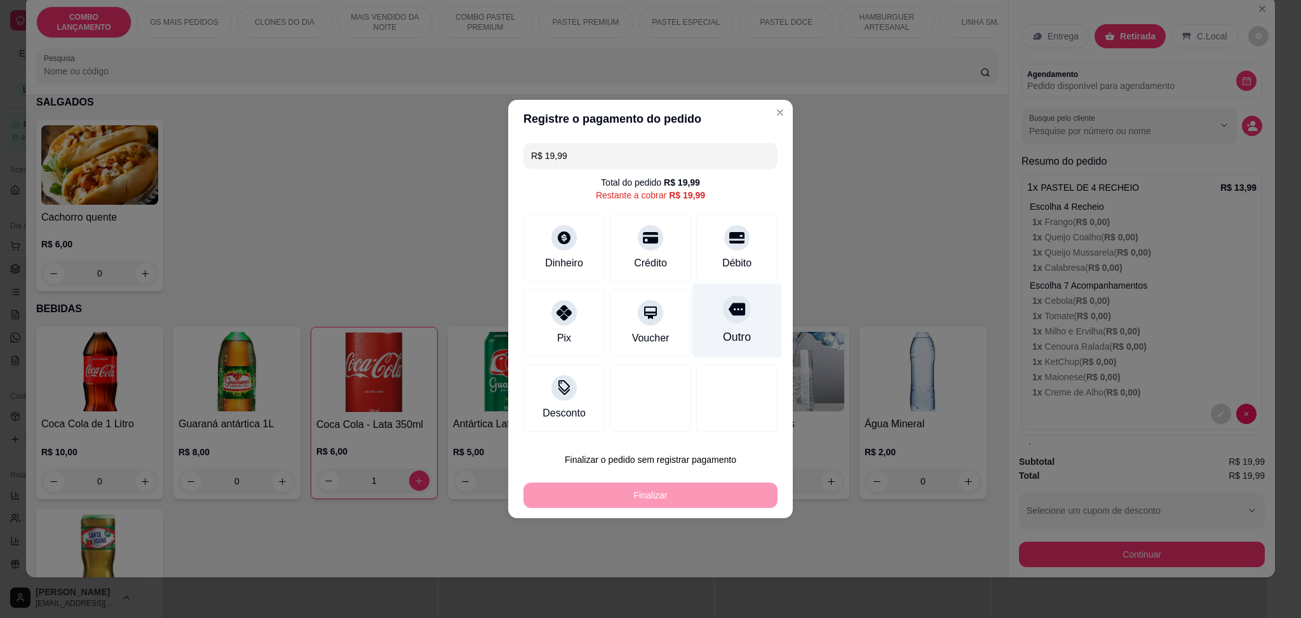
click at [735, 321] on div "Outro" at bounding box center [738, 320] width 90 height 74
type input "R$ 0,00"
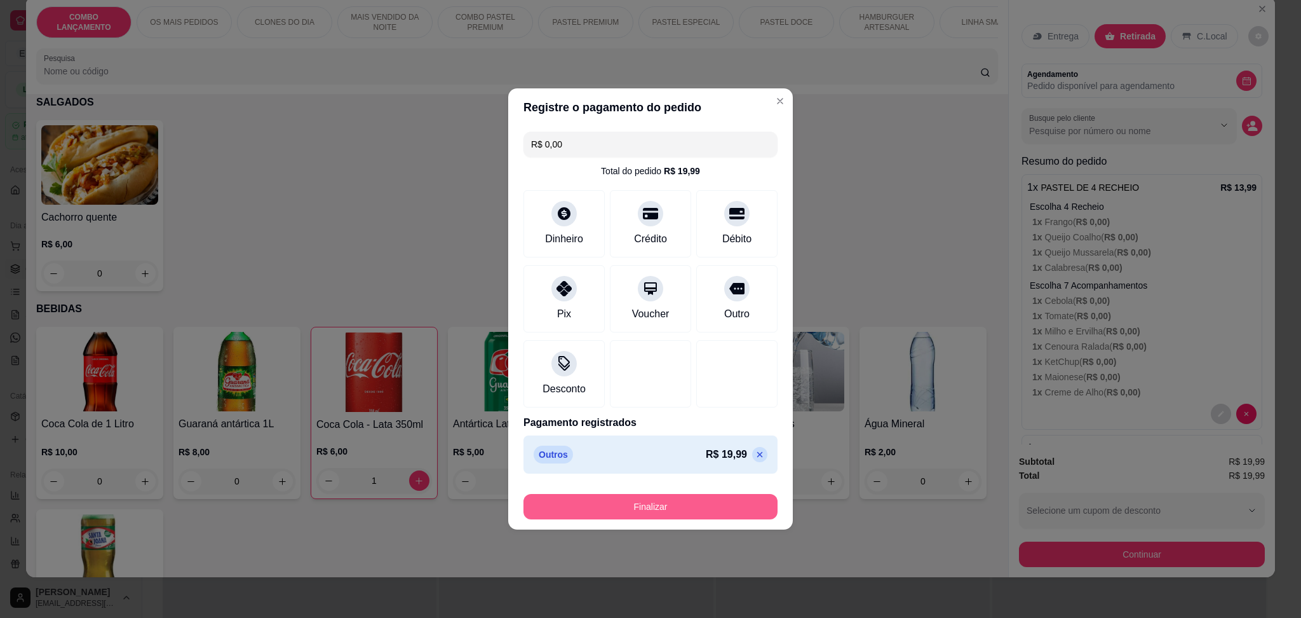
click at [699, 498] on button "Finalizar" at bounding box center [651, 506] width 254 height 25
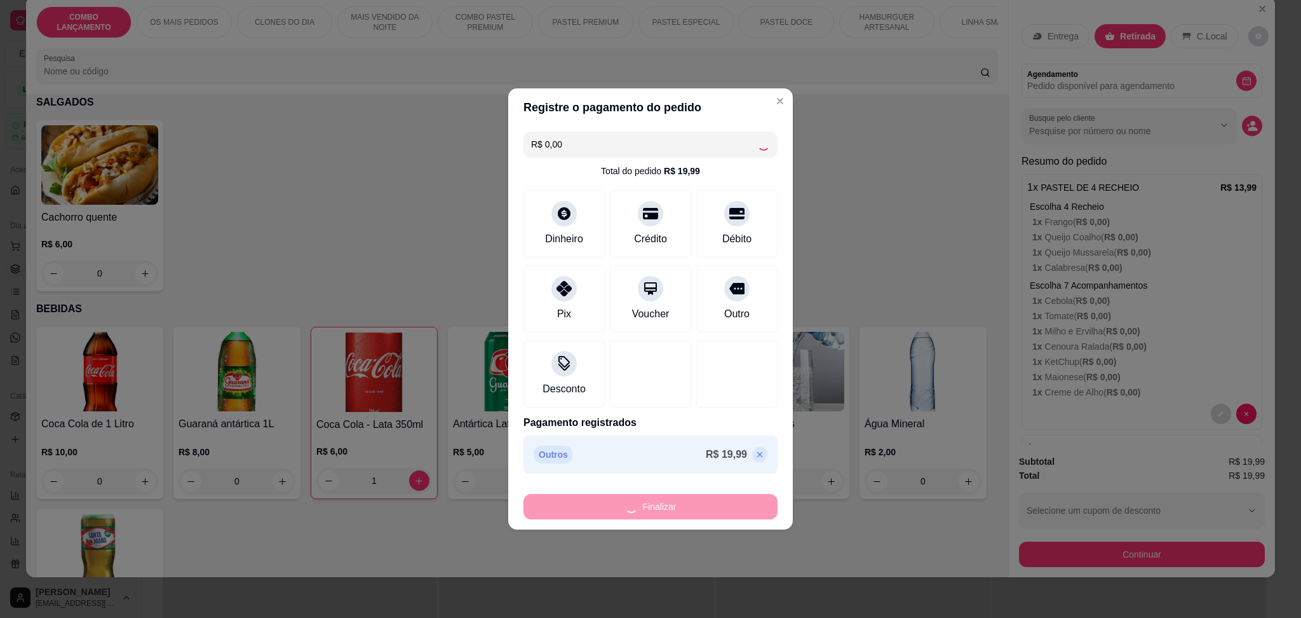
type input "0"
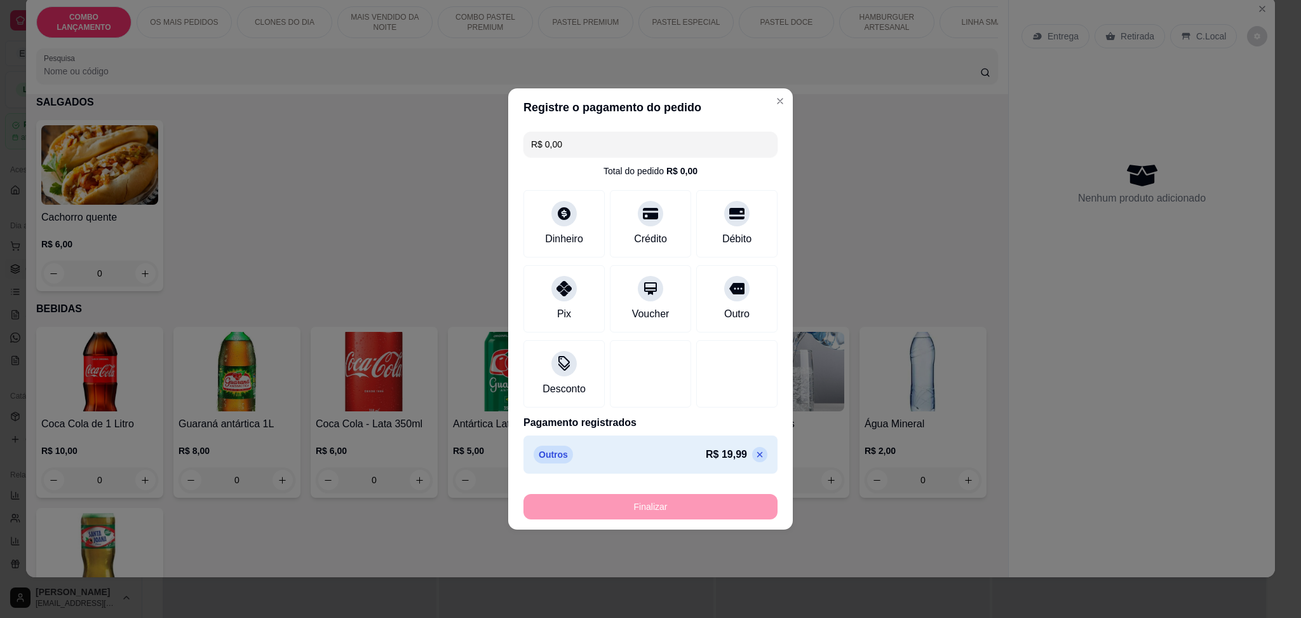
type input "-R$ 19,99"
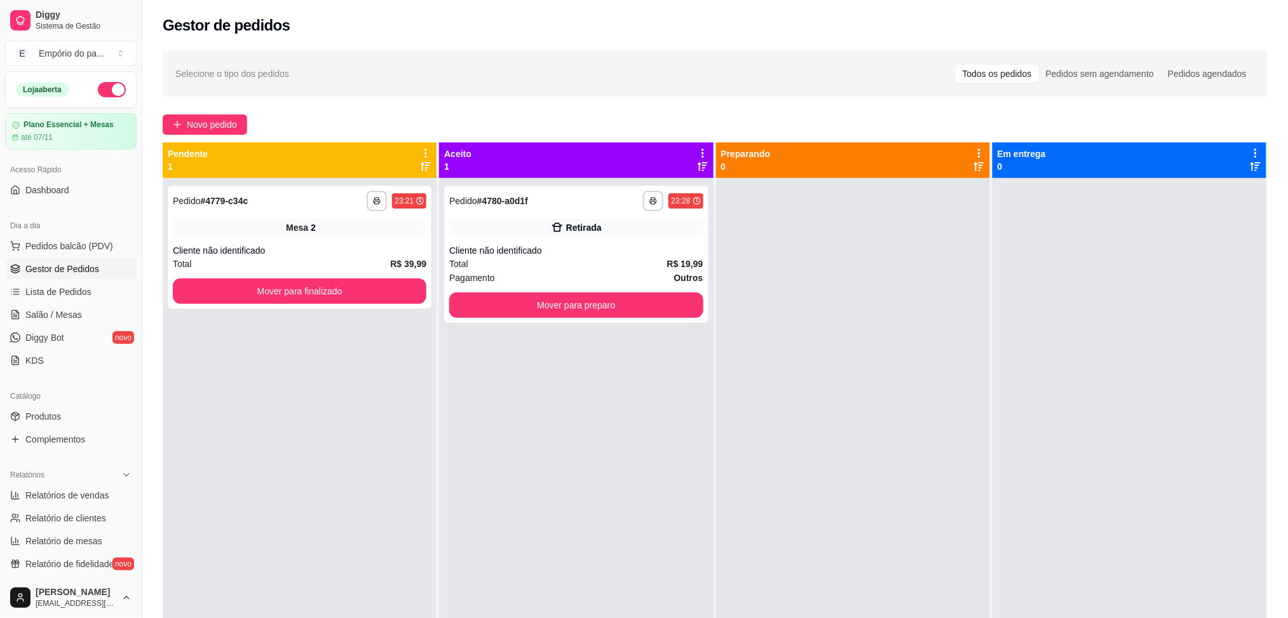
click at [98, 92] on button "button" at bounding box center [112, 89] width 28 height 15
click at [560, 271] on div "Pagamento Outros" at bounding box center [576, 278] width 254 height 14
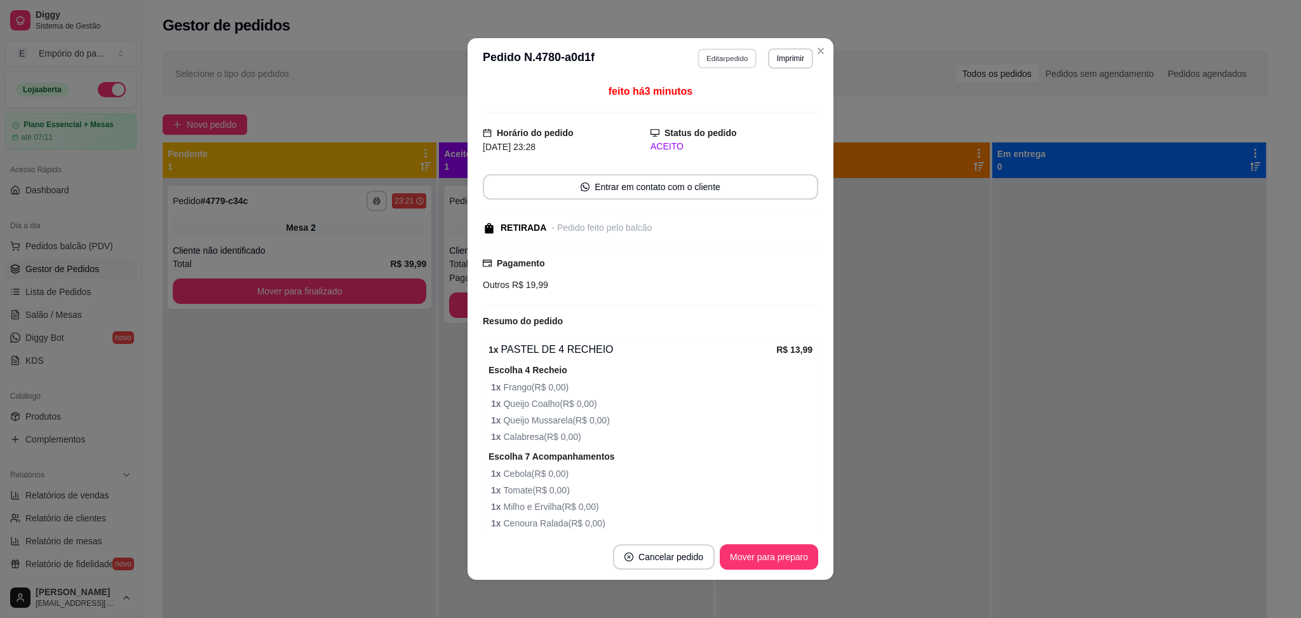
click at [718, 60] on button "Editar pedido" at bounding box center [727, 58] width 59 height 20
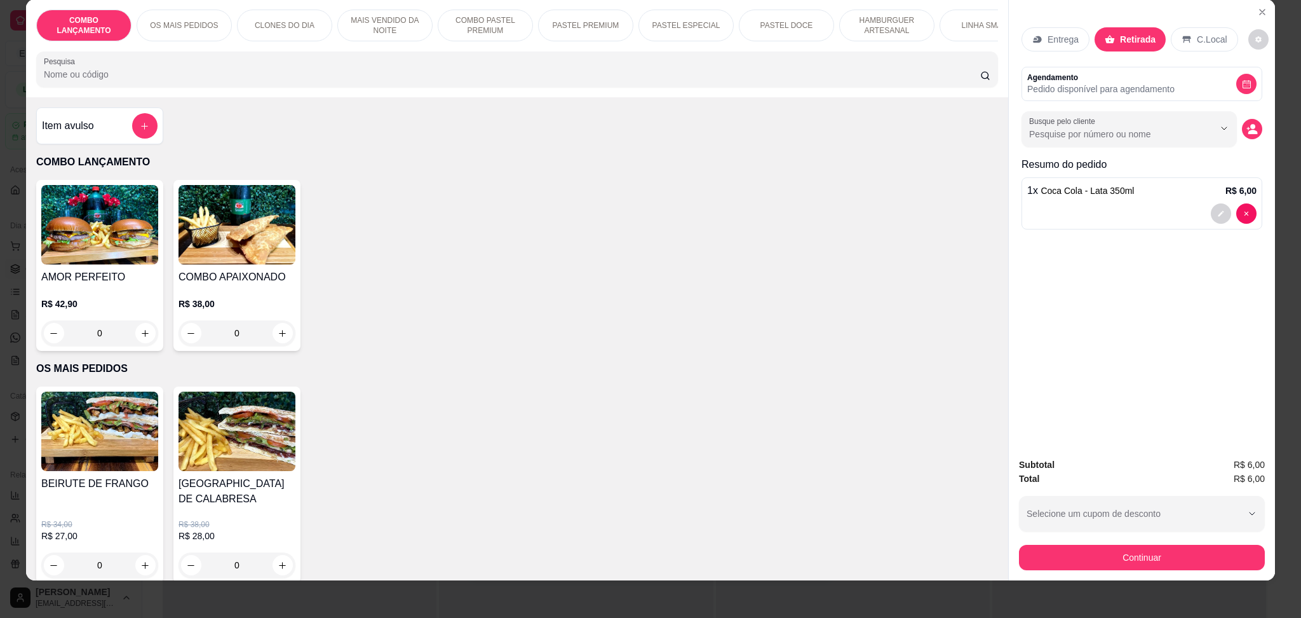
scroll to position [22, 0]
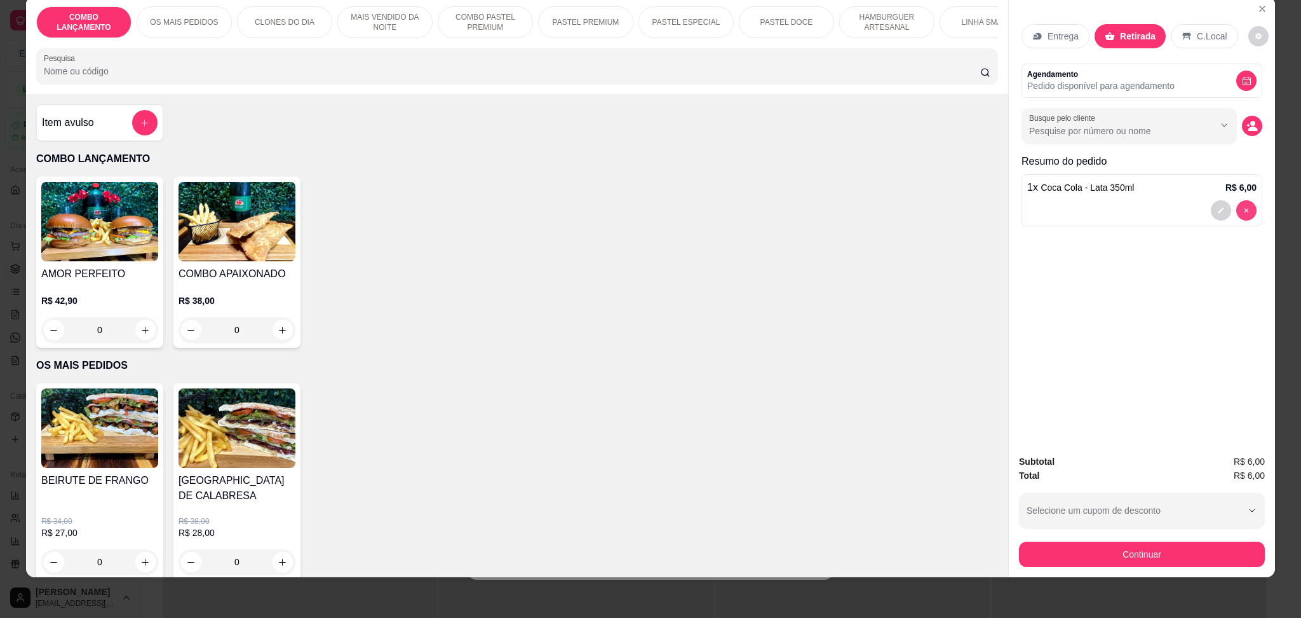
type input "0"
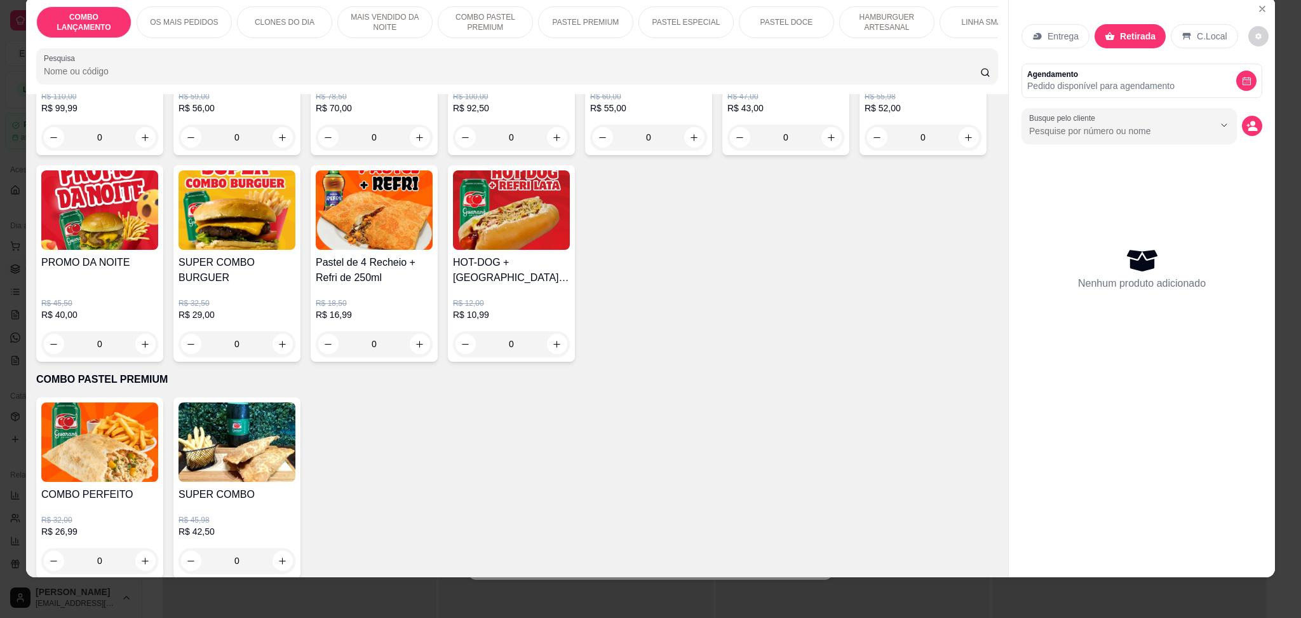
scroll to position [1186, 0]
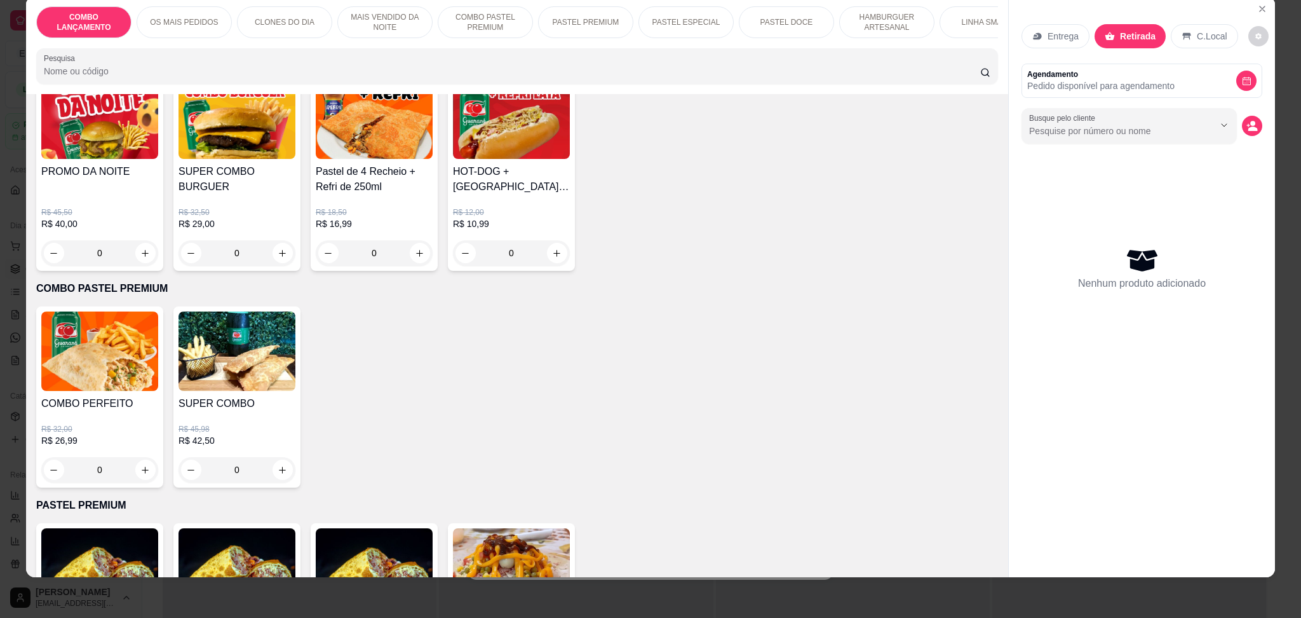
click at [137, 457] on div "0" at bounding box center [99, 469] width 117 height 25
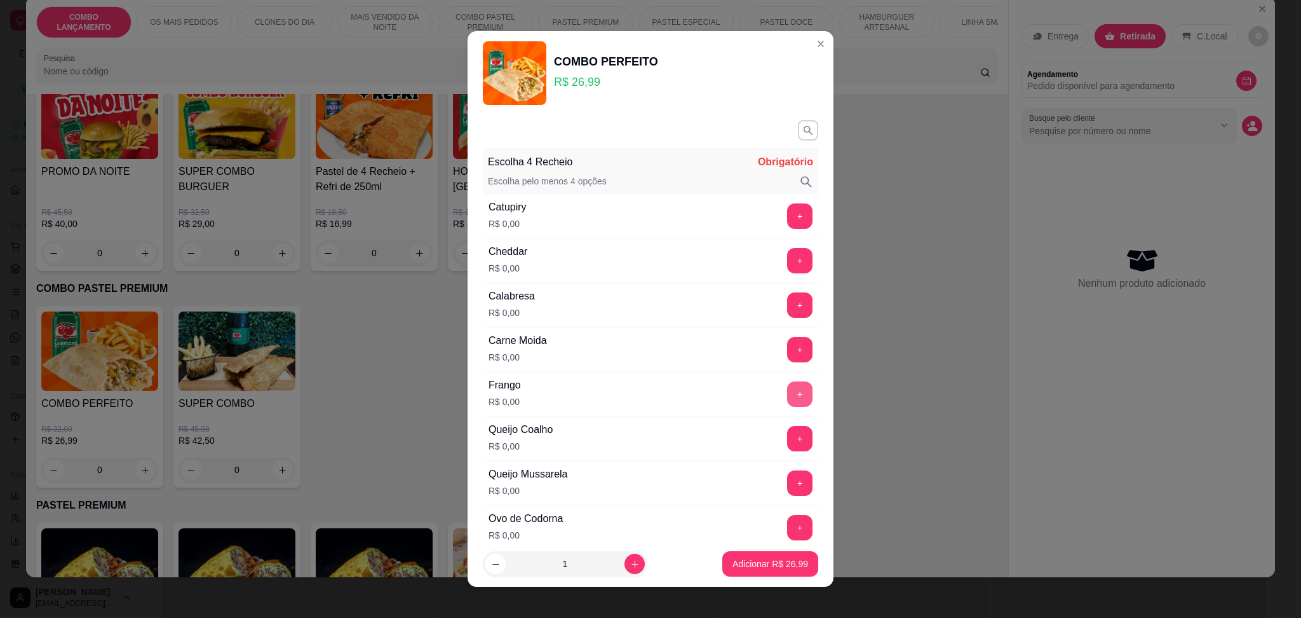
click at [787, 390] on button "+" at bounding box center [799, 393] width 25 height 25
click at [788, 436] on button "+" at bounding box center [800, 438] width 25 height 25
click at [787, 473] on button "+" at bounding box center [799, 482] width 25 height 25
click at [787, 302] on button "+" at bounding box center [799, 304] width 25 height 25
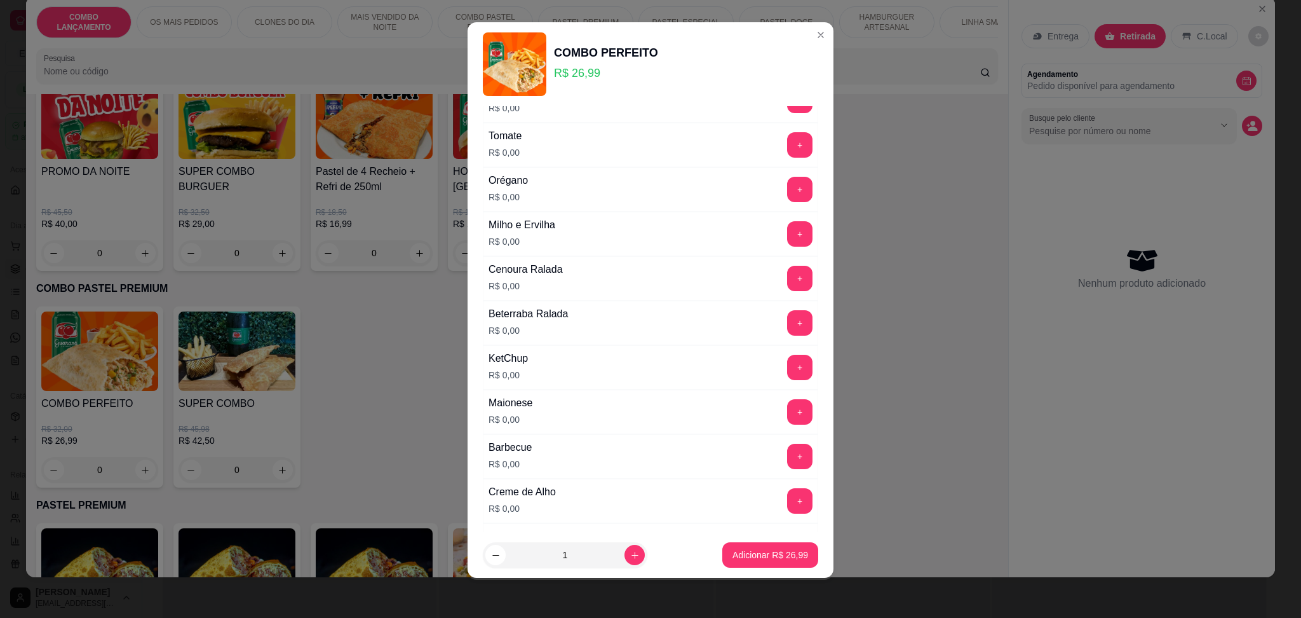
scroll to position [512, 0]
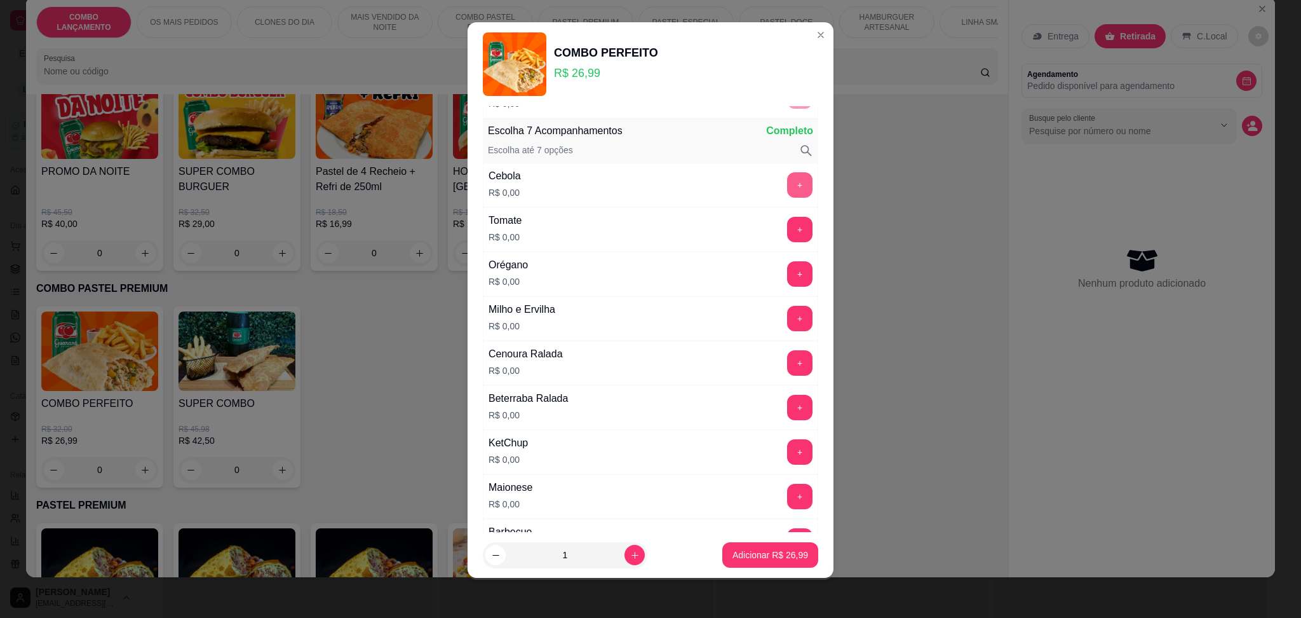
click at [787, 173] on button "+" at bounding box center [799, 184] width 25 height 25
click at [787, 230] on button "+" at bounding box center [799, 229] width 25 height 25
click at [787, 275] on button "+" at bounding box center [799, 273] width 25 height 25
click at [787, 311] on button "+" at bounding box center [799, 318] width 25 height 25
click at [787, 359] on button "+" at bounding box center [799, 362] width 25 height 25
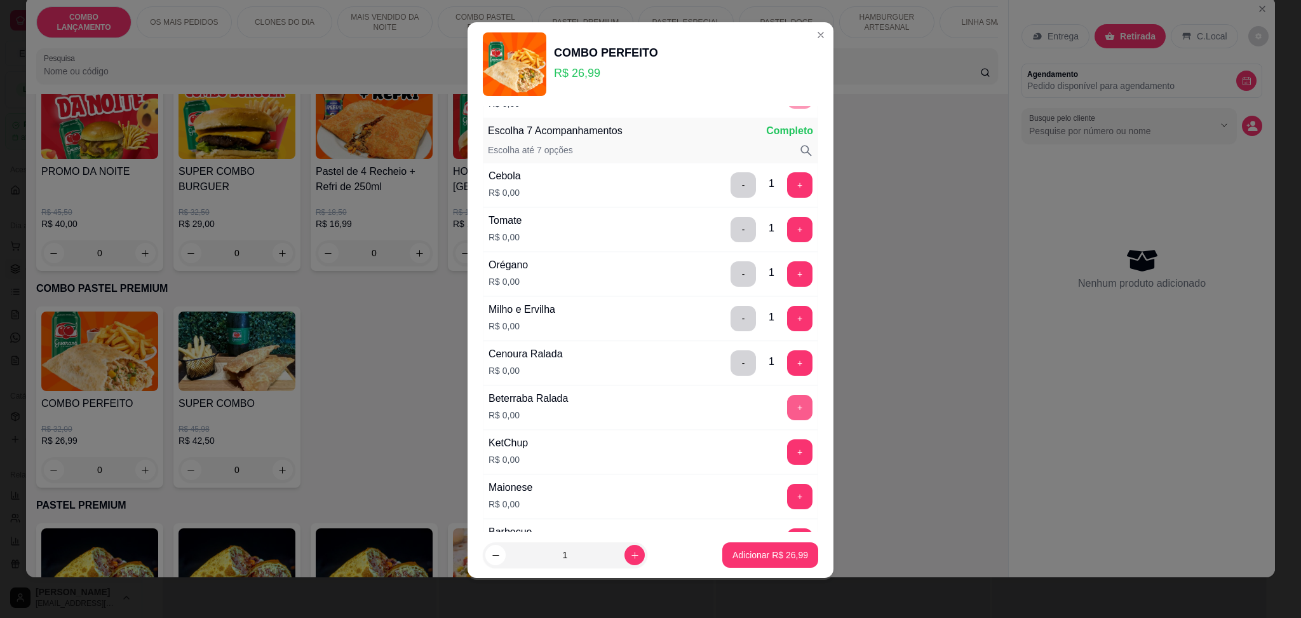
scroll to position [596, 0]
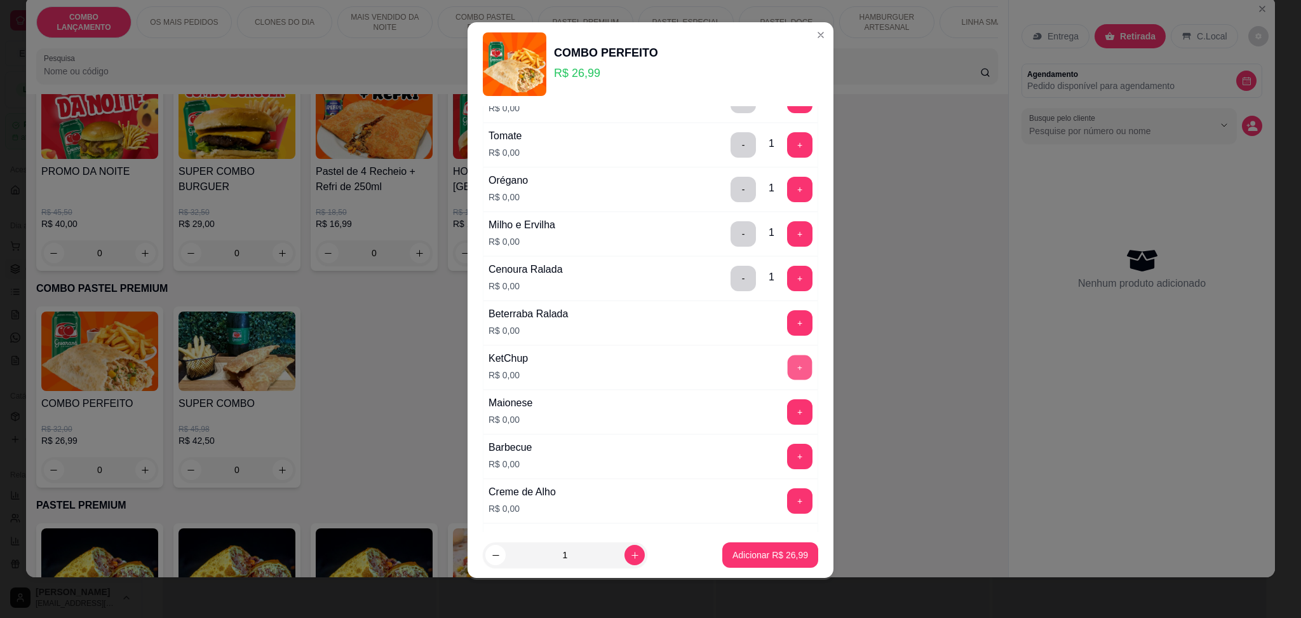
click at [788, 370] on button "+" at bounding box center [800, 367] width 25 height 25
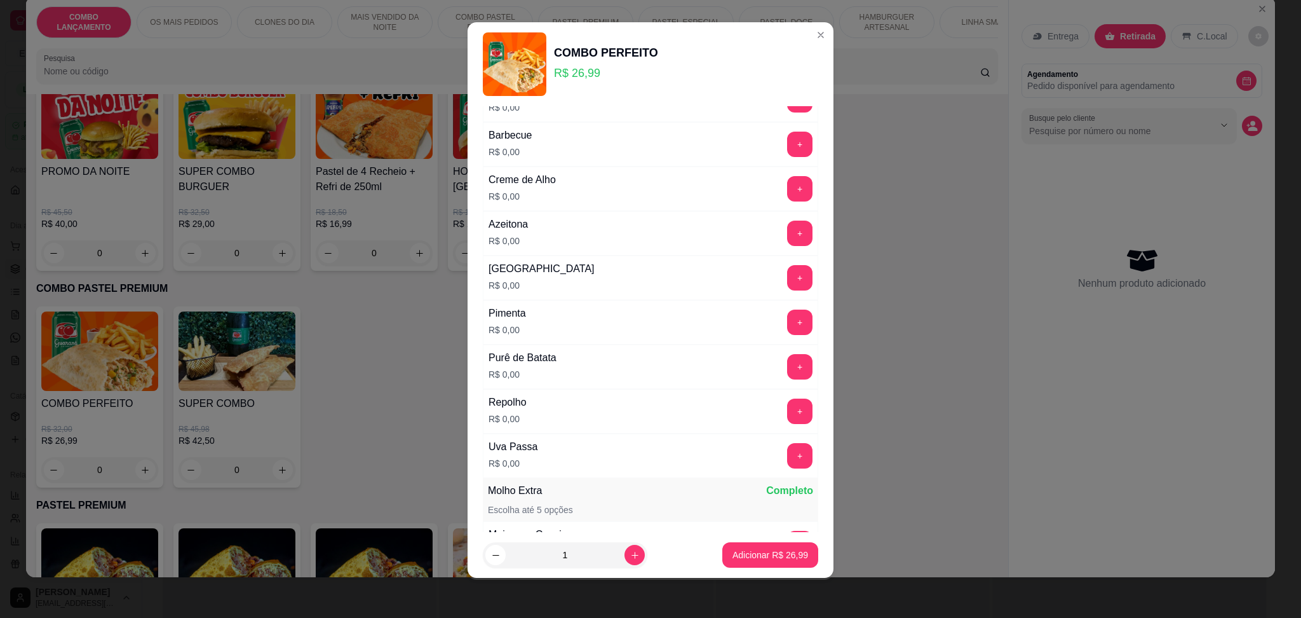
scroll to position [824, 0]
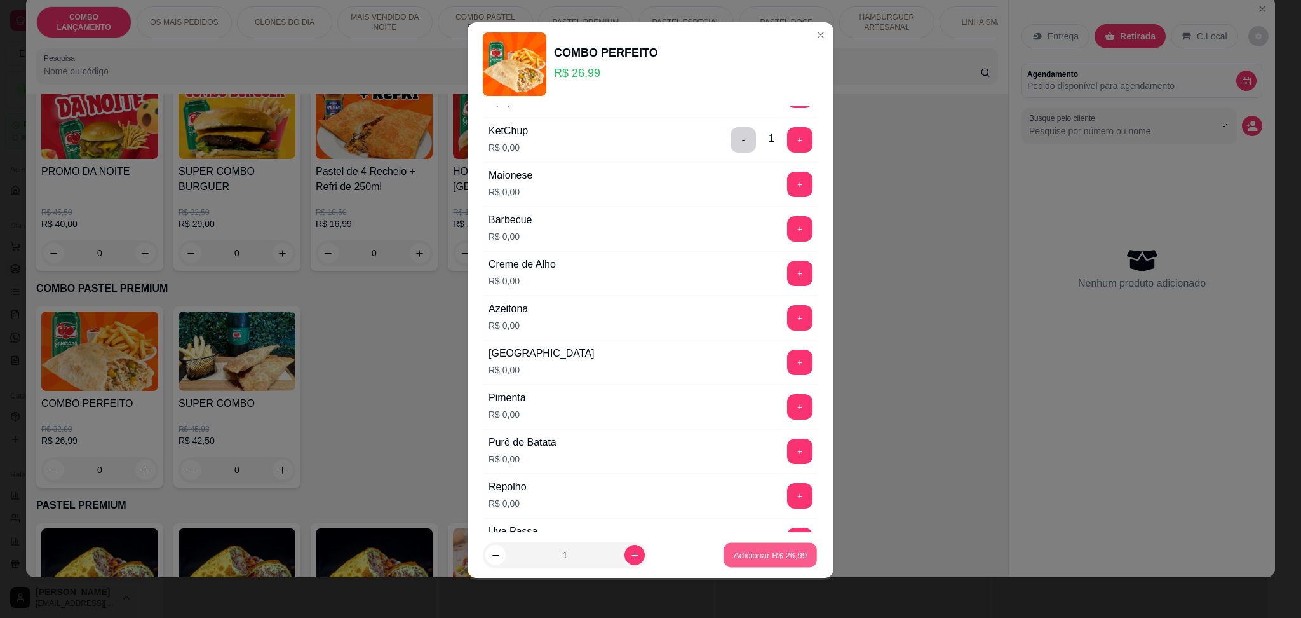
click at [764, 550] on p "Adicionar R$ 26,99" at bounding box center [771, 555] width 74 height 12
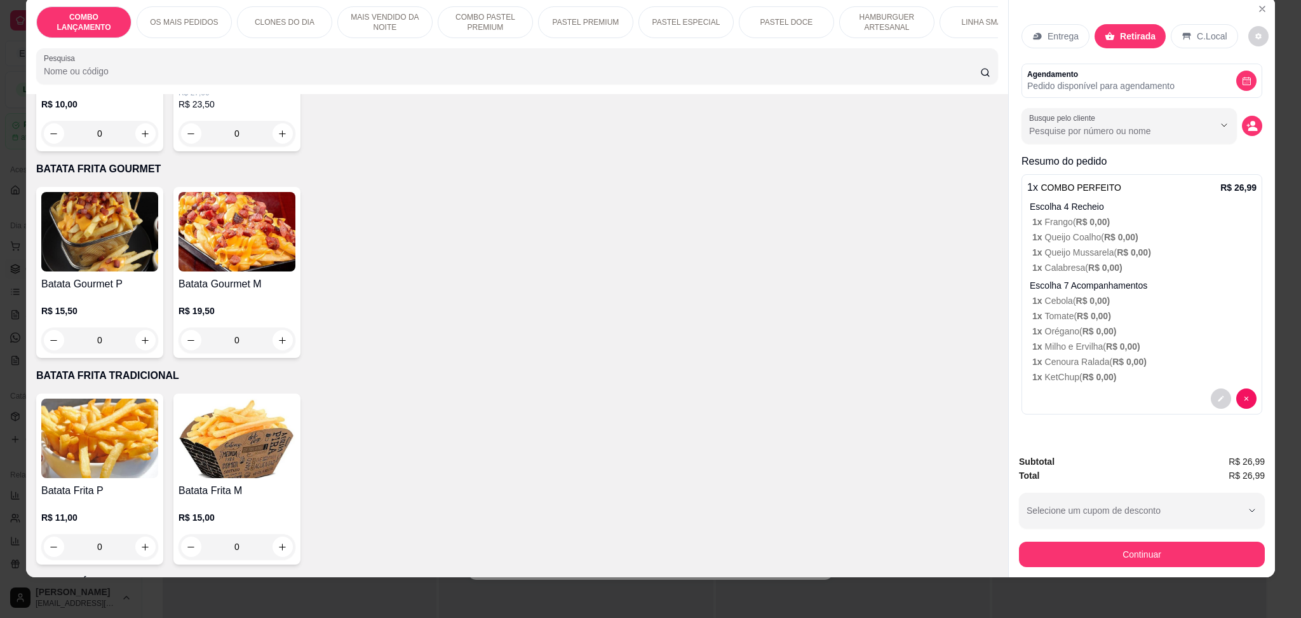
scroll to position [3389, 0]
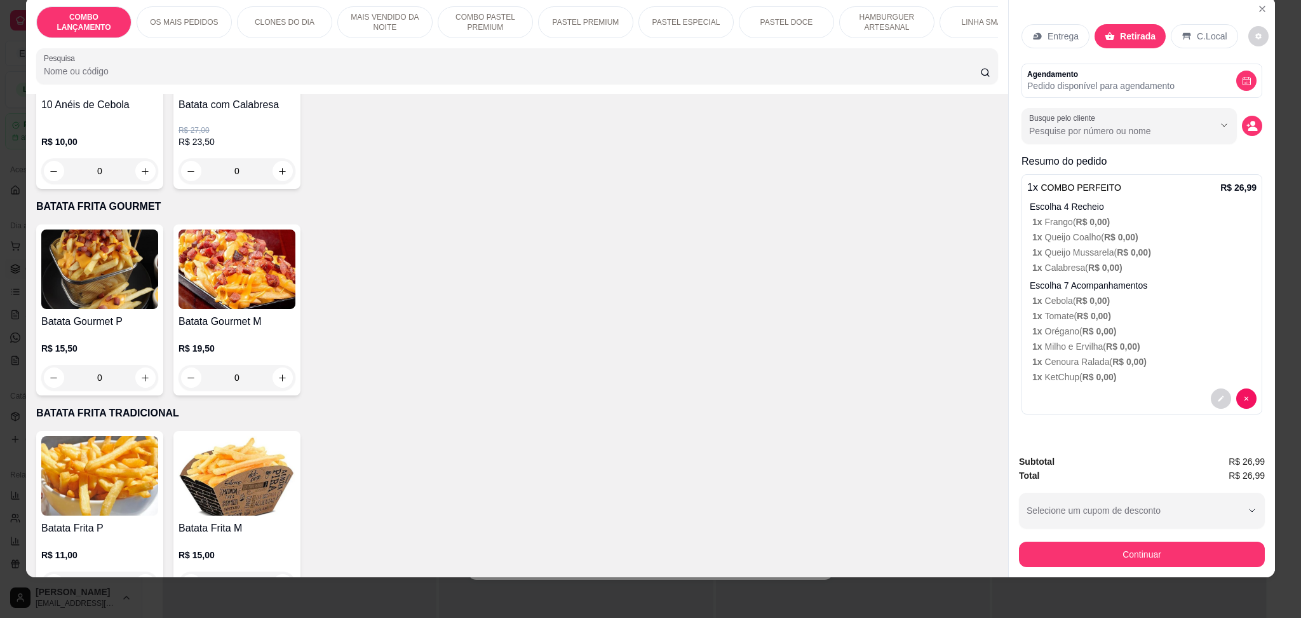
click at [137, 571] on div "0" at bounding box center [99, 583] width 117 height 25
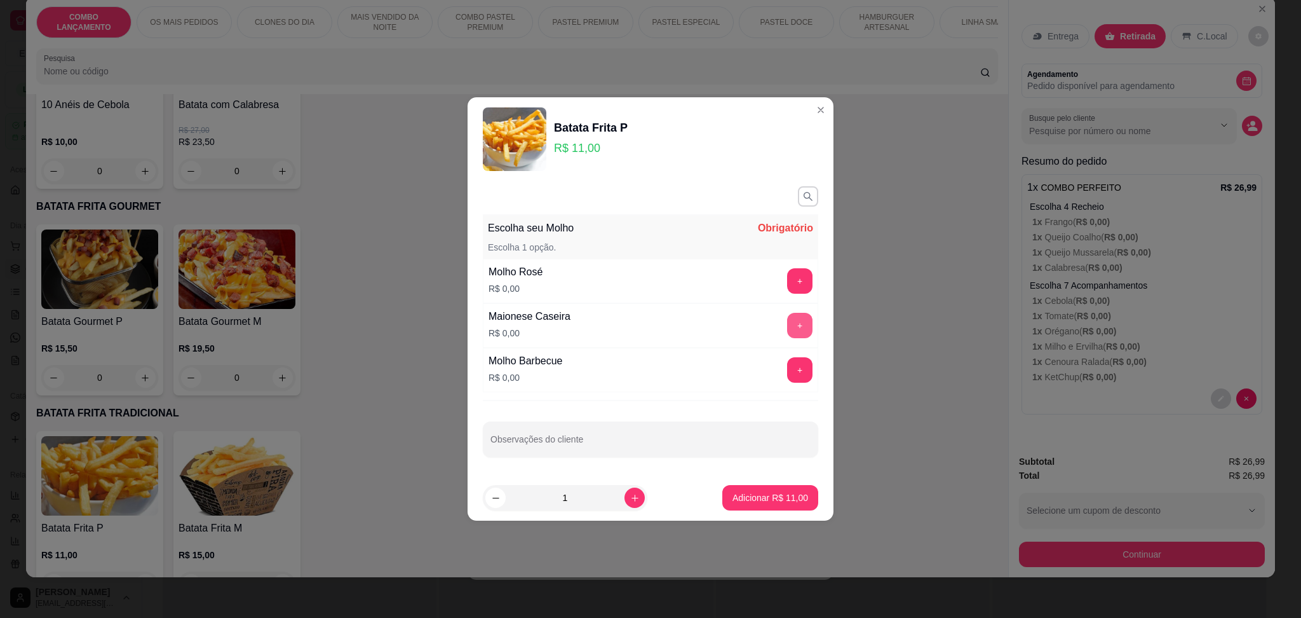
click at [787, 327] on button "+" at bounding box center [799, 325] width 25 height 25
click at [747, 503] on p "Adicionar R$ 11,00" at bounding box center [771, 497] width 76 height 13
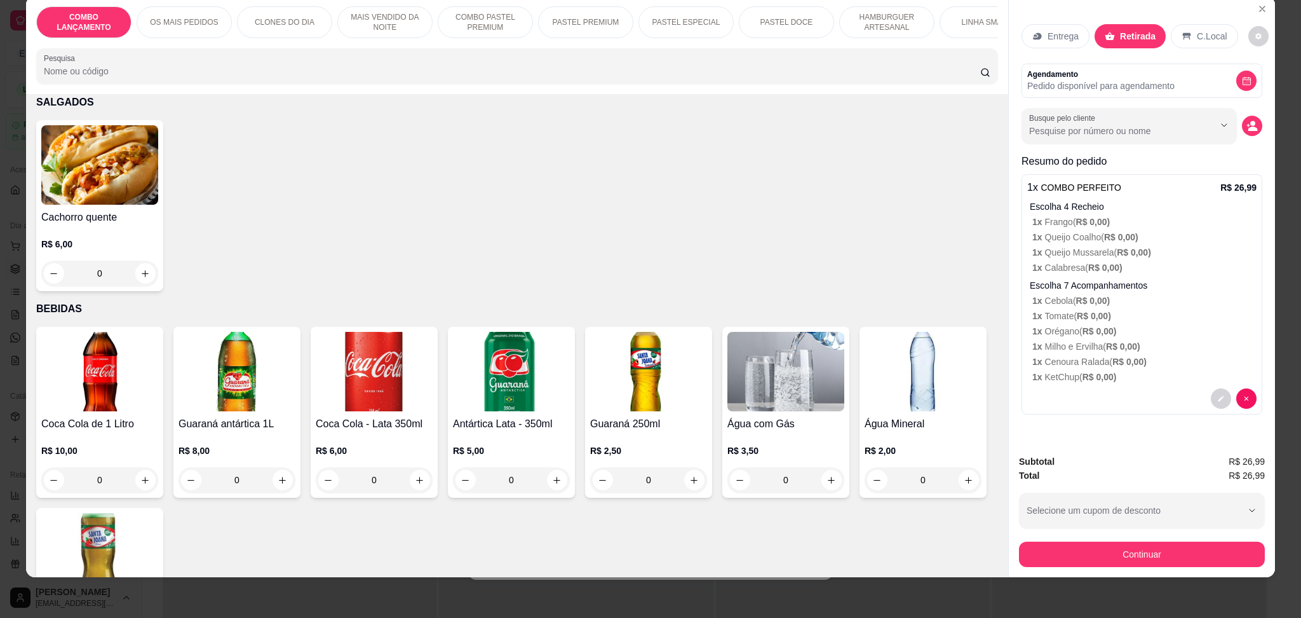
scroll to position [0, 0]
click at [1175, 558] on button "Continuar" at bounding box center [1142, 553] width 246 height 25
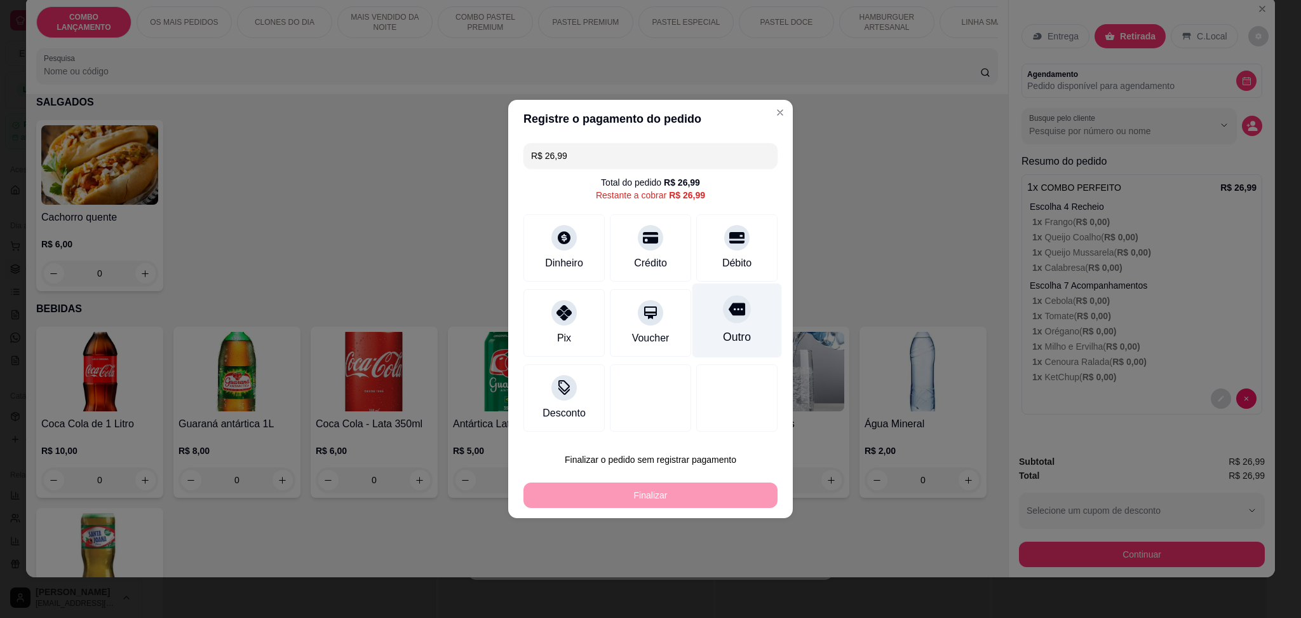
click at [735, 313] on icon at bounding box center [737, 309] width 17 height 13
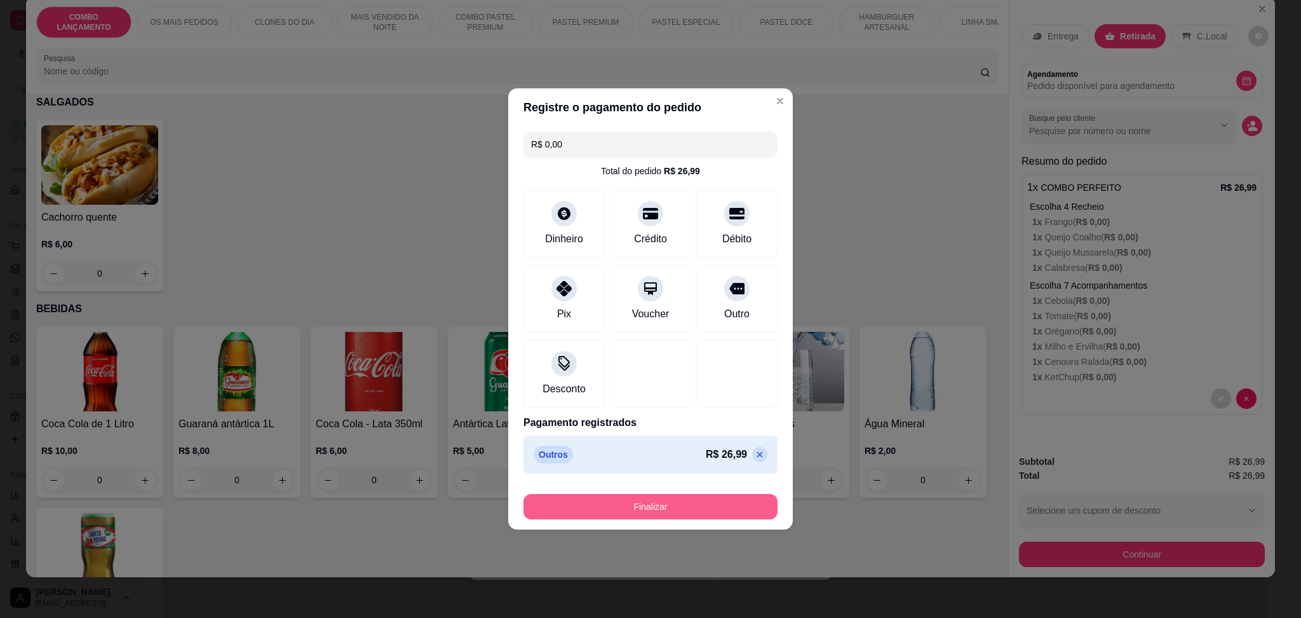
click at [720, 499] on button "Finalizar" at bounding box center [651, 506] width 254 height 25
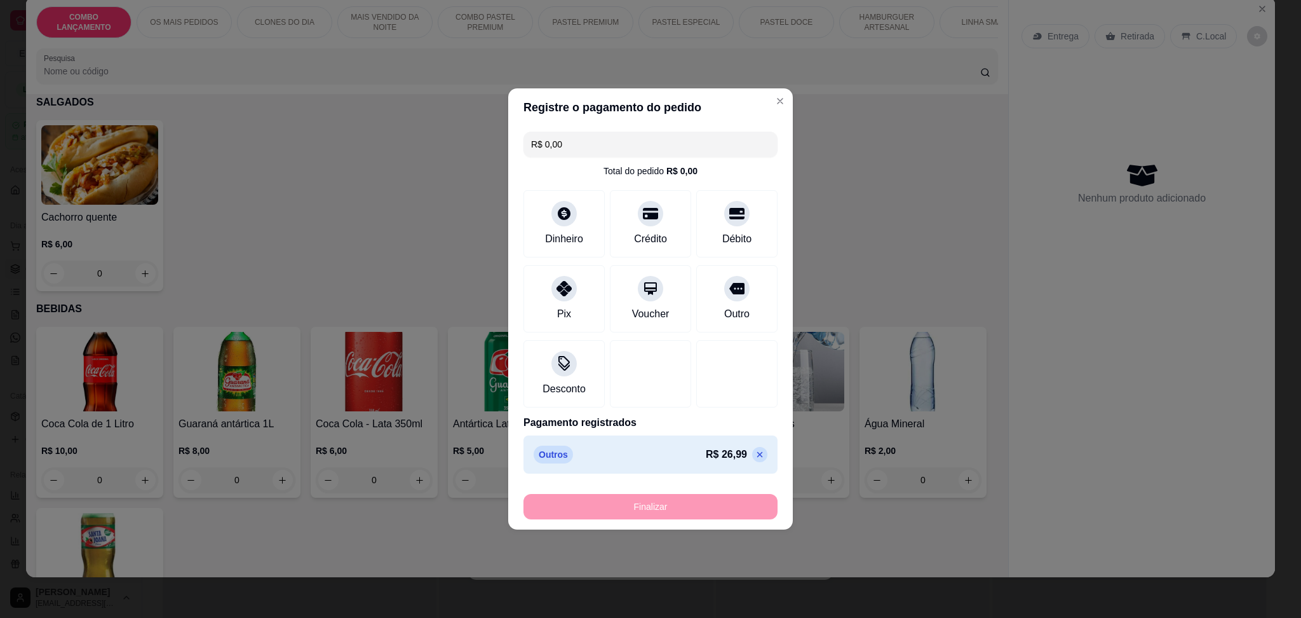
type input "-R$ 26,99"
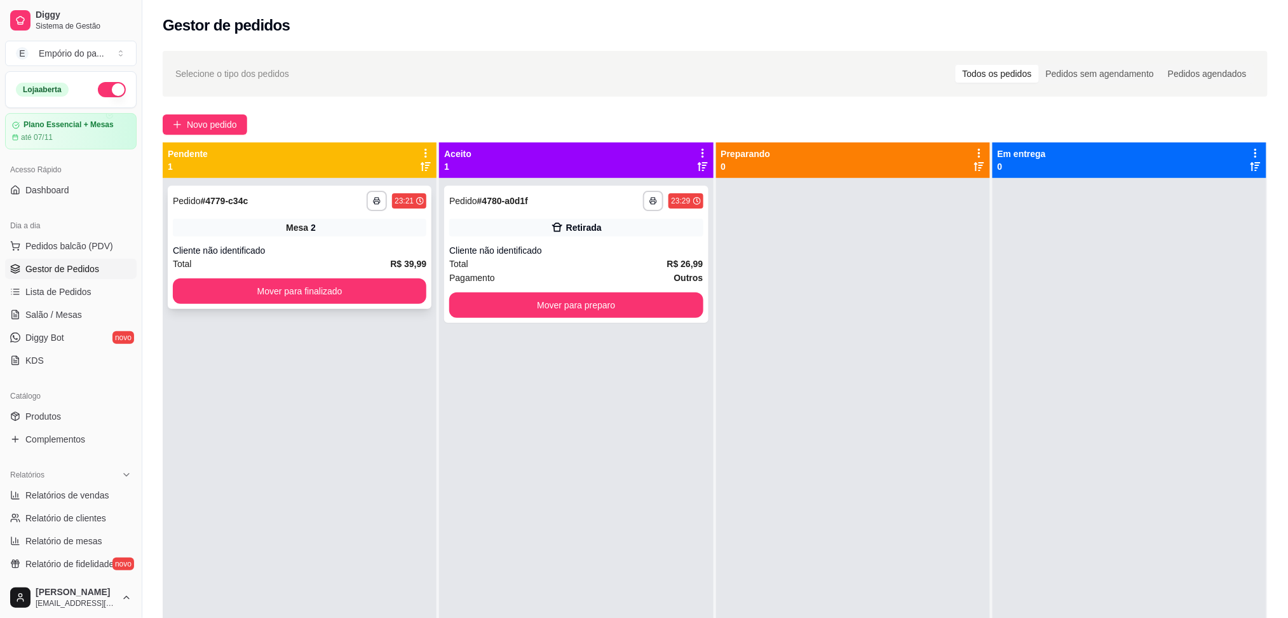
click at [330, 243] on div "**********" at bounding box center [300, 247] width 264 height 123
click at [52, 313] on span "Salão / Mesas" at bounding box center [53, 314] width 57 height 13
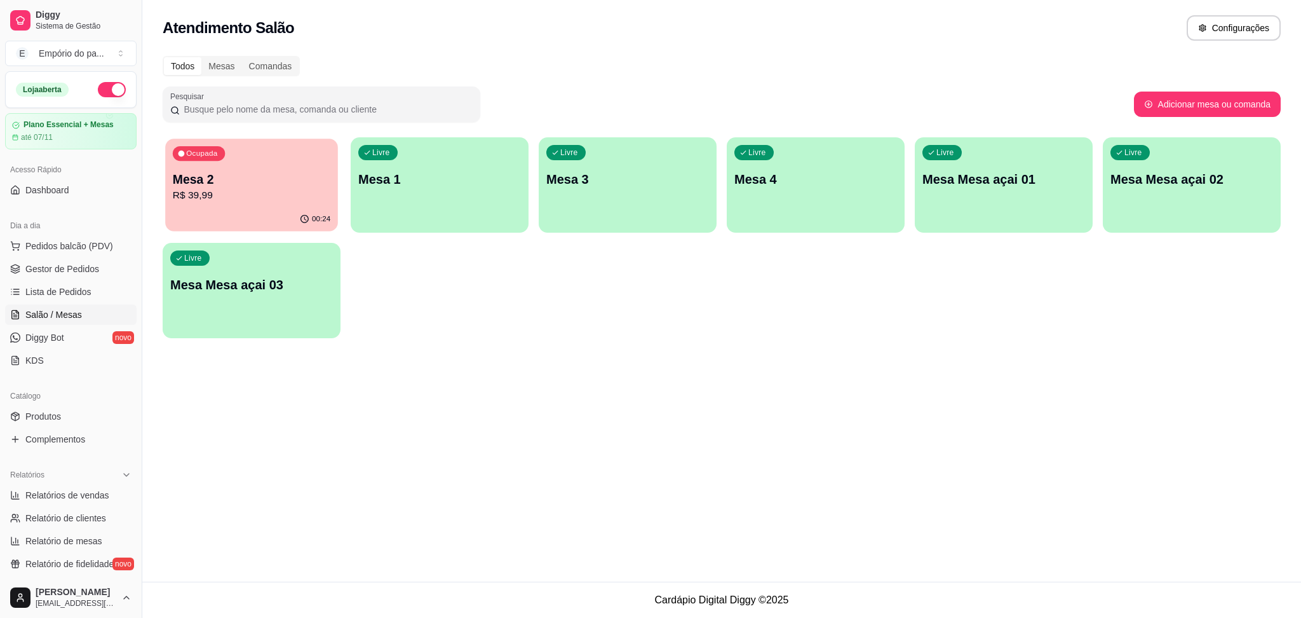
click at [283, 189] on p "R$ 39,99" at bounding box center [252, 195] width 158 height 15
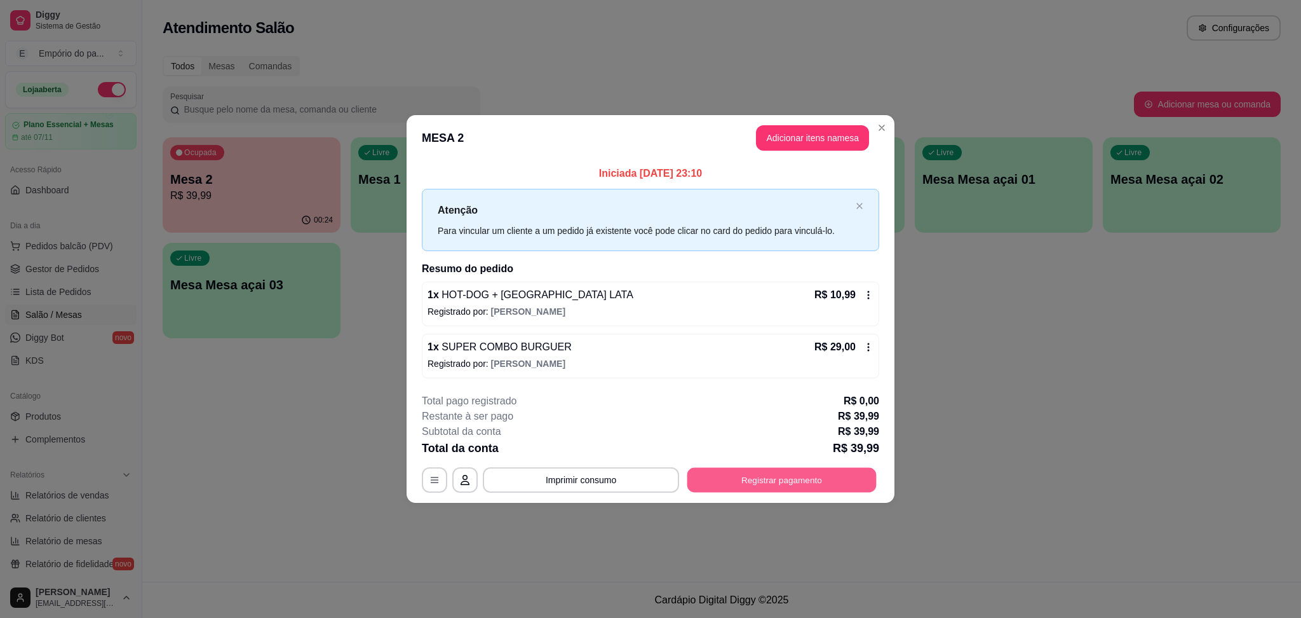
click at [813, 484] on button "Registrar pagamento" at bounding box center [782, 479] width 189 height 25
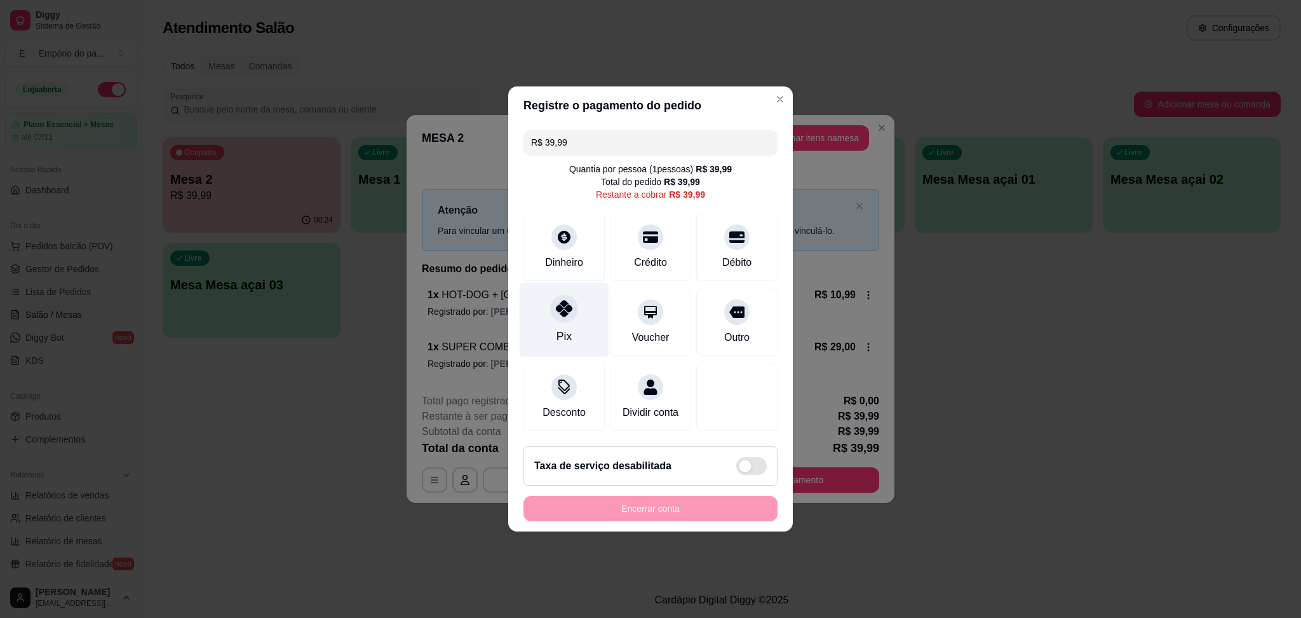
click at [573, 311] on div at bounding box center [564, 308] width 28 height 28
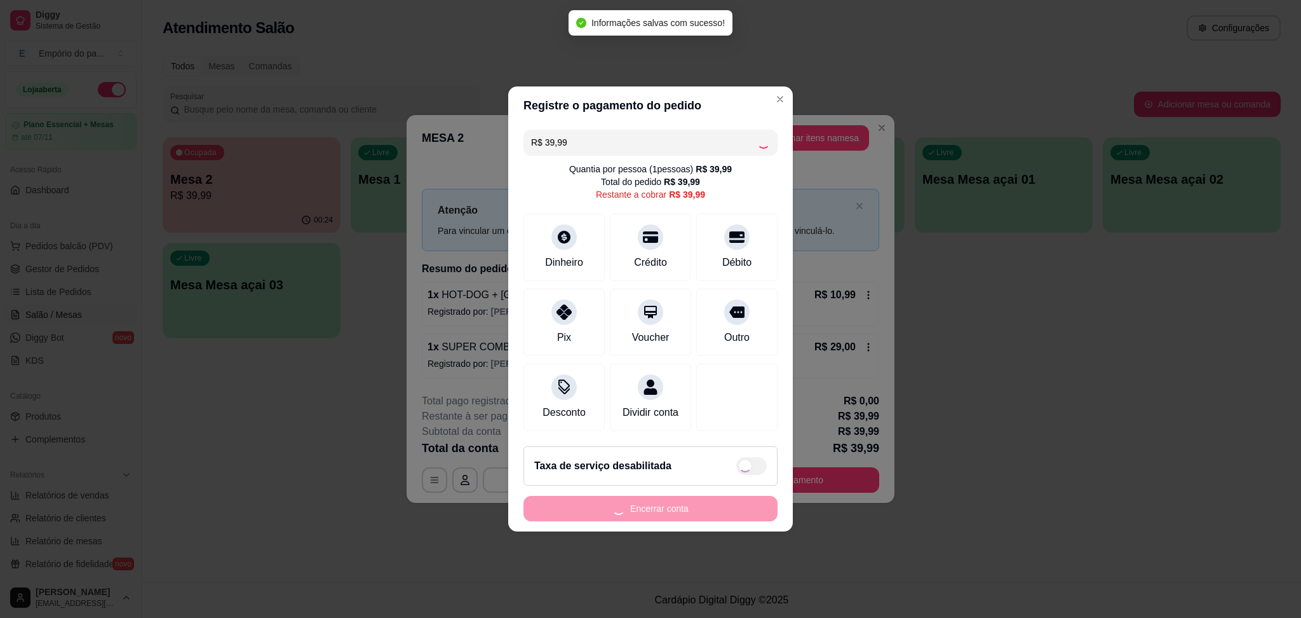
type input "R$ 0,00"
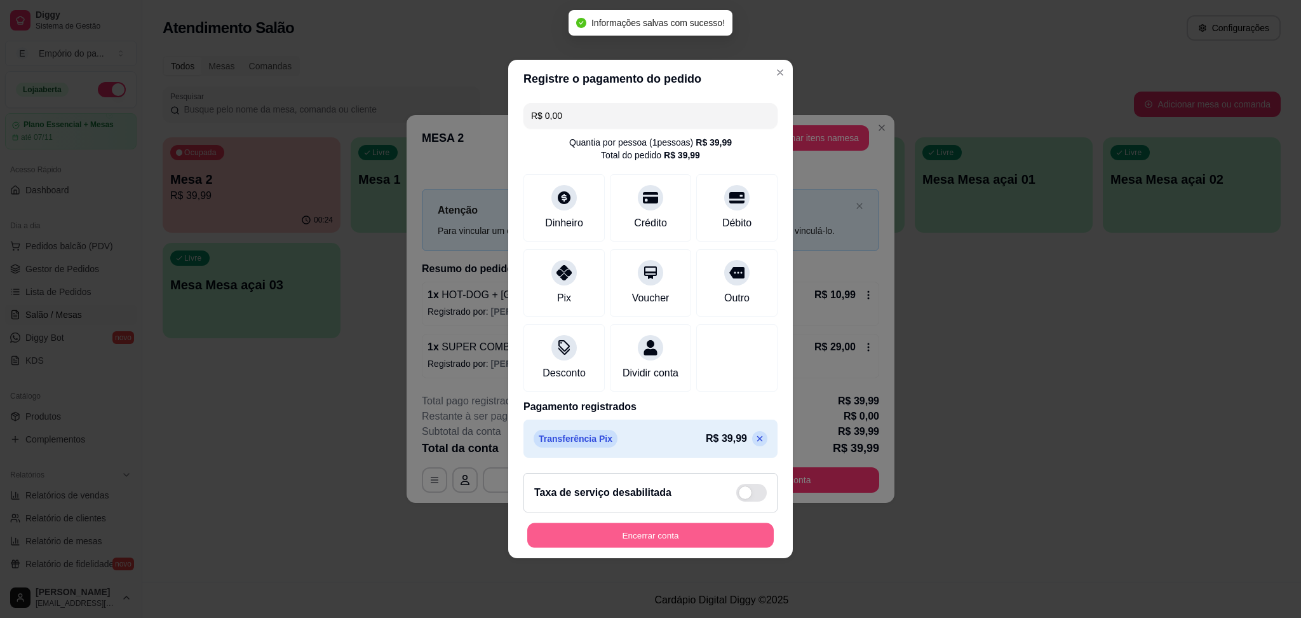
click at [712, 544] on button "Encerrar conta" at bounding box center [650, 535] width 247 height 25
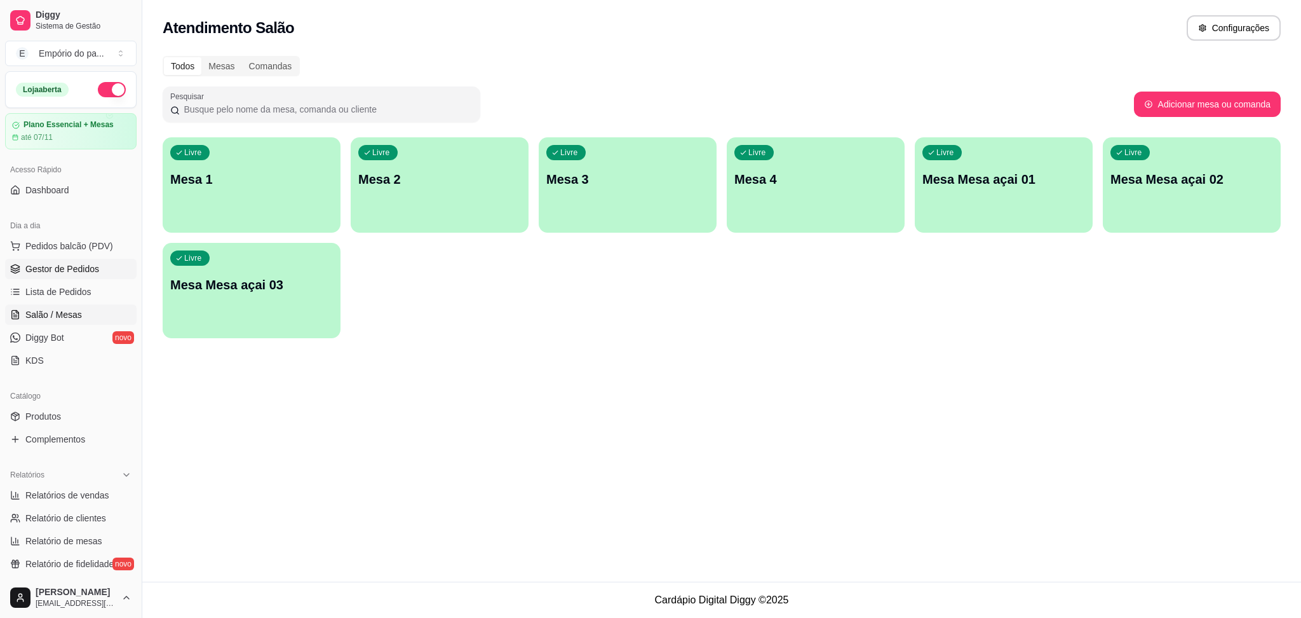
click at [84, 271] on span "Gestor de Pedidos" at bounding box center [62, 268] width 74 height 13
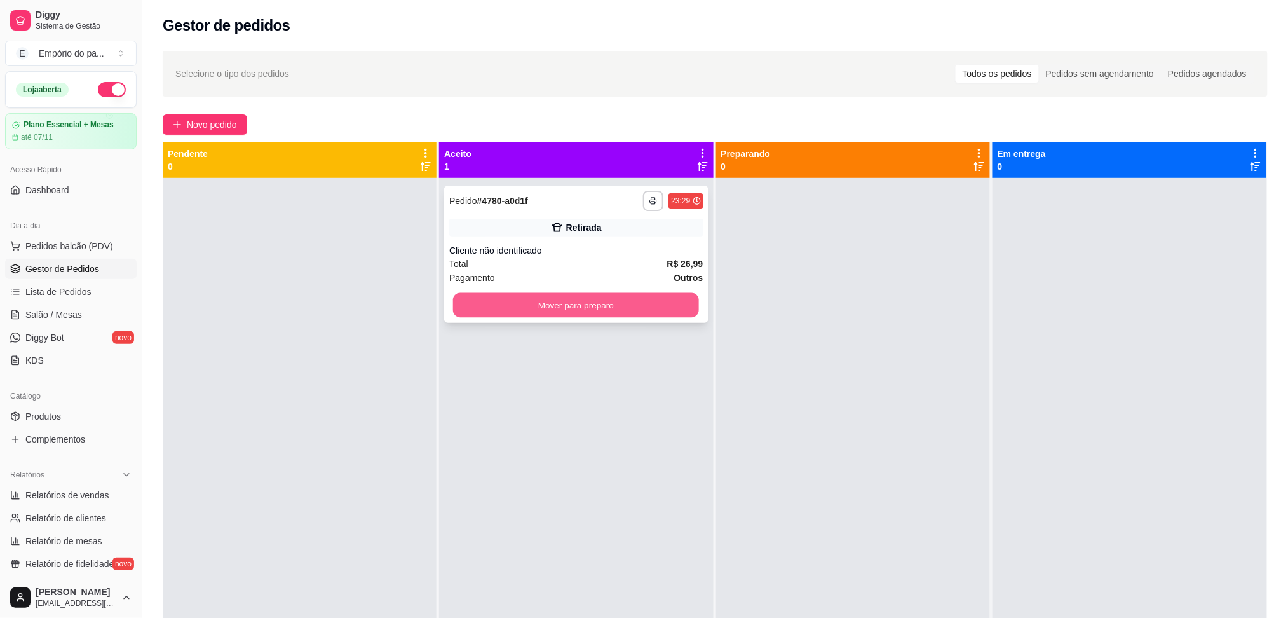
click at [560, 315] on button "Mover para preparo" at bounding box center [576, 305] width 246 height 25
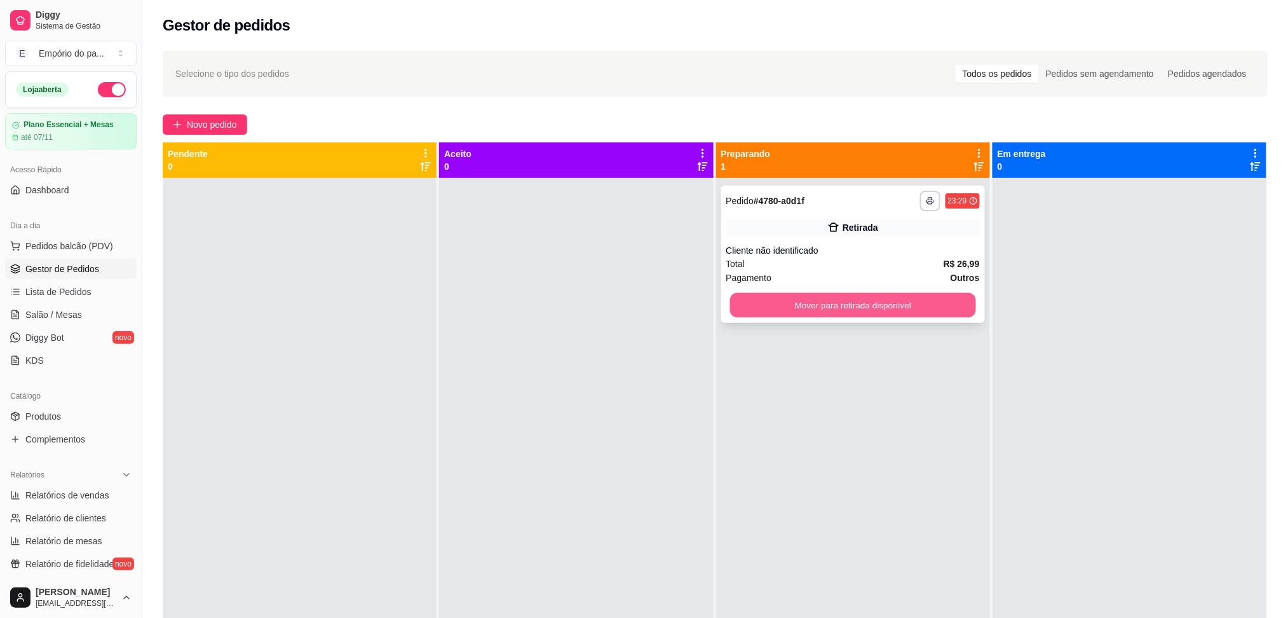
click at [815, 304] on button "Mover para retirada disponível" at bounding box center [853, 305] width 246 height 25
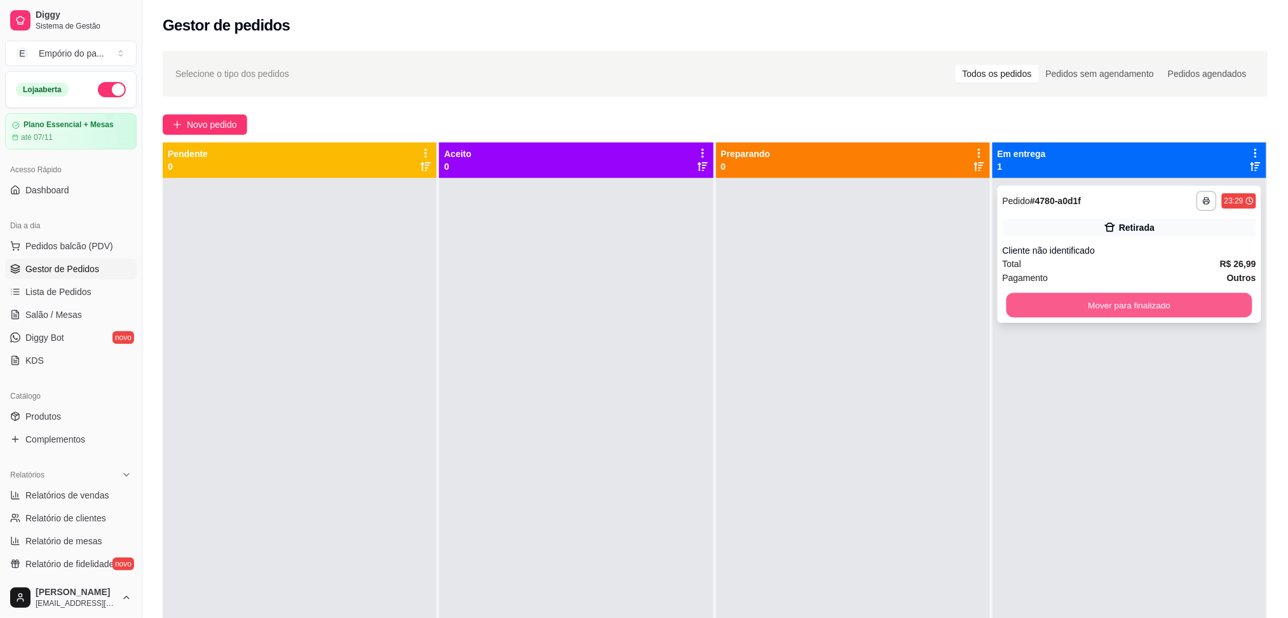
click at [1015, 302] on button "Mover para finalizado" at bounding box center [1130, 305] width 246 height 25
